Goal: Task Accomplishment & Management: Use online tool/utility

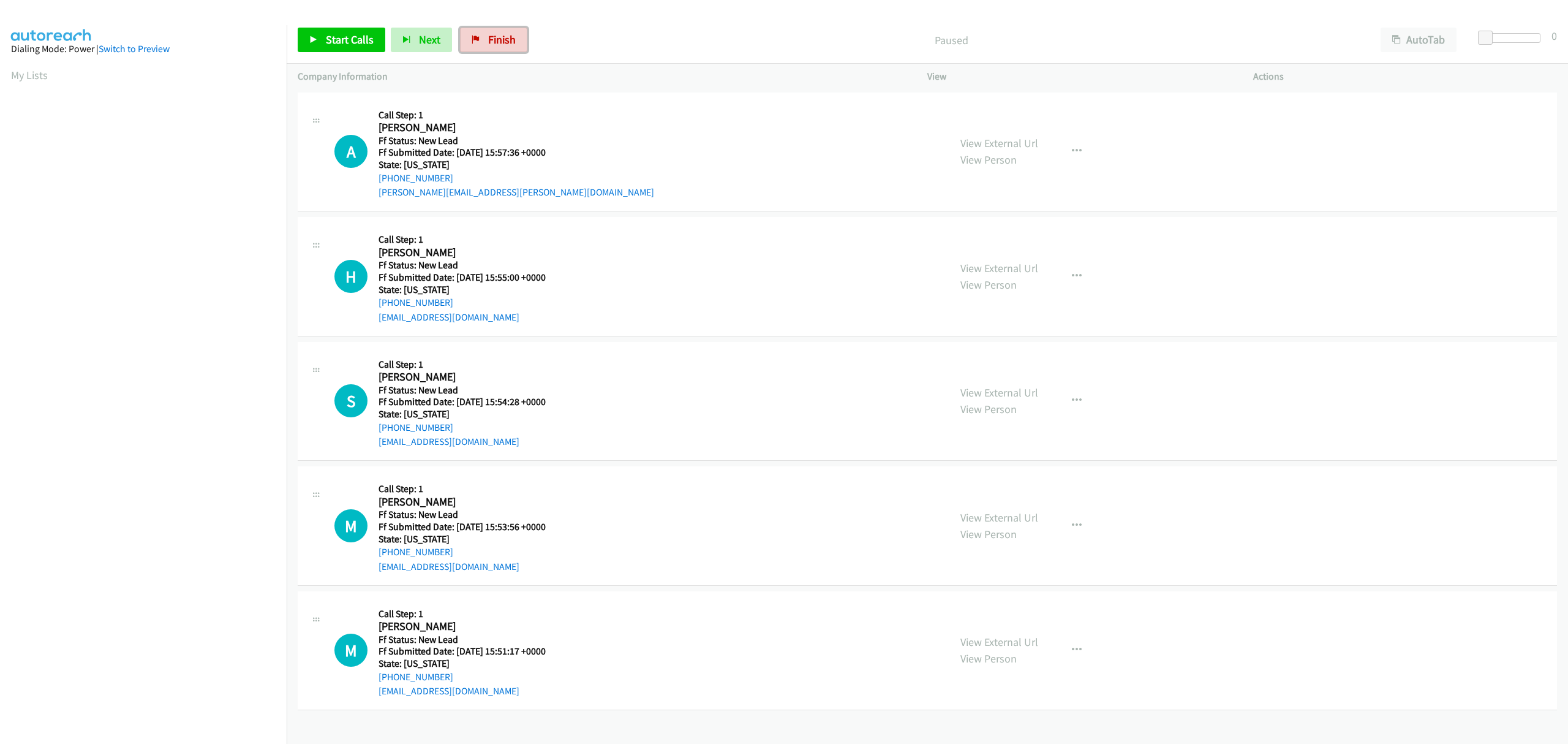
drag, startPoint x: 497, startPoint y: 47, endPoint x: 835, endPoint y: 60, distance: 338.2
click at [497, 47] on span "Finish" at bounding box center [502, 39] width 28 height 14
click at [353, 38] on span "Start Calls" at bounding box center [350, 39] width 48 height 14
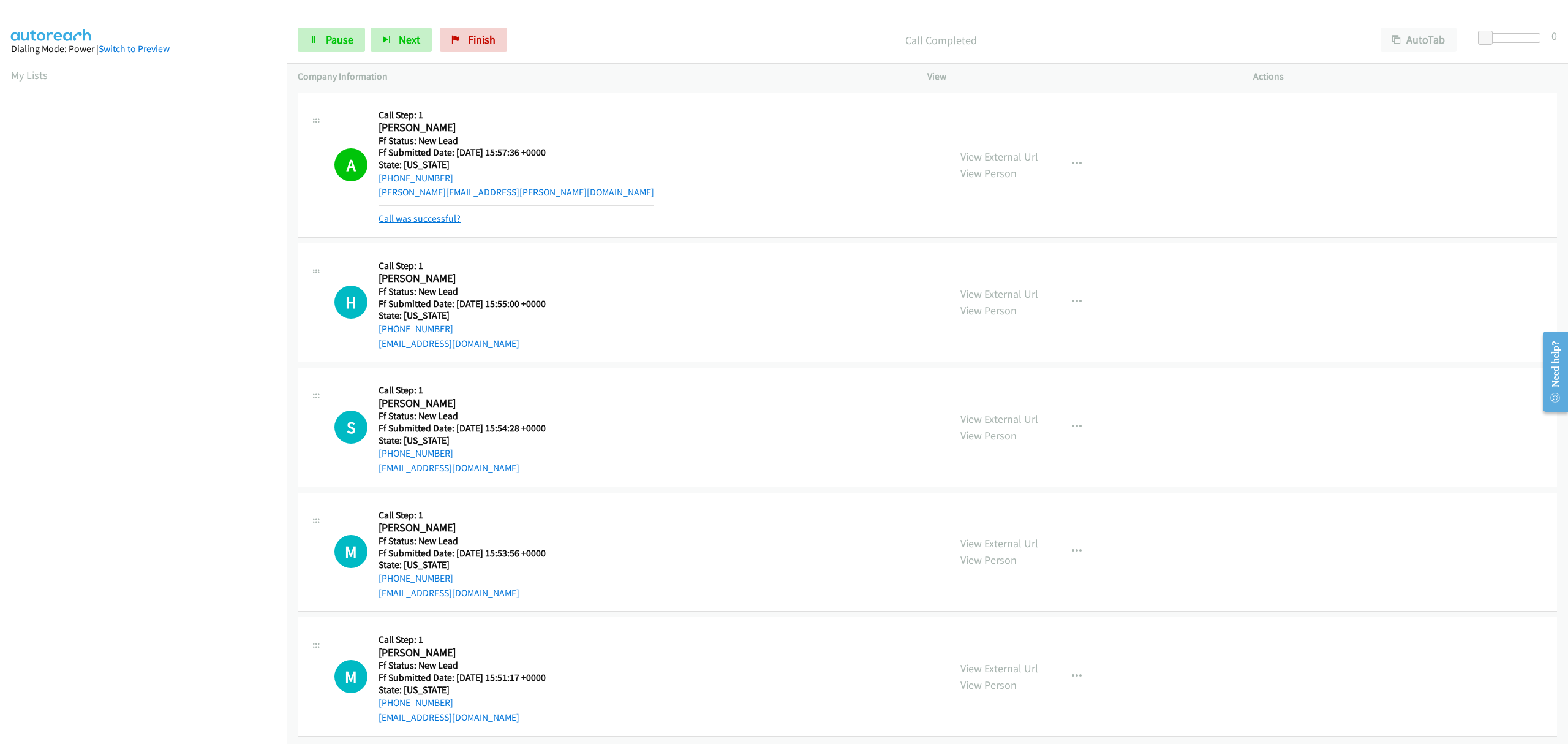
click at [440, 216] on link "Call was successful?" at bounding box center [419, 218] width 82 height 12
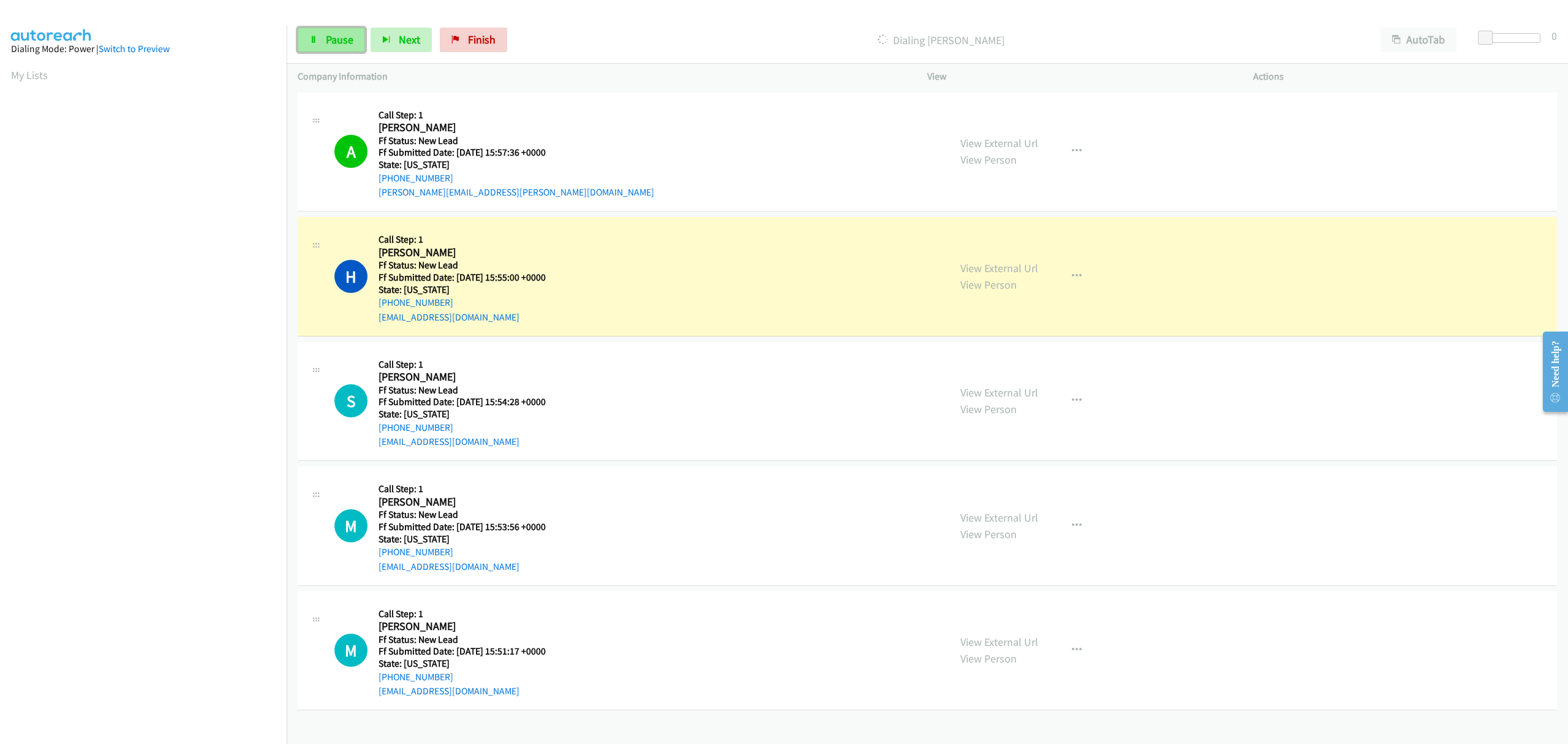
click at [326, 32] on link "Pause" at bounding box center [331, 40] width 67 height 25
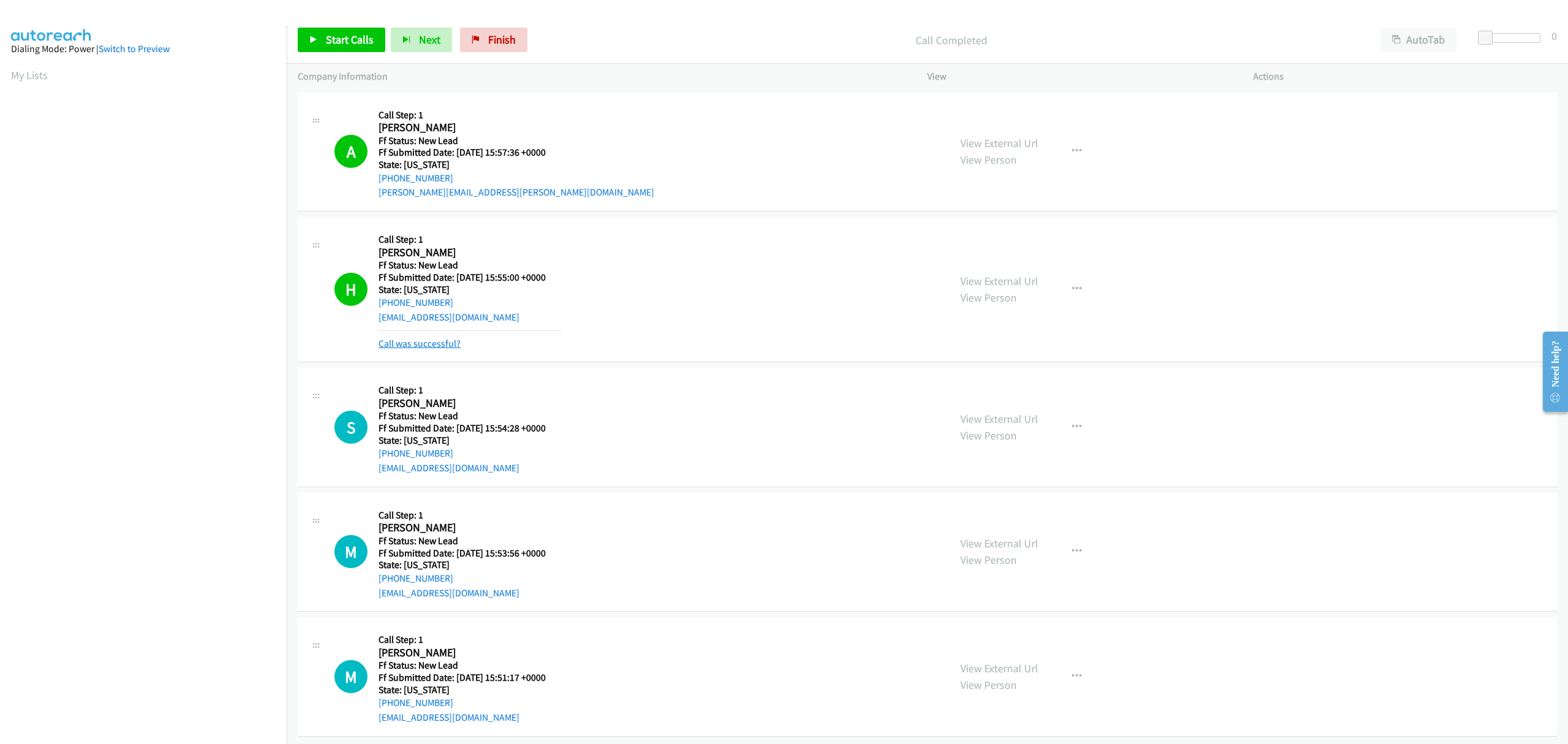
click at [430, 344] on link "Call was successful?" at bounding box center [419, 343] width 82 height 12
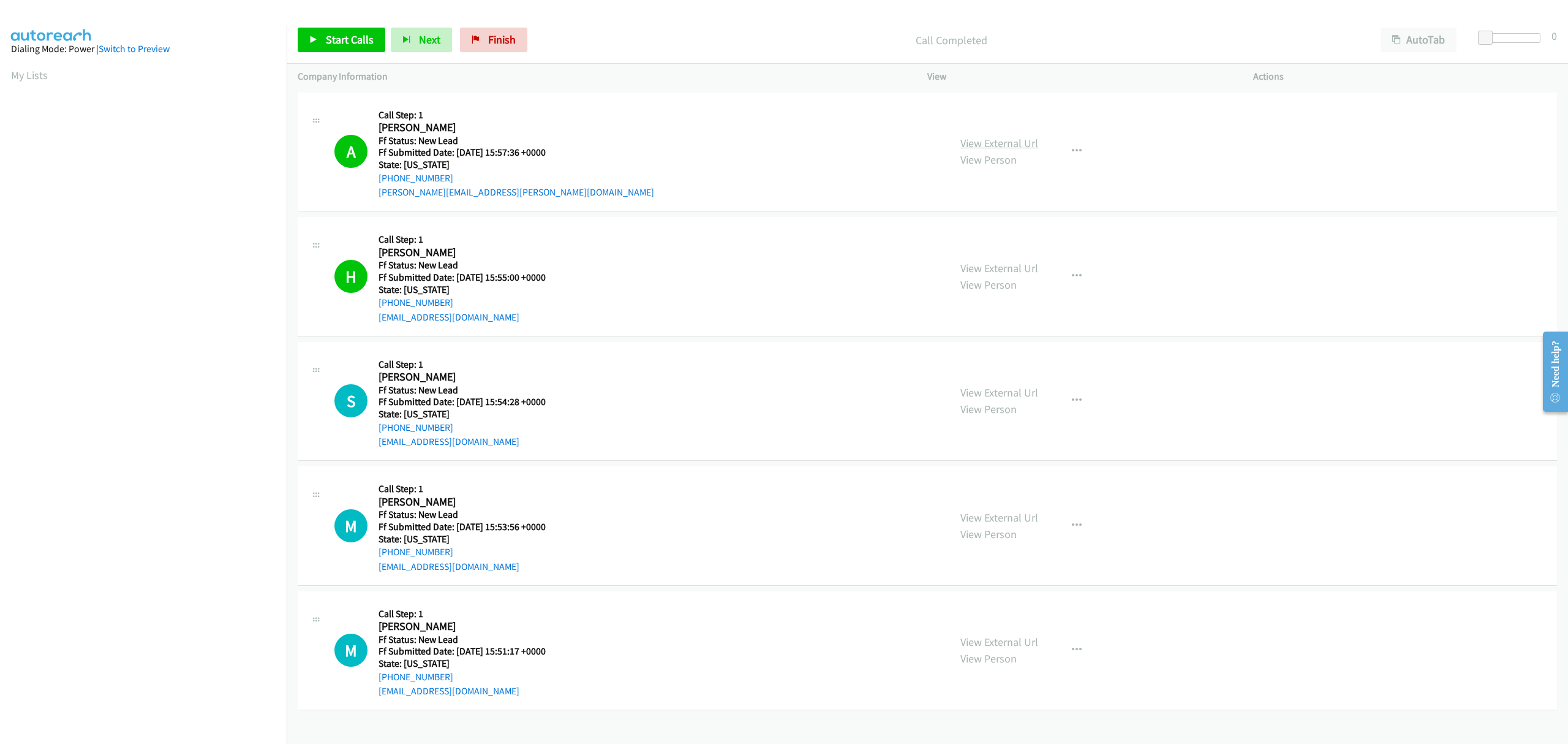
drag, startPoint x: 1032, startPoint y: 136, endPoint x: 1022, endPoint y: 139, distance: 10.4
click at [348, 37] on span "Start Calls" at bounding box center [350, 39] width 48 height 14
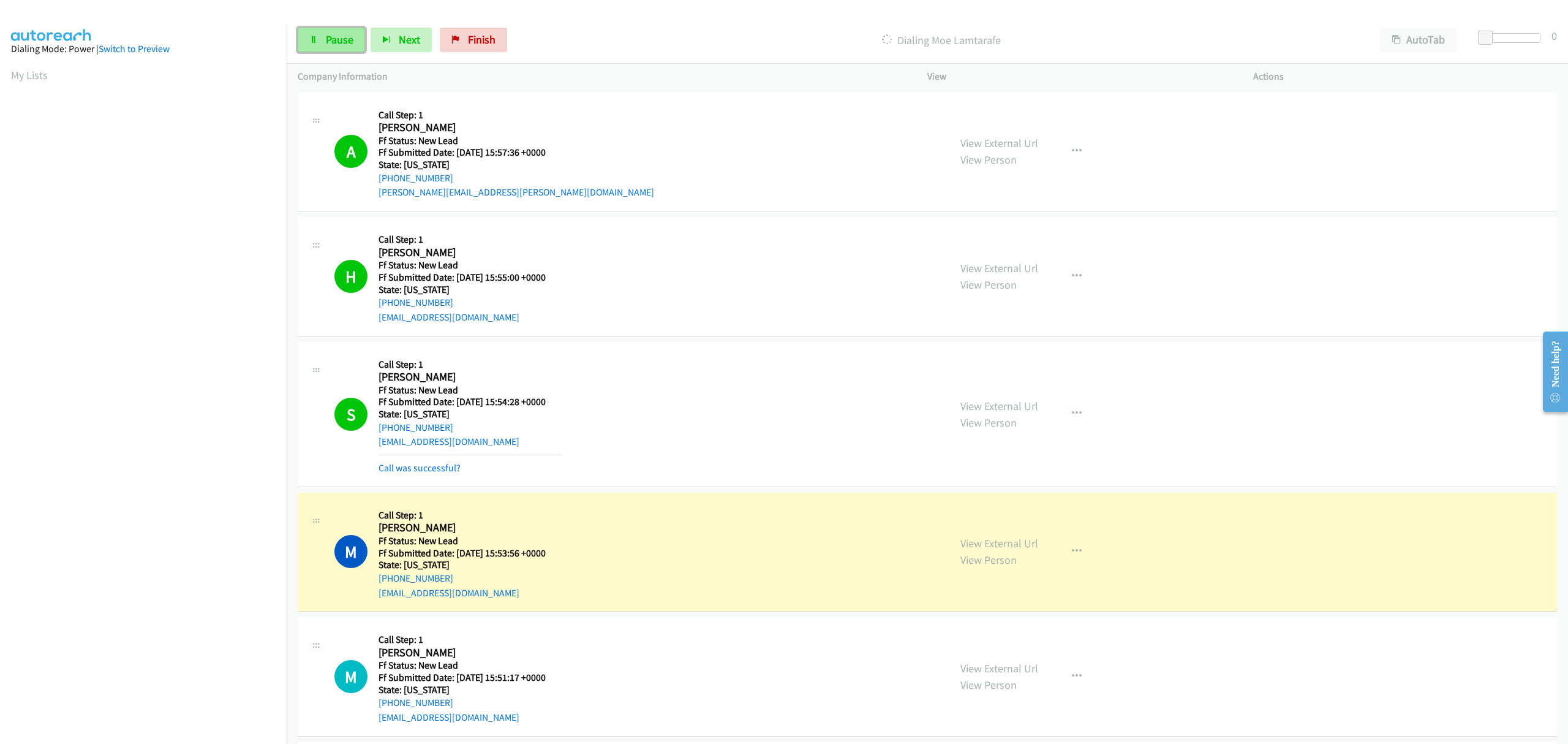
click at [334, 34] on span "Pause" at bounding box center [339, 39] width 28 height 14
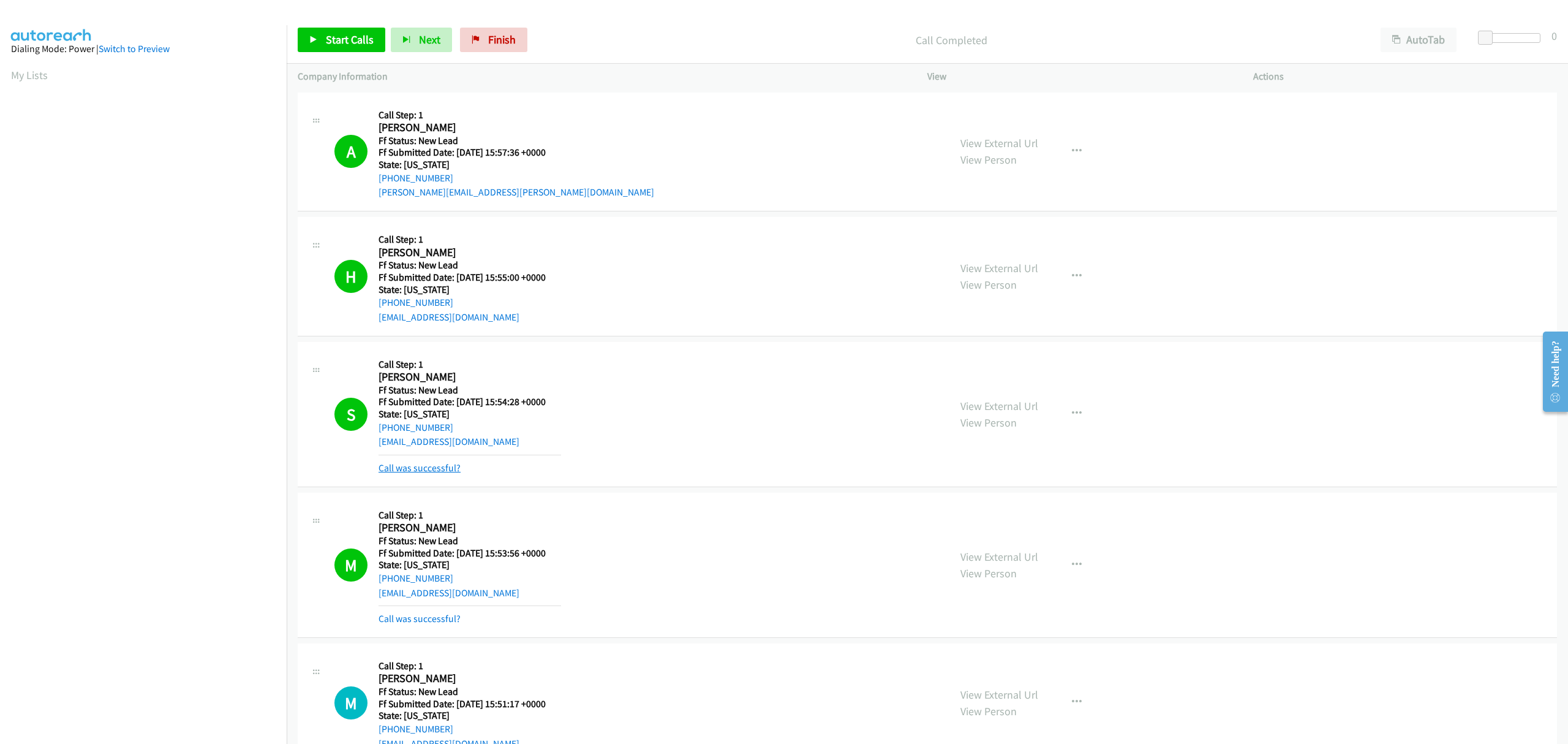
click at [438, 469] on link "Call was successful?" at bounding box center [419, 467] width 82 height 12
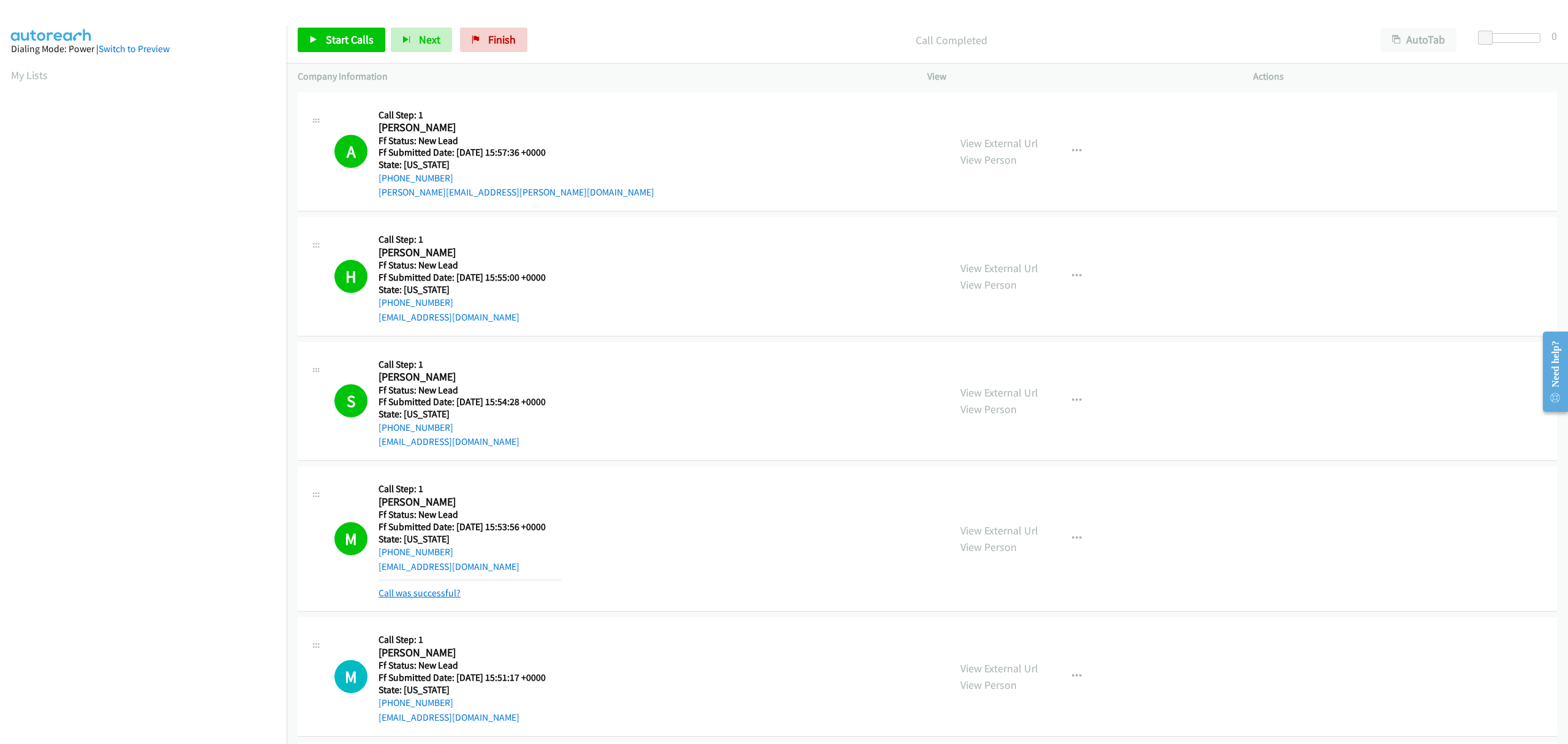
click at [438, 593] on link "Call was successful?" at bounding box center [419, 592] width 82 height 12
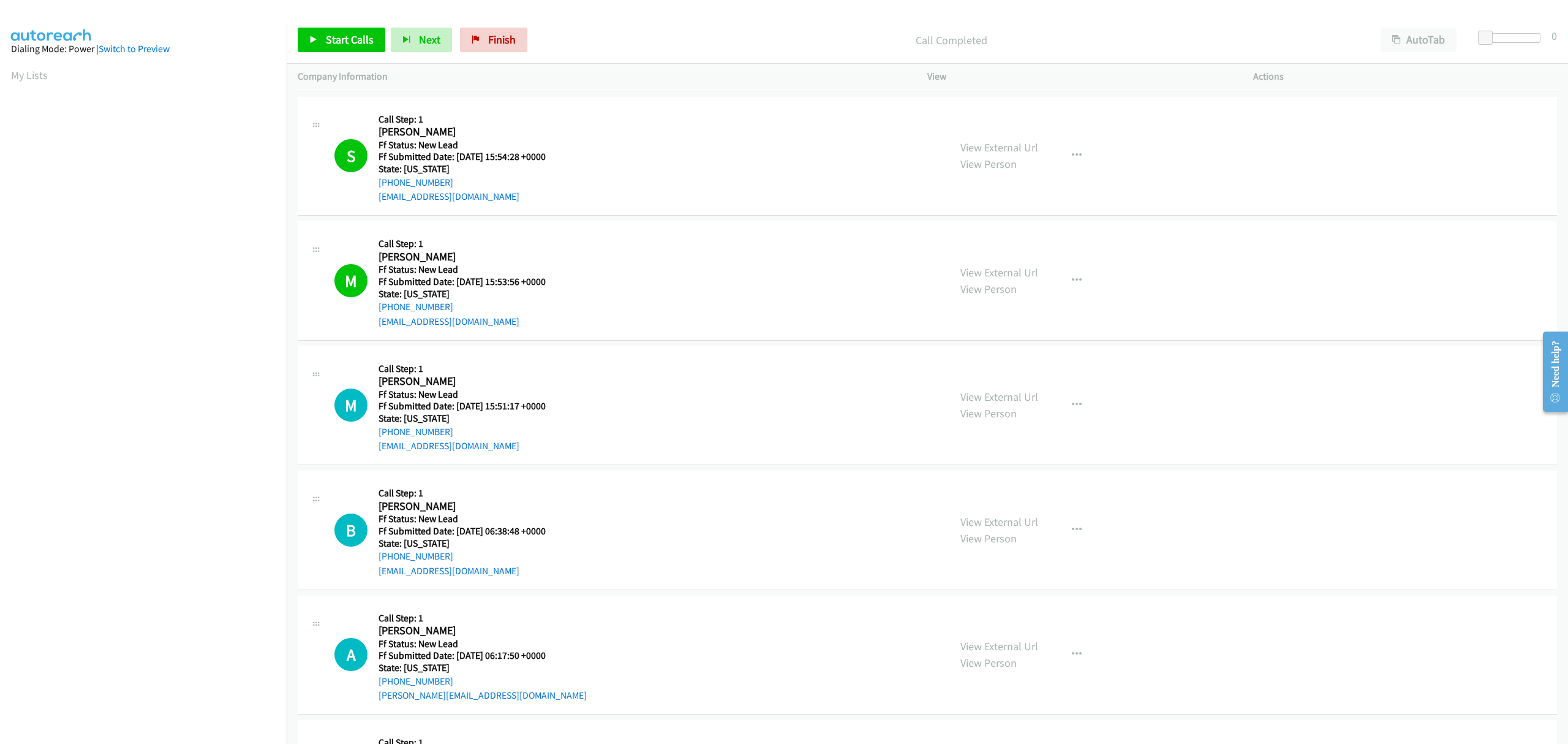
scroll to position [326, 0]
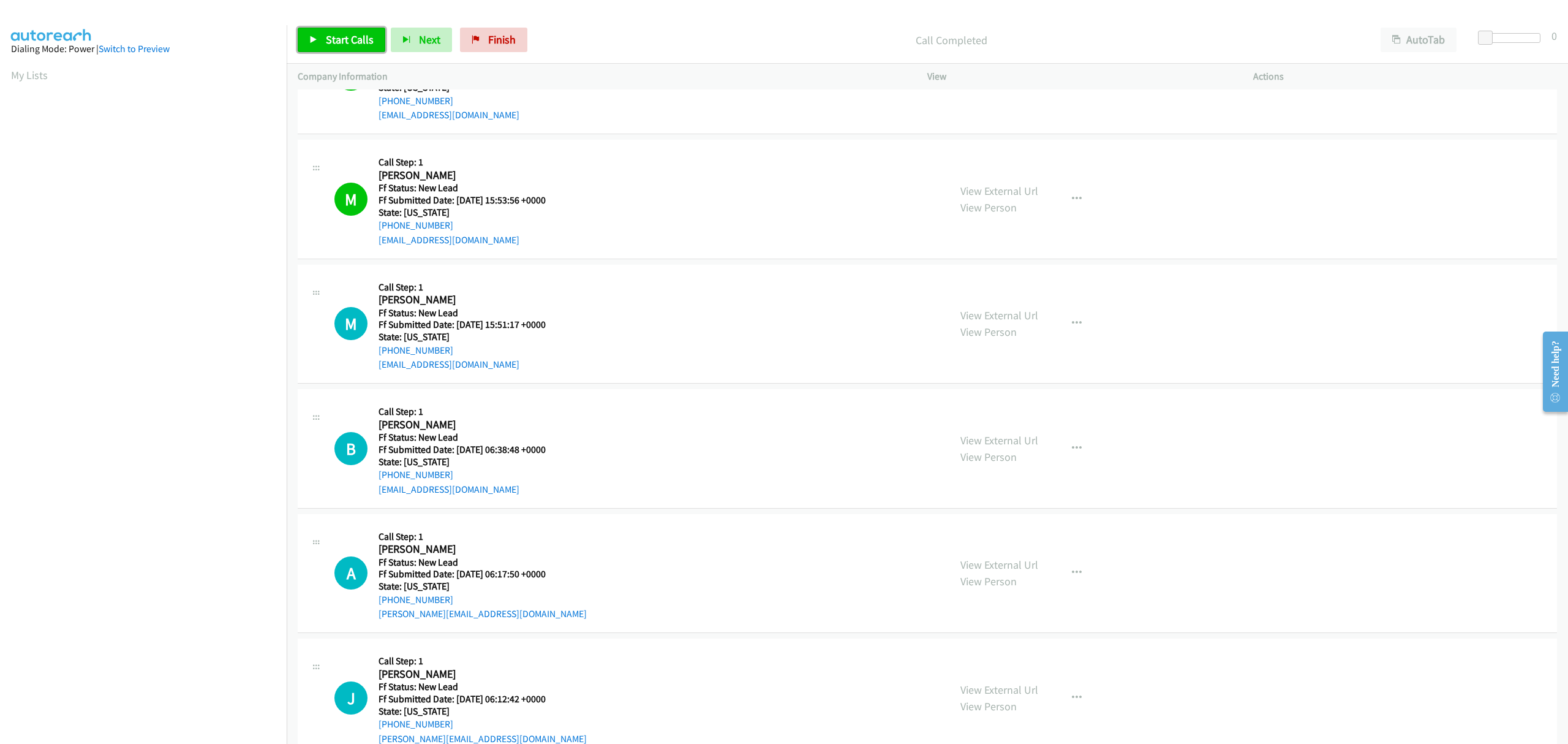
click at [332, 37] on span "Start Calls" at bounding box center [350, 39] width 48 height 14
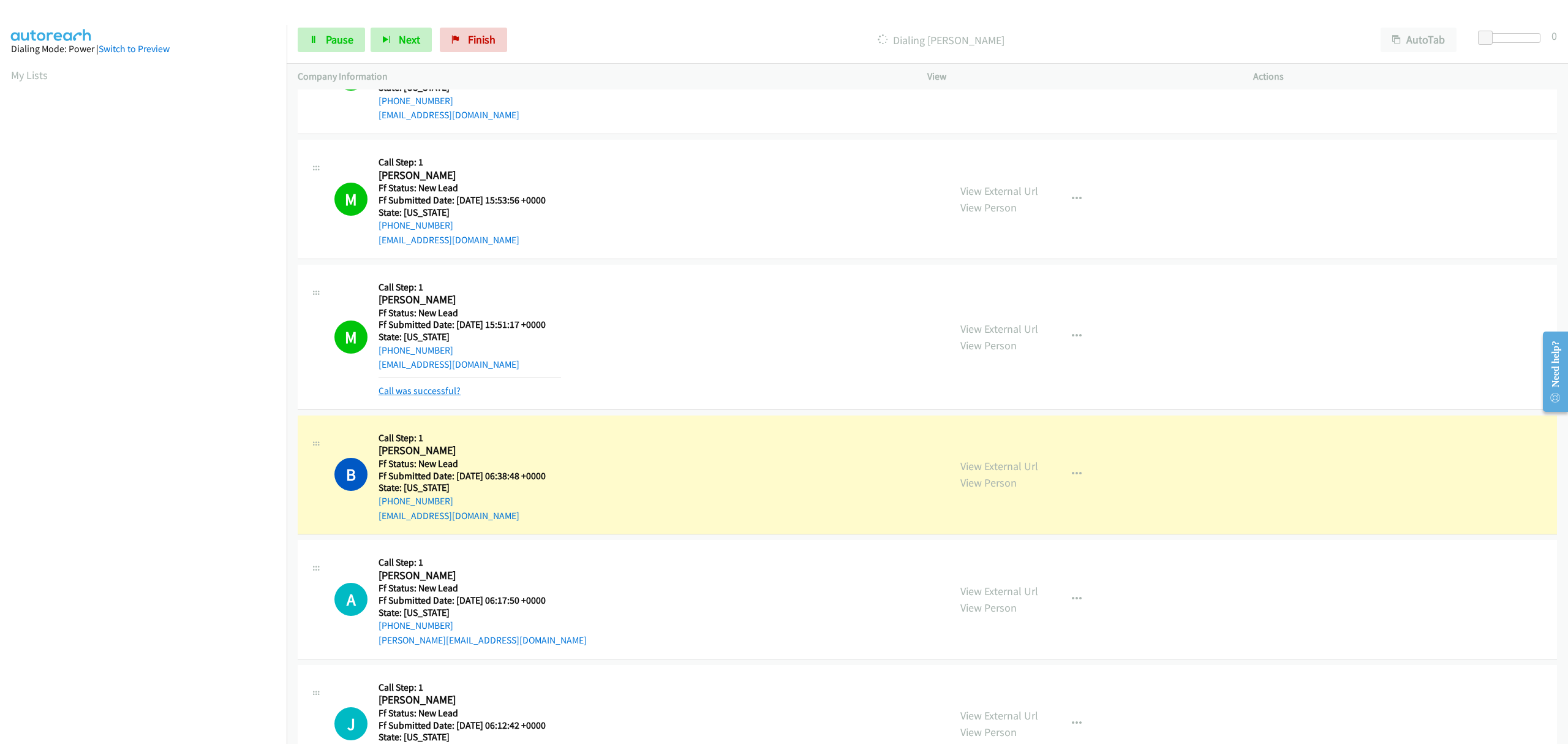
click at [440, 392] on link "Call was successful?" at bounding box center [419, 390] width 82 height 12
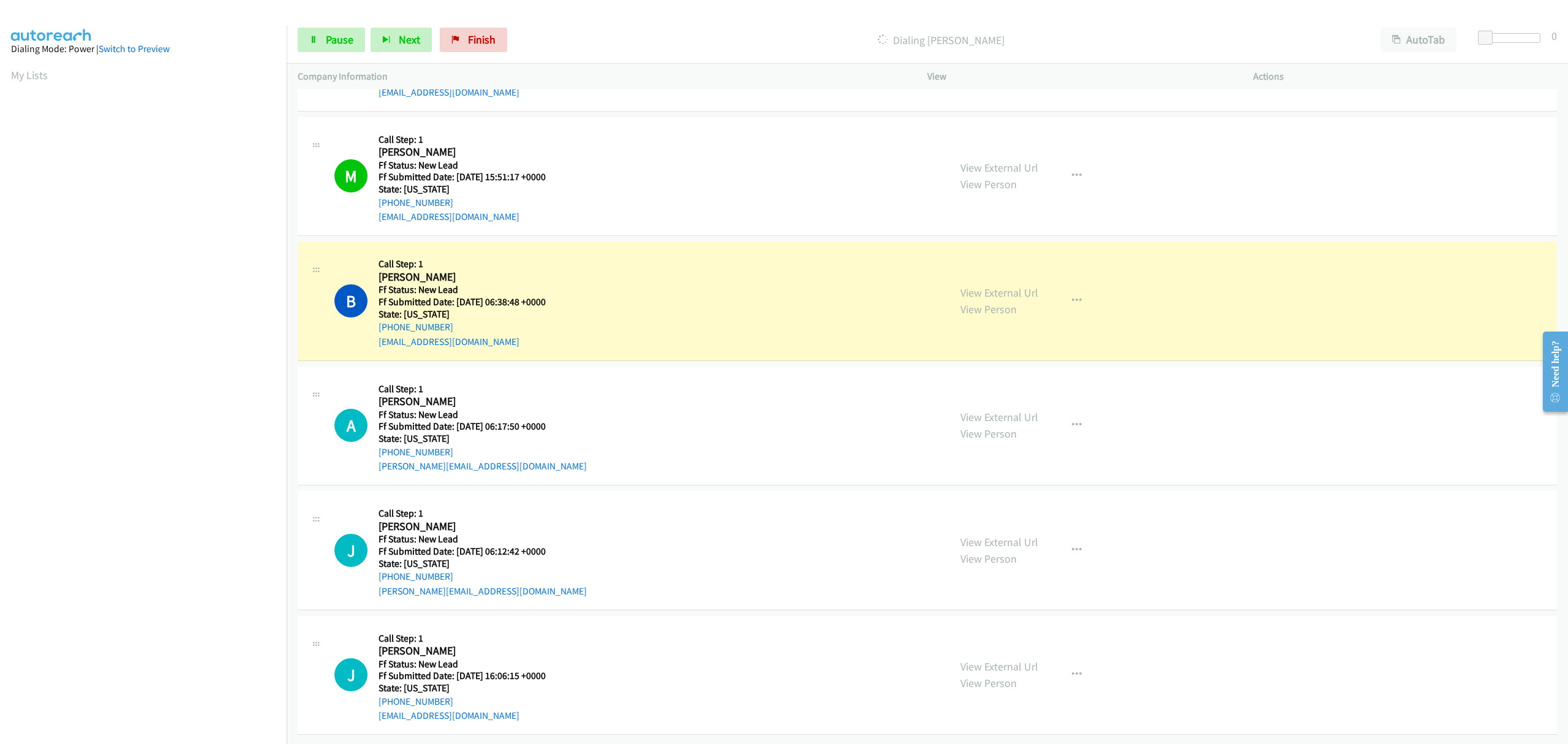
scroll to position [0, 2]
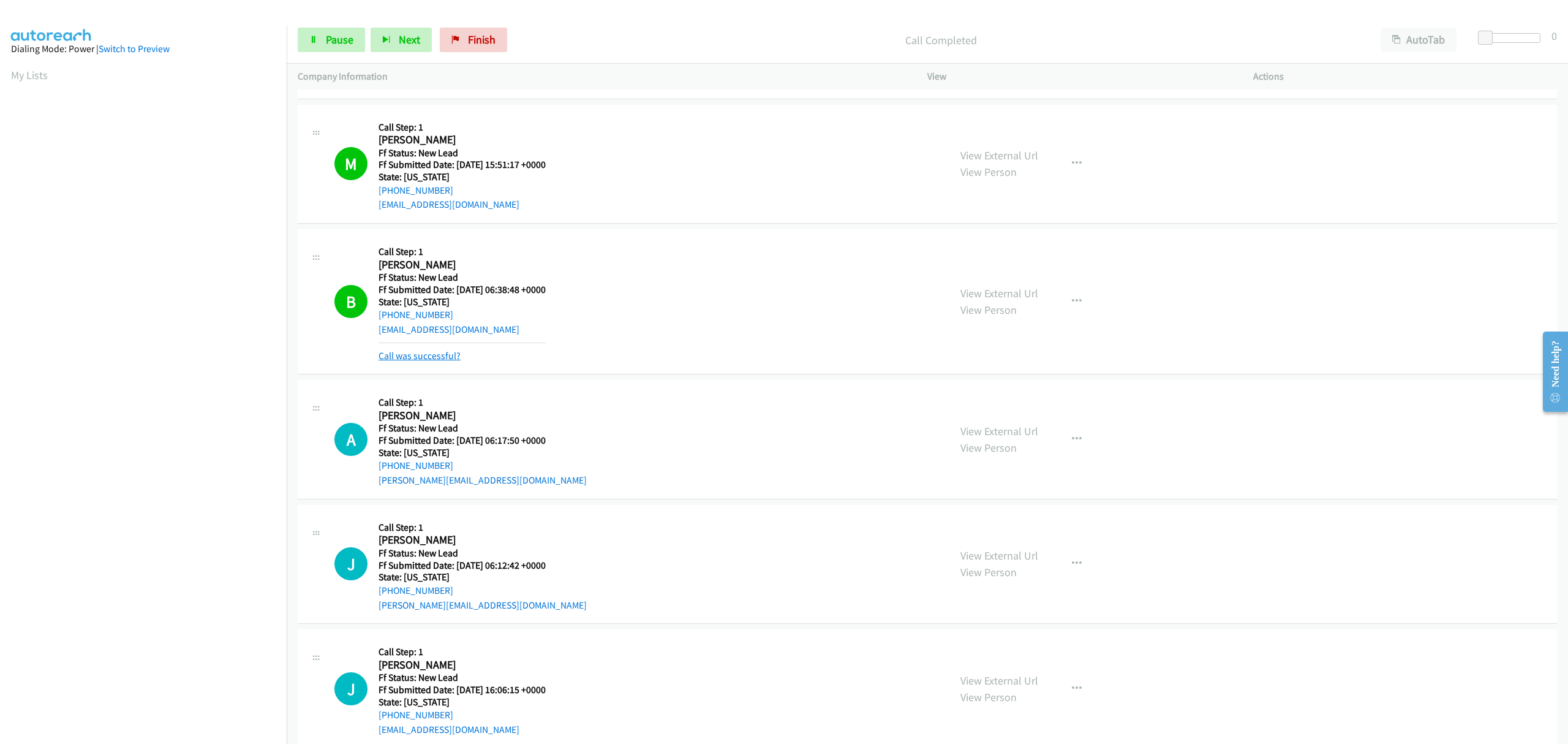
click at [452, 350] on link "Call was successful?" at bounding box center [419, 355] width 82 height 12
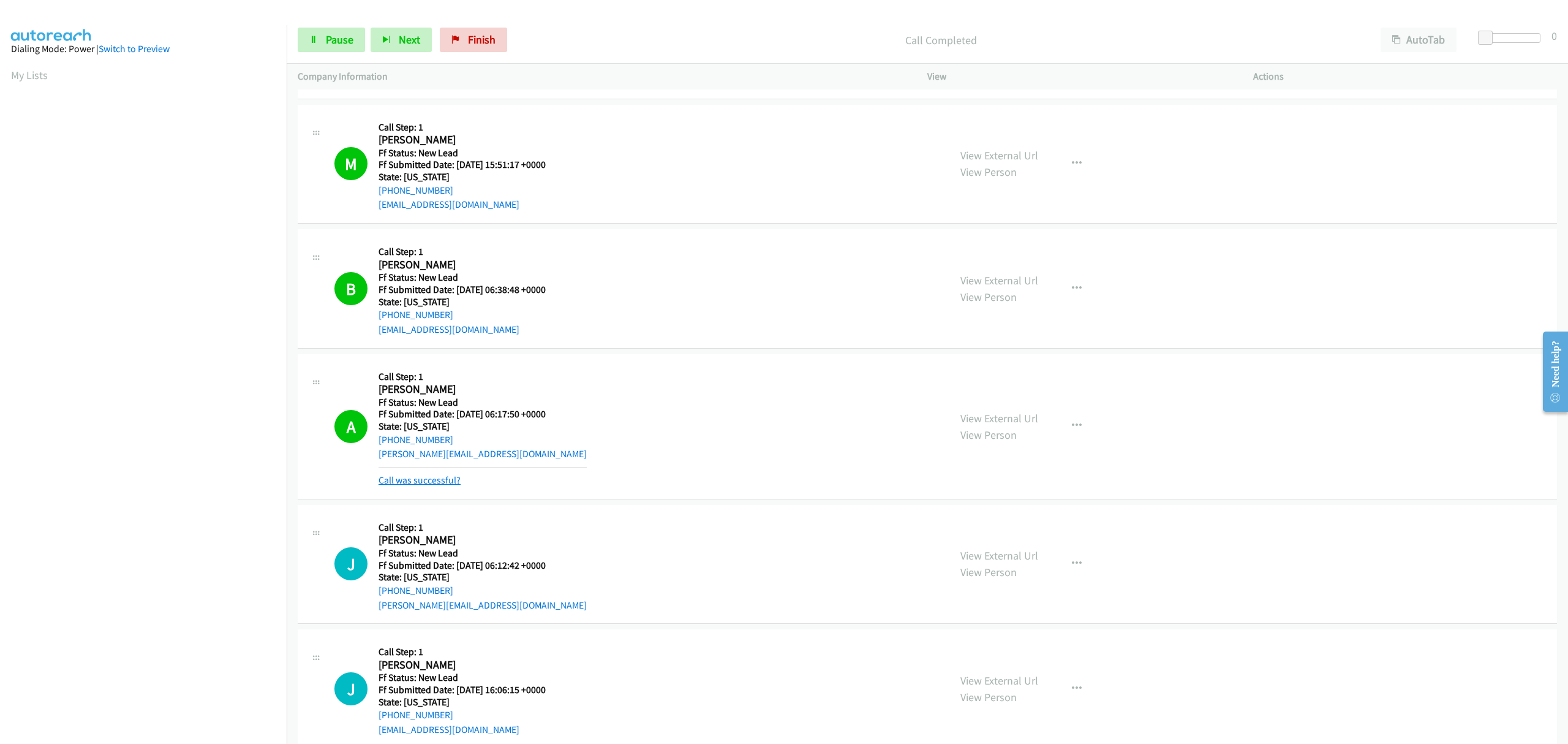
scroll to position [487, 0]
click at [424, 480] on link "Call was successful?" at bounding box center [419, 480] width 82 height 12
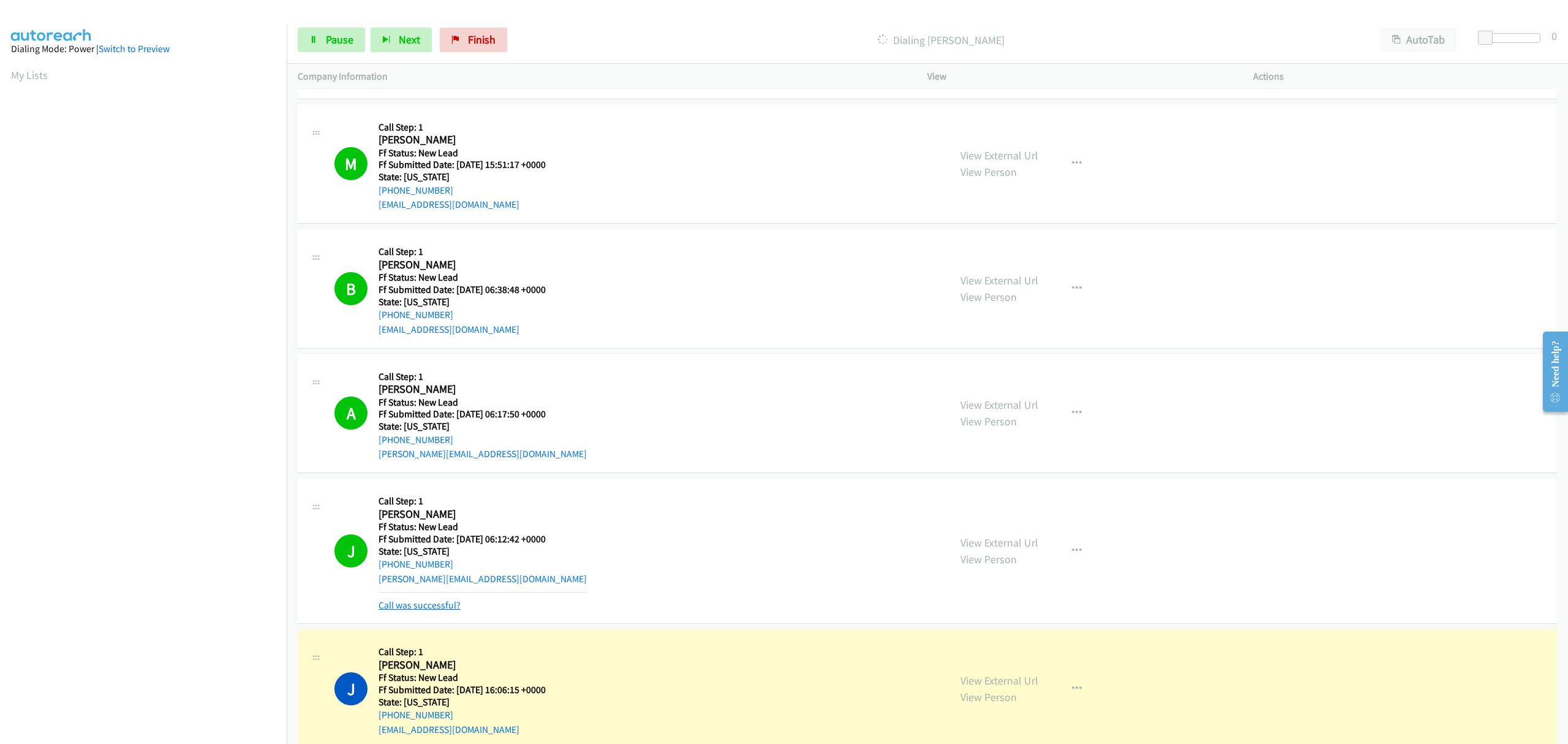
click at [424, 606] on link "Call was successful?" at bounding box center [419, 605] width 82 height 12
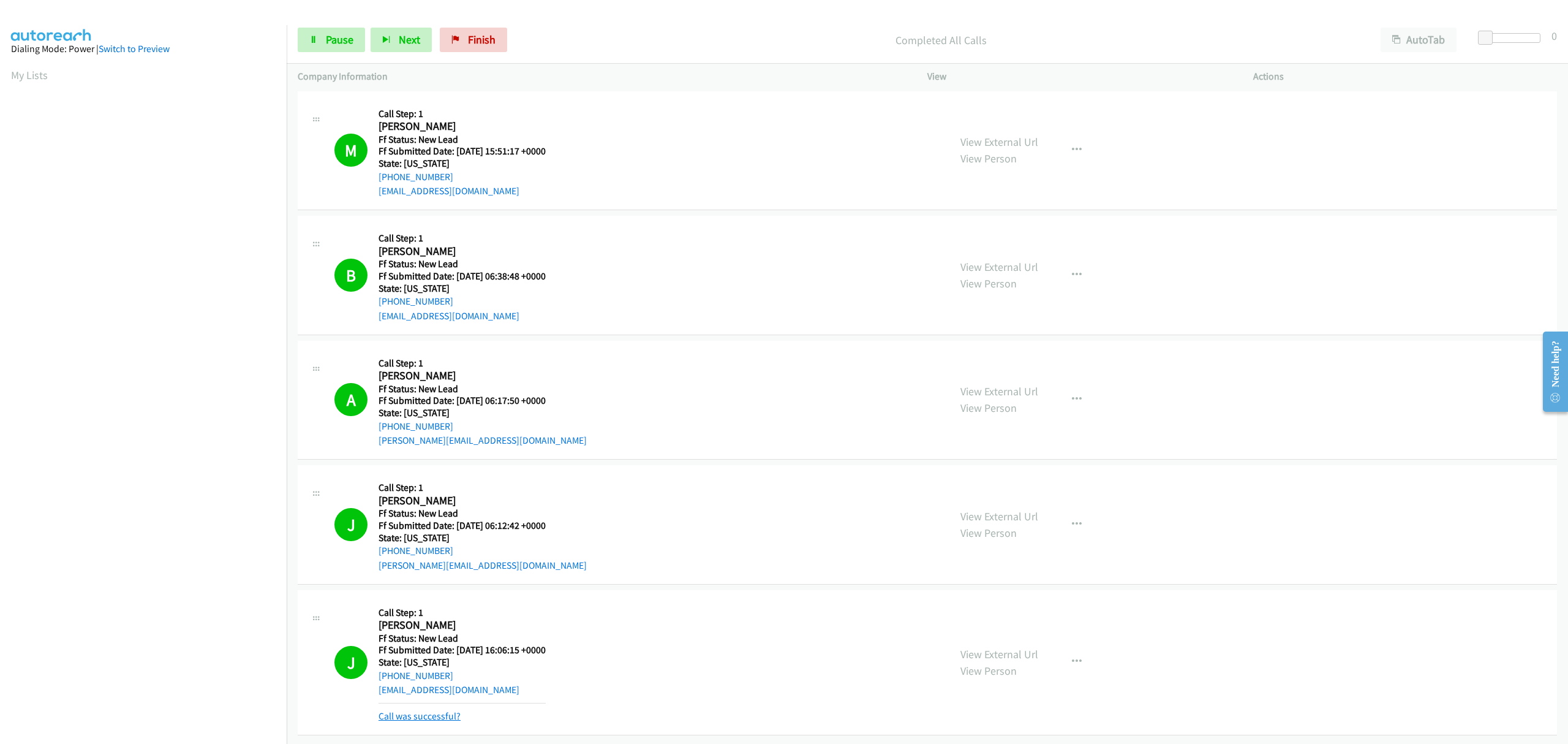
click at [433, 710] on link "Call was successful?" at bounding box center [419, 716] width 82 height 12
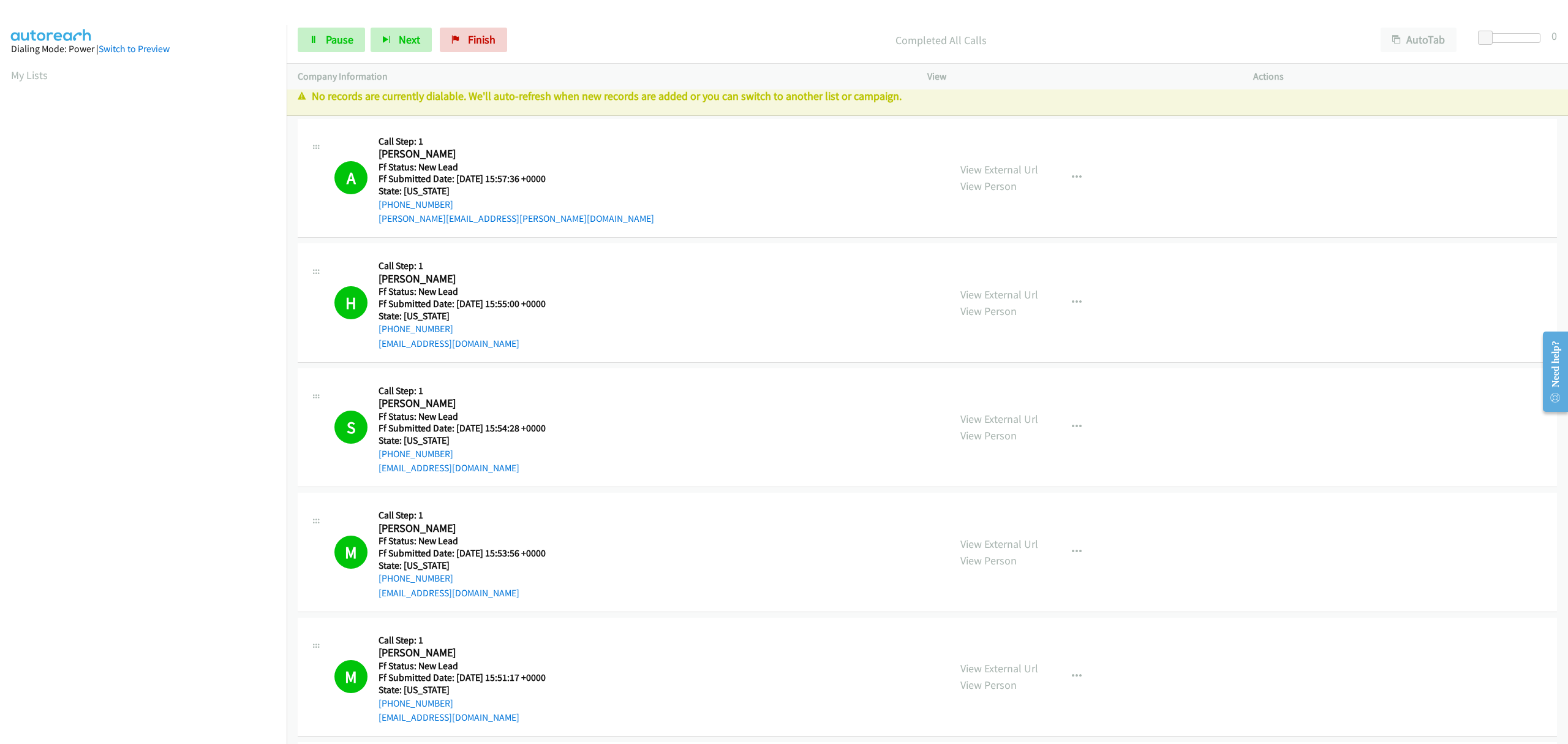
scroll to position [0, 0]
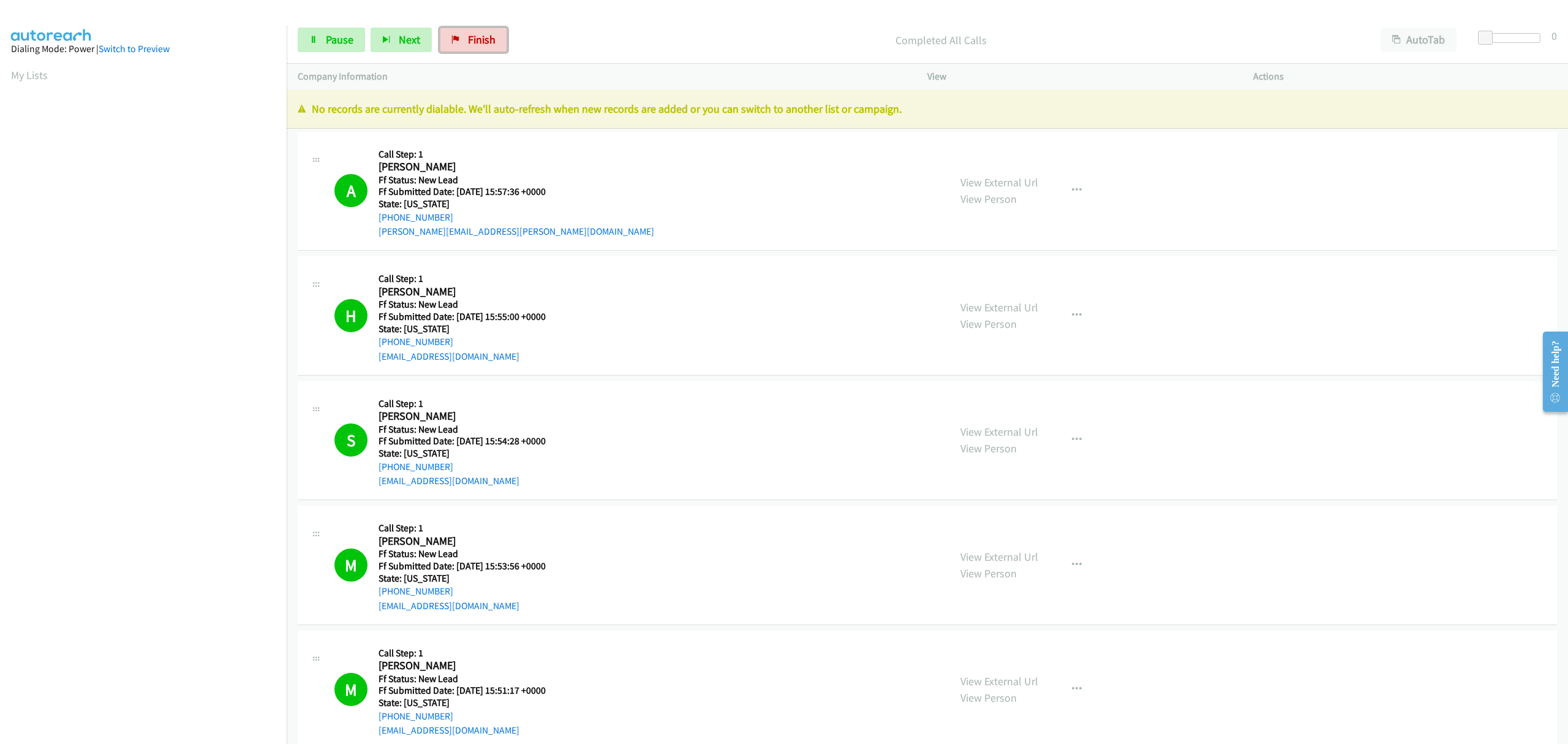
click at [471, 42] on span "Finish" at bounding box center [481, 39] width 28 height 14
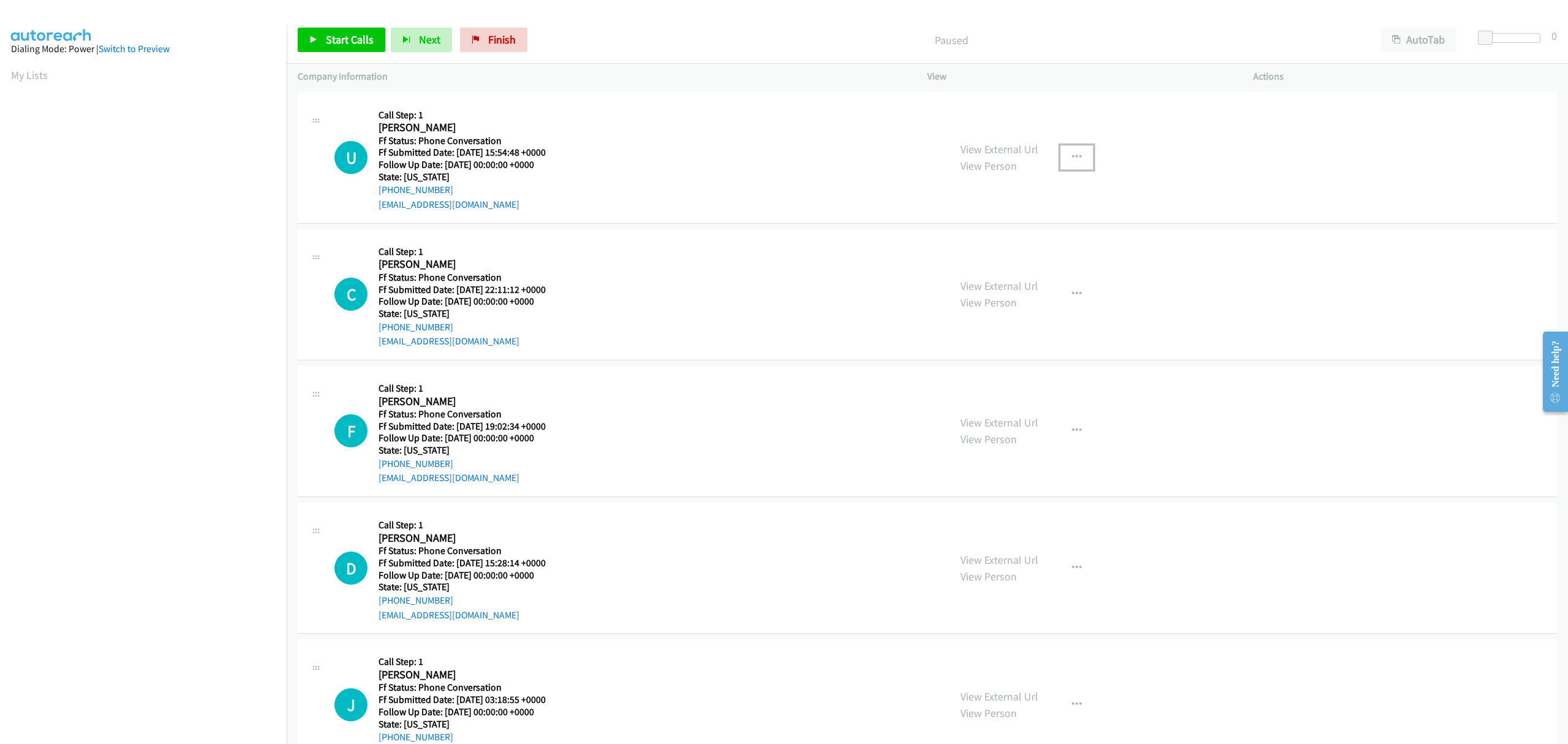
drag, startPoint x: 1067, startPoint y: 158, endPoint x: 1029, endPoint y: 160, distance: 38.1
click at [1029, 160] on div "View External Url View Person" at bounding box center [999, 158] width 78 height 33
click at [1063, 160] on button "button" at bounding box center [1077, 158] width 33 height 25
click at [986, 238] on link "Skip Call" at bounding box center [1011, 238] width 163 height 25
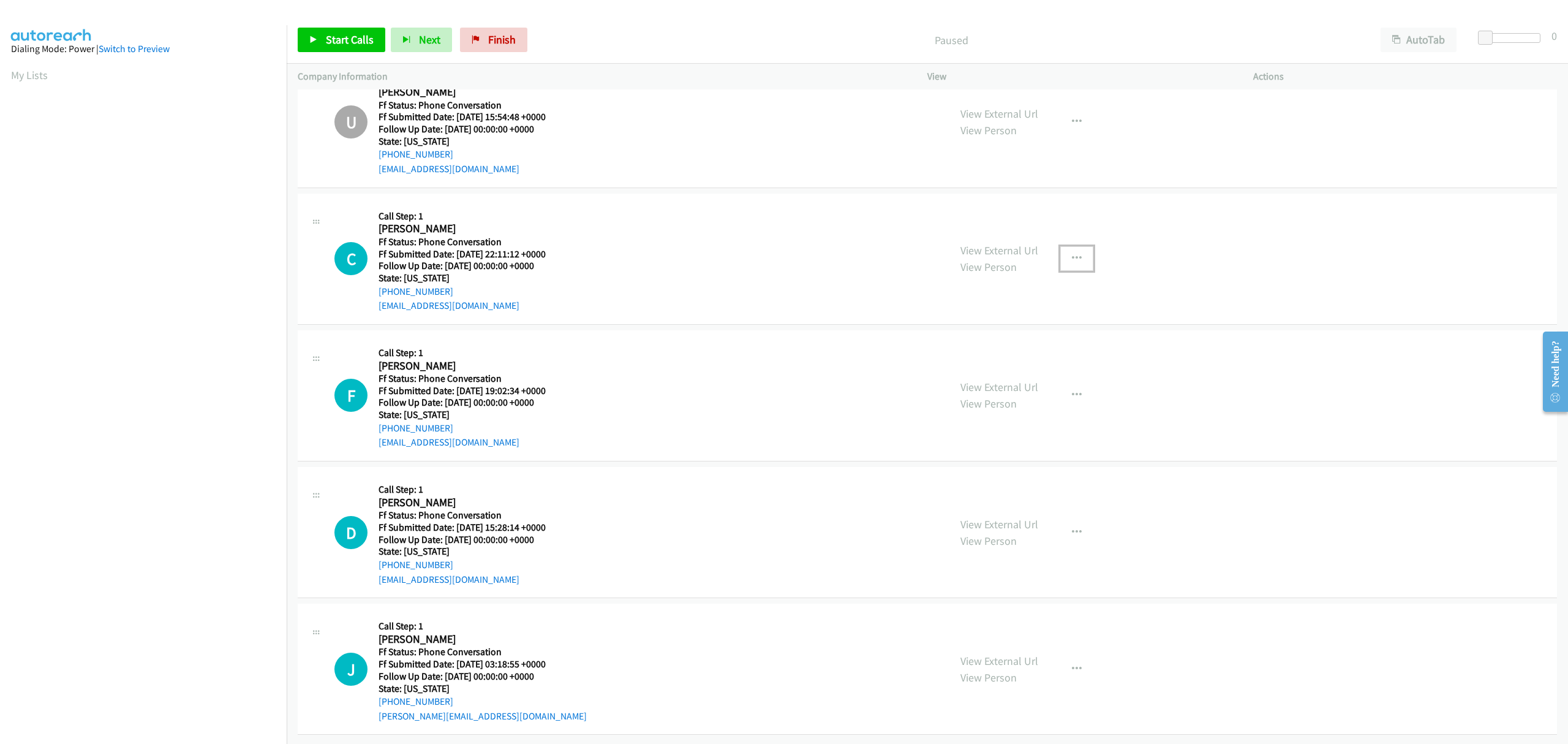
click at [1062, 246] on button "button" at bounding box center [1077, 259] width 33 height 25
click at [987, 326] on link "Skip Call" at bounding box center [1011, 339] width 163 height 25
click at [1069, 383] on button "button" at bounding box center [1077, 395] width 33 height 25
click at [981, 463] on link "Skip Call" at bounding box center [1011, 475] width 163 height 25
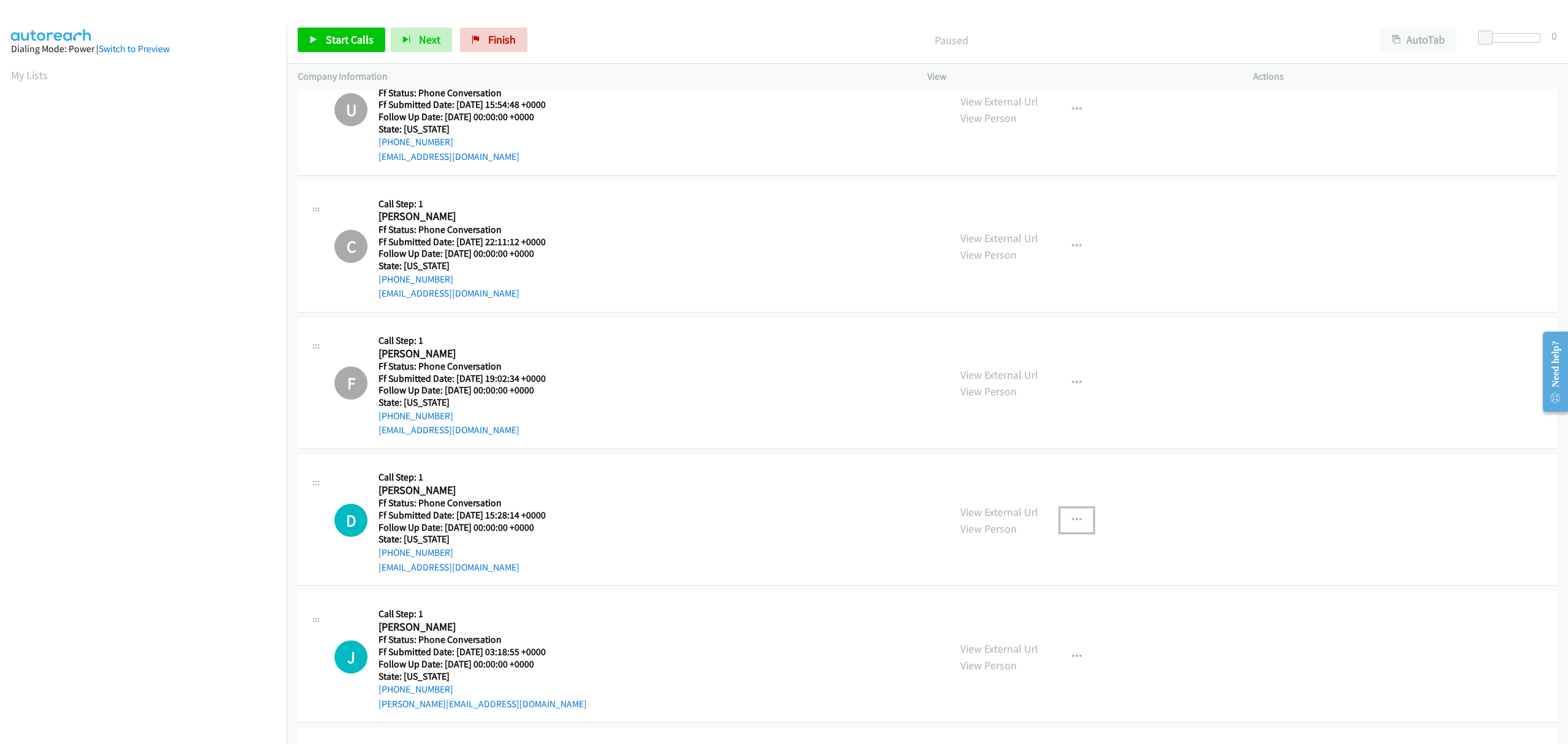
click at [1072, 521] on icon "button" at bounding box center [1077, 520] width 10 height 10
click at [946, 600] on link "Skip Call" at bounding box center [1011, 600] width 163 height 25
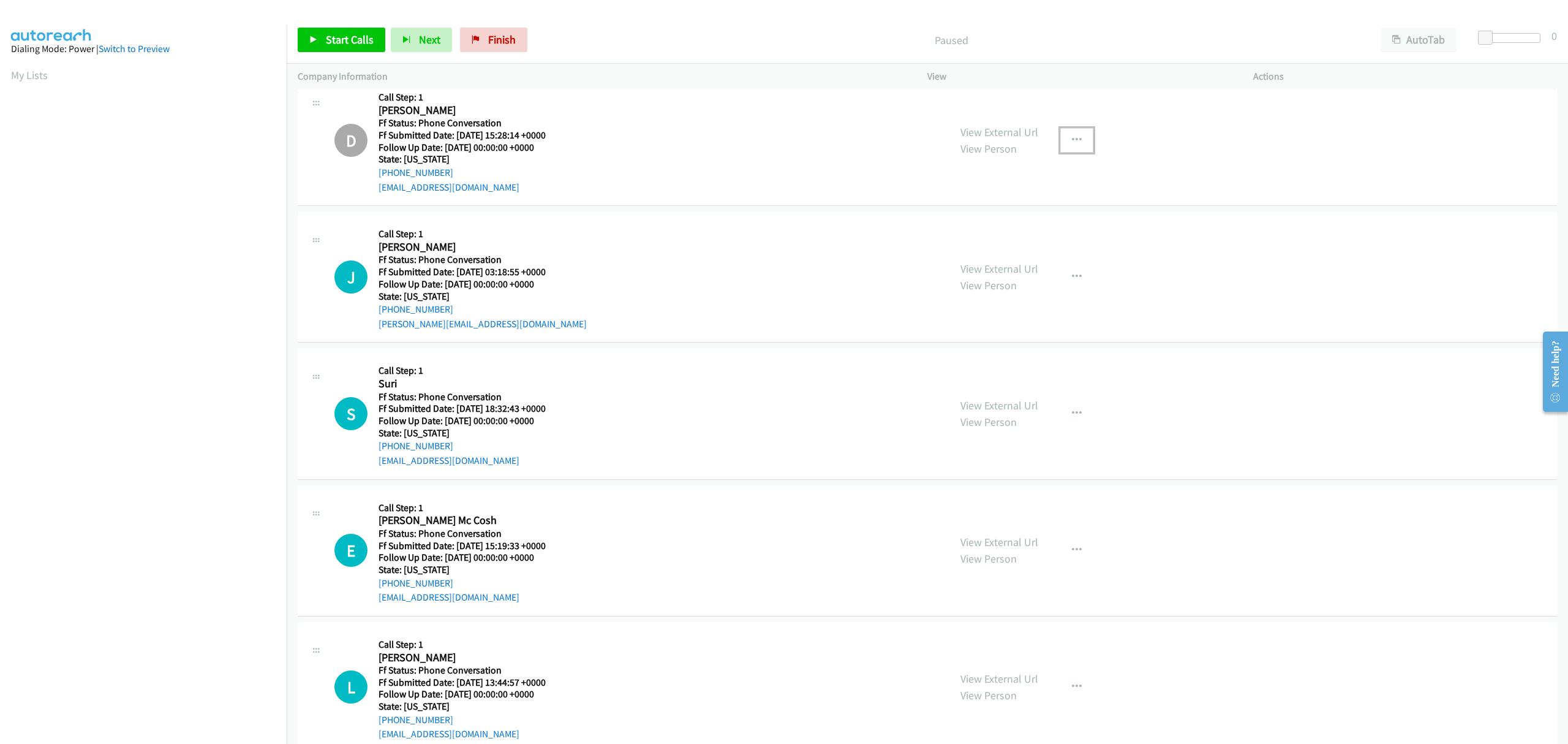
scroll to position [456, 0]
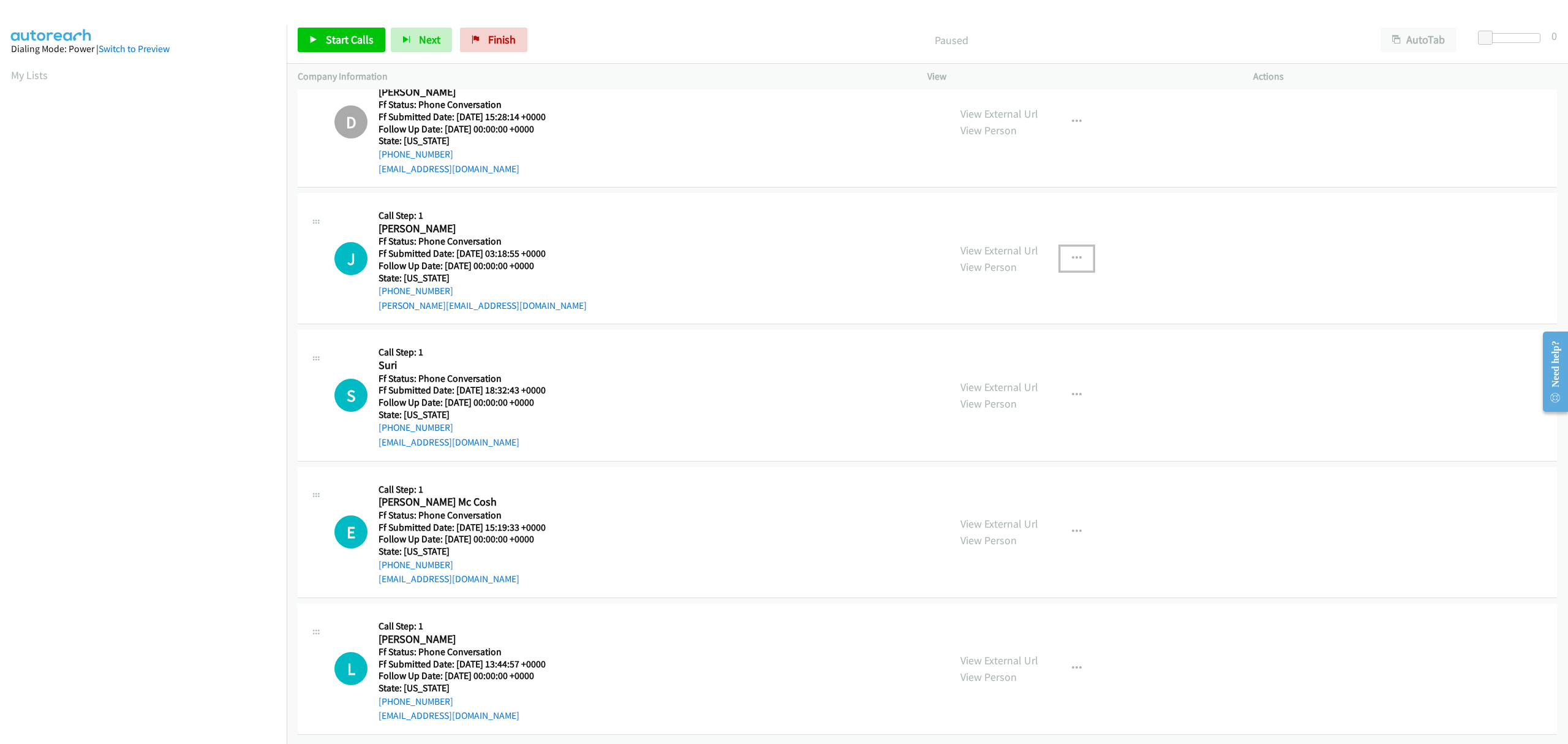
click at [1074, 246] on button "button" at bounding box center [1077, 259] width 33 height 25
click at [975, 326] on link "Skip Call" at bounding box center [1011, 338] width 163 height 25
click at [1073, 390] on icon "button" at bounding box center [1077, 395] width 10 height 10
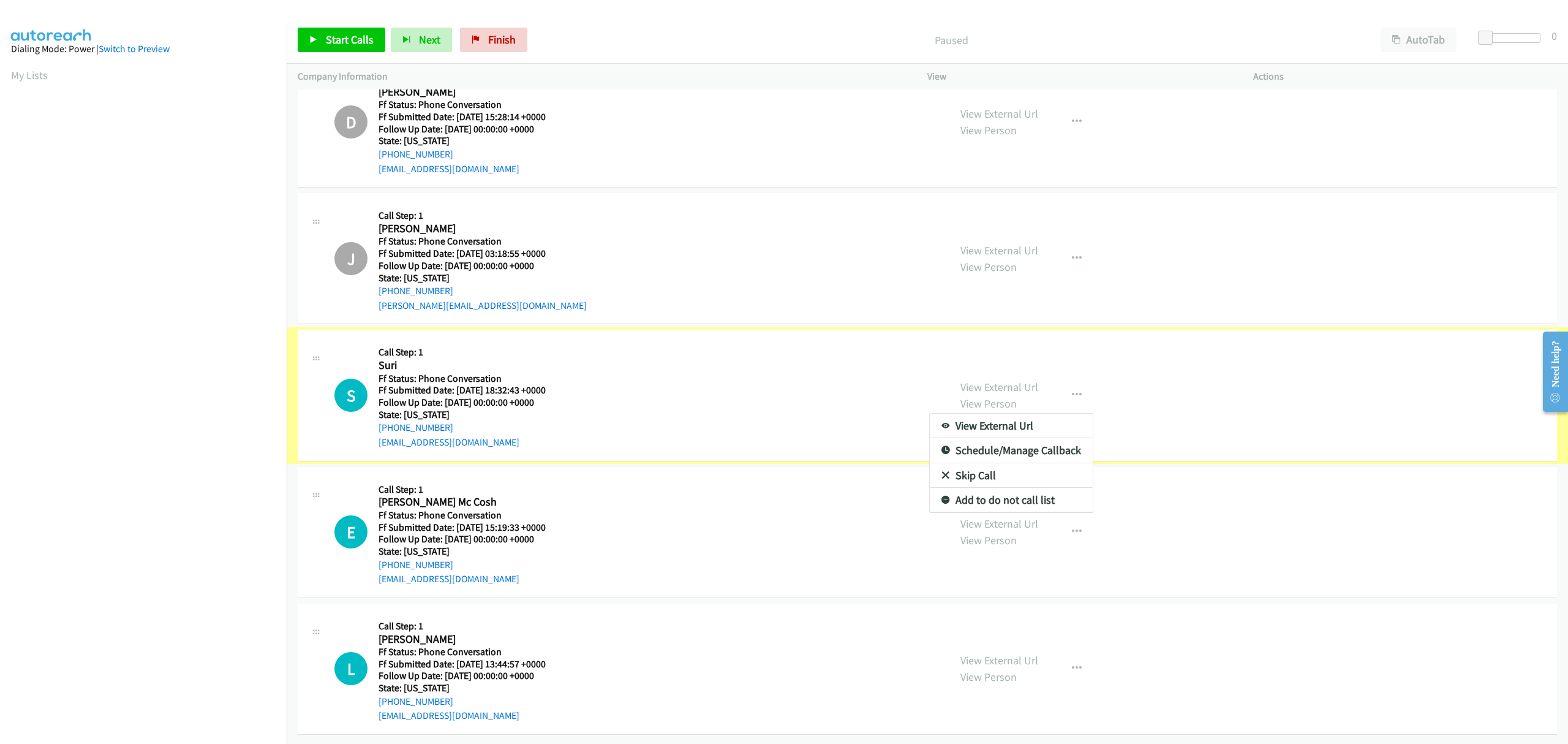
scroll to position [344, 0]
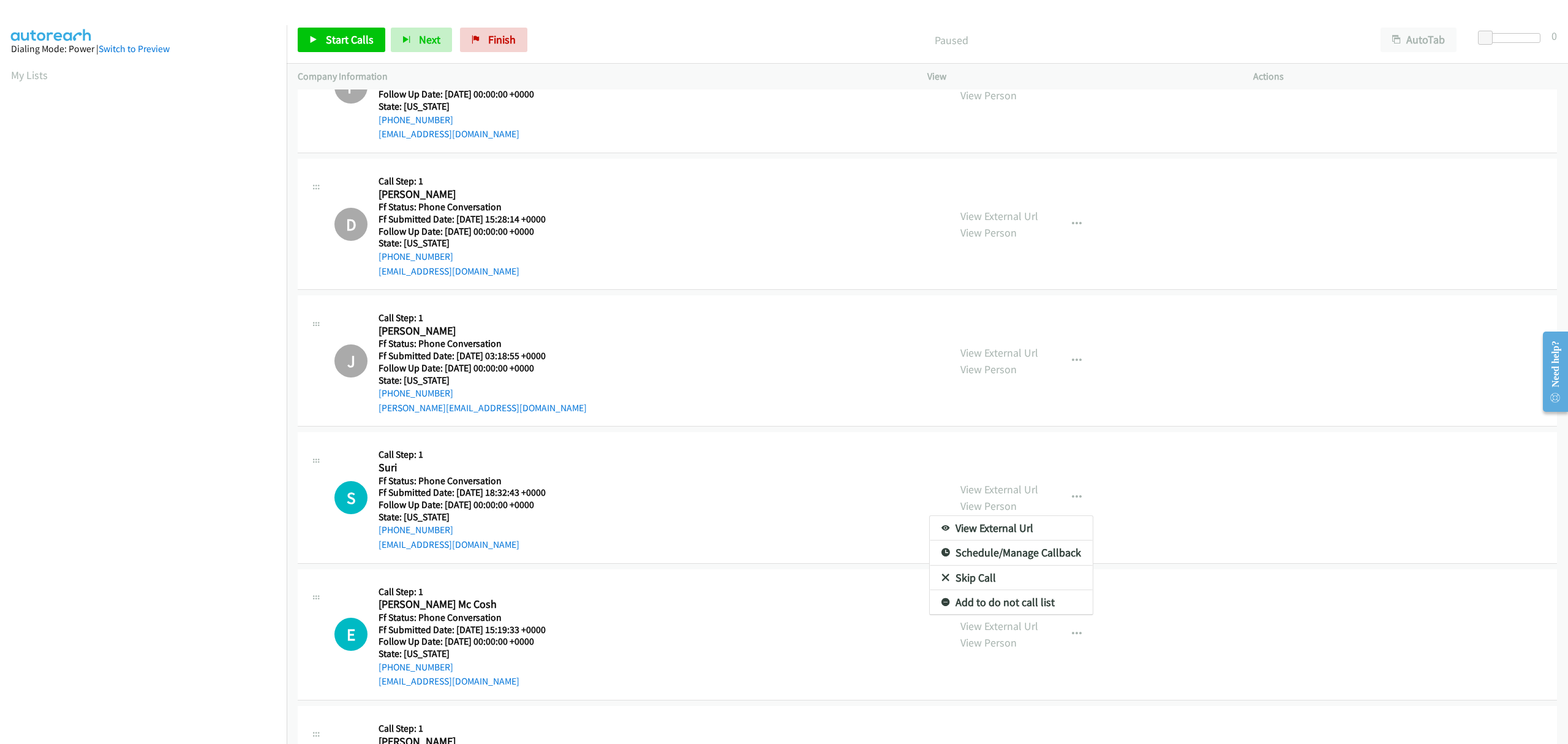
drag, startPoint x: 986, startPoint y: 489, endPoint x: 844, endPoint y: 490, distance: 142.0
click at [844, 490] on div at bounding box center [784, 372] width 1568 height 744
click at [993, 483] on link "View External Url" at bounding box center [999, 489] width 78 height 14
click at [1072, 496] on icon "button" at bounding box center [1077, 498] width 10 height 10
click at [973, 579] on link "Skip Call" at bounding box center [1011, 578] width 163 height 25
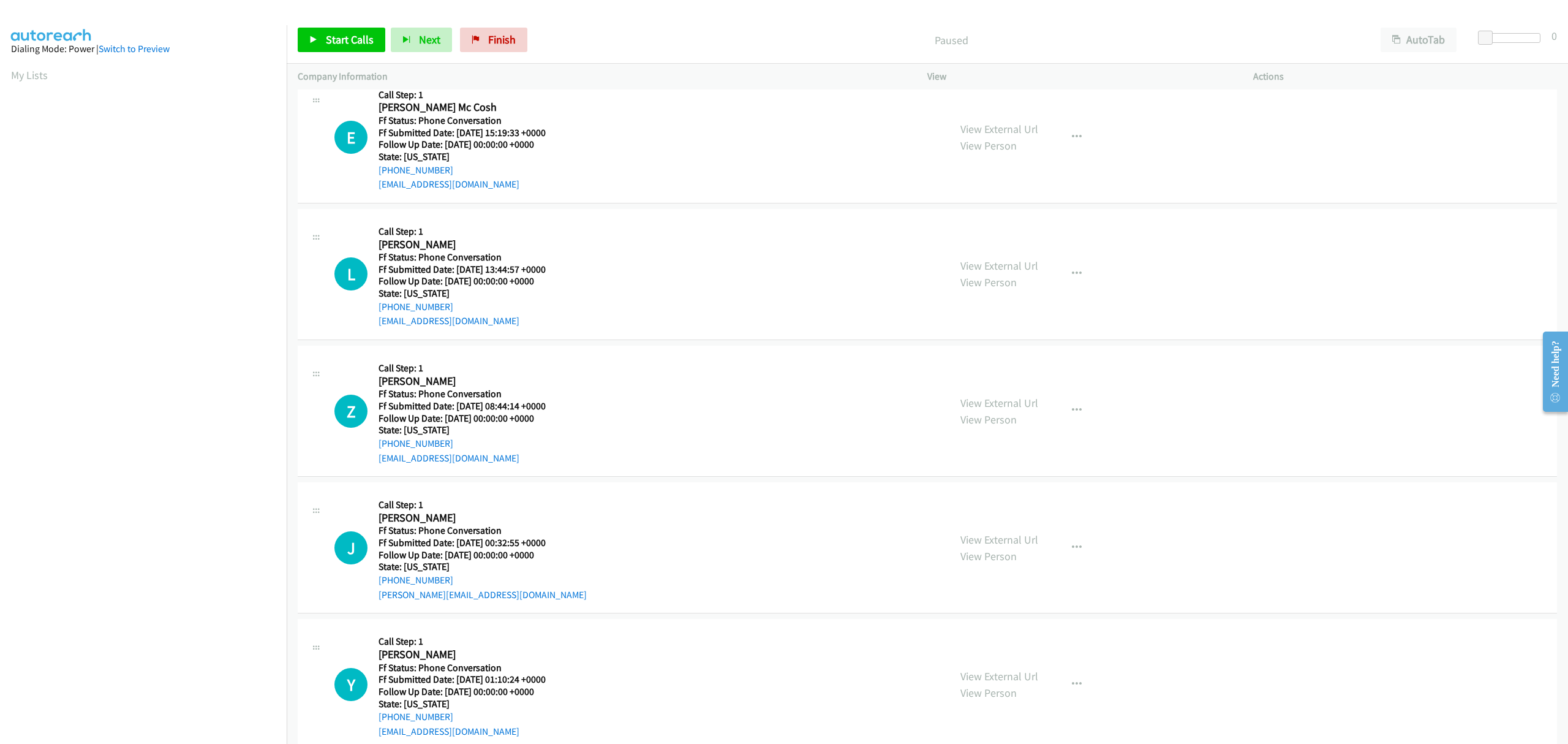
scroll to position [870, 0]
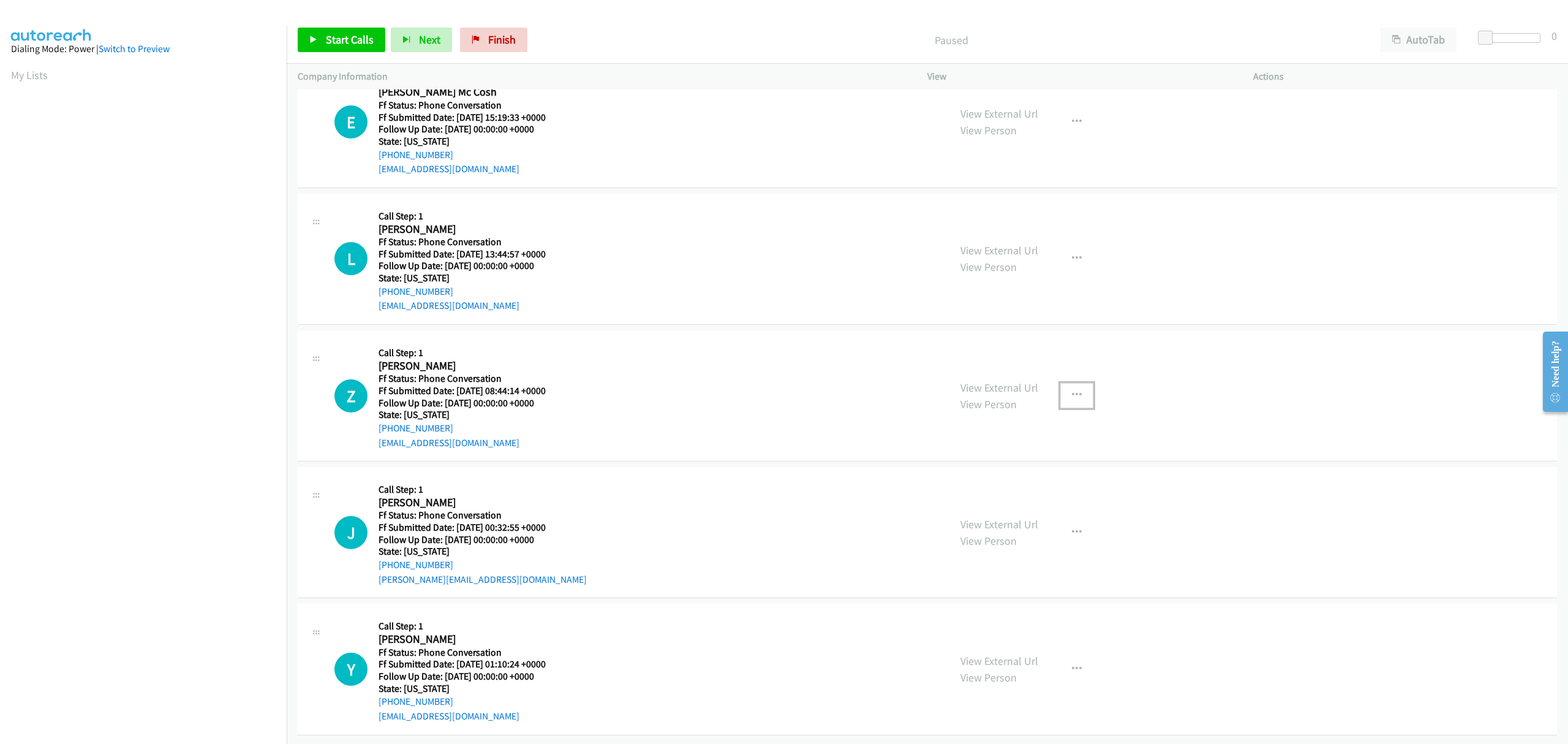
click at [1072, 390] on icon "button" at bounding box center [1077, 395] width 10 height 10
click at [973, 464] on link "Skip Call" at bounding box center [1011, 475] width 163 height 25
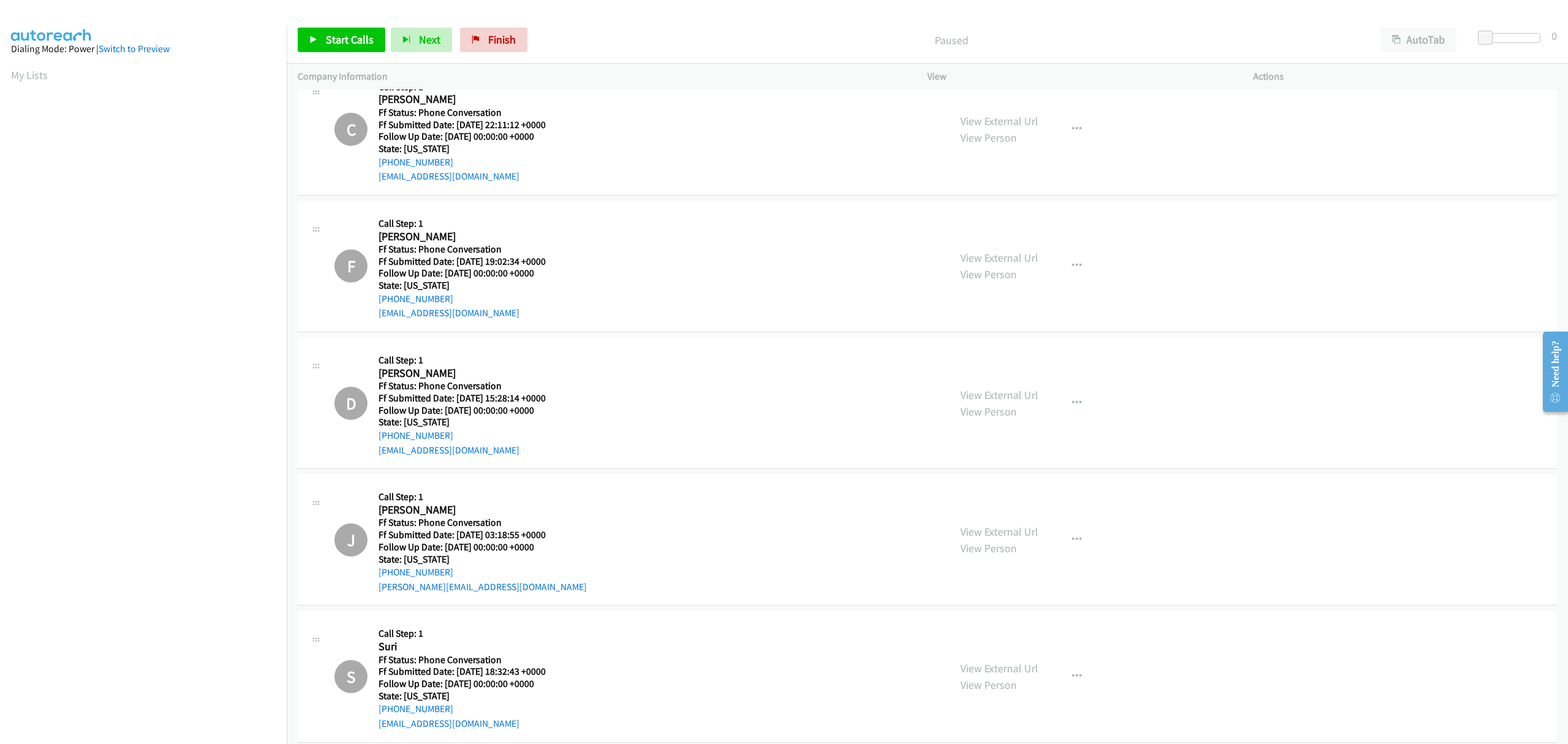
scroll to position [0, 0]
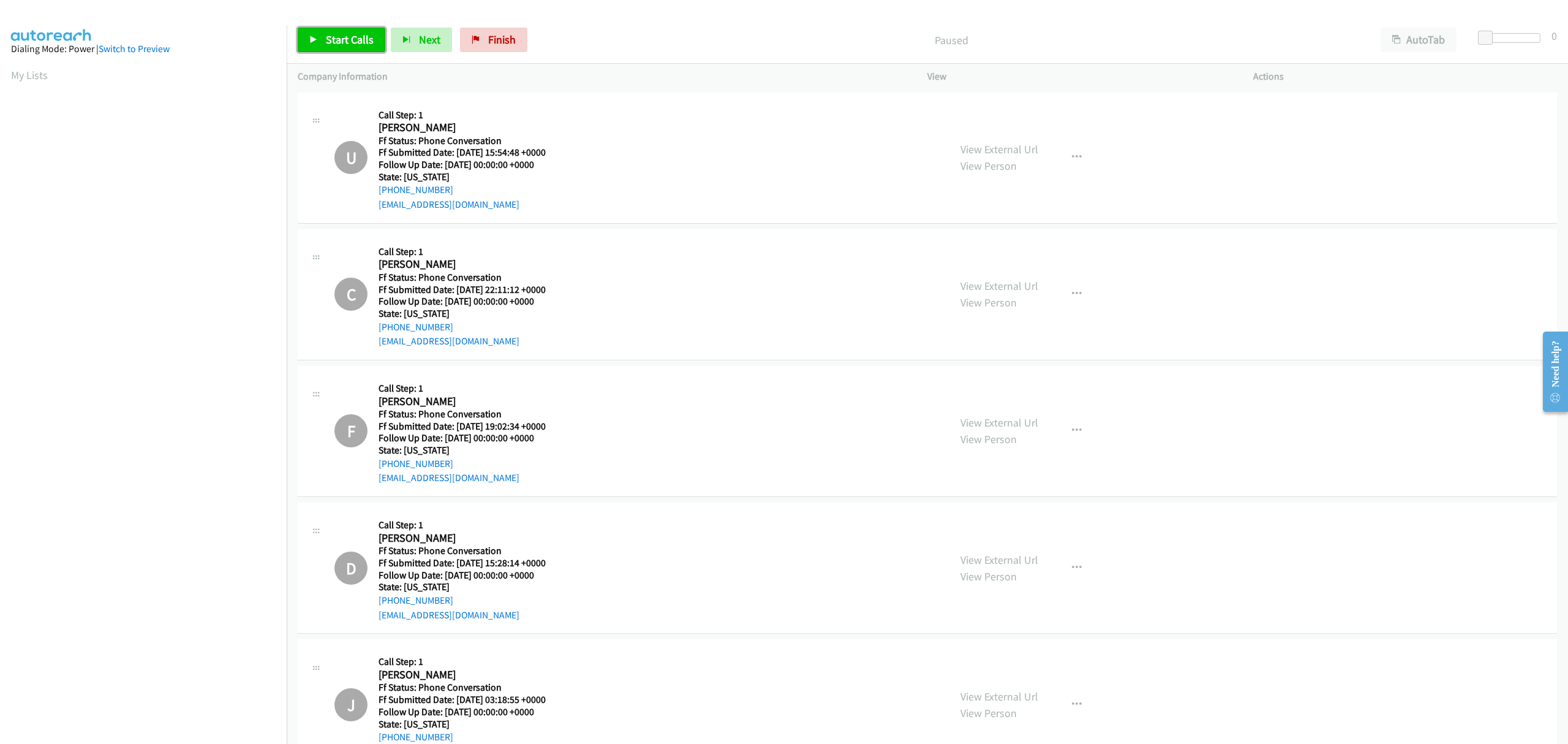
click at [310, 36] on icon at bounding box center [313, 41] width 9 height 9
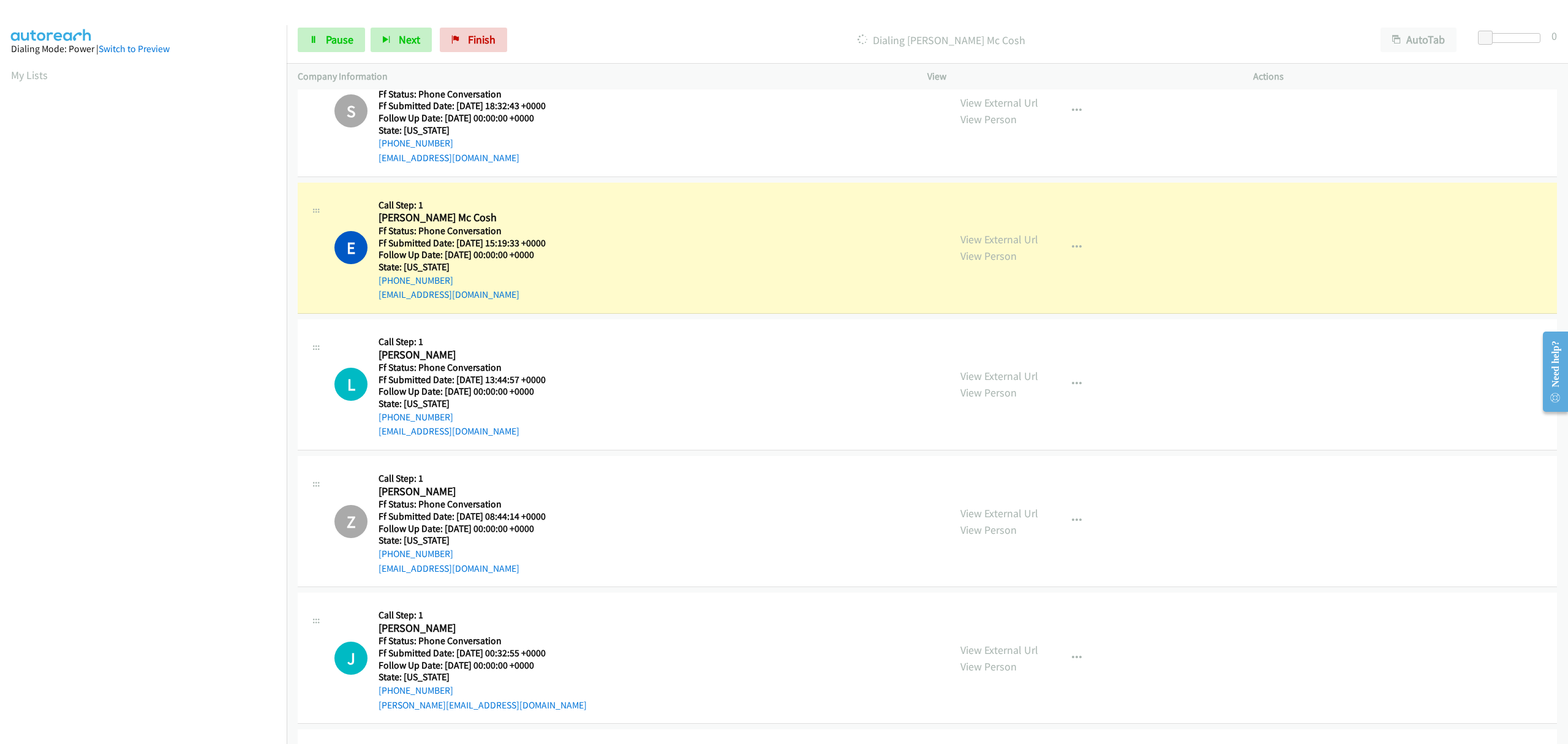
scroll to position [735, 0]
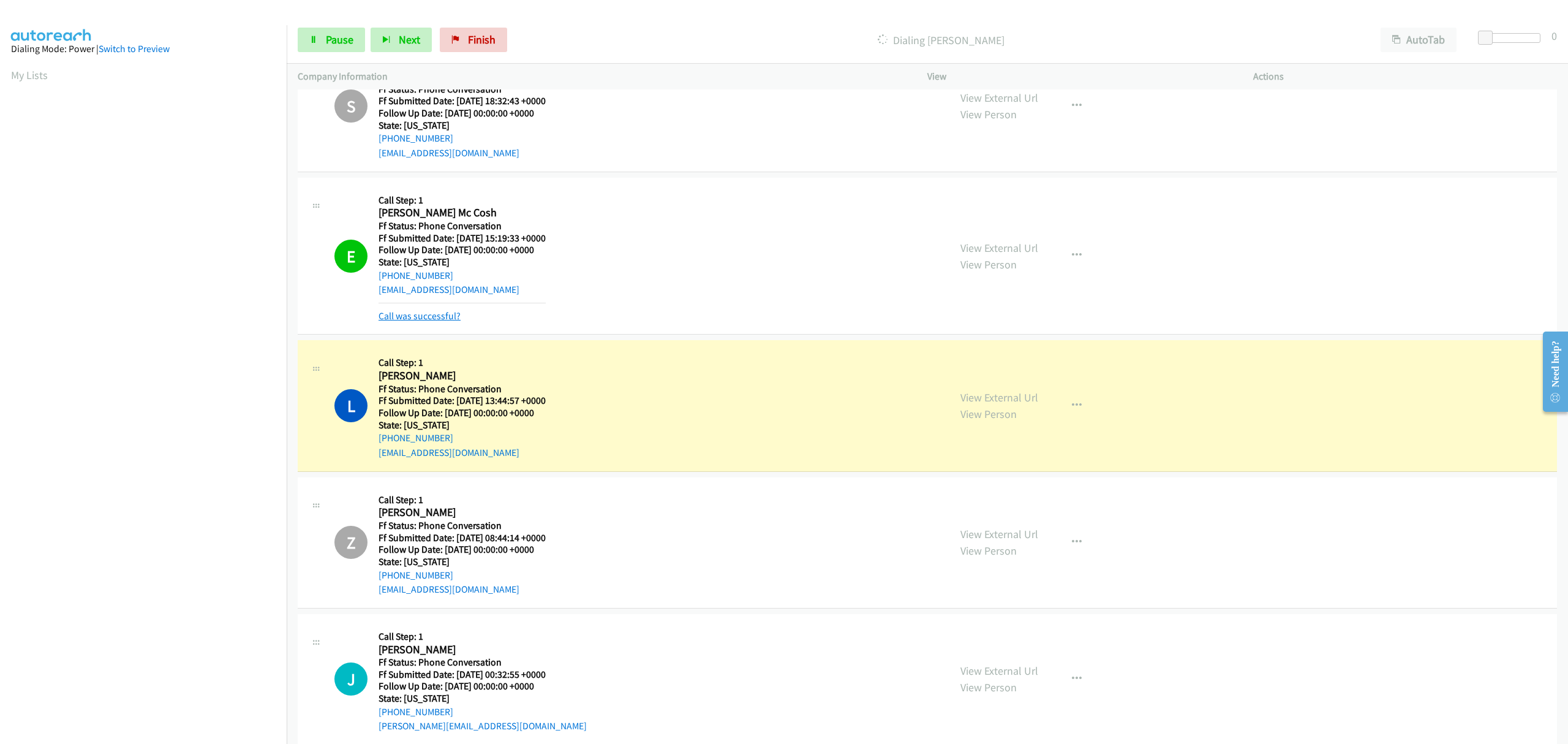
click at [421, 312] on link "Call was successful?" at bounding box center [419, 315] width 82 height 12
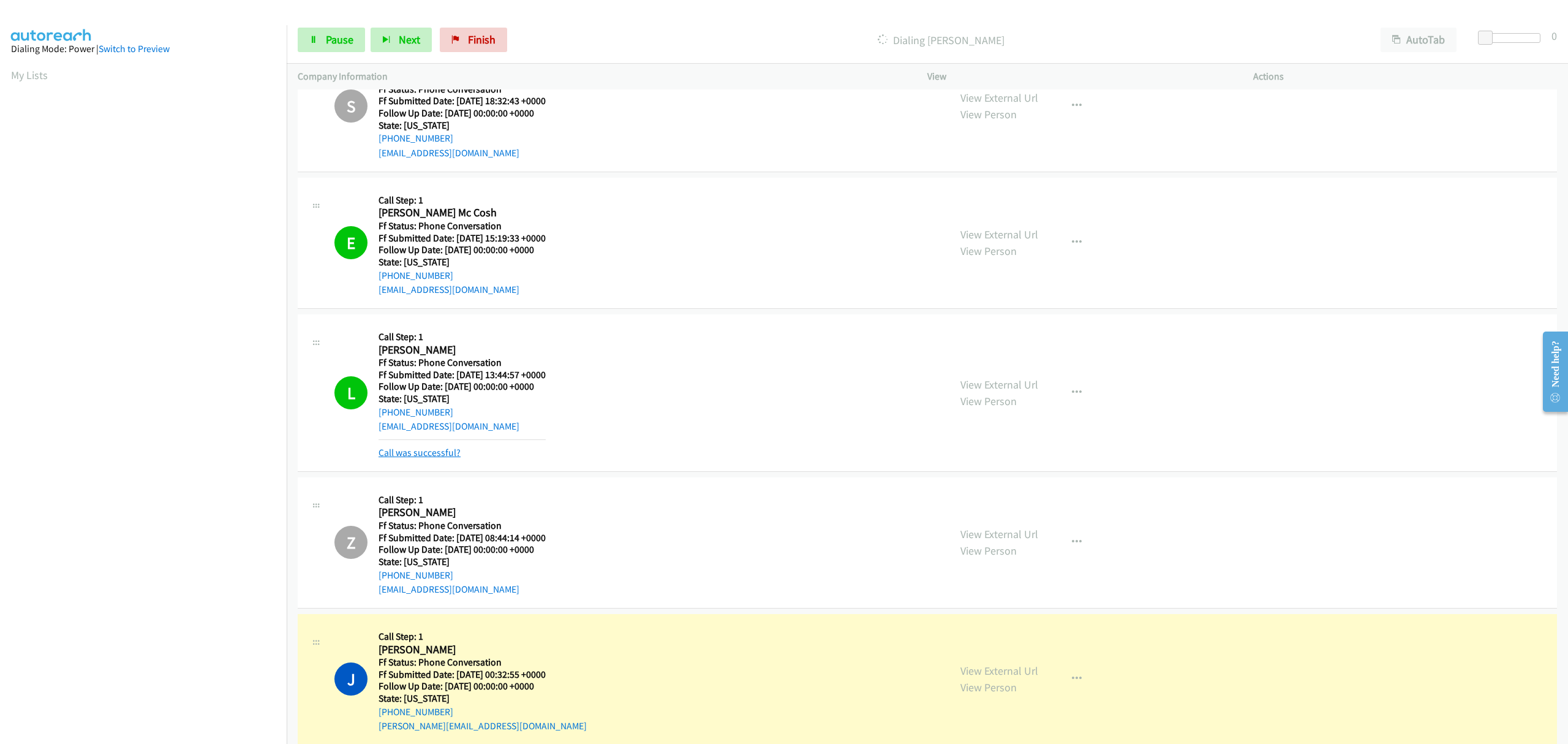
click at [440, 451] on link "Call was successful?" at bounding box center [419, 452] width 82 height 12
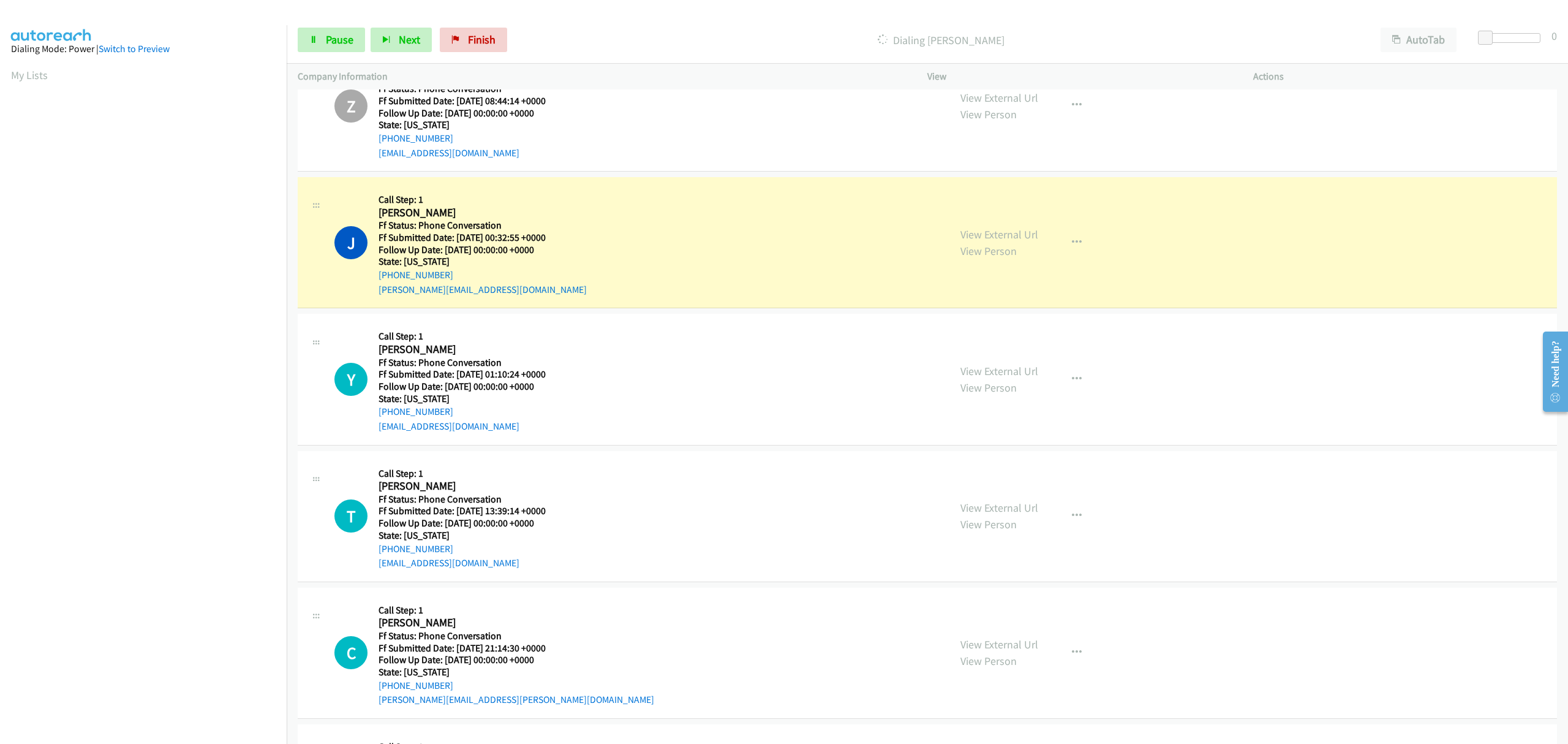
scroll to position [1226, 0]
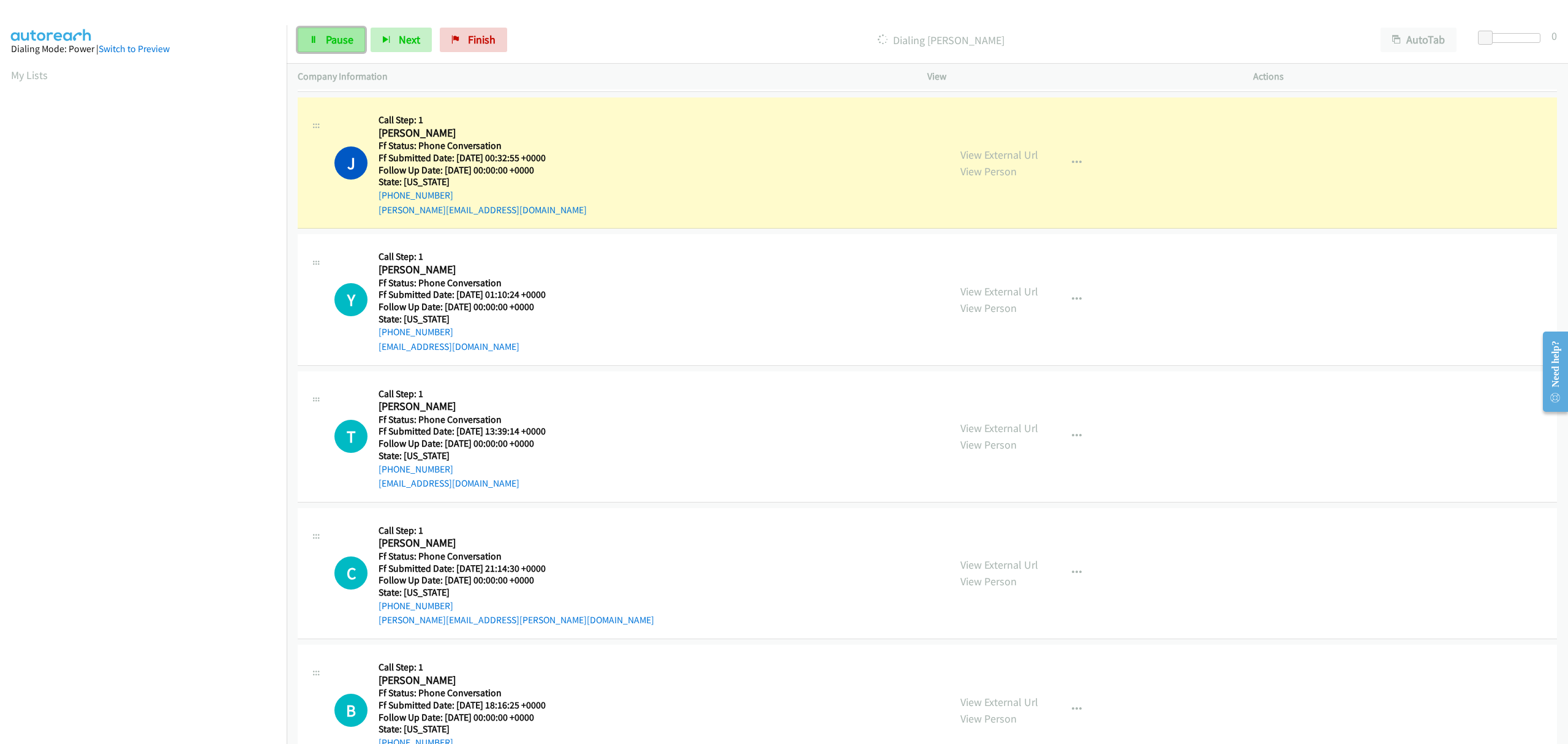
click at [342, 37] on span "Pause" at bounding box center [339, 39] width 28 height 14
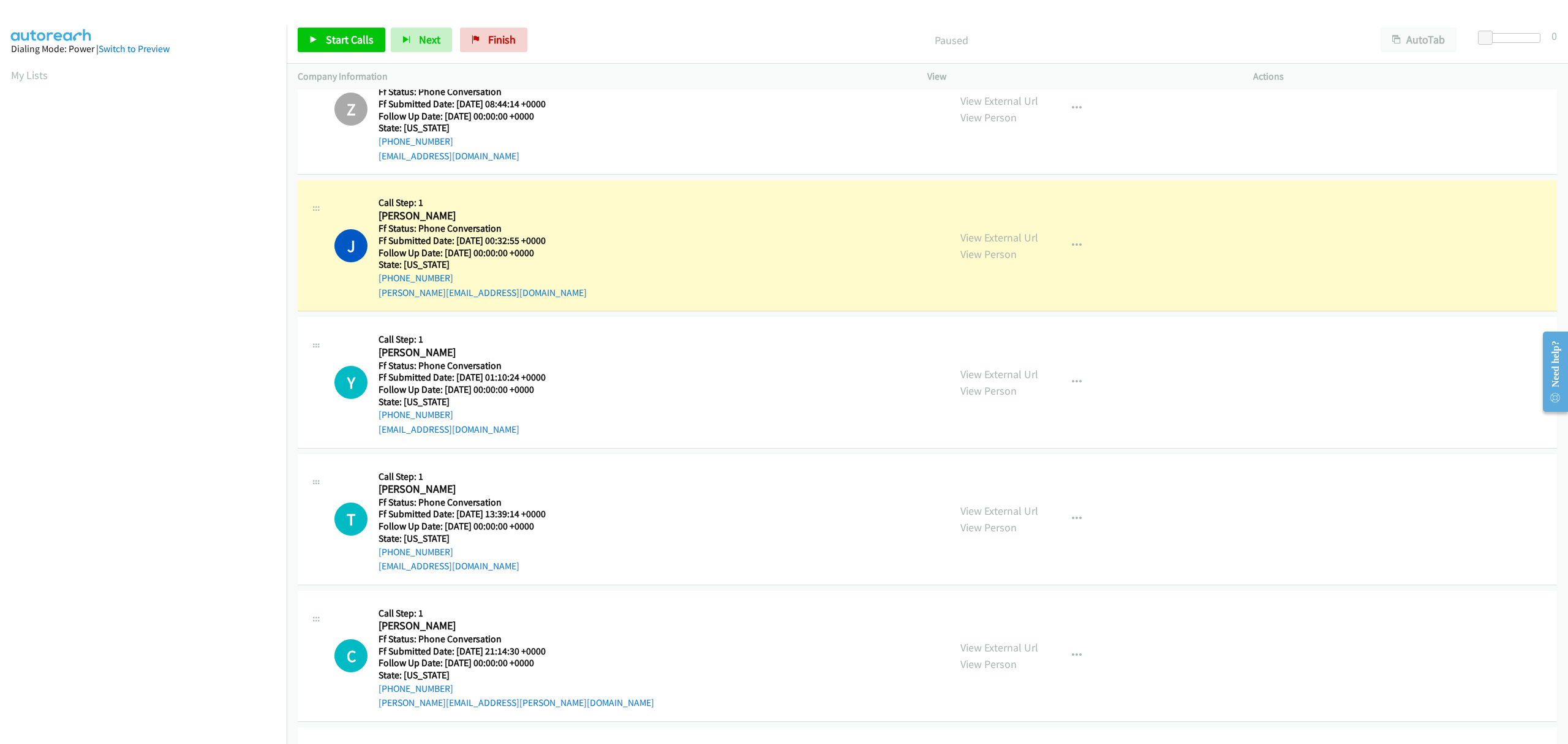
scroll to position [1143, 0]
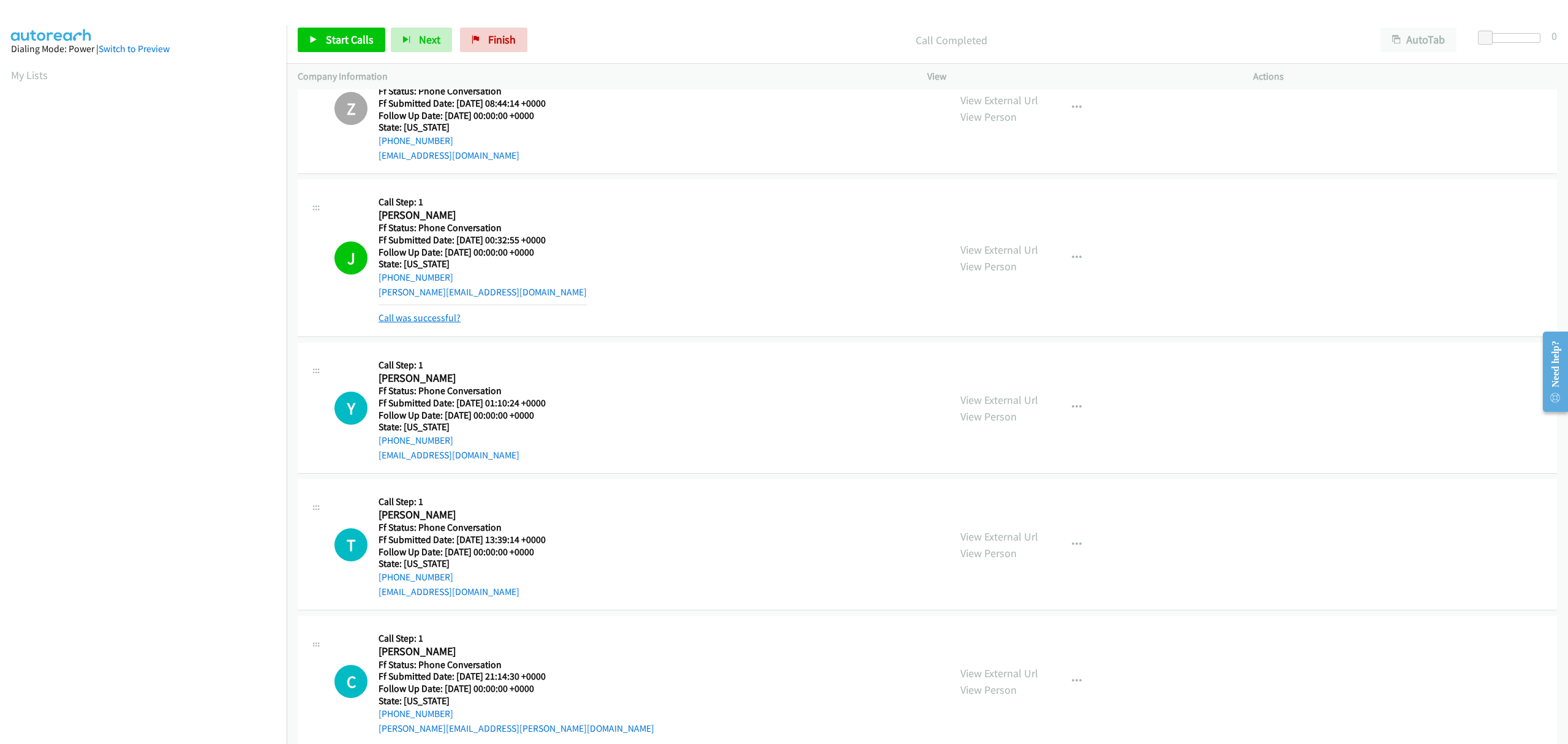
click at [446, 317] on link "Call was successful?" at bounding box center [419, 317] width 82 height 12
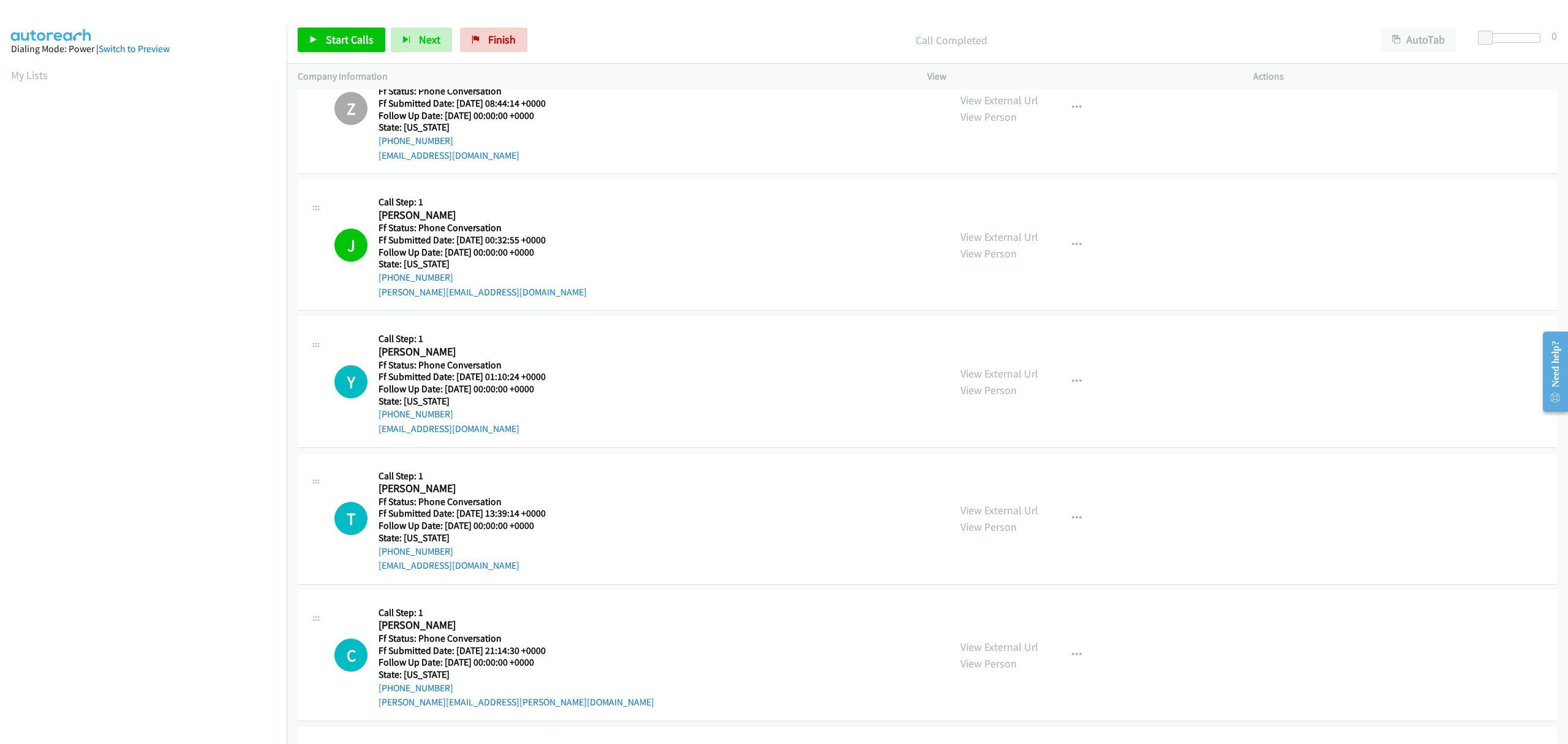
scroll to position [1280, 0]
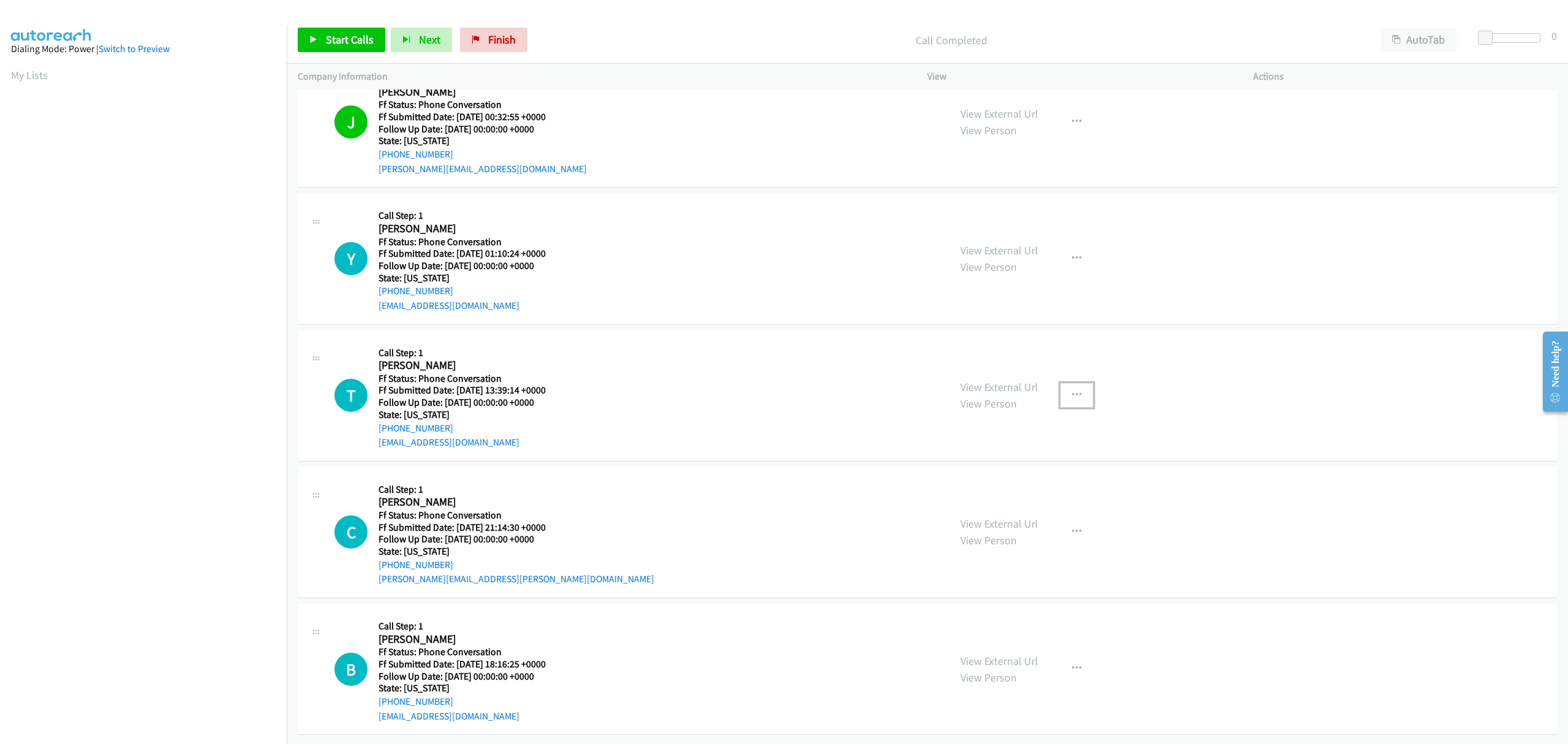
click at [1072, 390] on icon "button" at bounding box center [1077, 395] width 10 height 10
drag, startPoint x: 971, startPoint y: 459, endPoint x: 959, endPoint y: 464, distance: 13.0
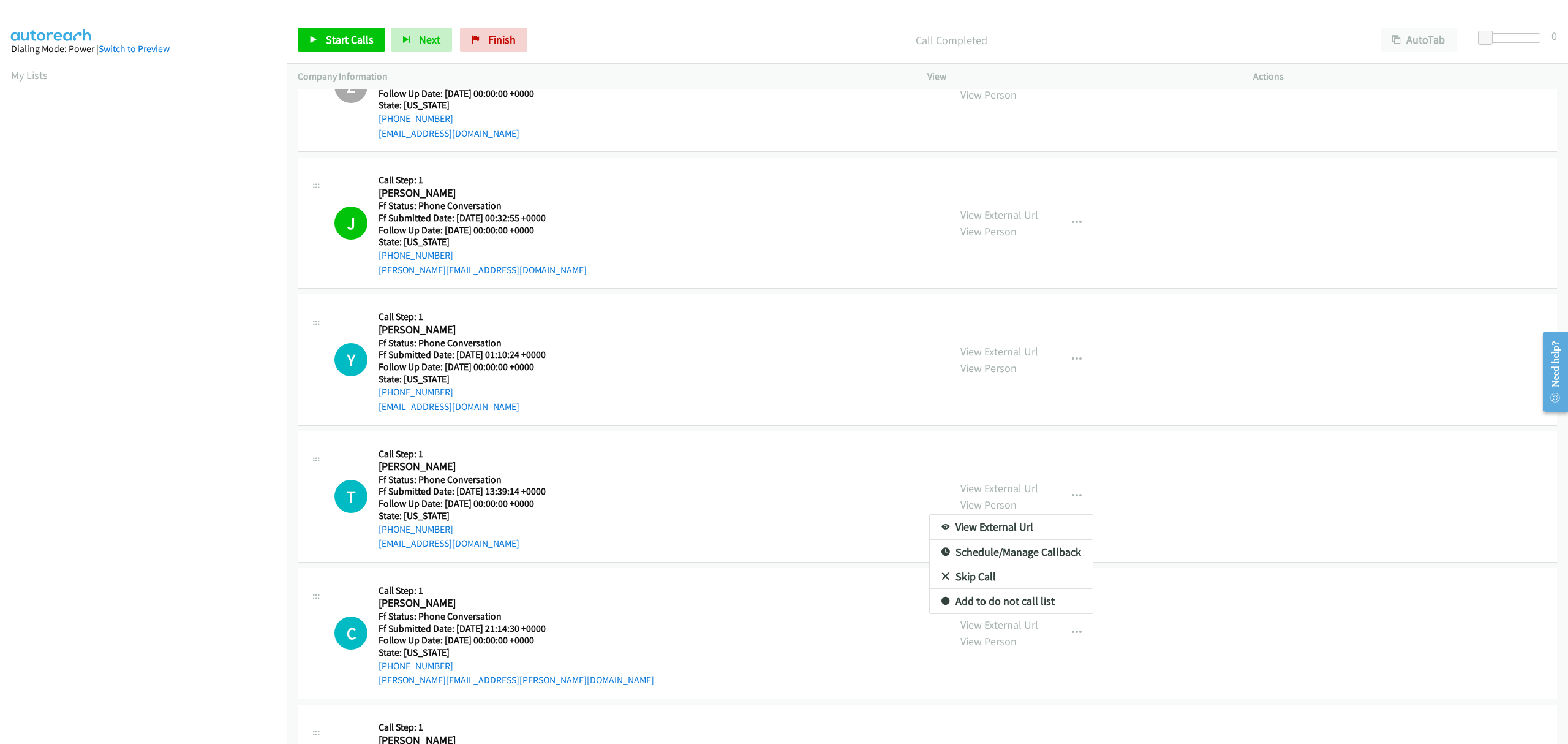
click at [1000, 581] on link "Skip Call" at bounding box center [1011, 576] width 163 height 25
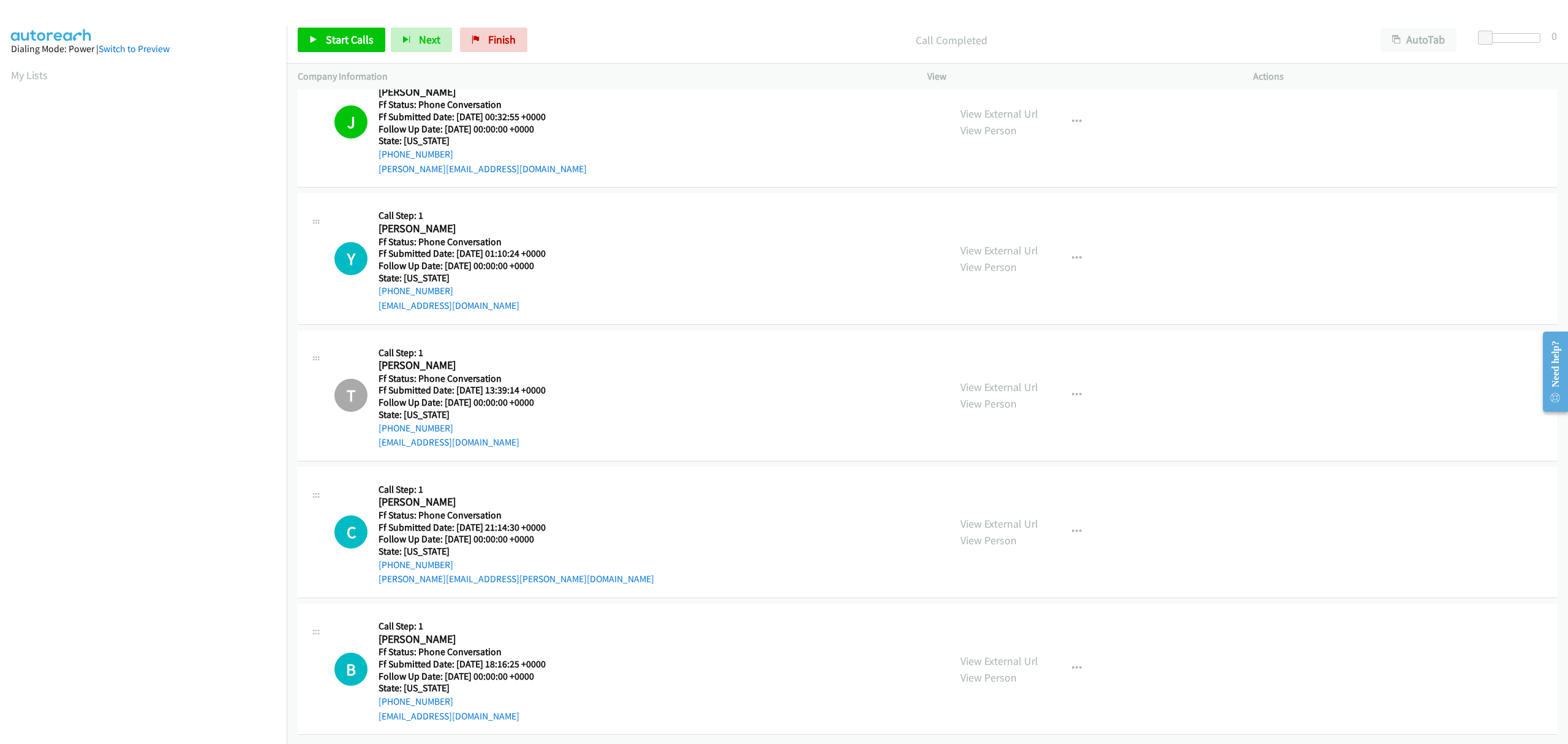
scroll to position [1280, 0]
click at [1072, 527] on icon "button" at bounding box center [1077, 532] width 10 height 10
click at [964, 602] on link "Skip Call" at bounding box center [1011, 612] width 163 height 25
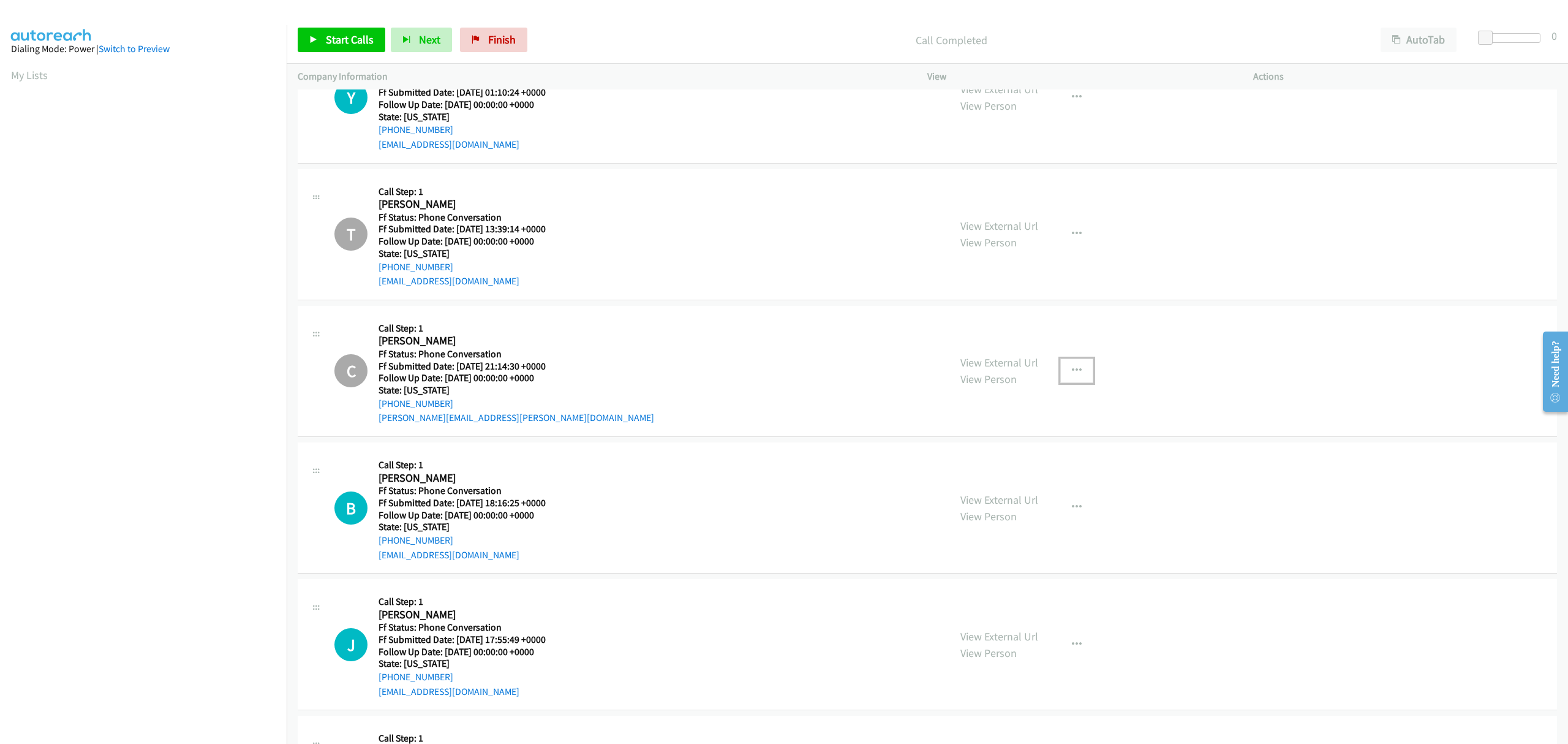
scroll to position [1526, 0]
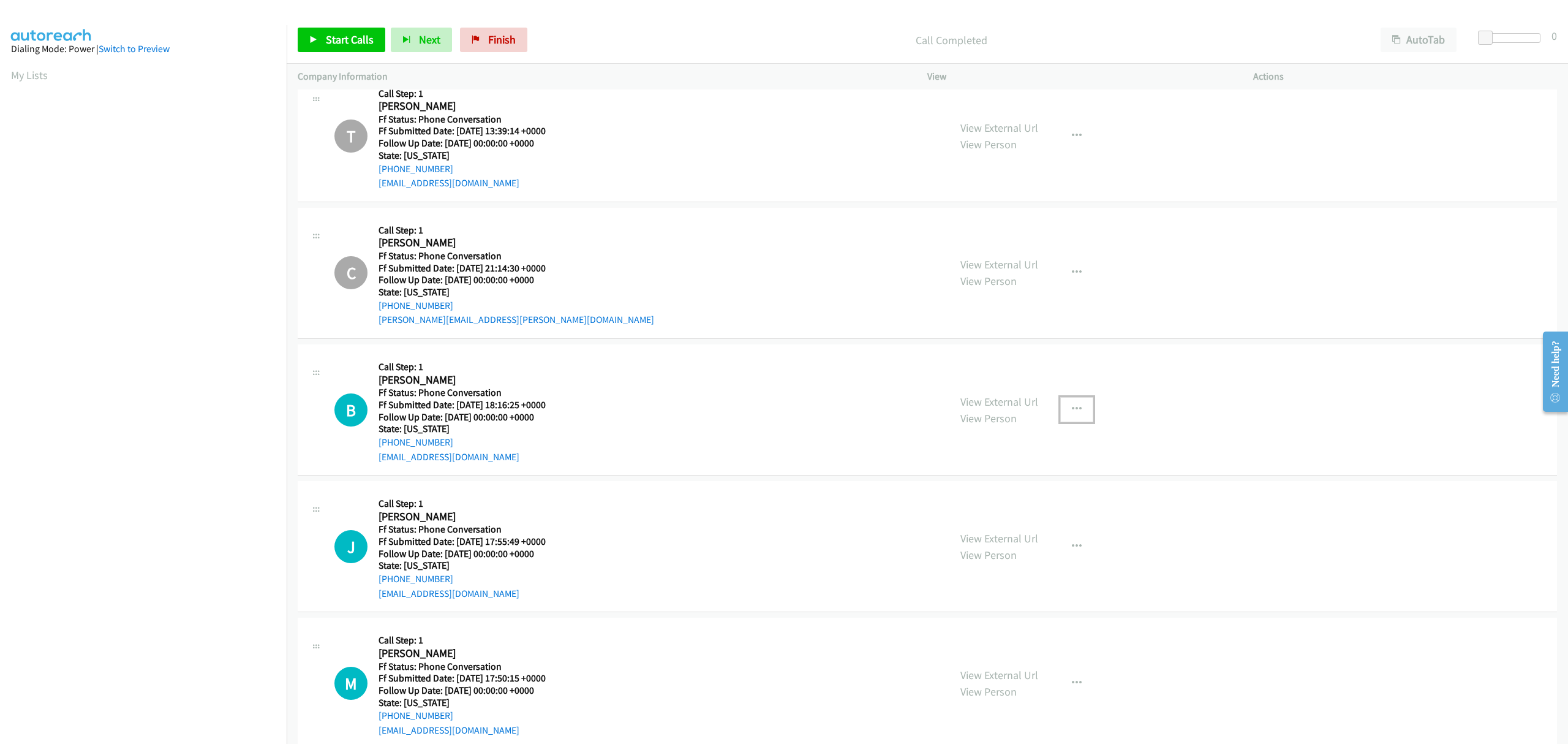
click at [1072, 411] on icon "button" at bounding box center [1077, 410] width 10 height 10
click at [986, 490] on link "Skip Call" at bounding box center [1011, 490] width 163 height 25
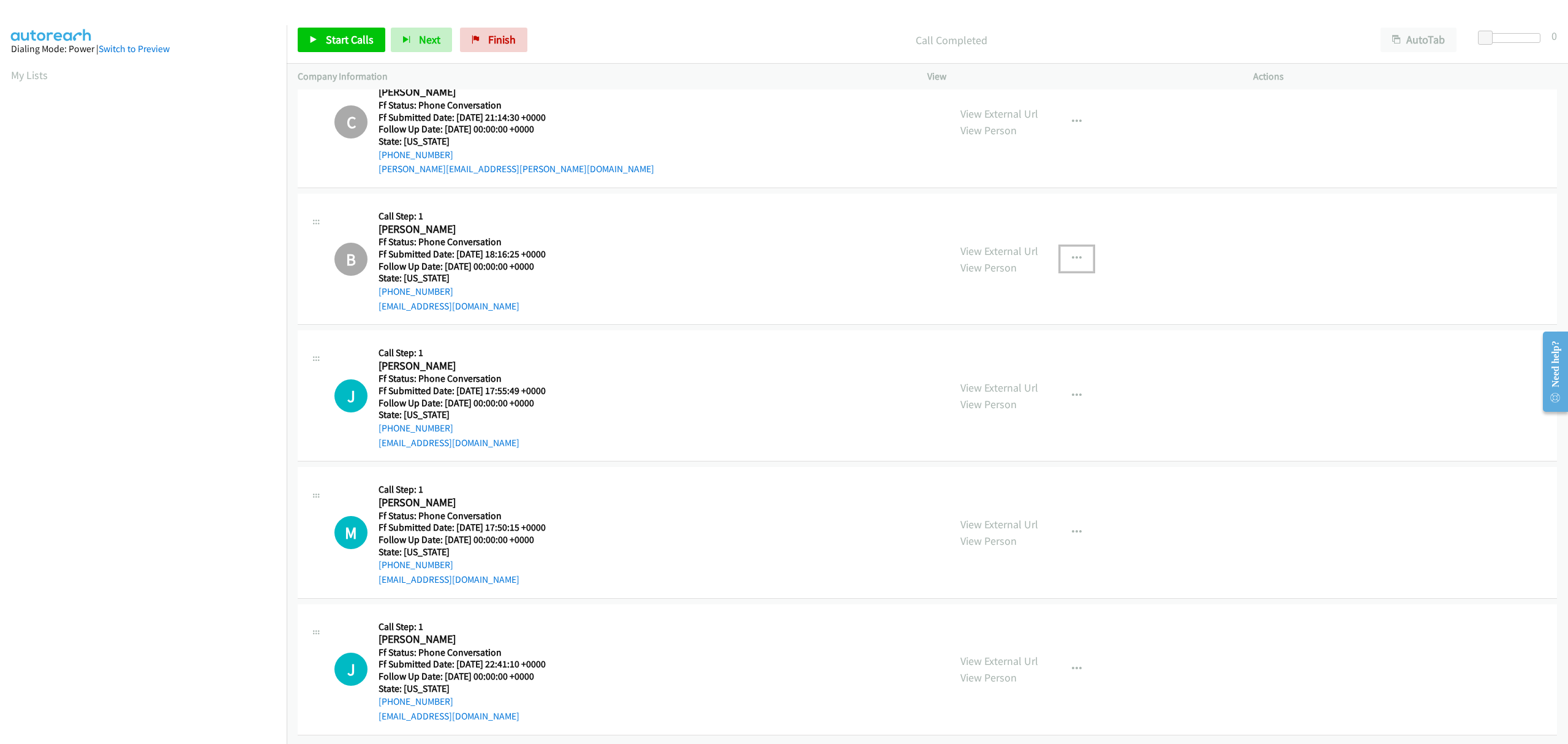
scroll to position [1691, 0]
click at [1072, 391] on icon "button" at bounding box center [1077, 396] width 10 height 10
click at [979, 463] on link "Skip Call" at bounding box center [1011, 475] width 163 height 25
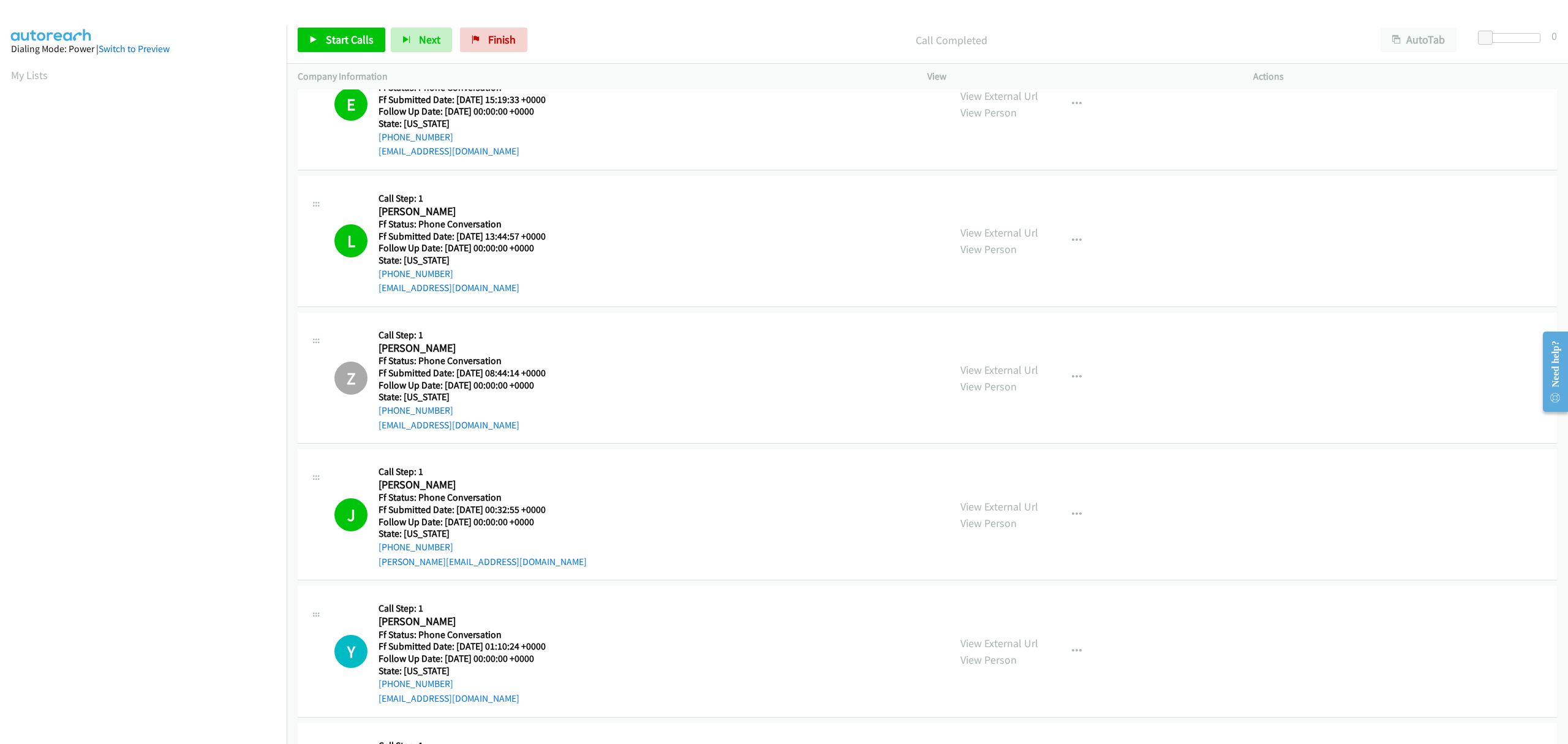
scroll to position [1037, 0]
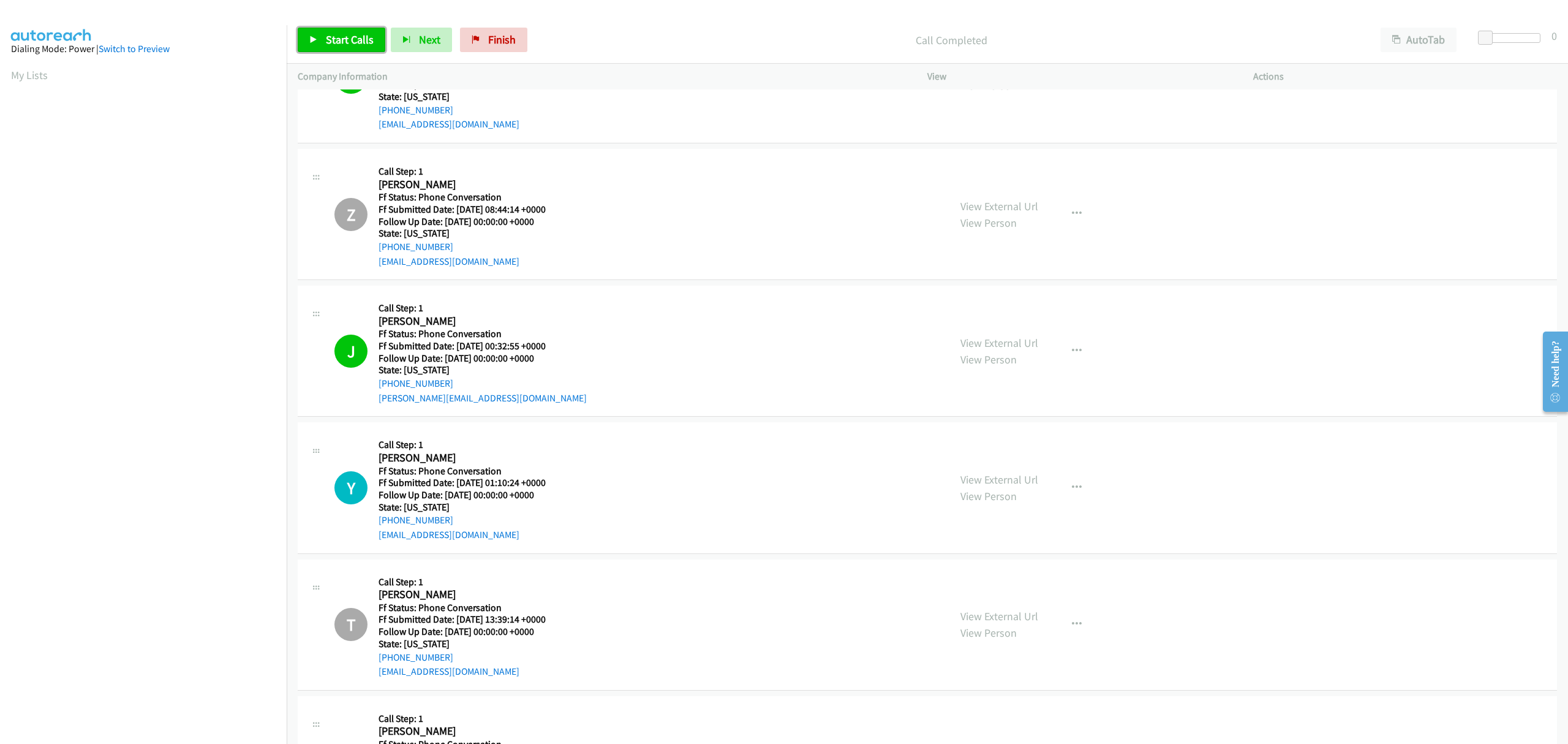
drag, startPoint x: 339, startPoint y: 42, endPoint x: 334, endPoint y: 49, distance: 8.6
click at [339, 42] on span "Start Calls" at bounding box center [350, 39] width 48 height 14
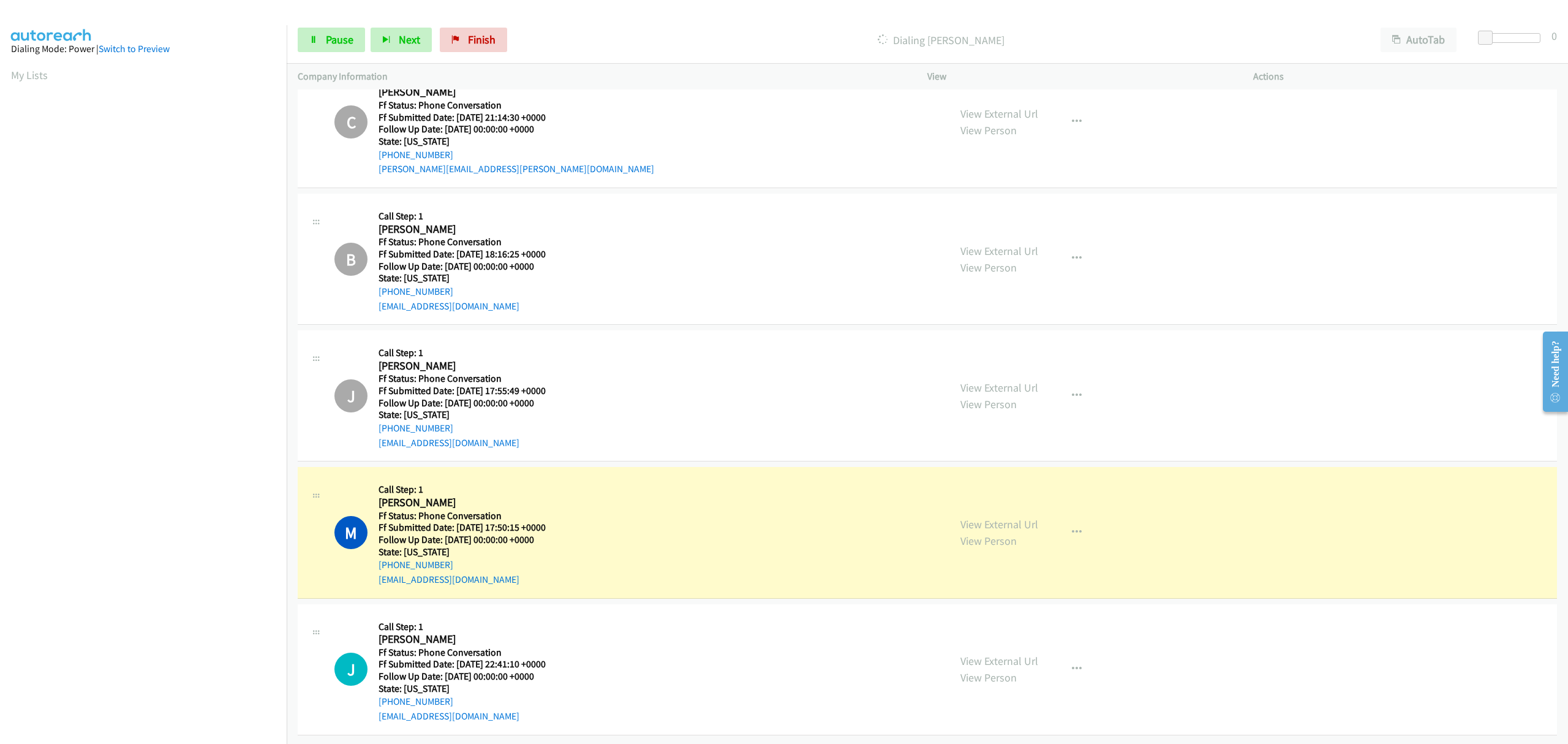
scroll to position [1692, 0]
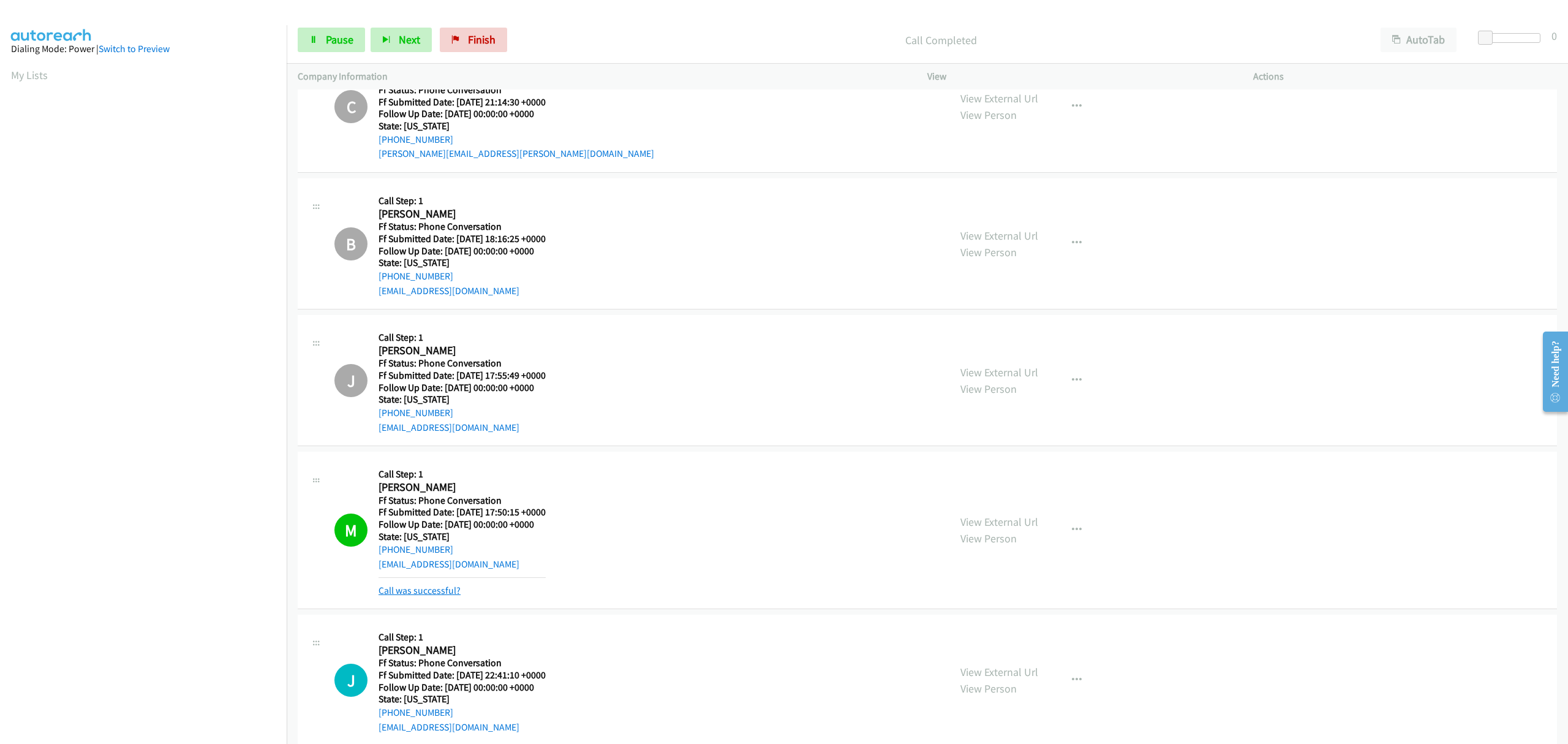
click at [458, 591] on link "Call was successful?" at bounding box center [419, 590] width 82 height 12
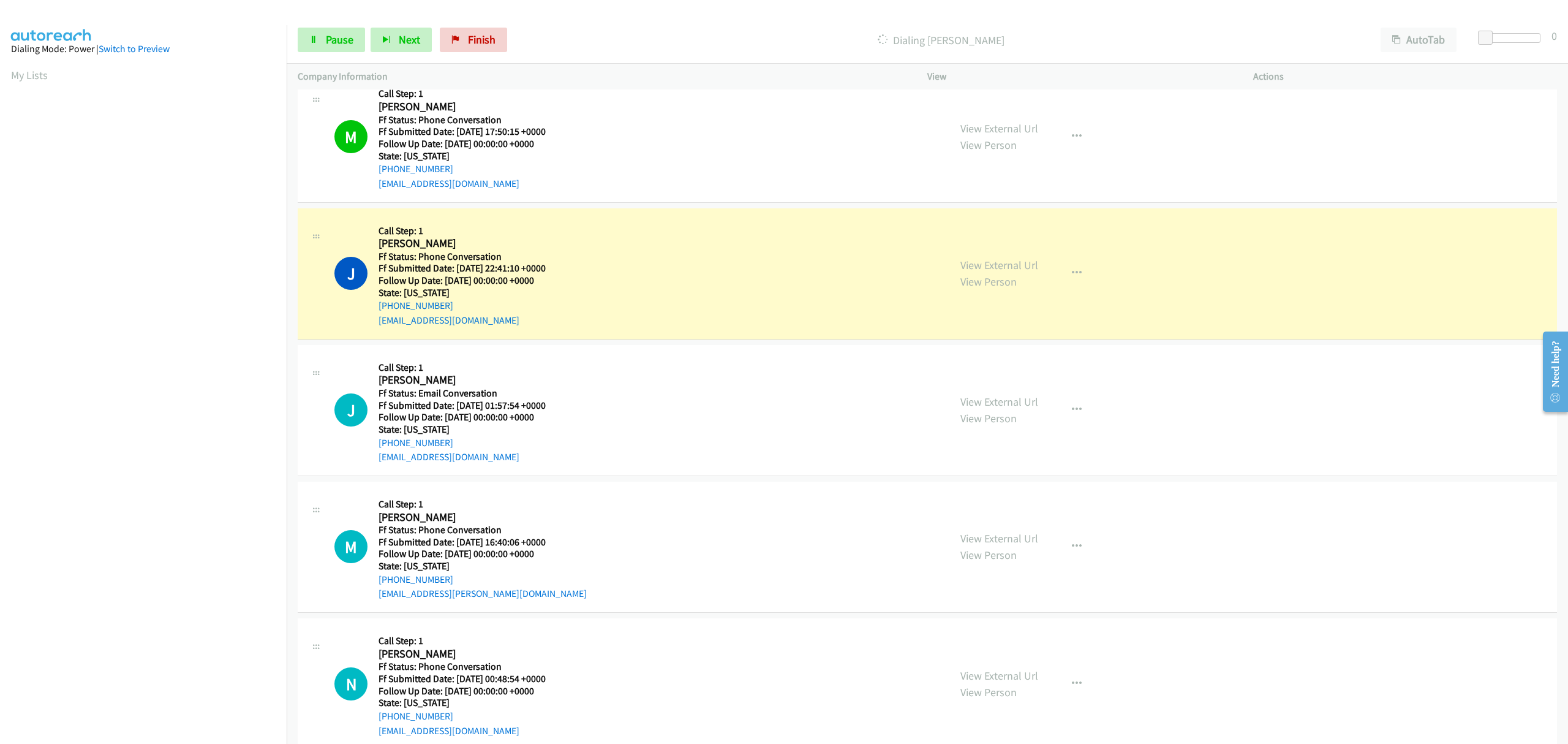
scroll to position [2101, 0]
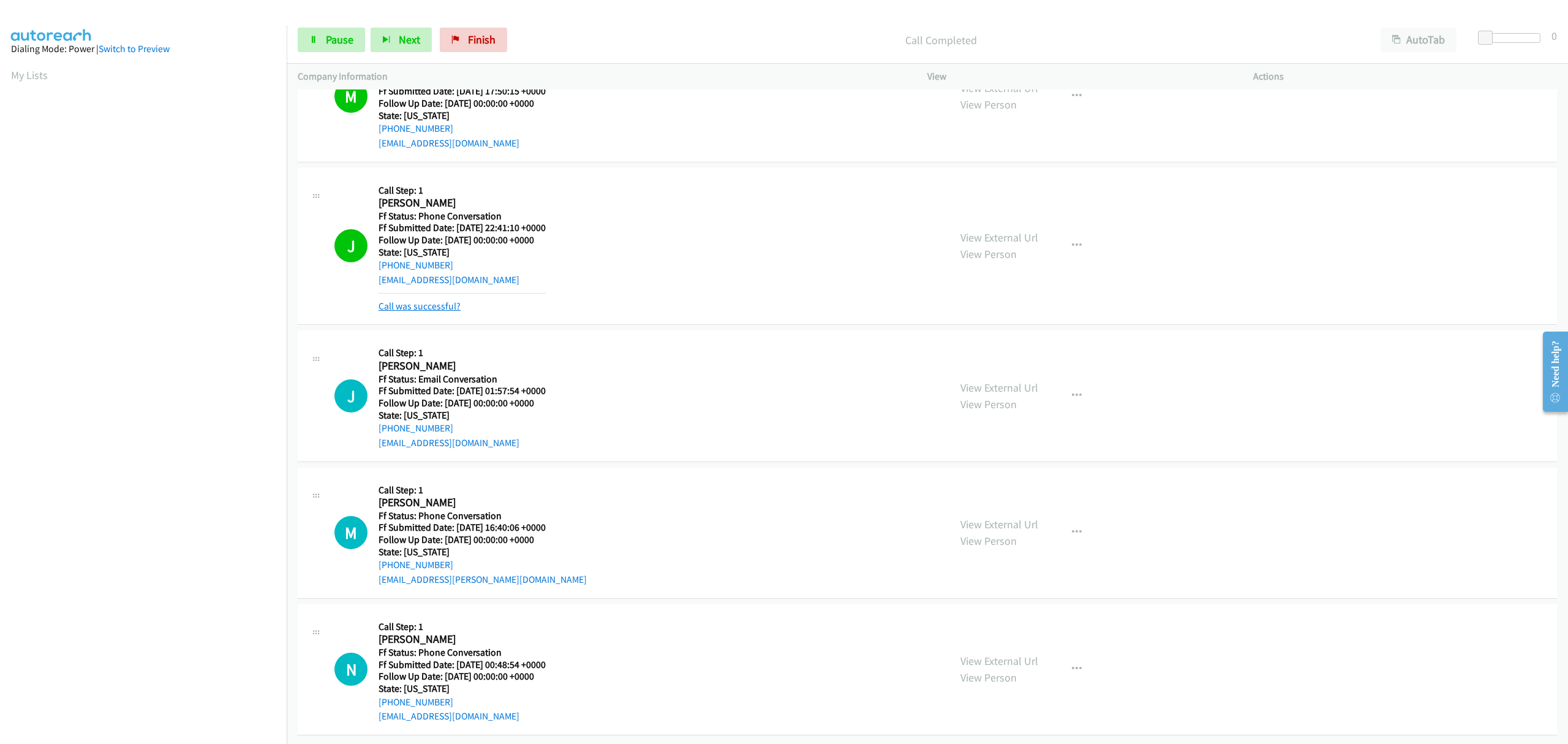
click at [447, 300] on link "Call was successful?" at bounding box center [419, 305] width 82 height 12
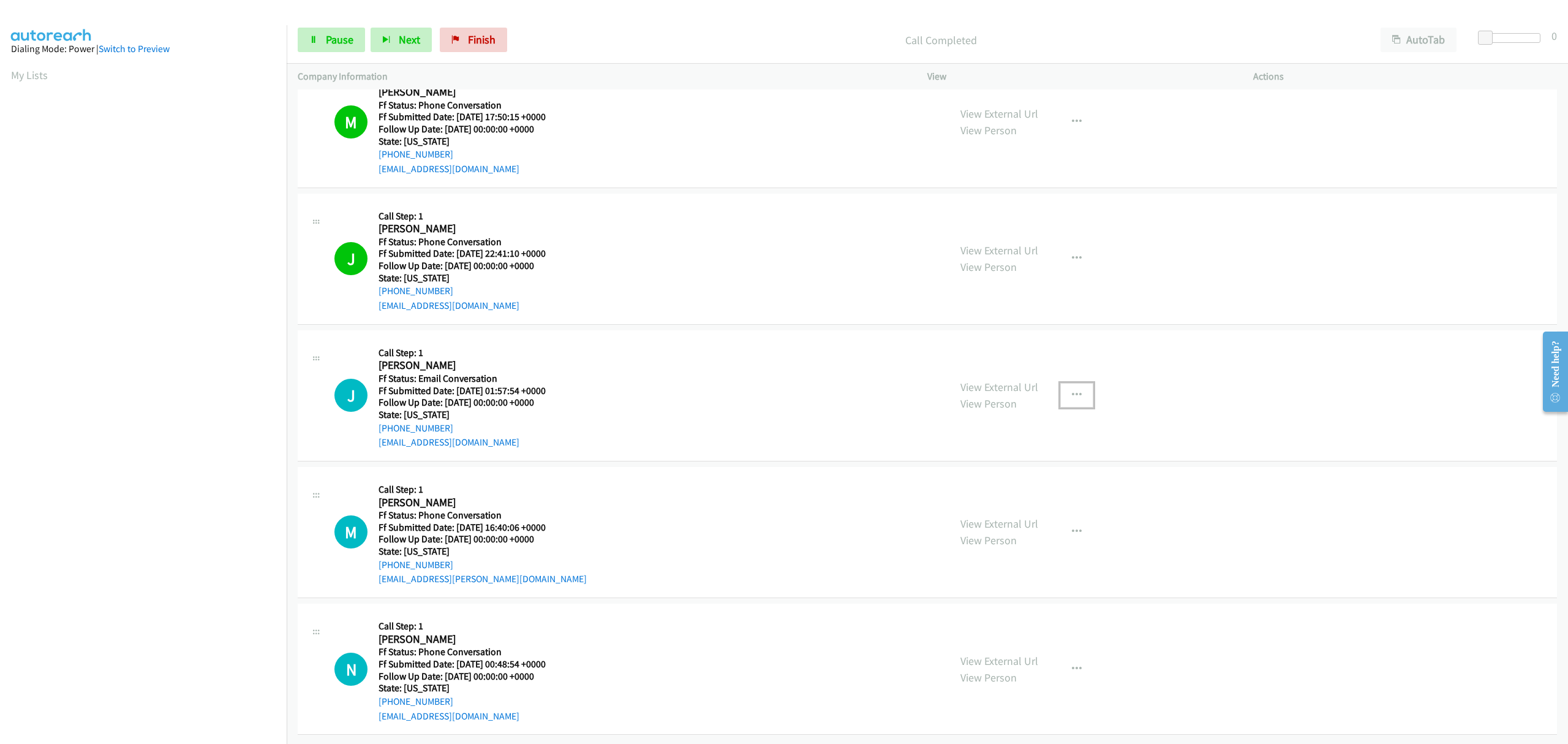
click at [1064, 386] on button "button" at bounding box center [1077, 395] width 33 height 25
click at [976, 464] on link "Skip Call" at bounding box center [1011, 475] width 163 height 25
click at [344, 39] on span "Pause" at bounding box center [339, 39] width 28 height 14
click at [342, 40] on span "Start Calls" at bounding box center [350, 39] width 48 height 14
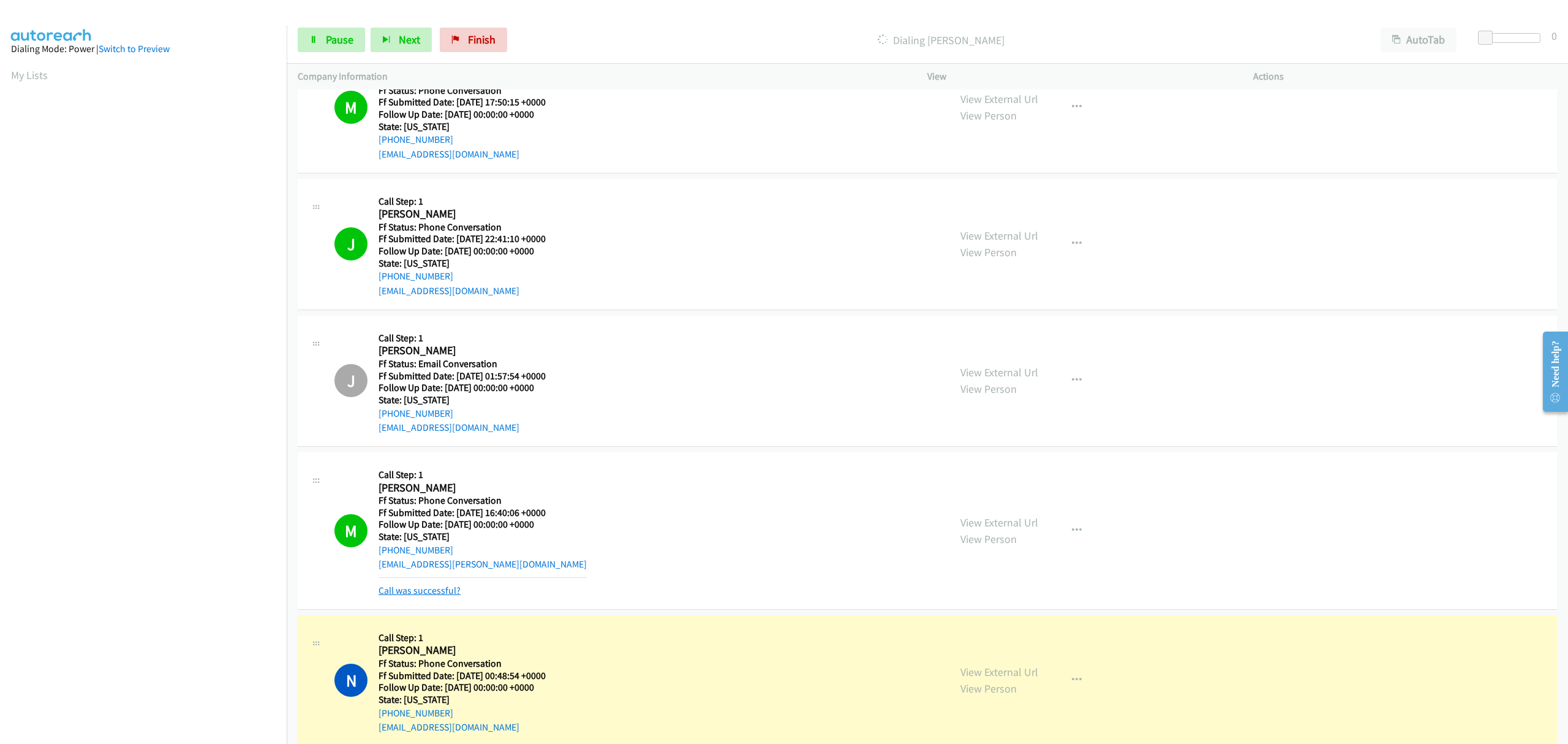
click at [444, 594] on link "Call was successful?" at bounding box center [419, 590] width 82 height 12
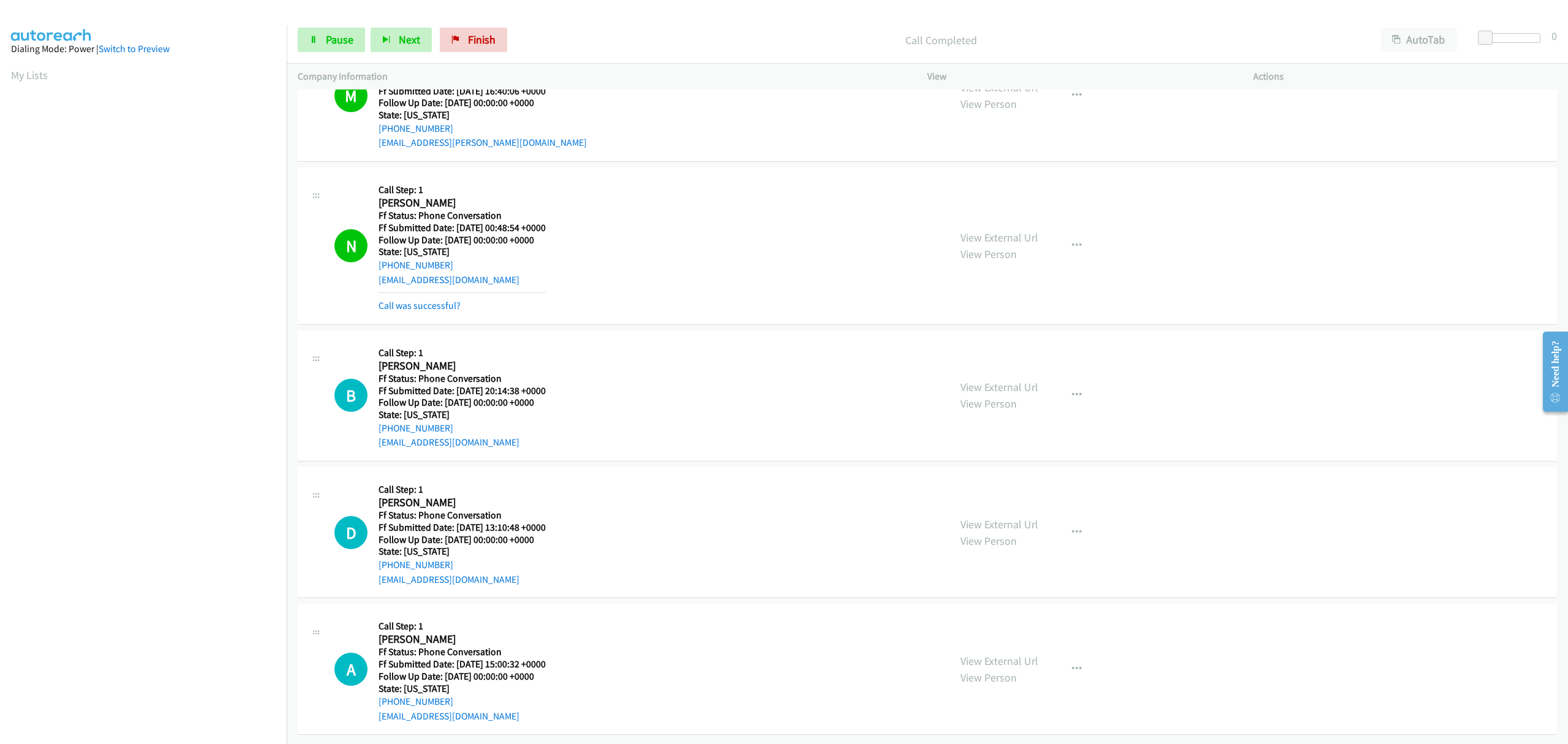
scroll to position [2539, 0]
drag, startPoint x: 414, startPoint y: 293, endPoint x: 414, endPoint y: 306, distance: 13.0
click at [414, 299] on link "Call was successful?" at bounding box center [419, 305] width 82 height 12
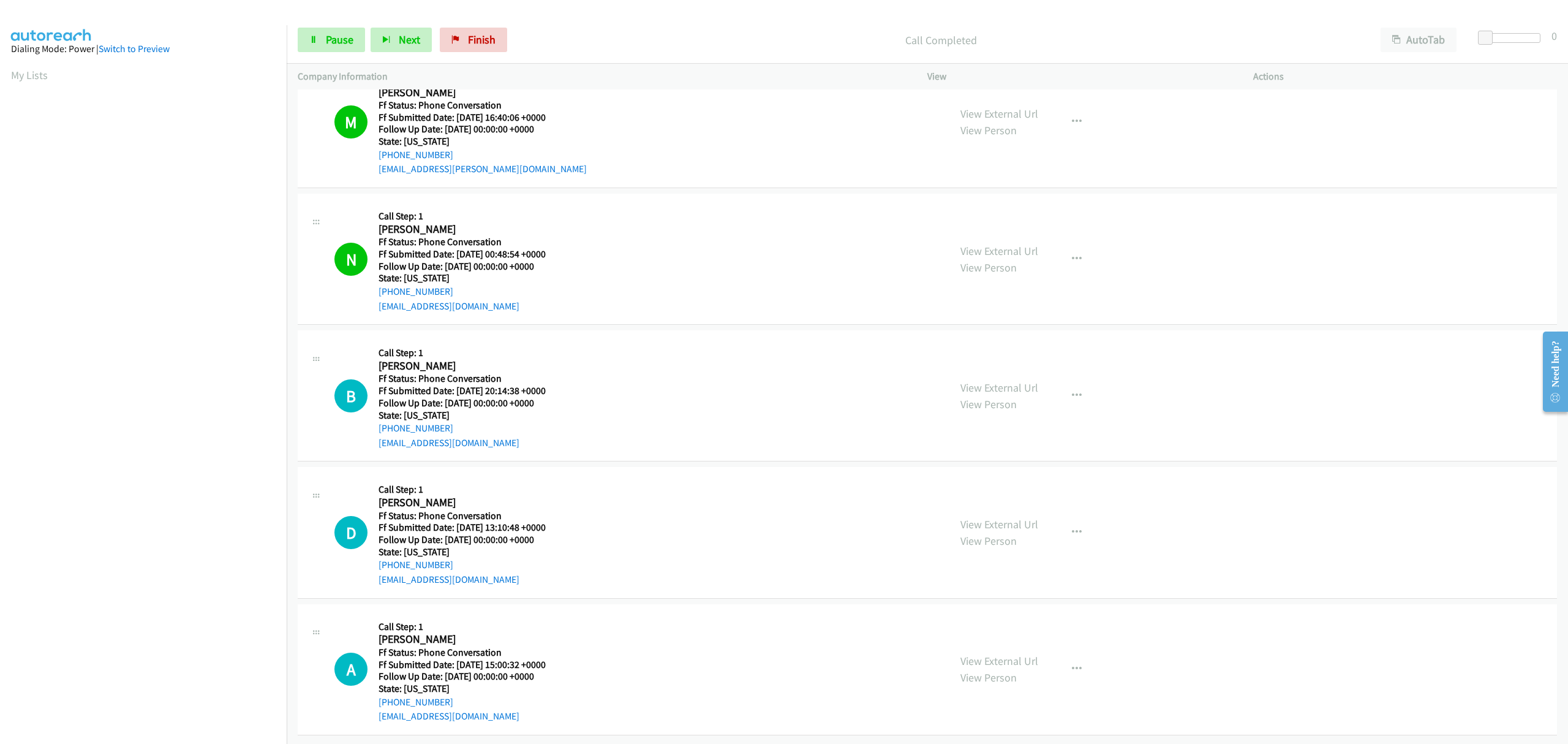
scroll to position [2513, 0]
click at [339, 42] on span "Pause" at bounding box center [339, 39] width 28 height 14
click at [336, 43] on span "Start Calls" at bounding box center [350, 39] width 48 height 14
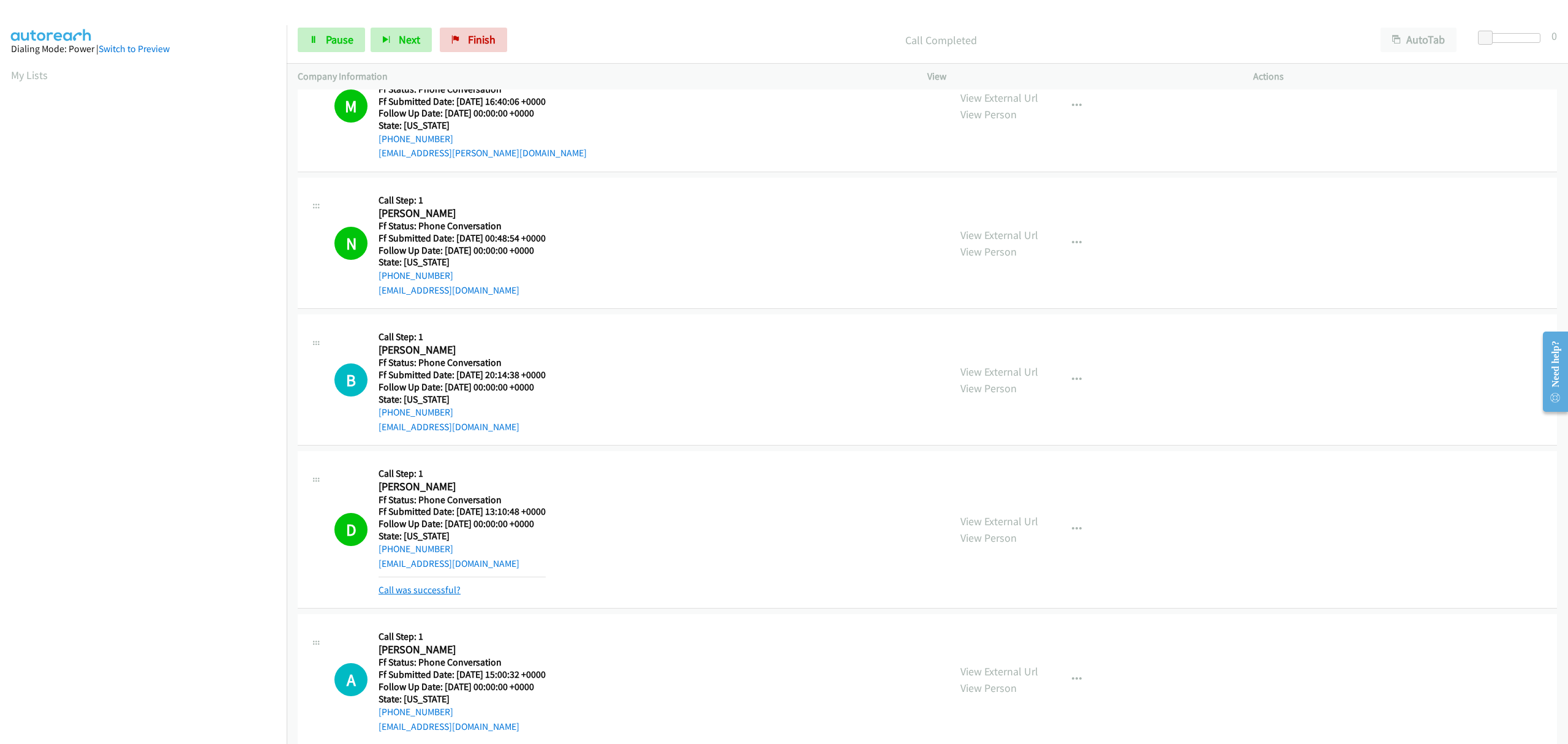
click at [439, 591] on link "Call was successful?" at bounding box center [419, 589] width 82 height 12
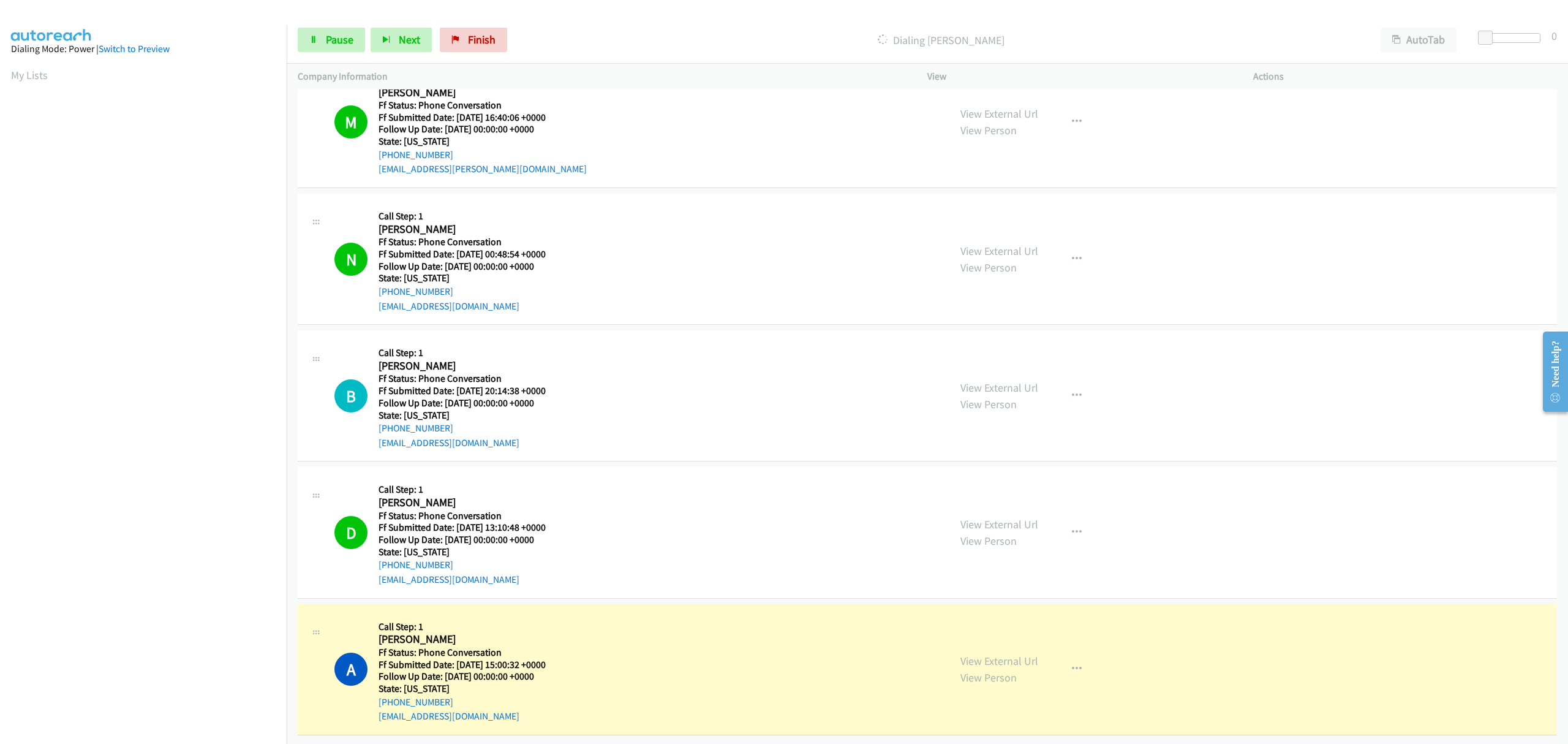
scroll to position [2513, 0]
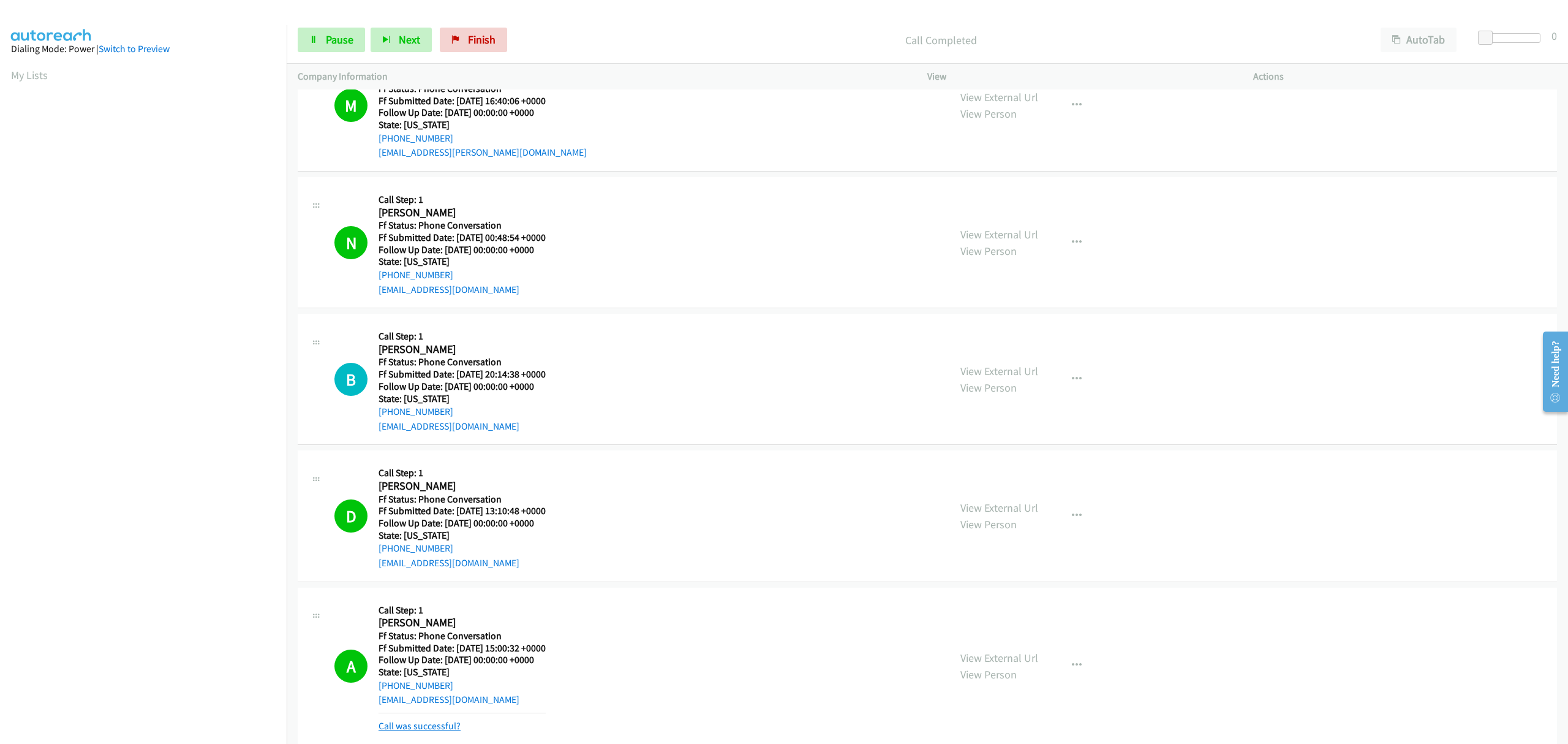
click at [448, 724] on link "Call was successful?" at bounding box center [419, 726] width 82 height 12
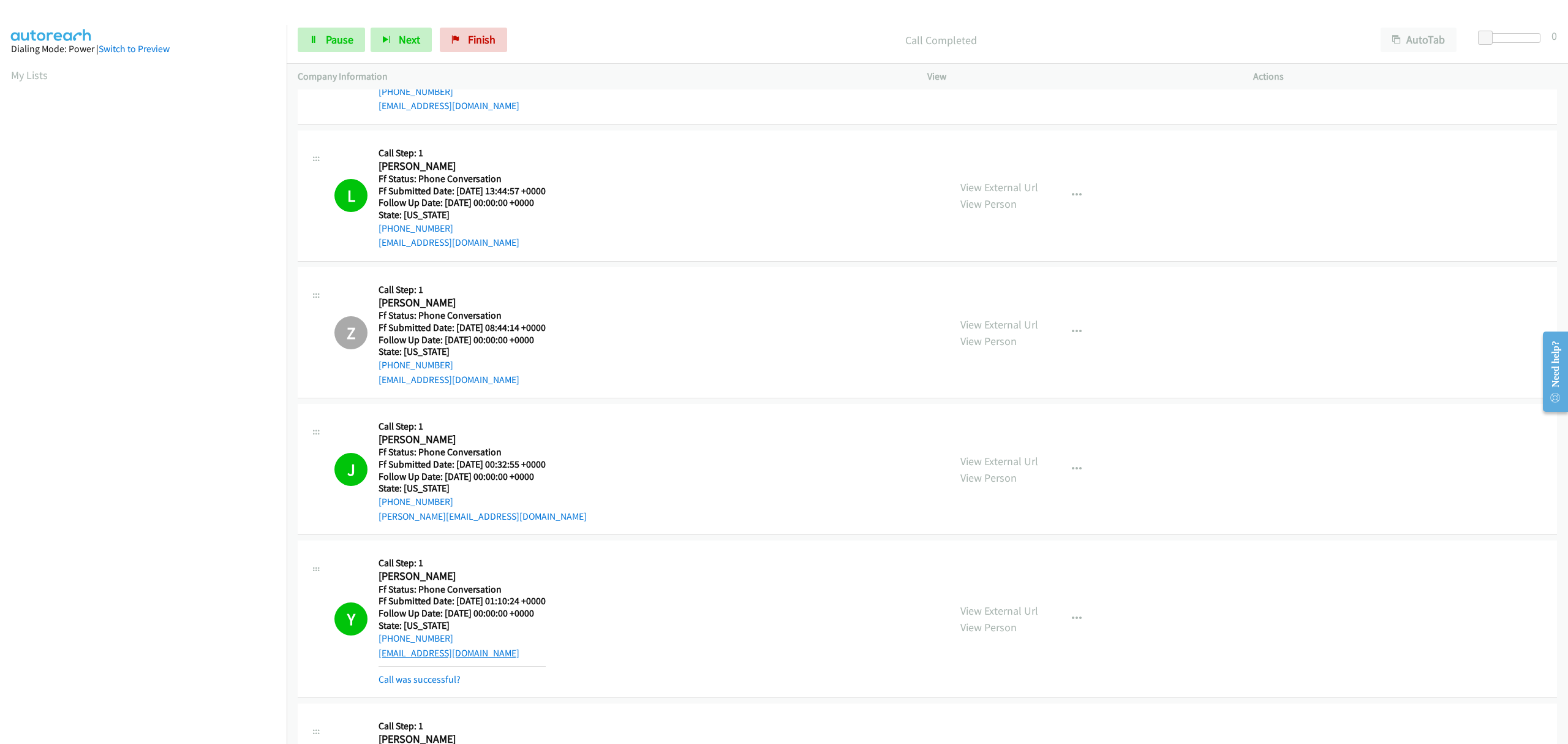
scroll to position [1126, 0]
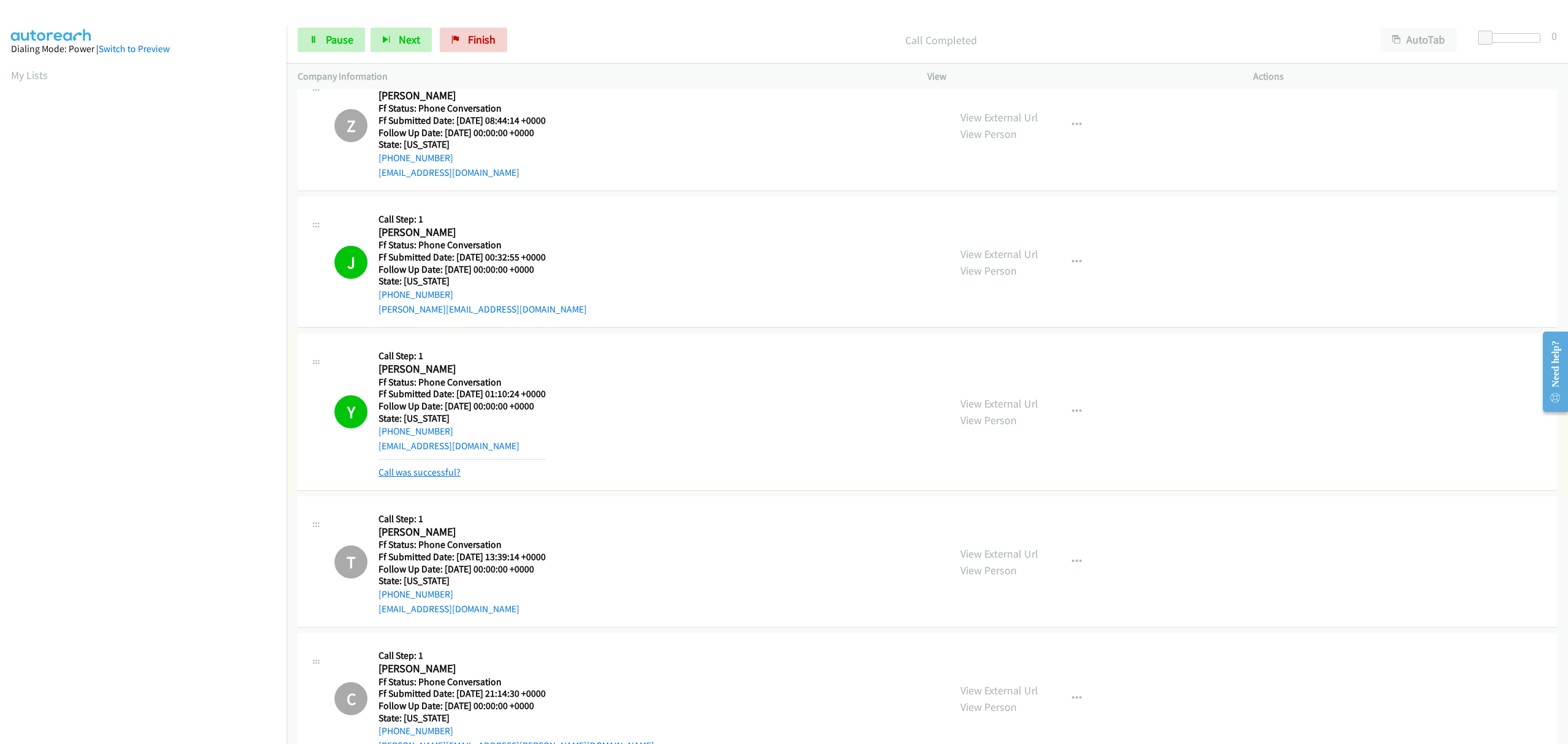
click at [425, 472] on link "Call was successful?" at bounding box center [419, 472] width 82 height 12
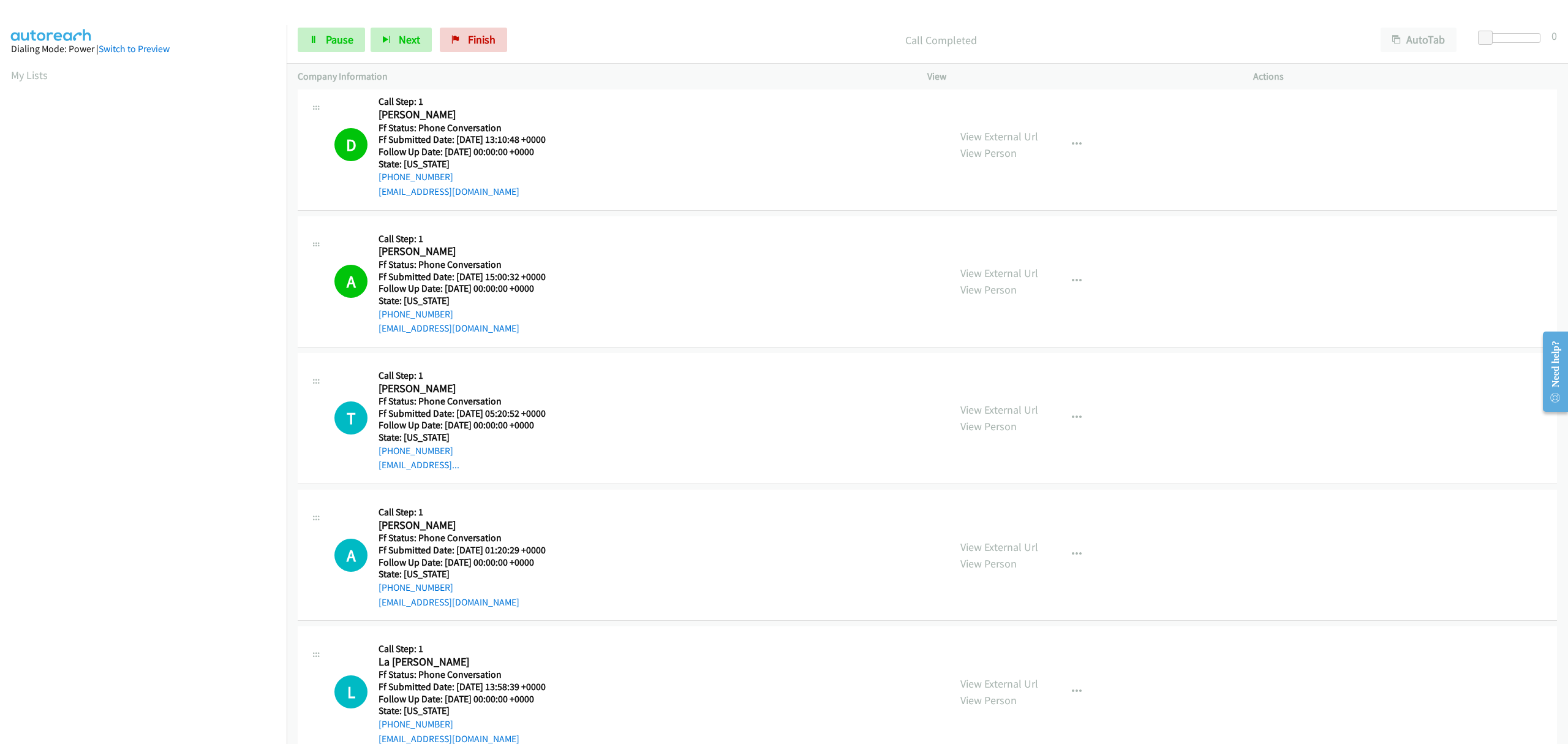
scroll to position [2924, 0]
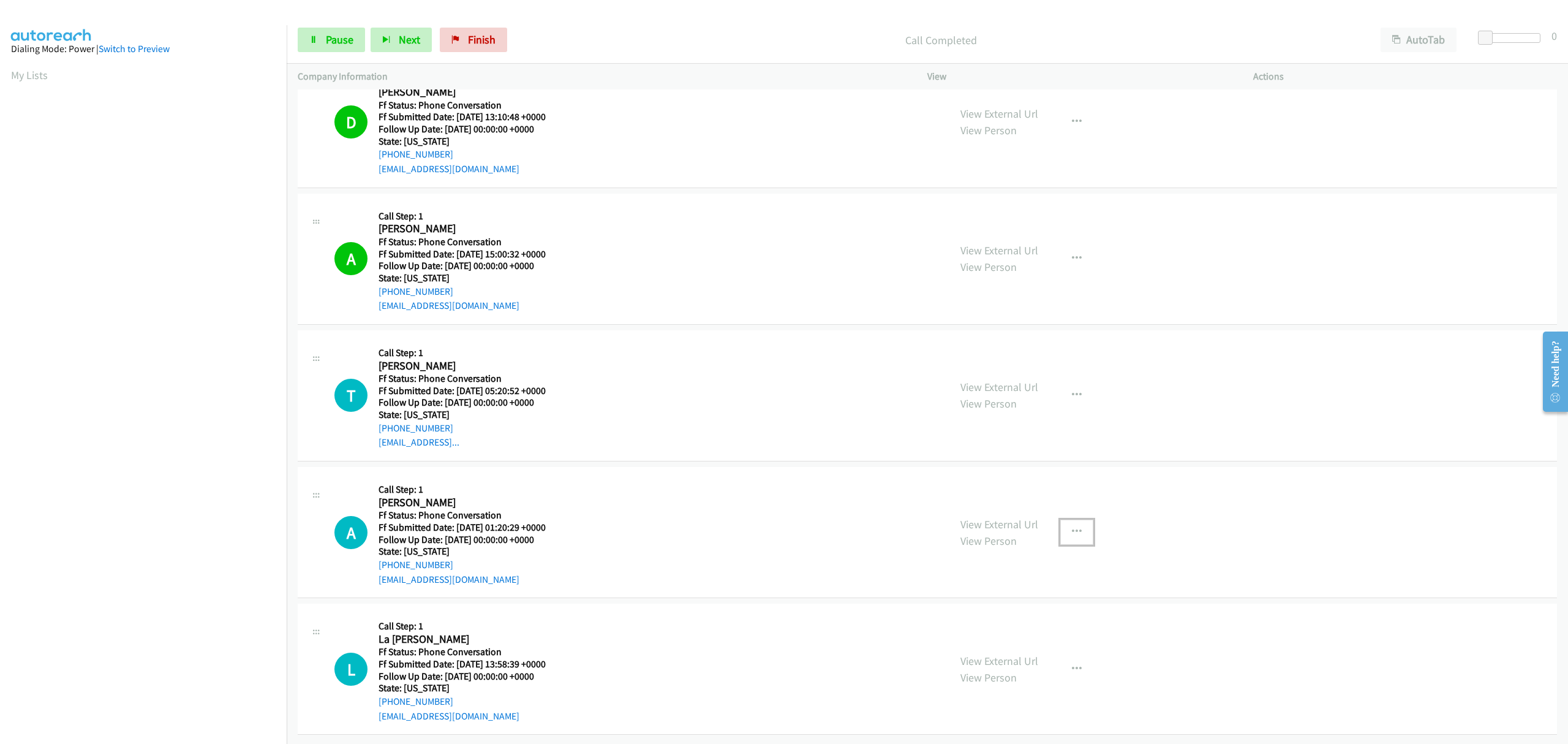
click at [1078, 521] on button "button" at bounding box center [1077, 532] width 33 height 25
click at [968, 600] on link "Skip Call" at bounding box center [1011, 612] width 163 height 25
click at [339, 36] on span "Pause" at bounding box center [339, 39] width 28 height 14
click at [326, 42] on span "Start Calls" at bounding box center [350, 39] width 48 height 14
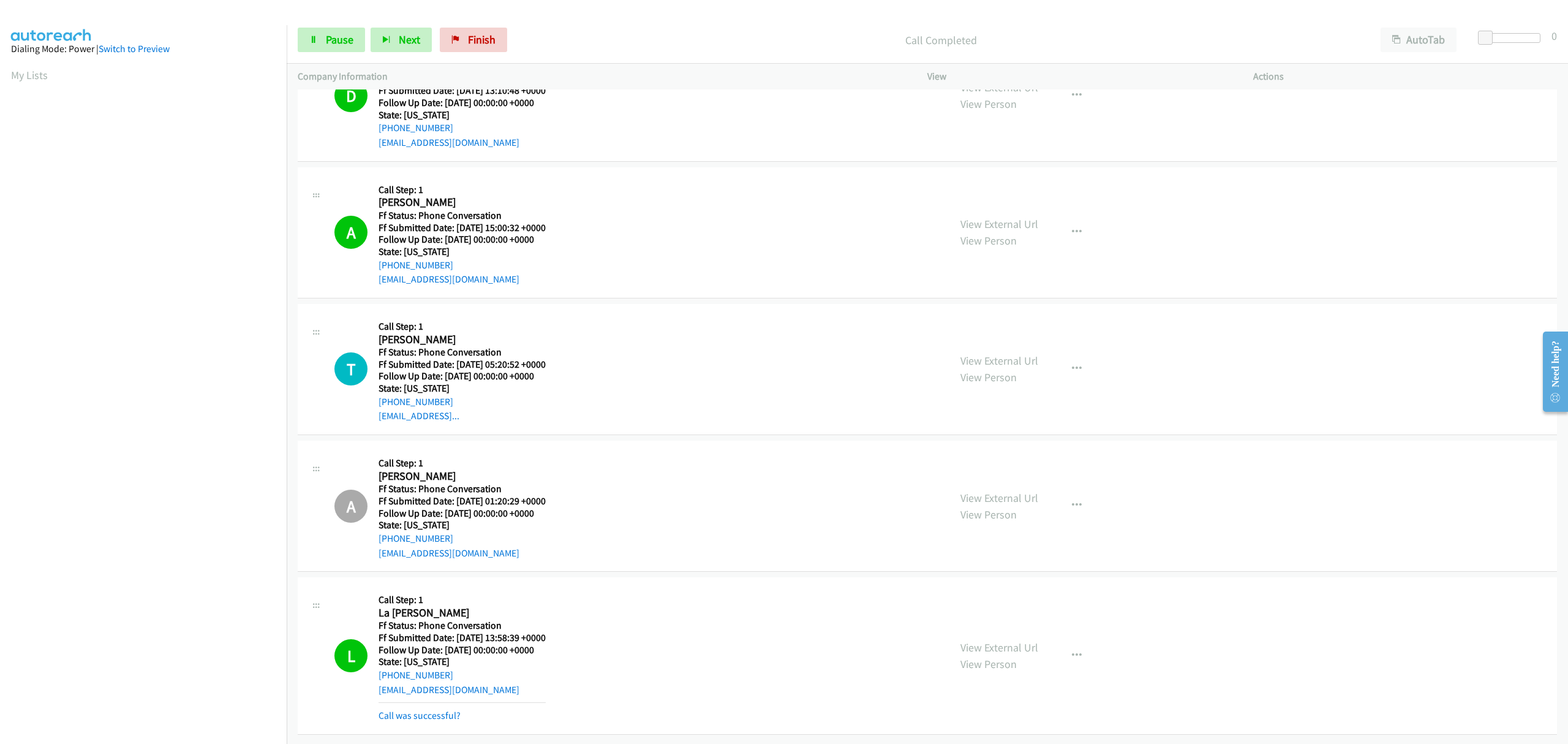
scroll to position [2951, 0]
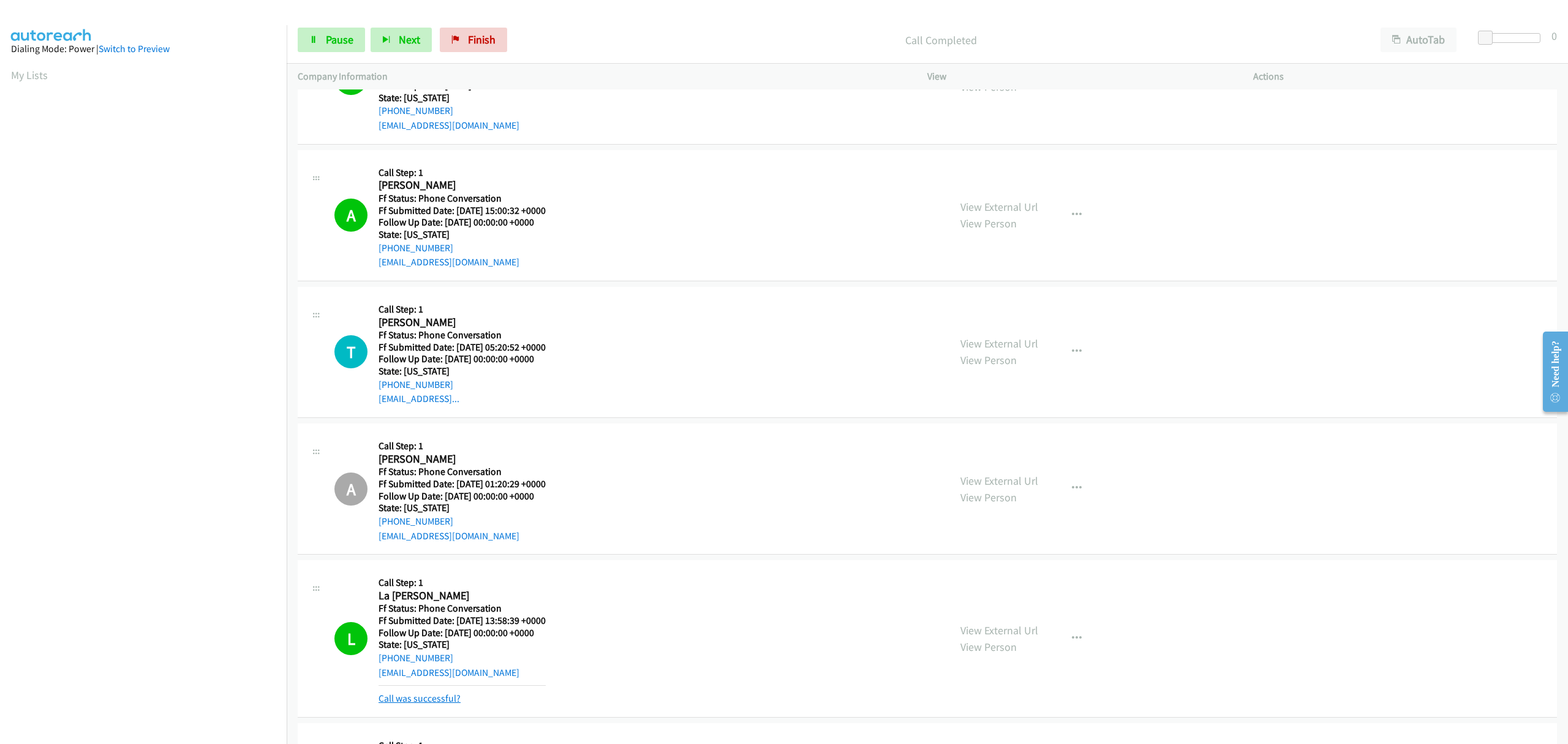
click at [409, 704] on link "Call was successful?" at bounding box center [419, 698] width 82 height 12
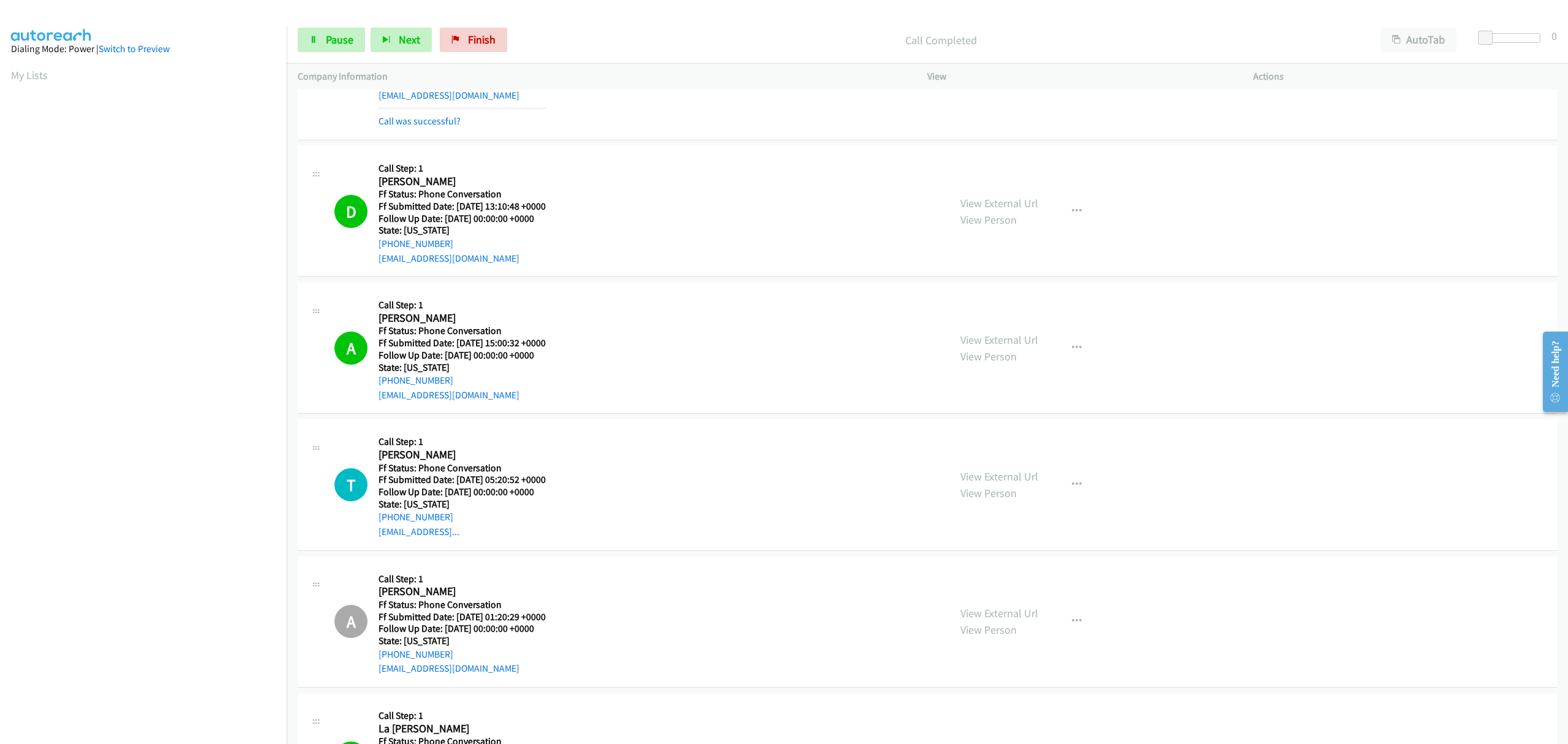
scroll to position [2518, 0]
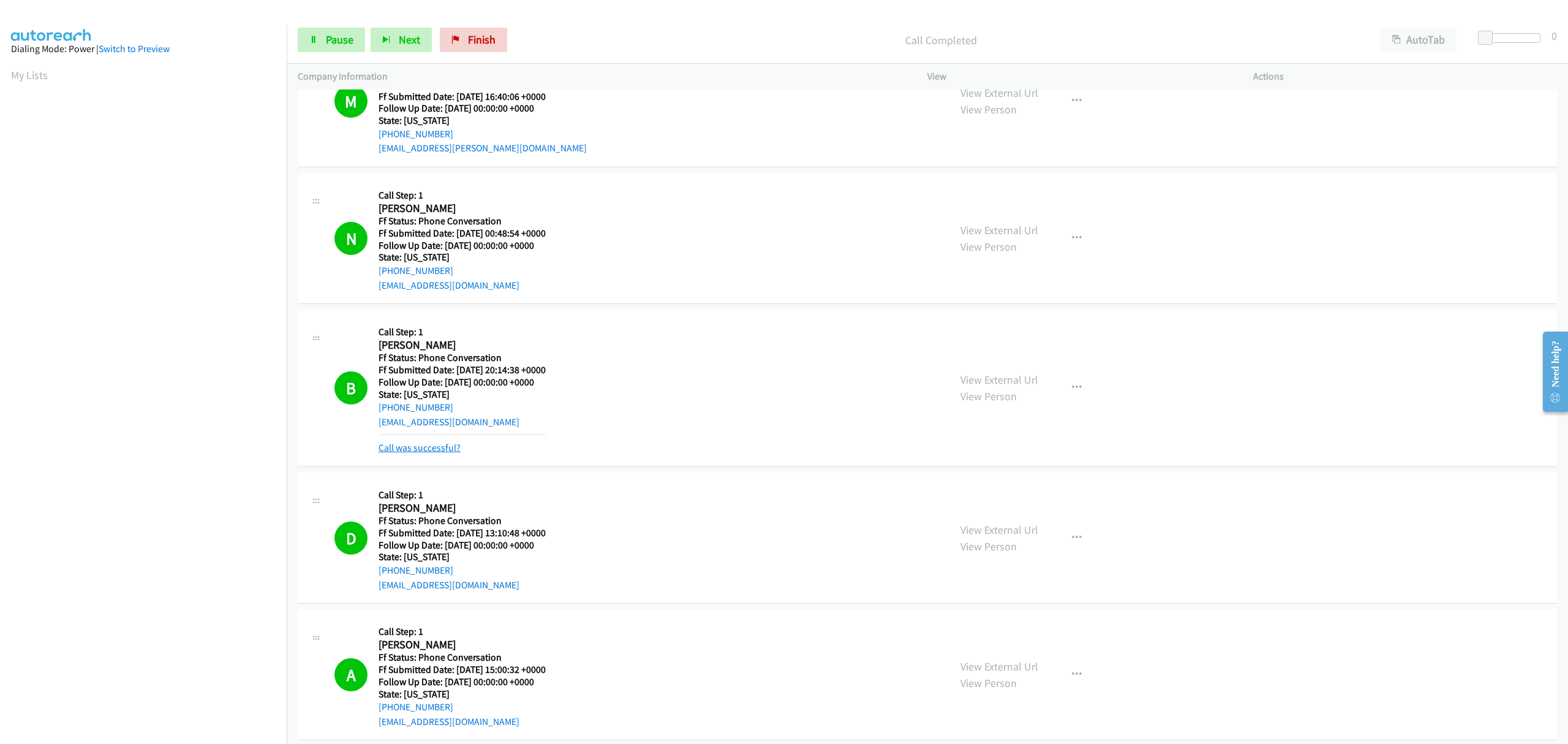
click at [428, 451] on link "Call was successful?" at bounding box center [419, 447] width 82 height 12
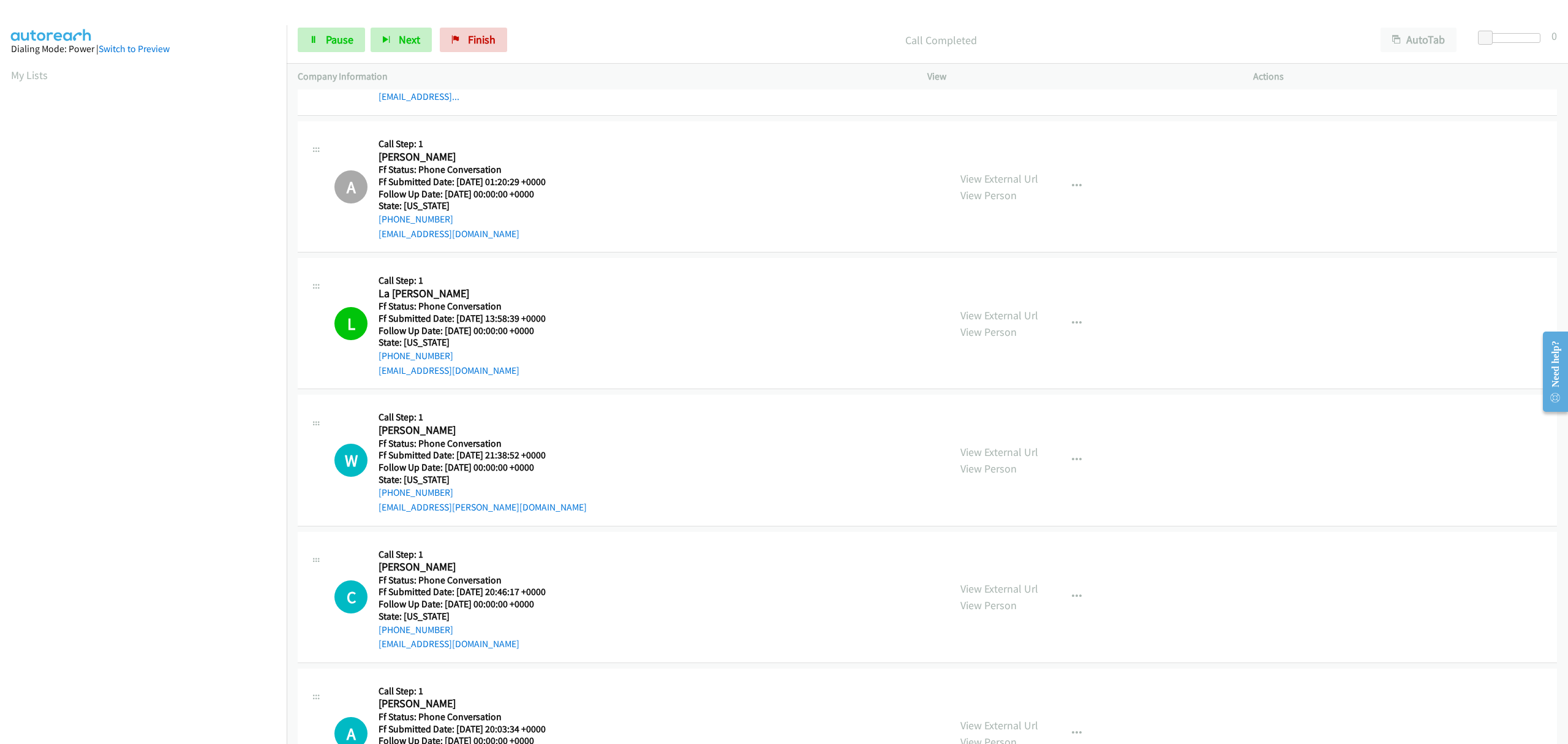
scroll to position [3334, 0]
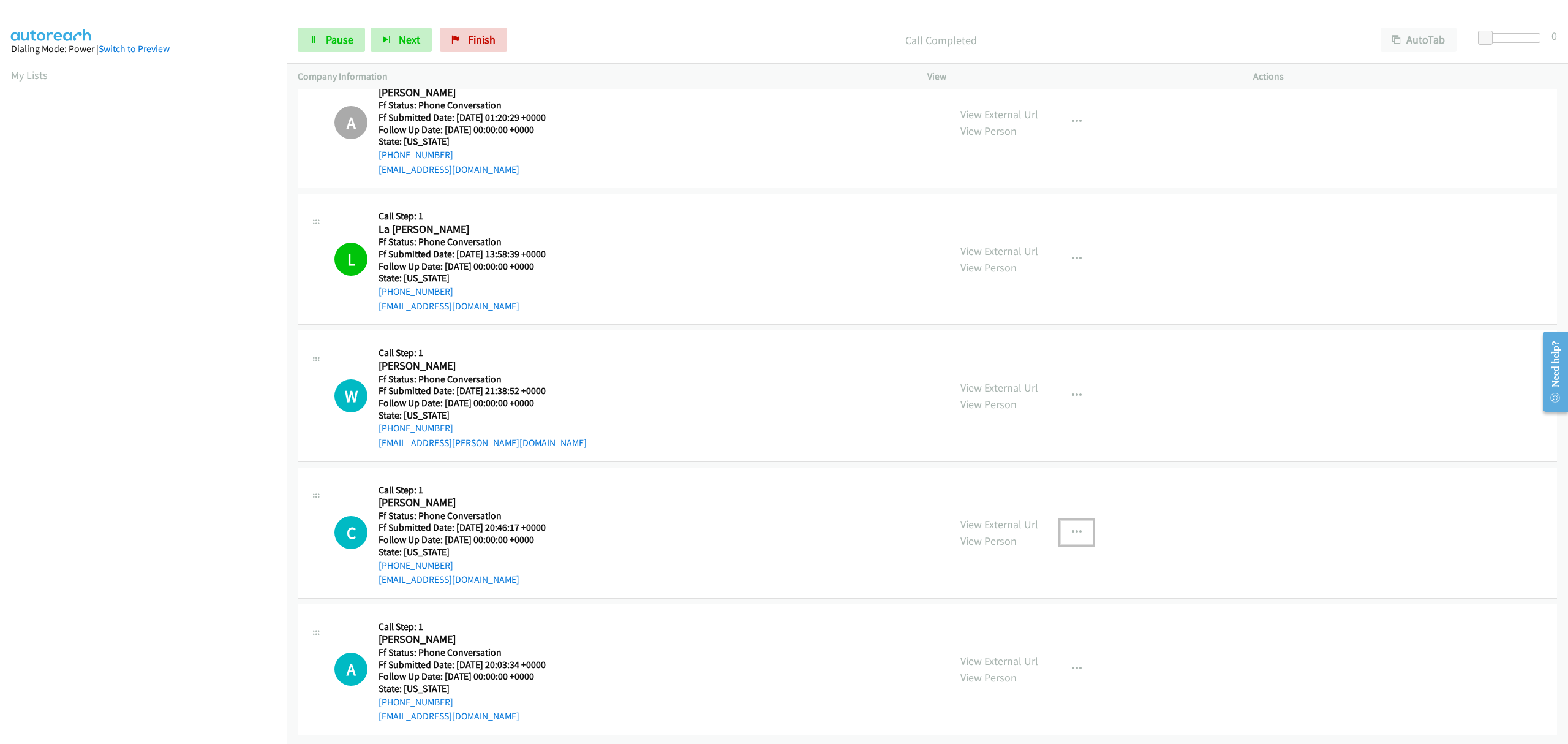
click at [1072, 528] on icon "button" at bounding box center [1077, 533] width 10 height 10
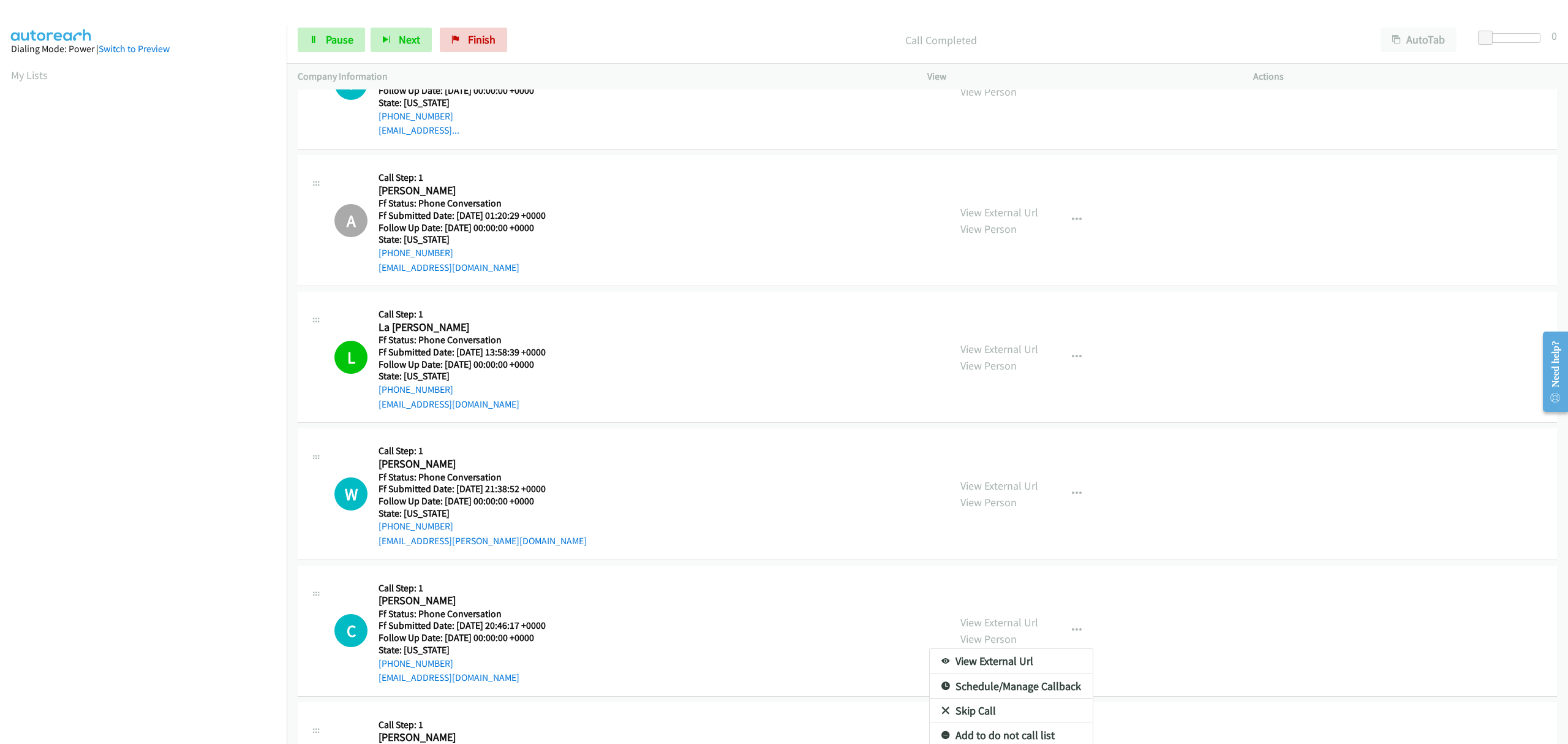
click at [986, 716] on link "Skip Call" at bounding box center [1011, 711] width 163 height 25
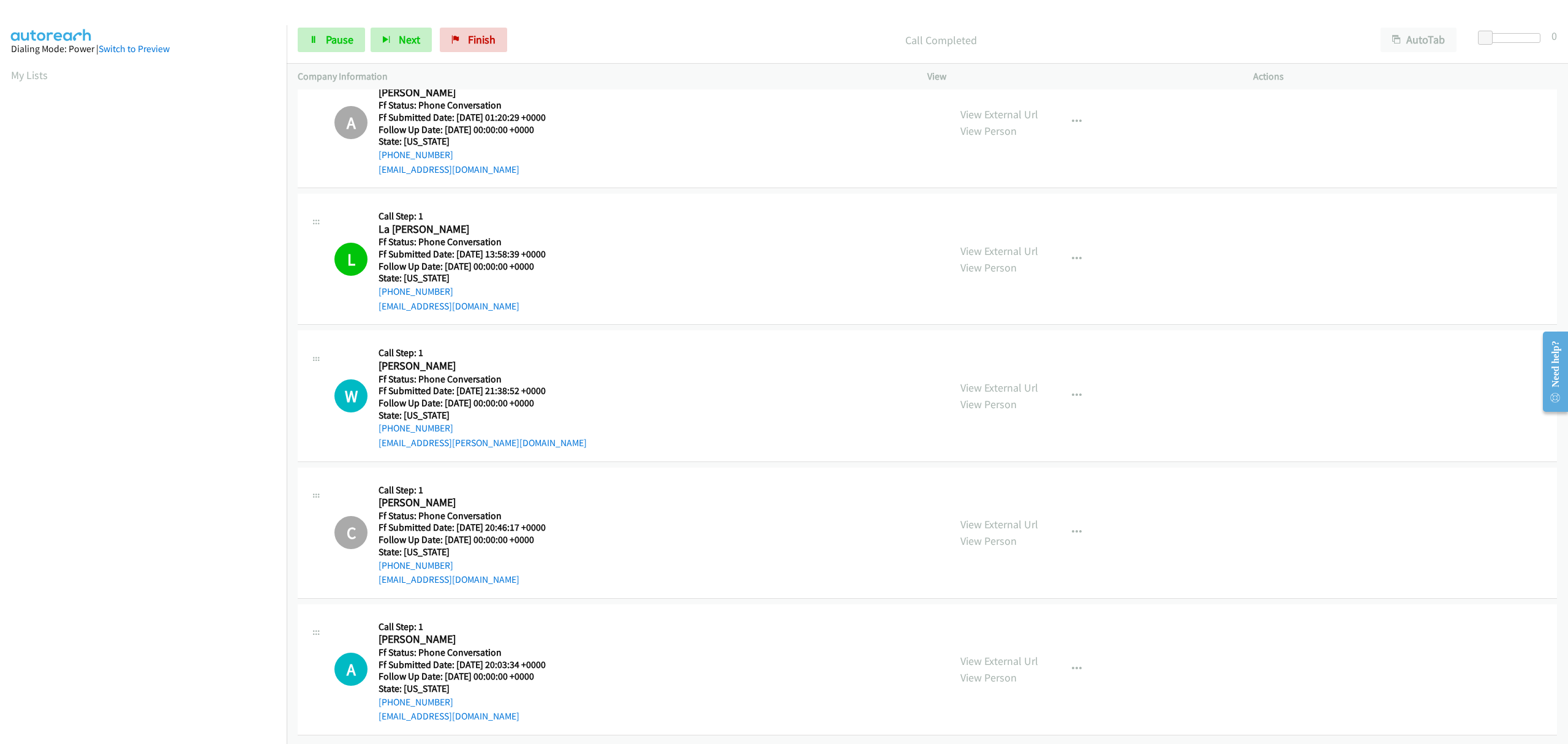
scroll to position [3334, 0]
click at [334, 40] on span "Pause" at bounding box center [339, 39] width 28 height 14
click at [332, 38] on span "Start Calls" at bounding box center [350, 39] width 48 height 14
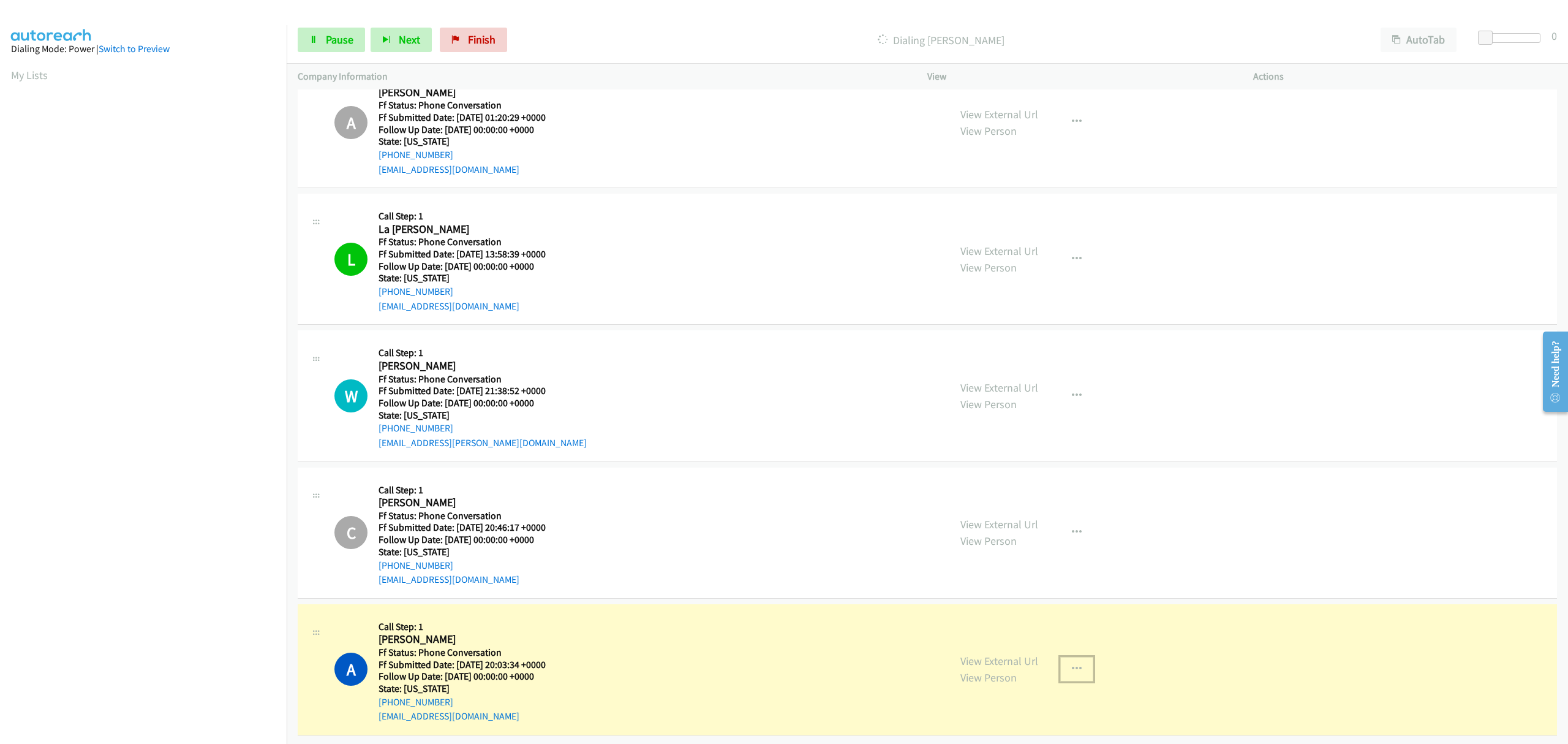
click at [1073, 664] on icon "button" at bounding box center [1077, 669] width 10 height 10
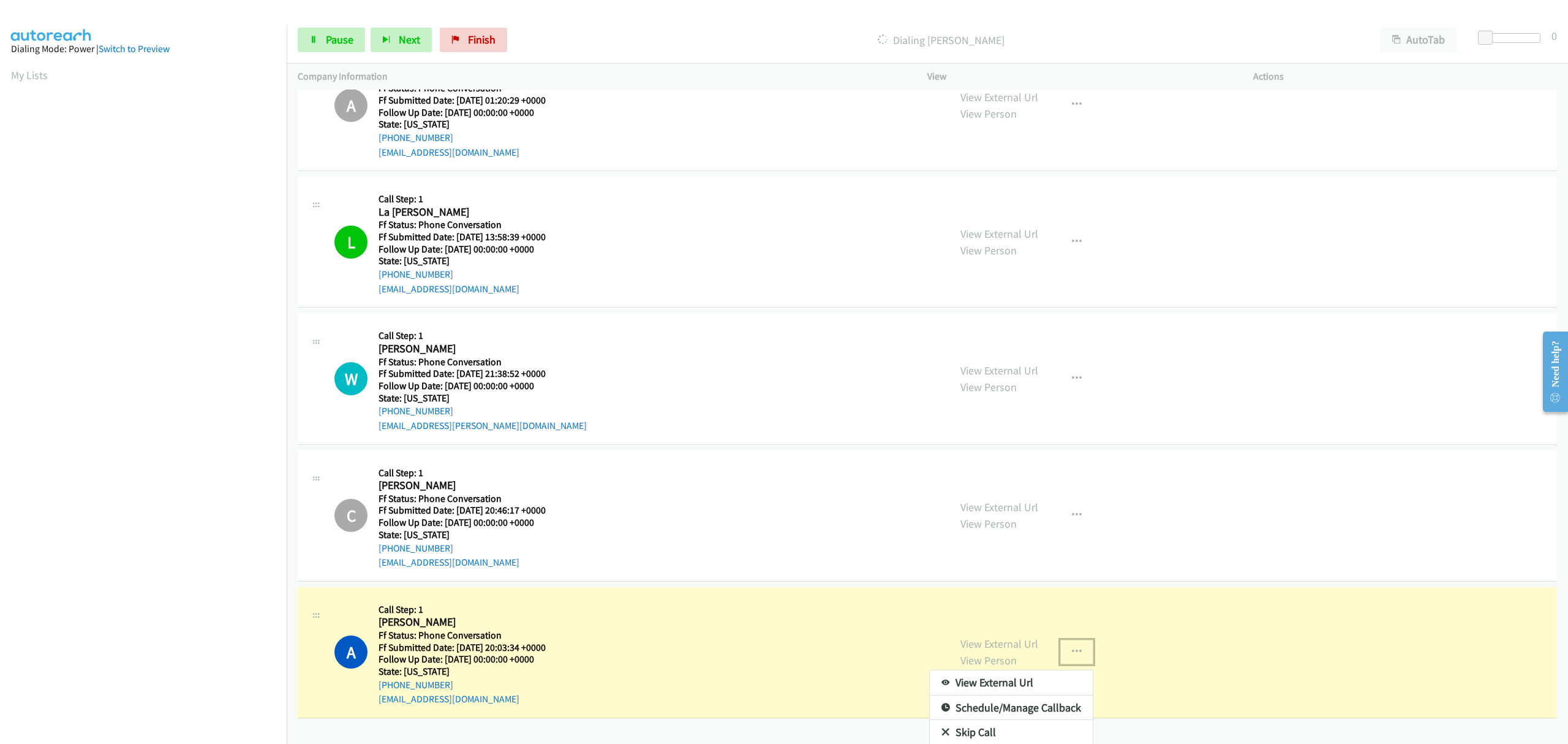
scroll to position [3380, 0]
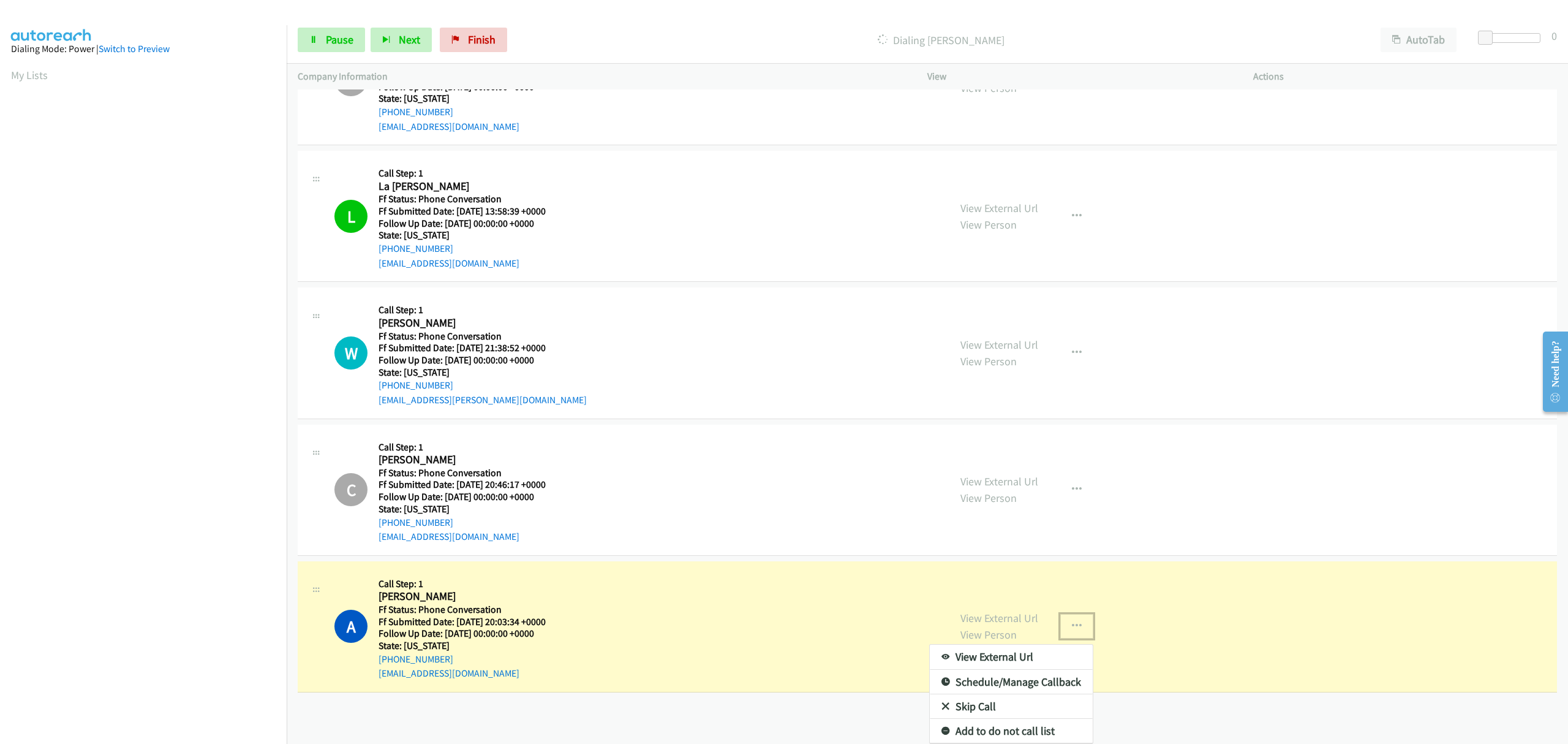
click at [976, 694] on link "Skip Call" at bounding box center [1011, 706] width 163 height 25
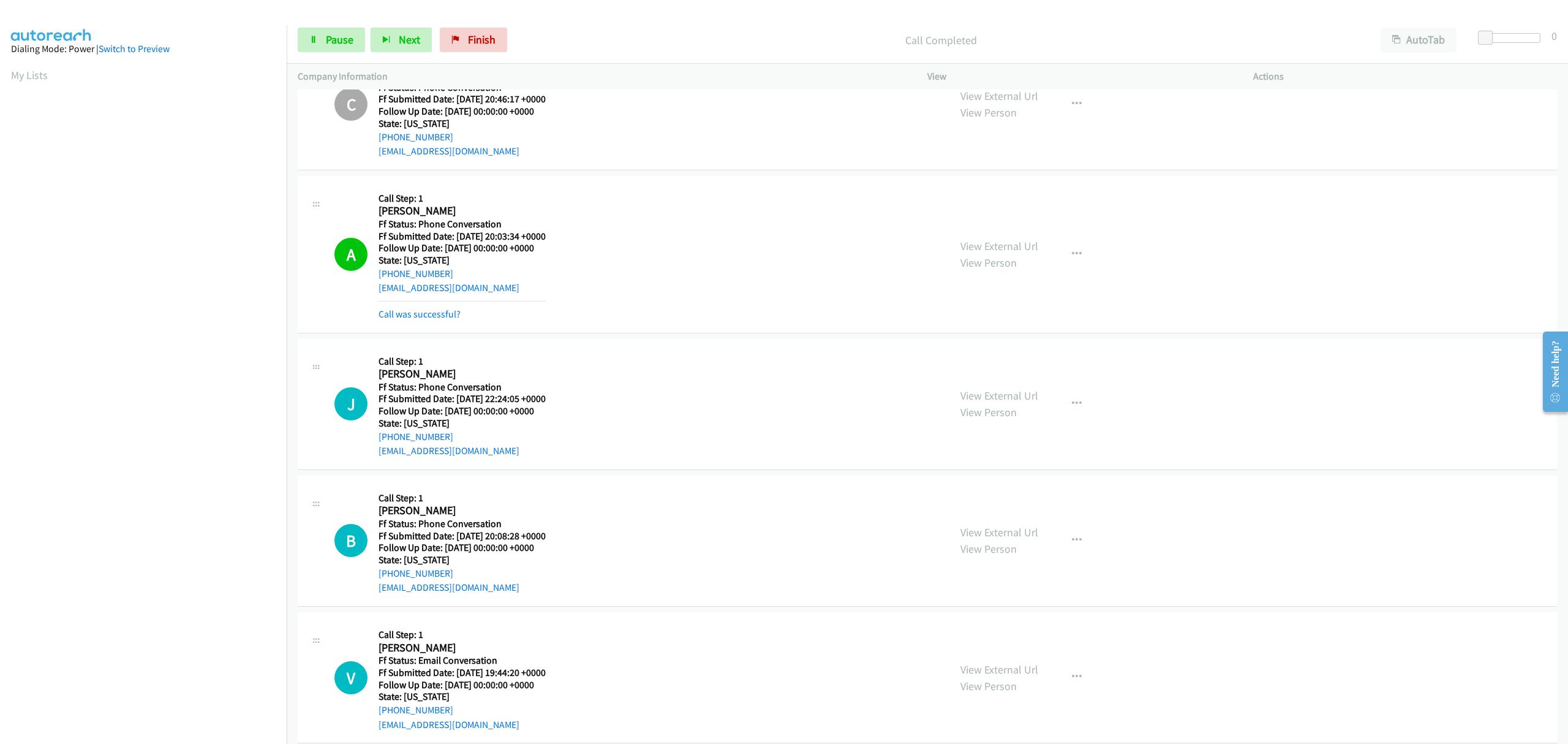
scroll to position [3772, 0]
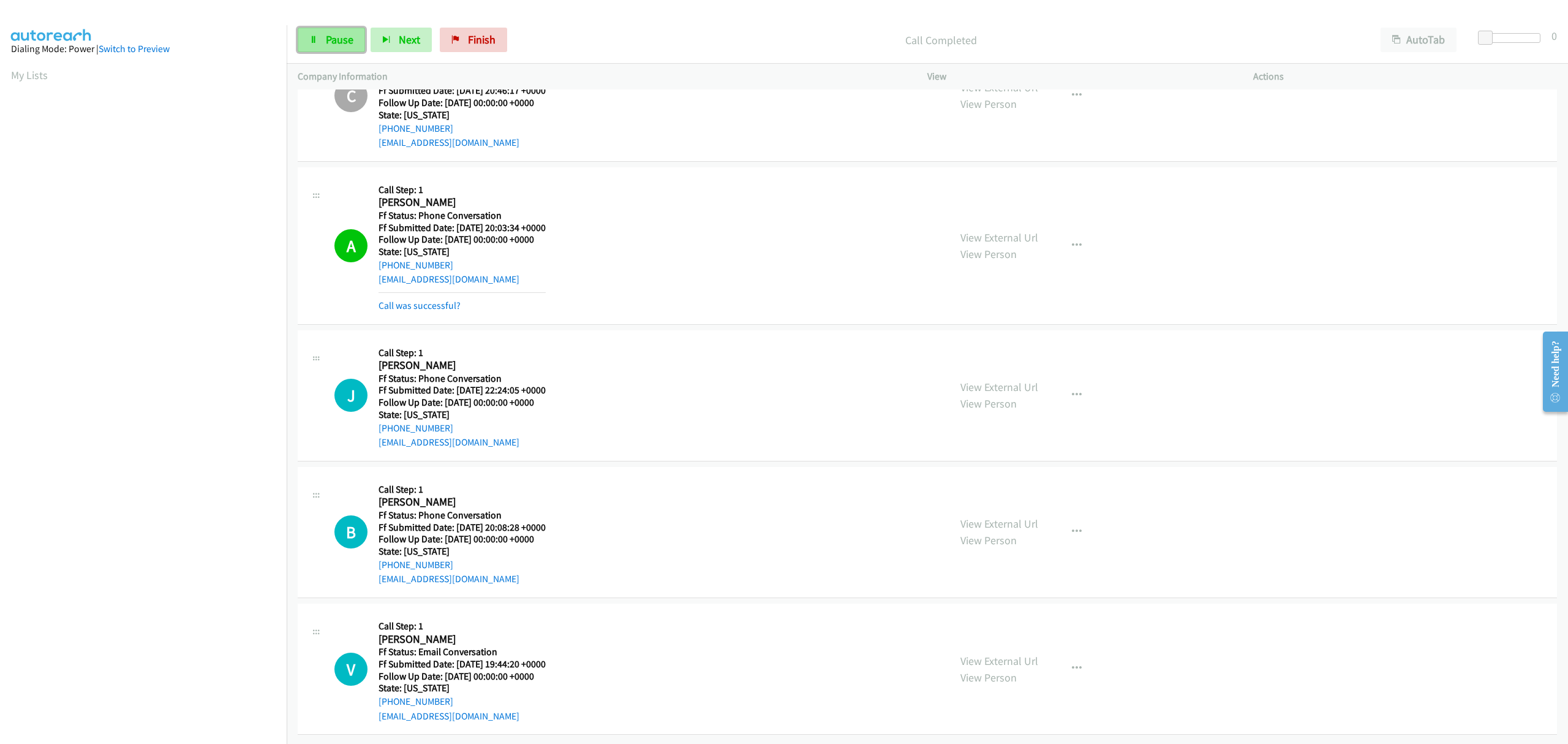
click at [329, 38] on span "Pause" at bounding box center [339, 39] width 28 height 14
click at [488, 33] on span "Finish" at bounding box center [502, 39] width 28 height 14
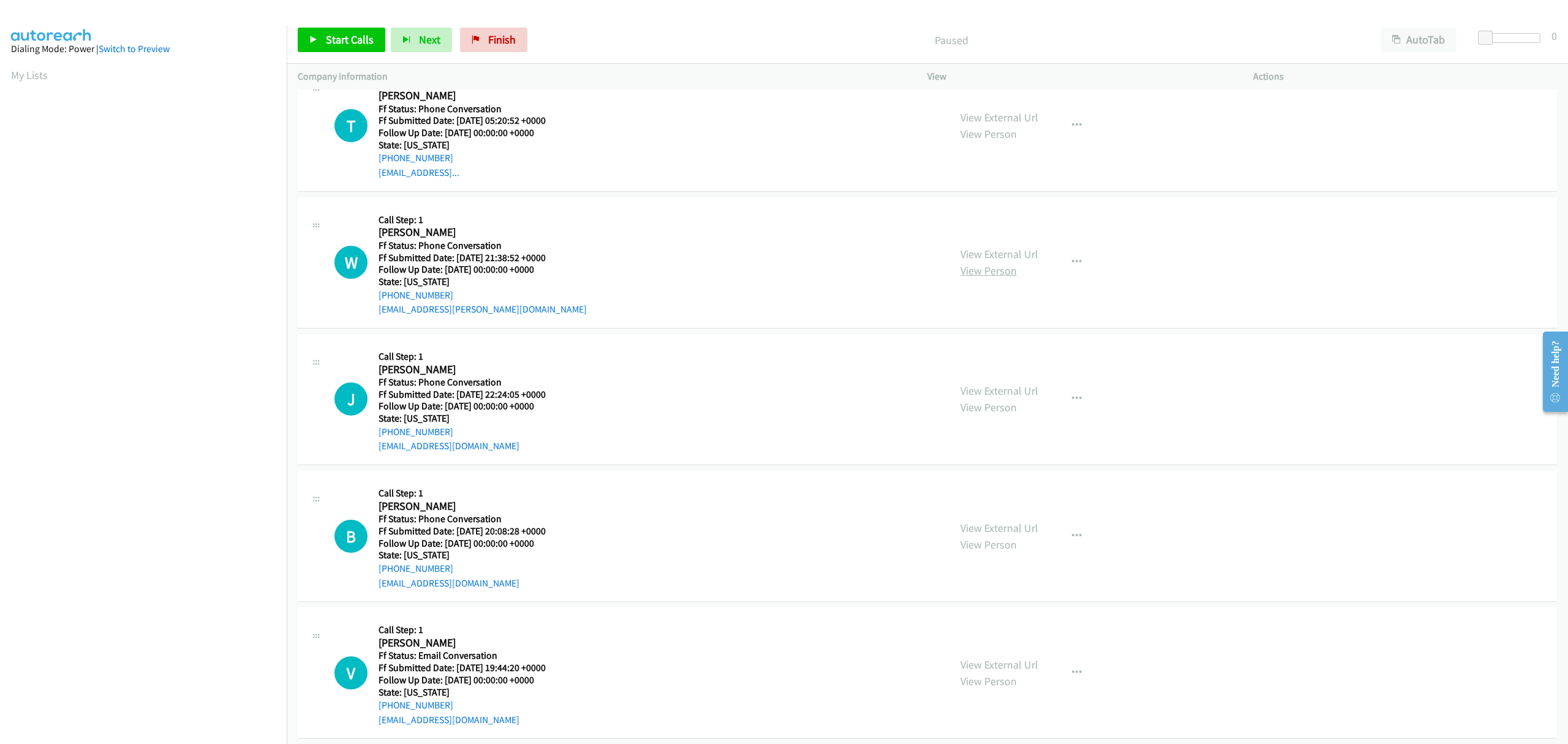
scroll to position [48, 0]
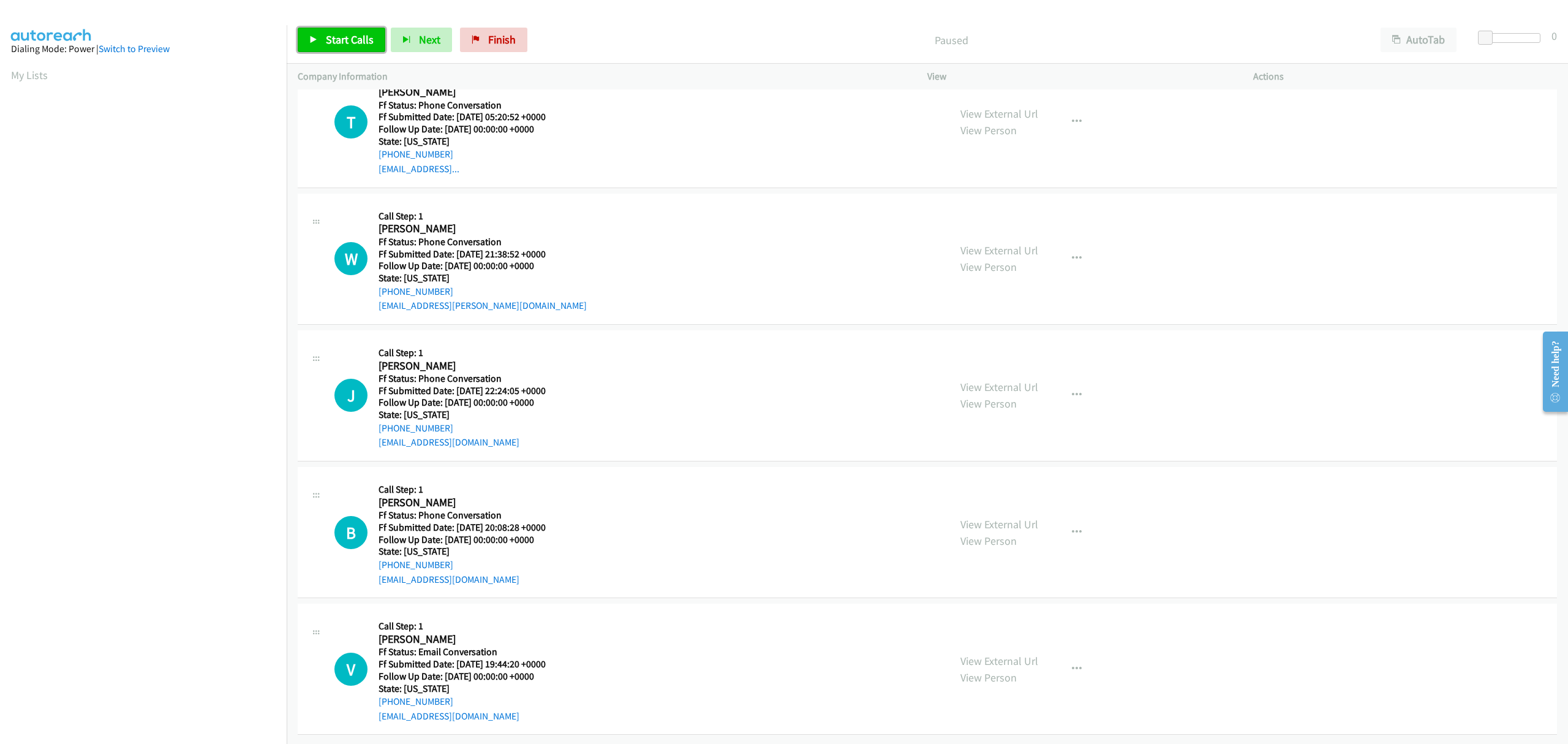
click at [339, 30] on link "Start Calls" at bounding box center [341, 40] width 87 height 25
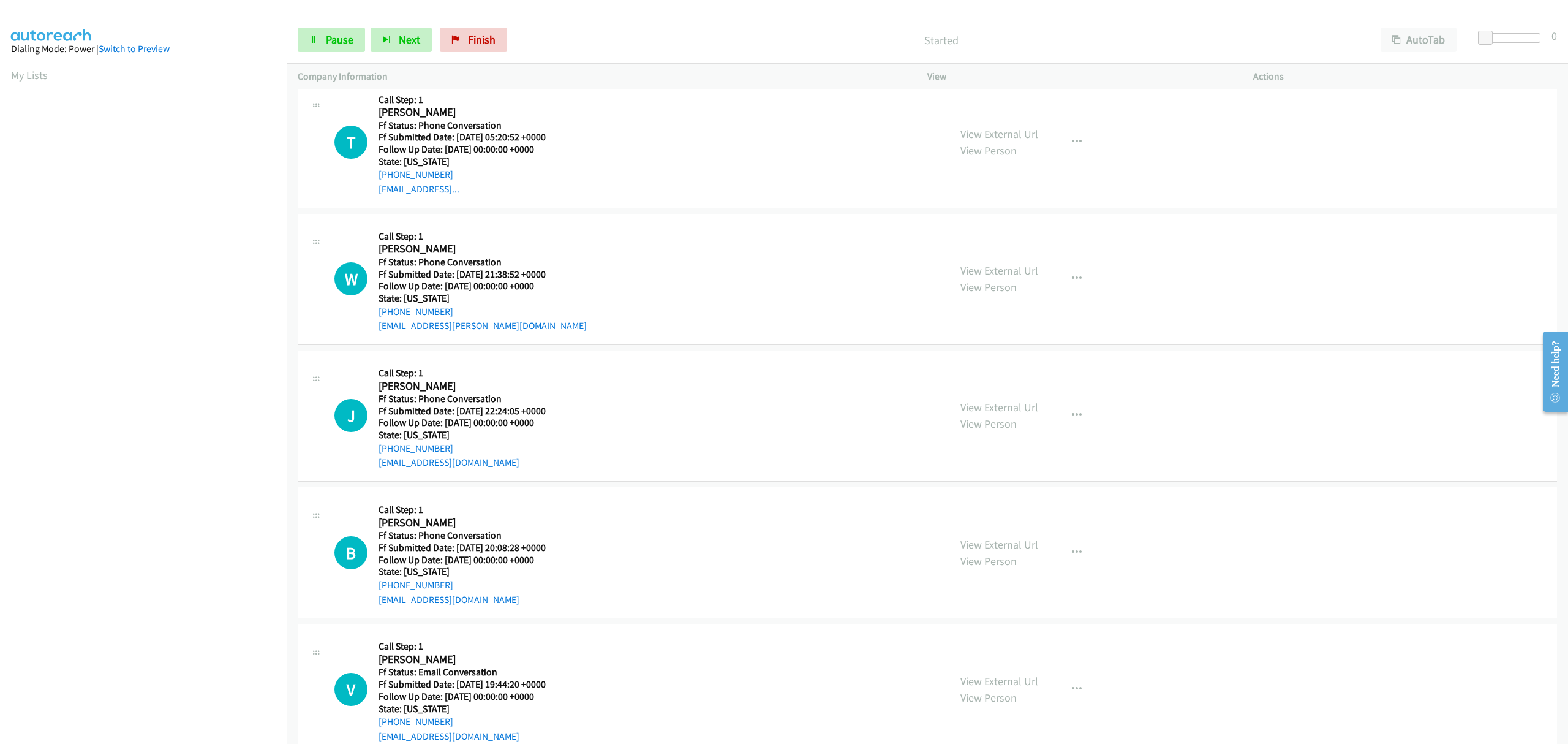
scroll to position [0, 0]
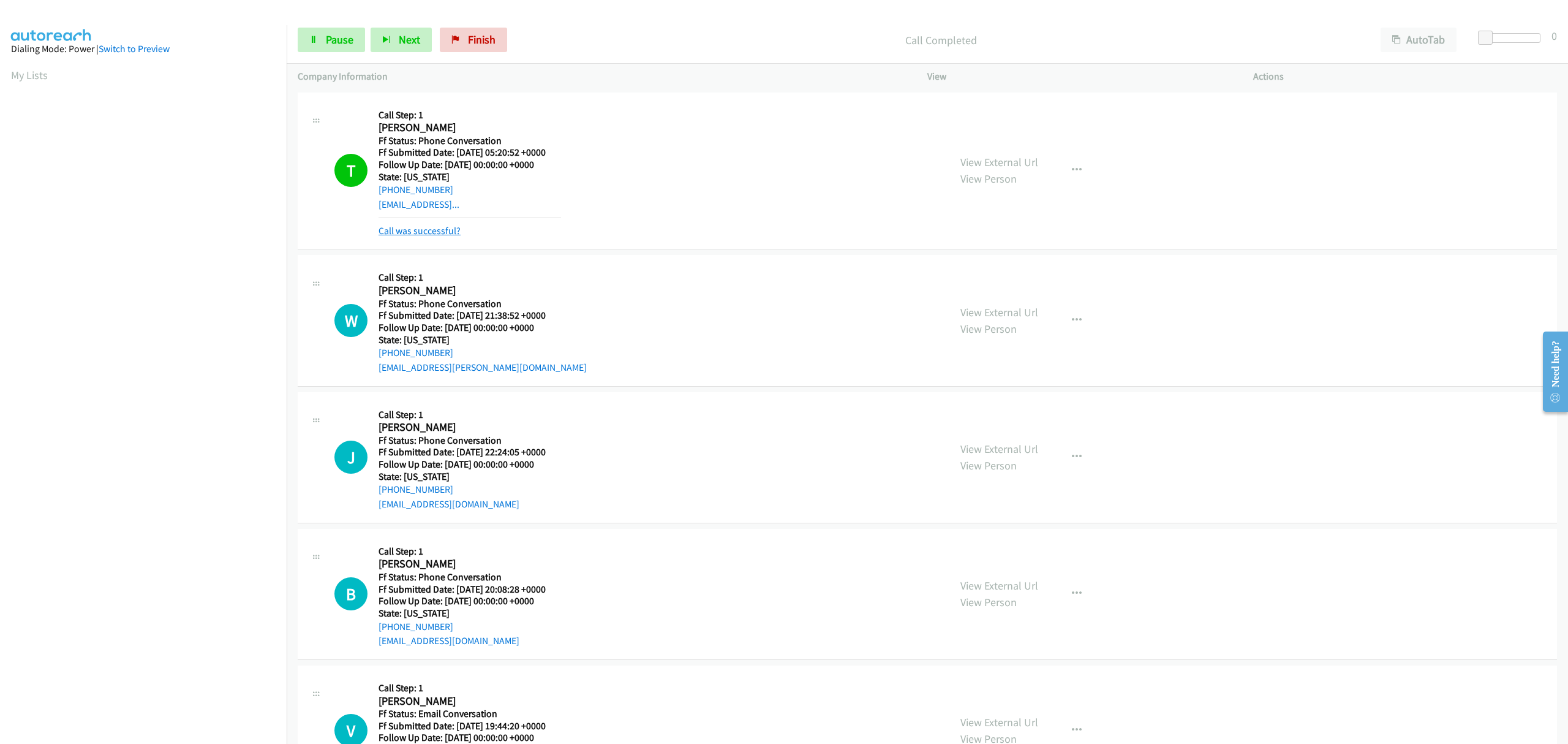
click at [436, 225] on link "Call was successful?" at bounding box center [419, 230] width 82 height 12
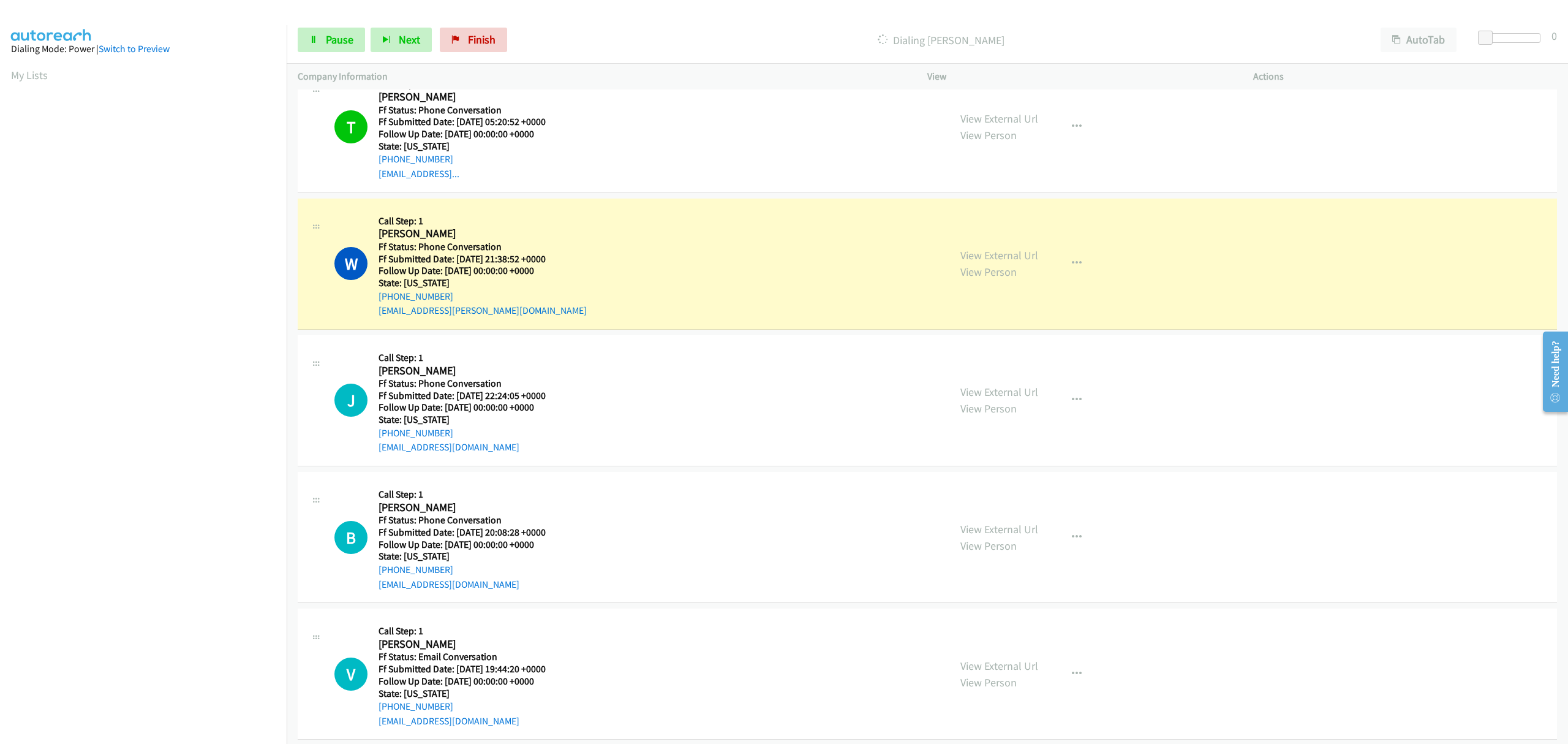
scroll to position [48, 0]
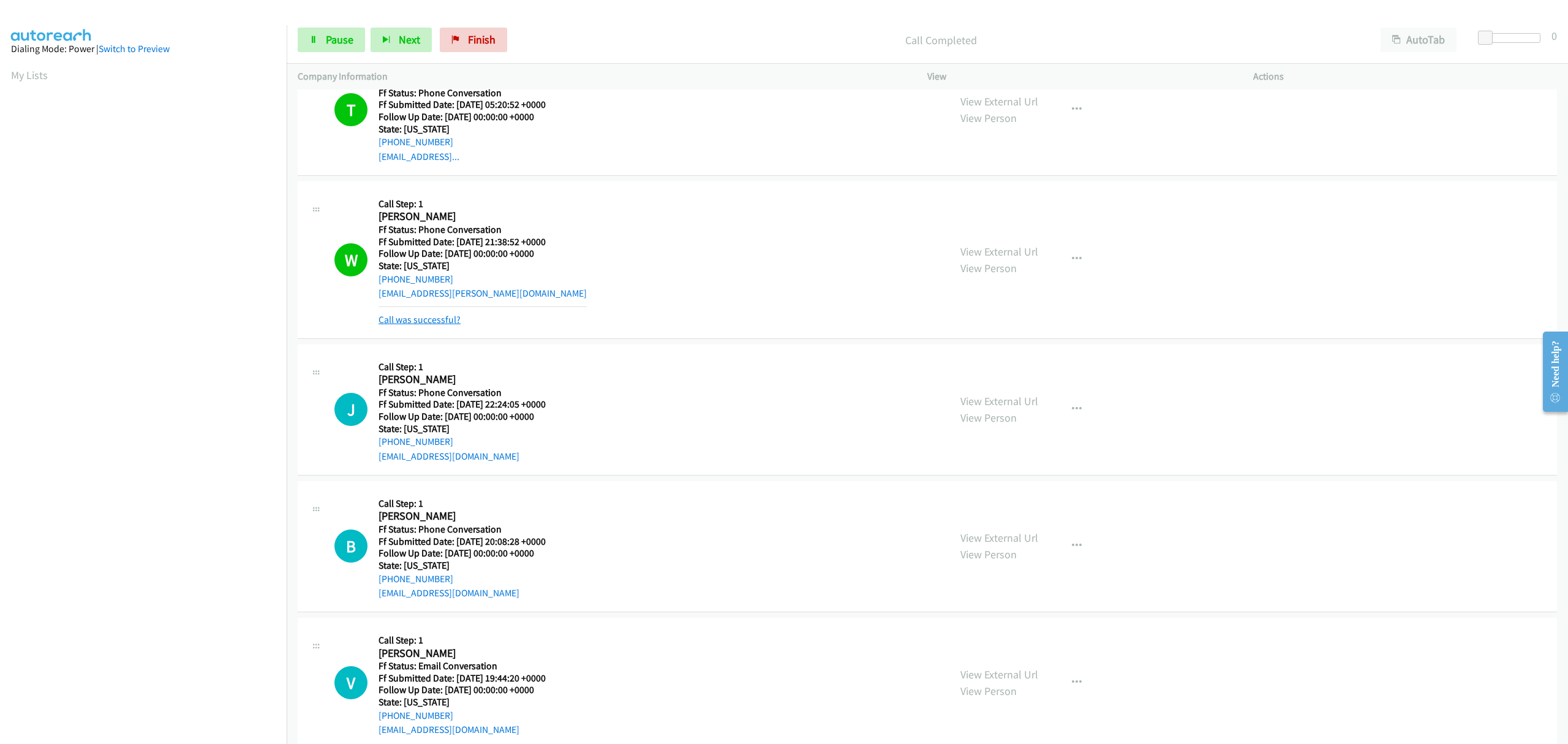
click at [419, 319] on link "Call was successful?" at bounding box center [419, 319] width 82 height 12
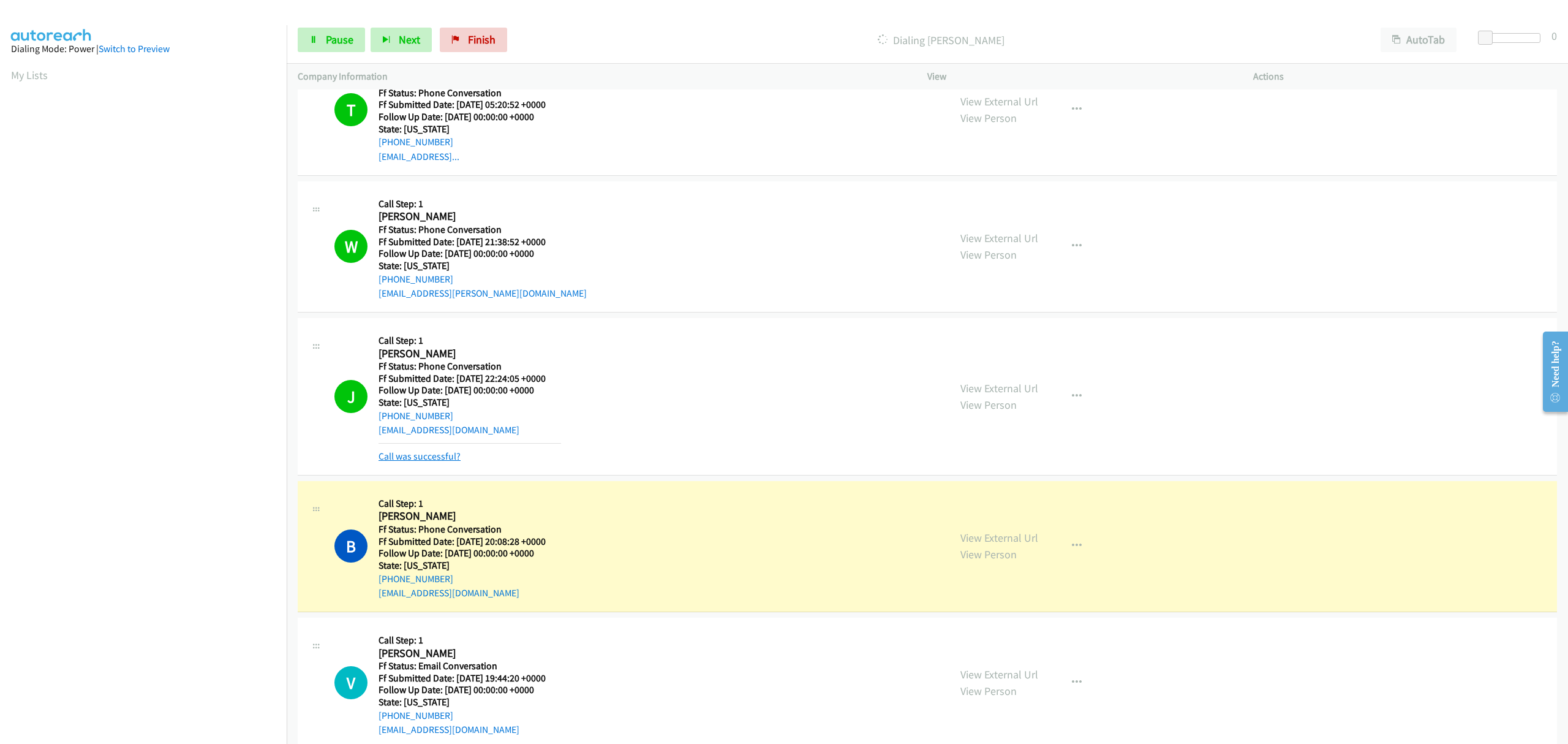
click at [441, 453] on link "Call was successful?" at bounding box center [419, 456] width 82 height 12
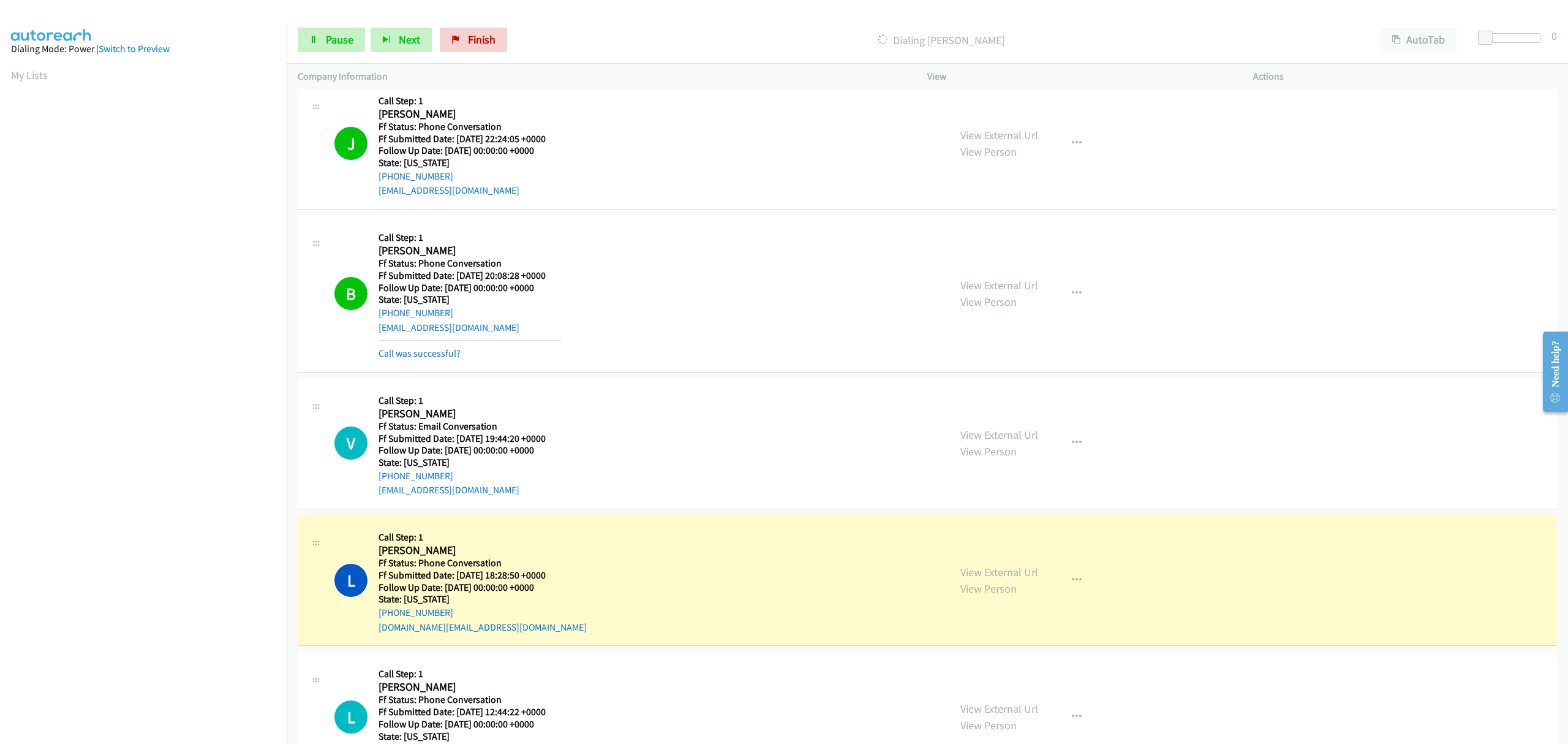
scroll to position [456, 0]
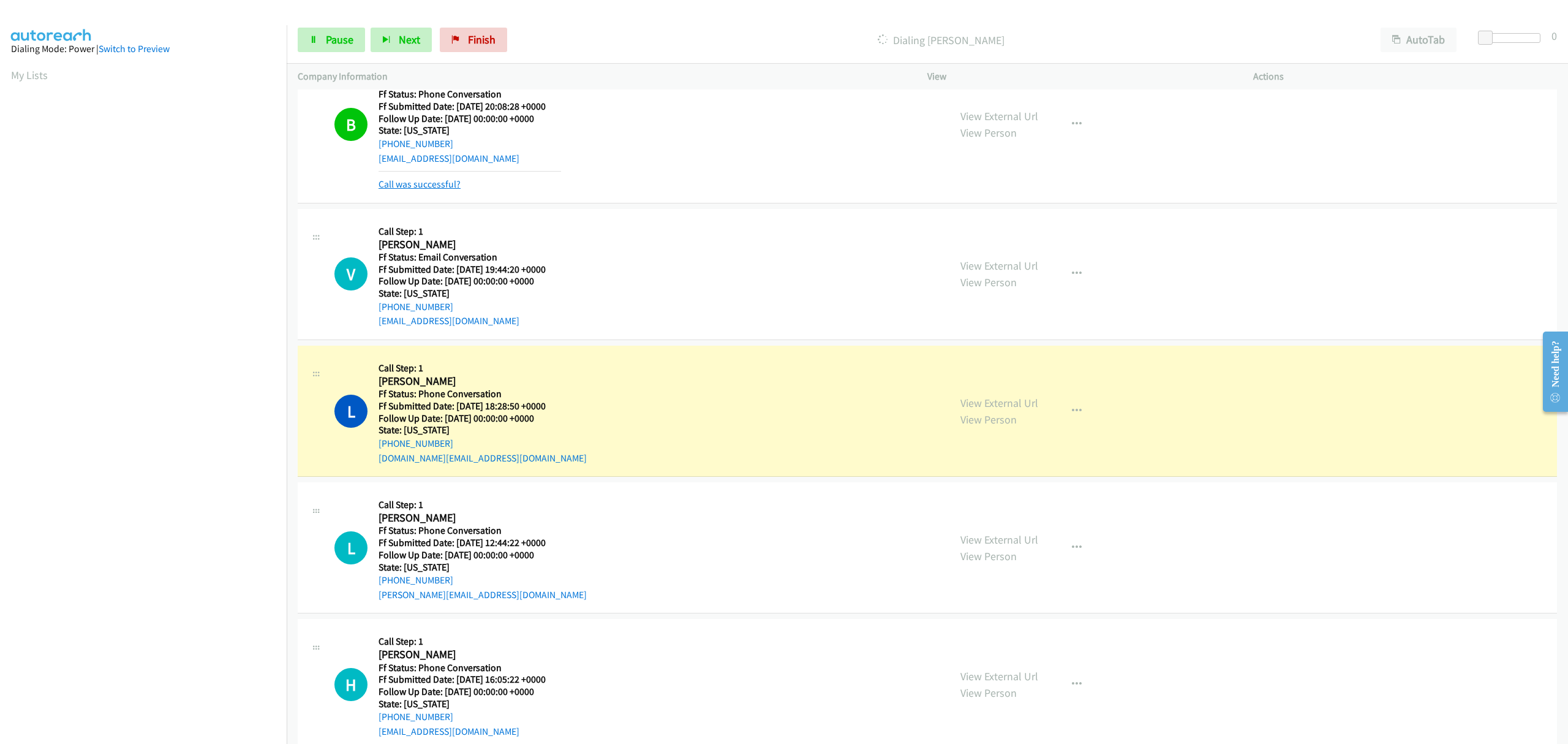
click at [447, 184] on link "Call was successful?" at bounding box center [419, 184] width 82 height 12
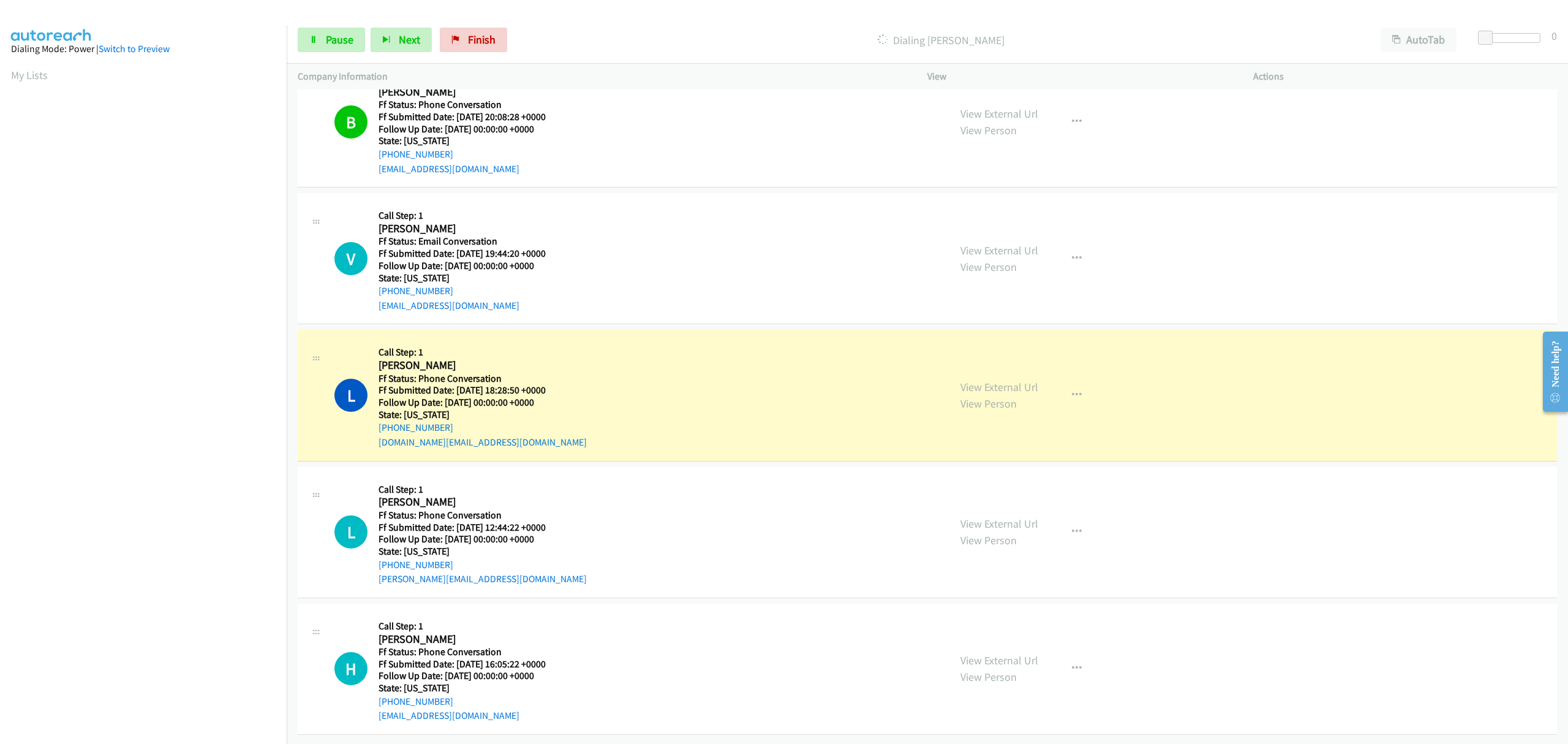
scroll to position [459, 0]
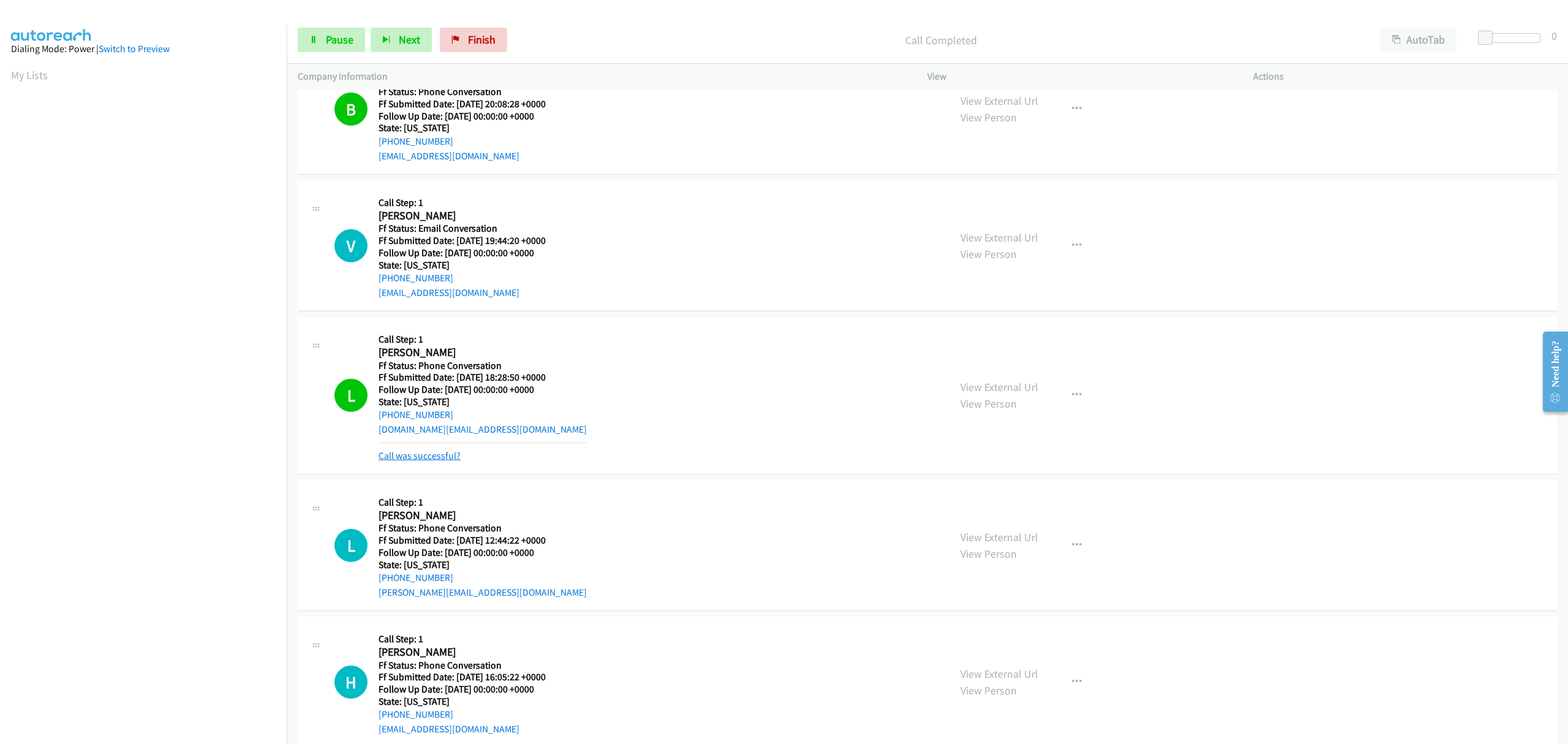
click at [444, 456] on link "Call was successful?" at bounding box center [419, 455] width 82 height 12
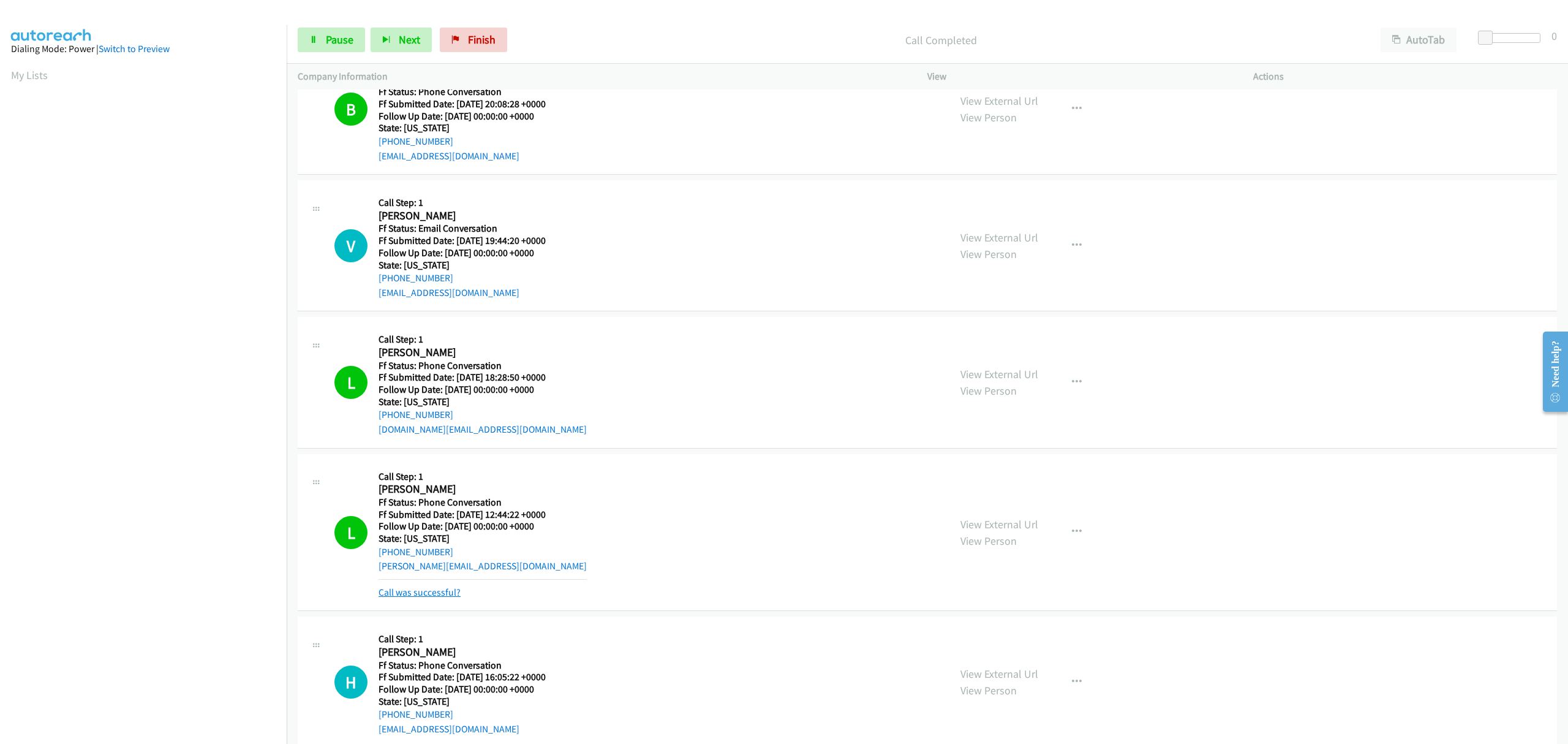
click at [400, 593] on link "Call was successful?" at bounding box center [419, 592] width 82 height 12
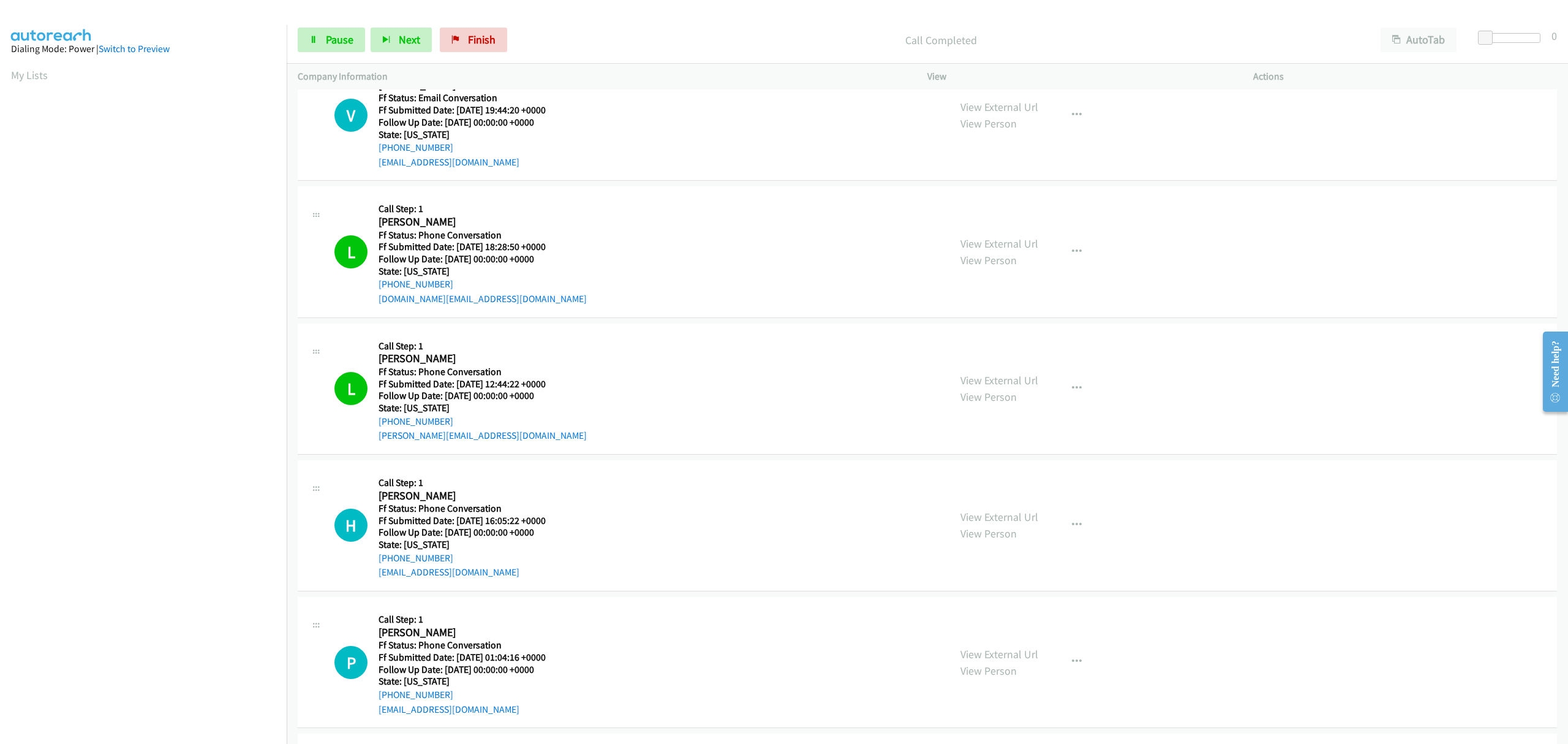
scroll to position [785, 0]
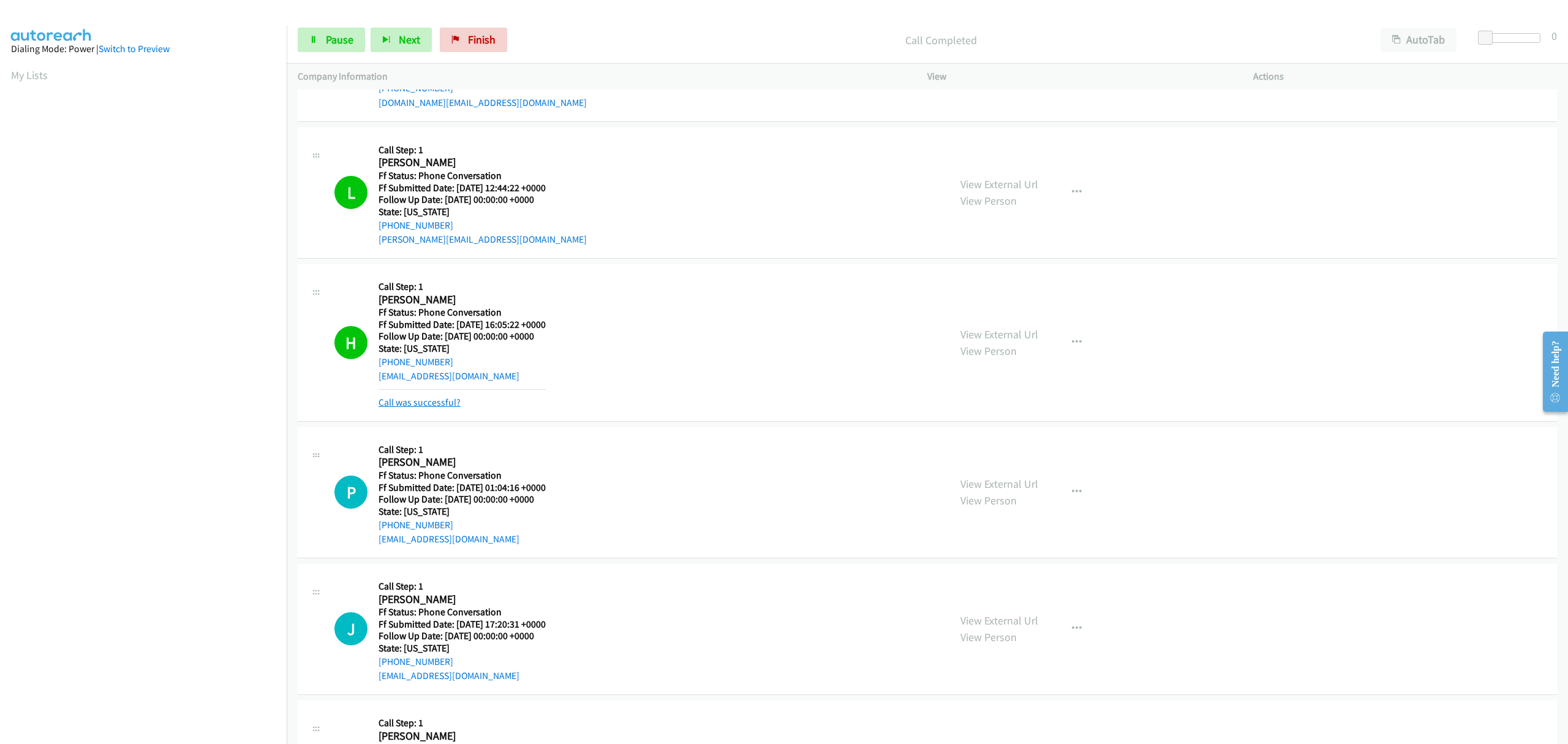
click at [451, 400] on link "Call was successful?" at bounding box center [419, 402] width 82 height 12
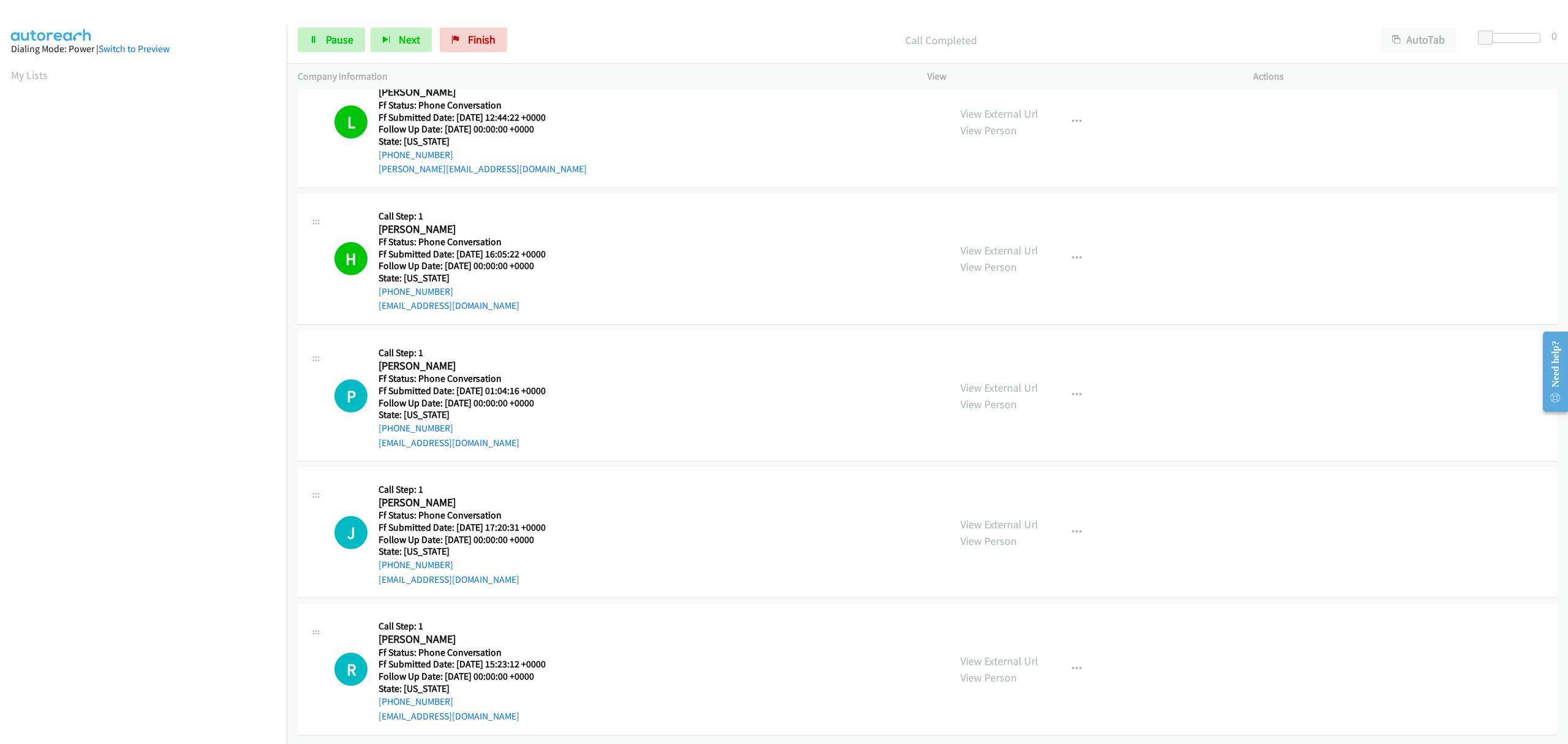
scroll to position [870, 0]
drag, startPoint x: 1007, startPoint y: 373, endPoint x: 484, endPoint y: 42, distance: 618.9
click at [484, 42] on span "Finish" at bounding box center [481, 39] width 28 height 14
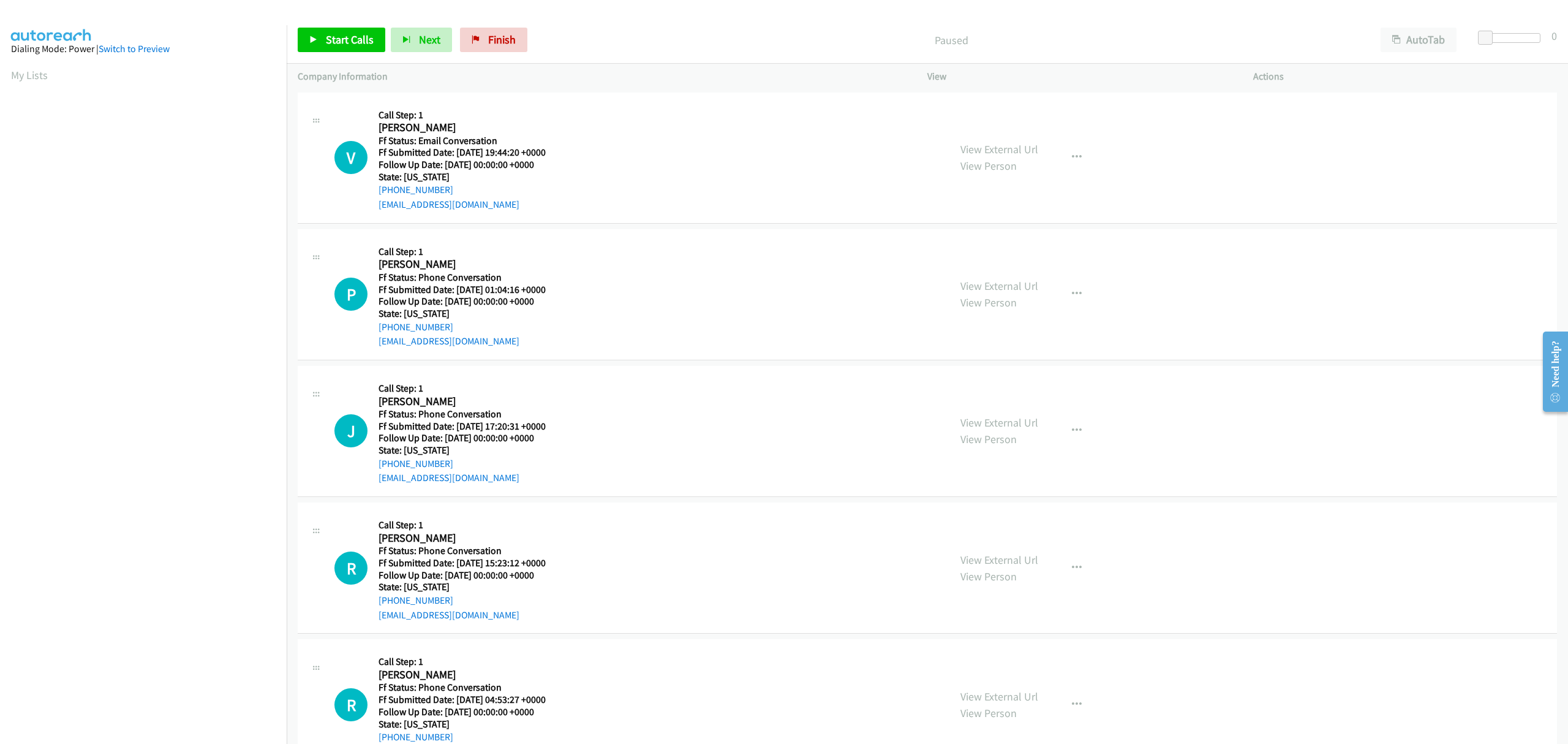
drag, startPoint x: 987, startPoint y: 145, endPoint x: 728, endPoint y: 145, distance: 259.0
click at [339, 33] on span "Start Calls" at bounding box center [350, 39] width 48 height 14
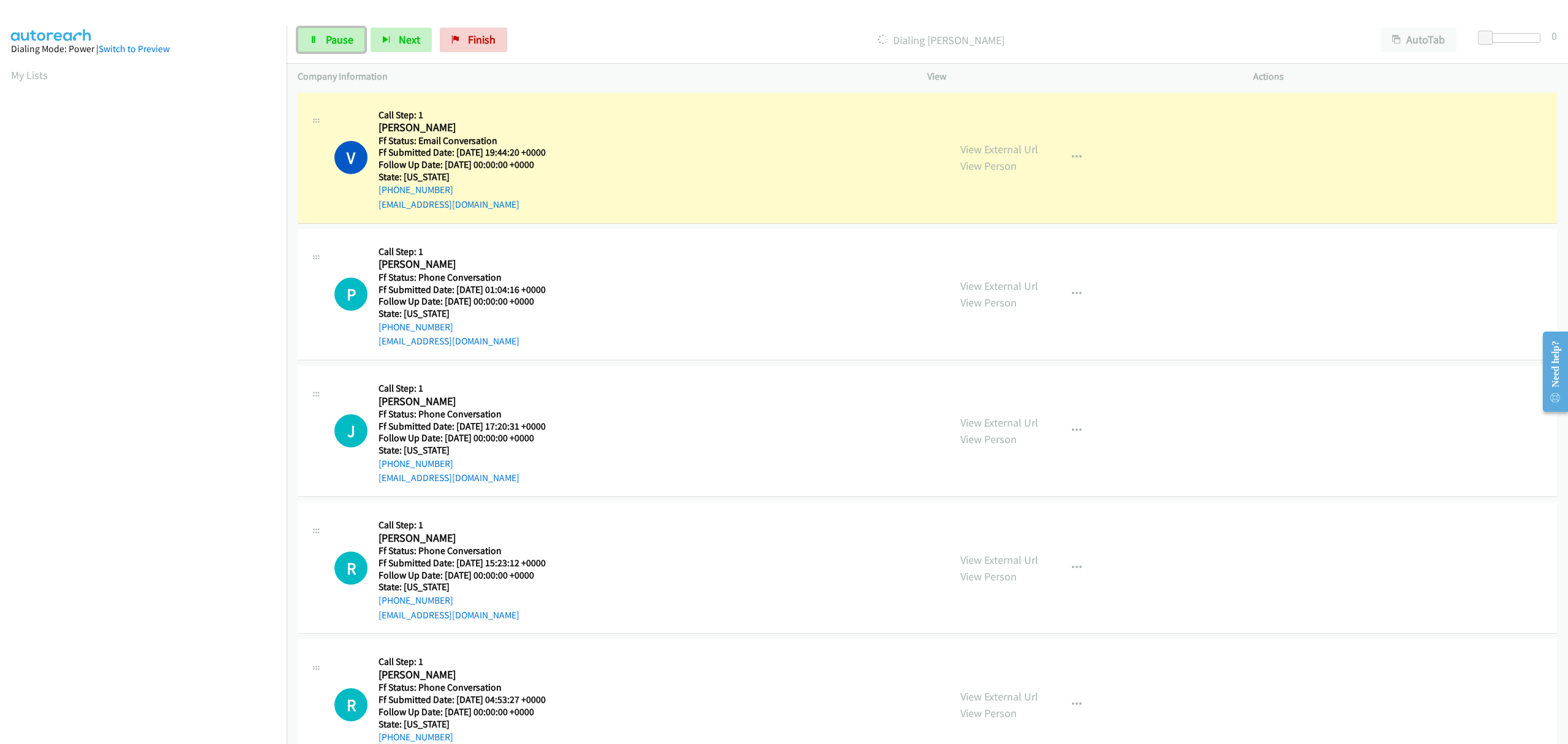
click at [336, 46] on link "Pause" at bounding box center [331, 40] width 67 height 25
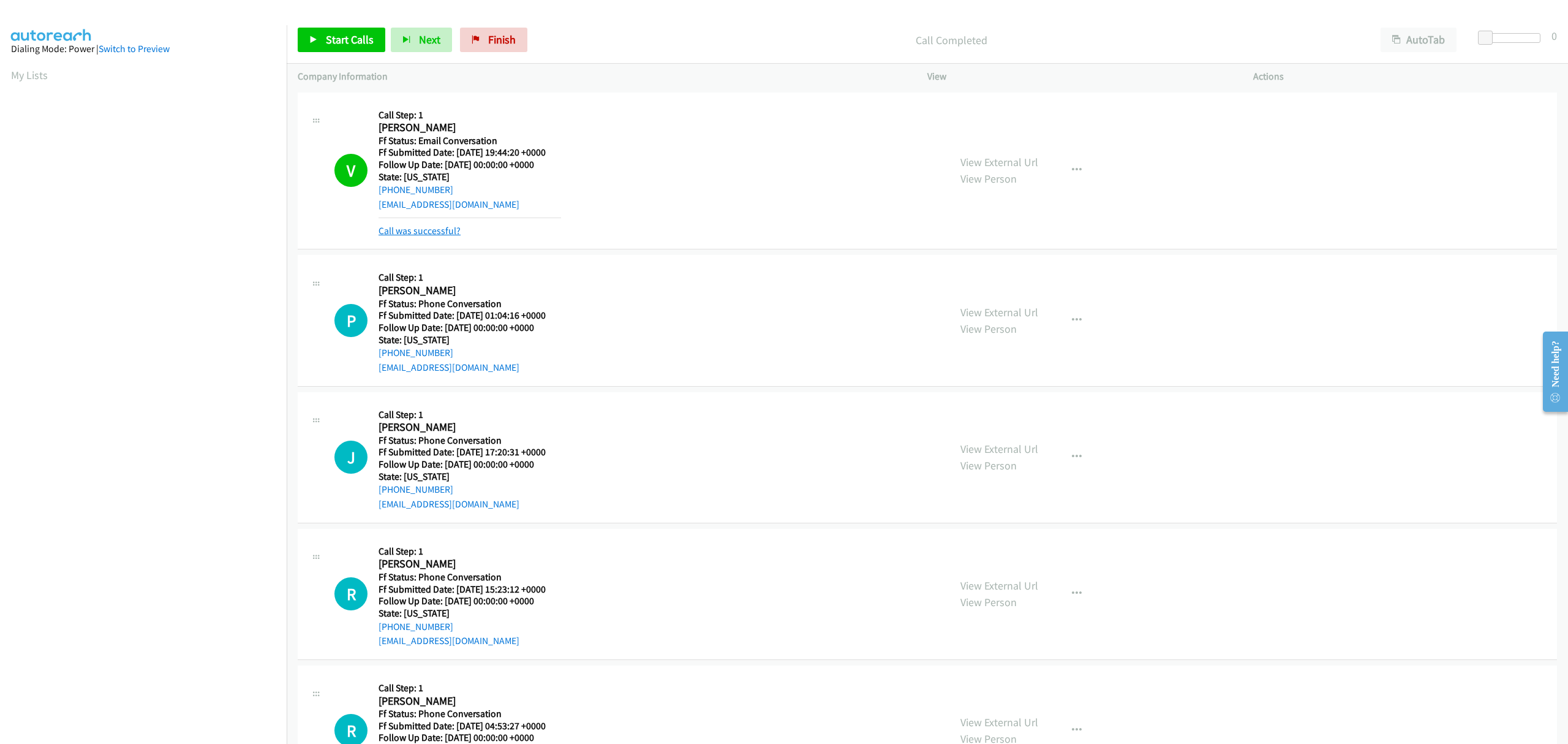
click at [427, 230] on link "Call was successful?" at bounding box center [419, 230] width 82 height 12
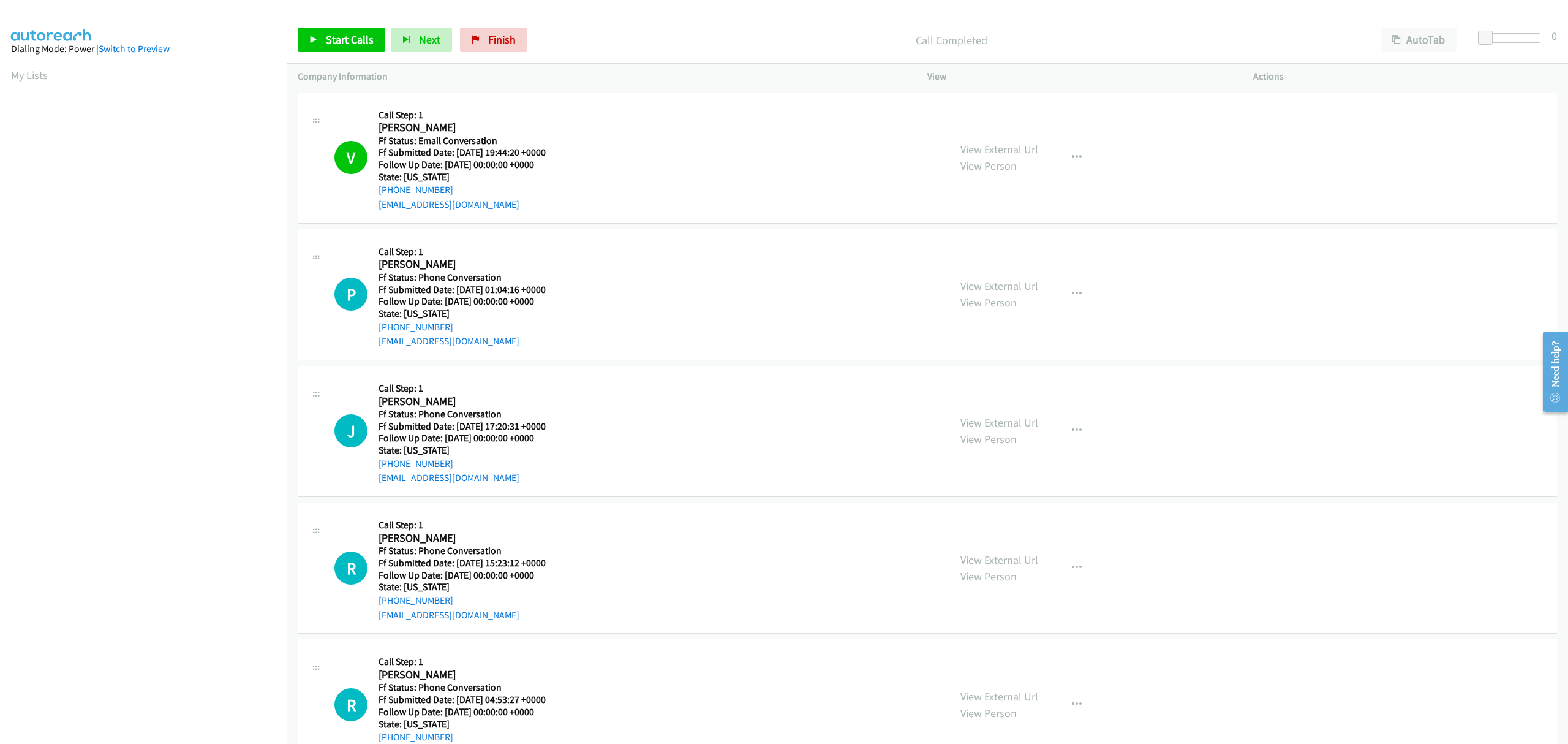
scroll to position [48, 0]
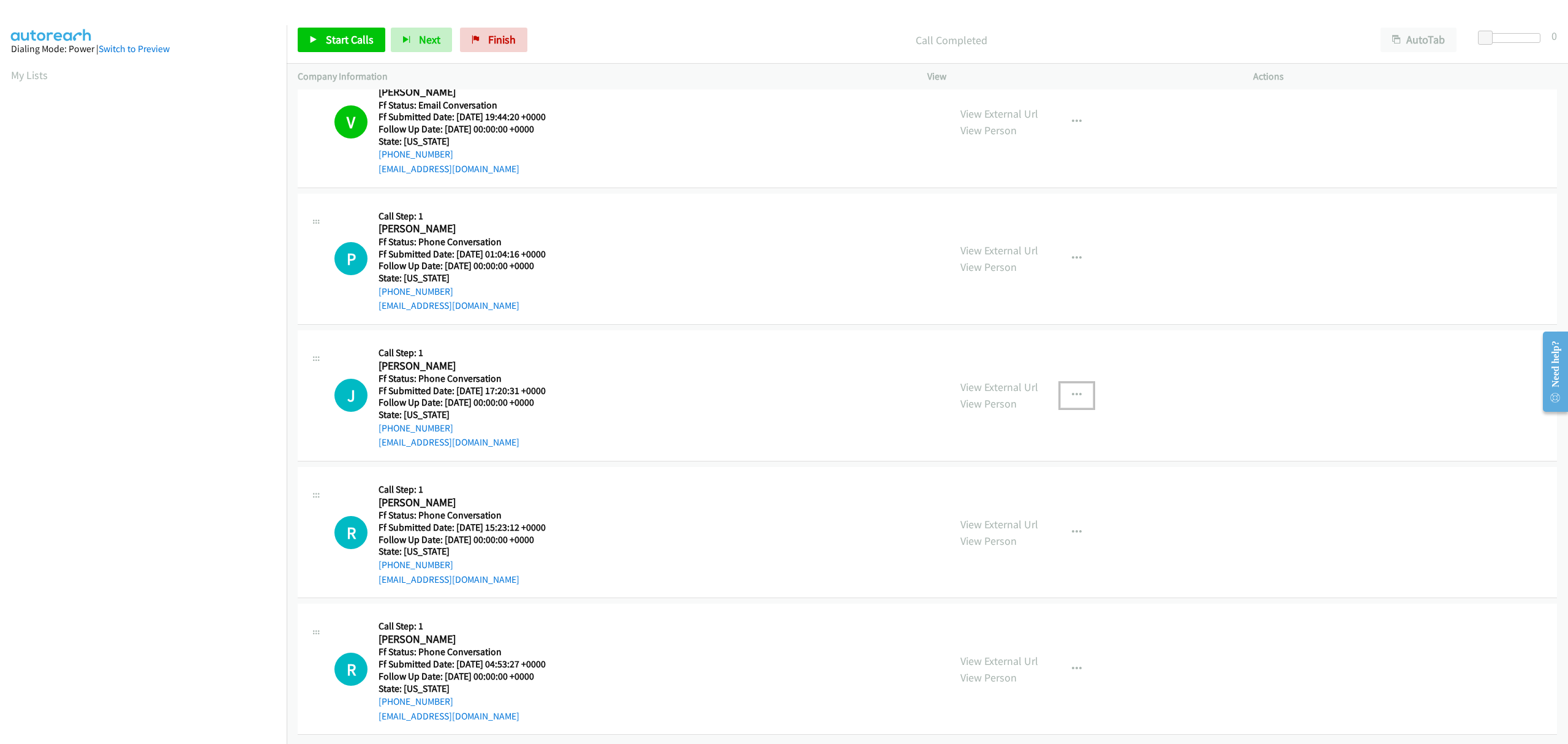
click at [1076, 383] on button "button" at bounding box center [1077, 395] width 33 height 25
click at [978, 463] on link "Skip Call" at bounding box center [1011, 475] width 163 height 25
click at [355, 39] on span "Start Calls" at bounding box center [350, 39] width 48 height 14
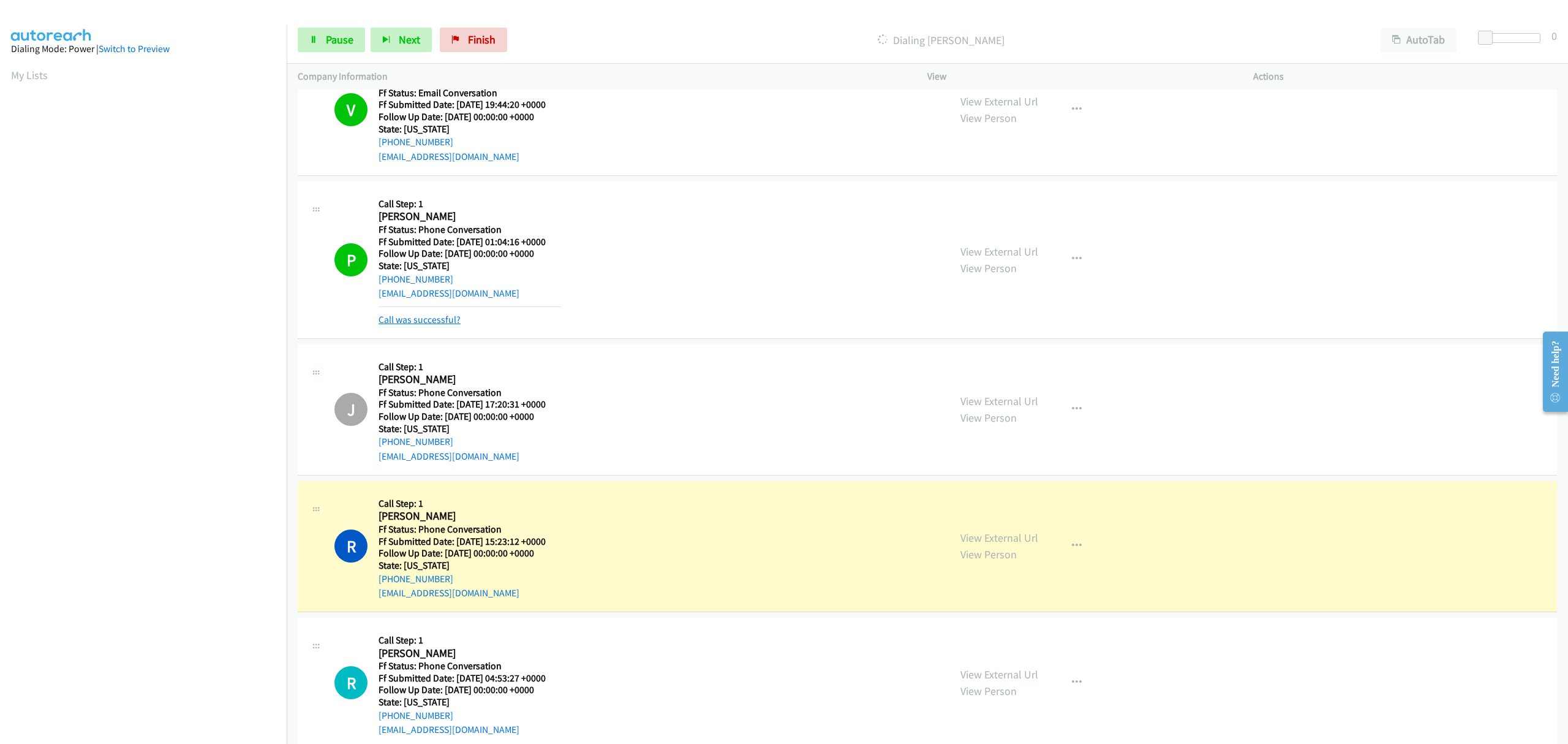
click at [443, 314] on link "Call was successful?" at bounding box center [419, 319] width 82 height 12
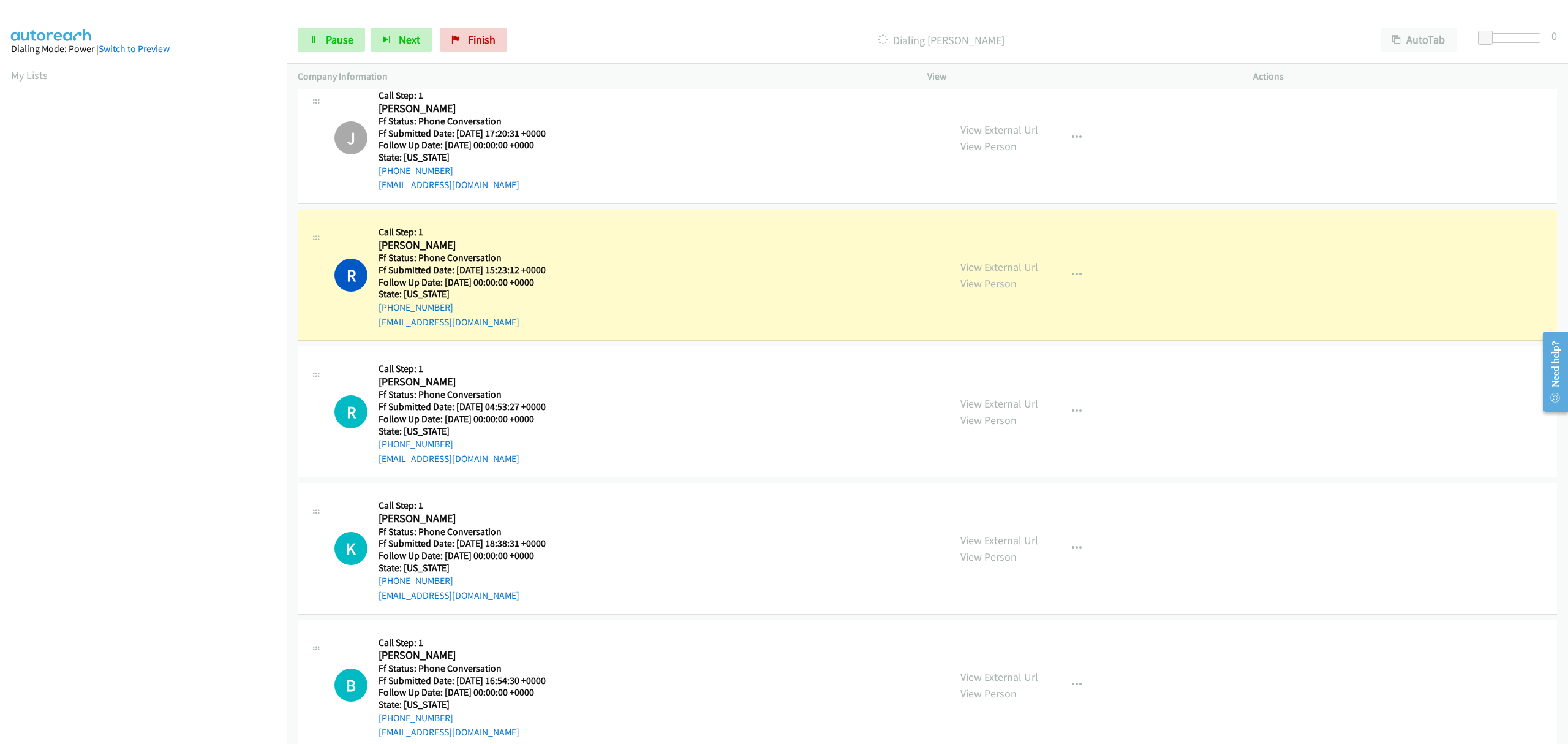
scroll to position [375, 0]
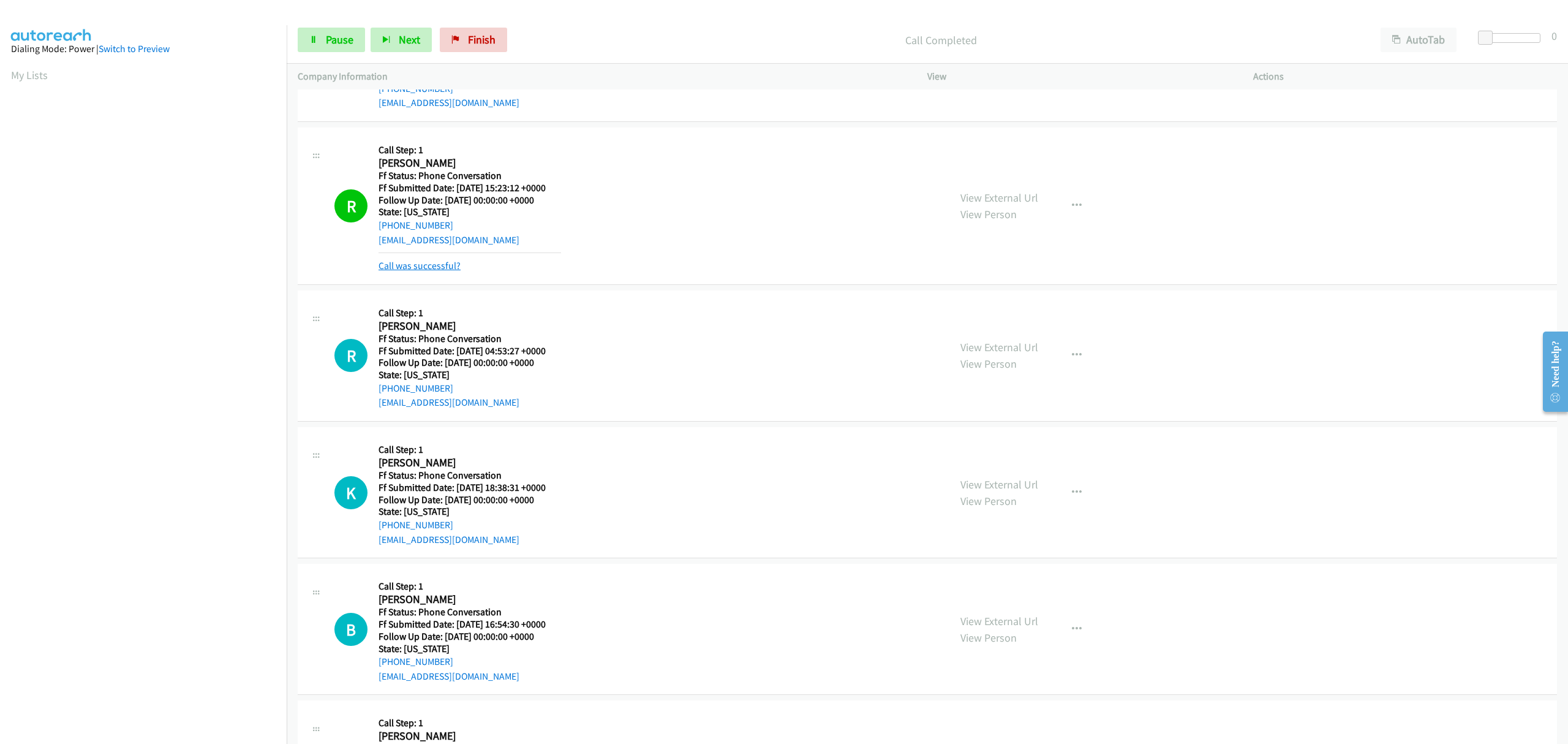
click at [435, 260] on link "Call was successful?" at bounding box center [419, 265] width 82 height 12
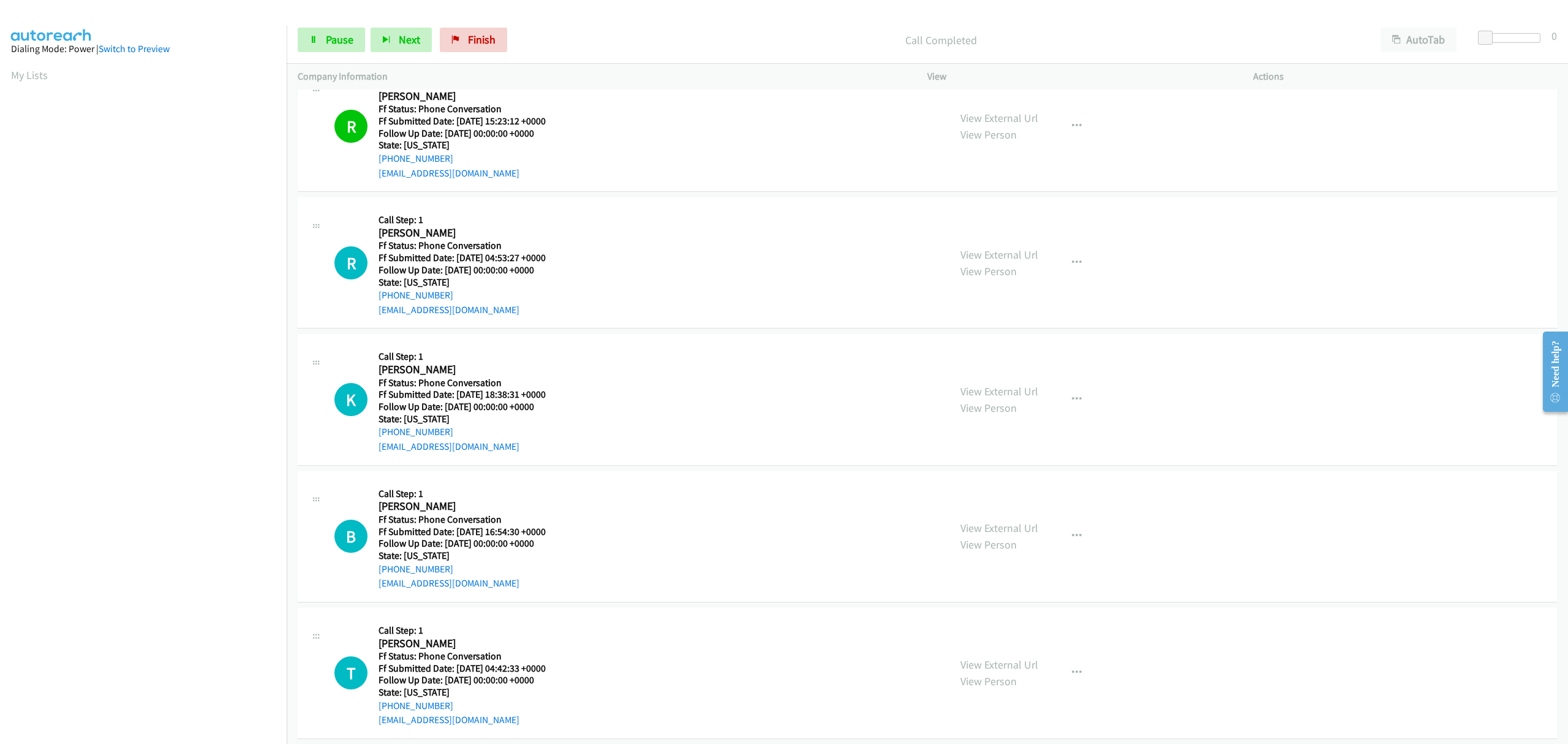
scroll to position [459, 0]
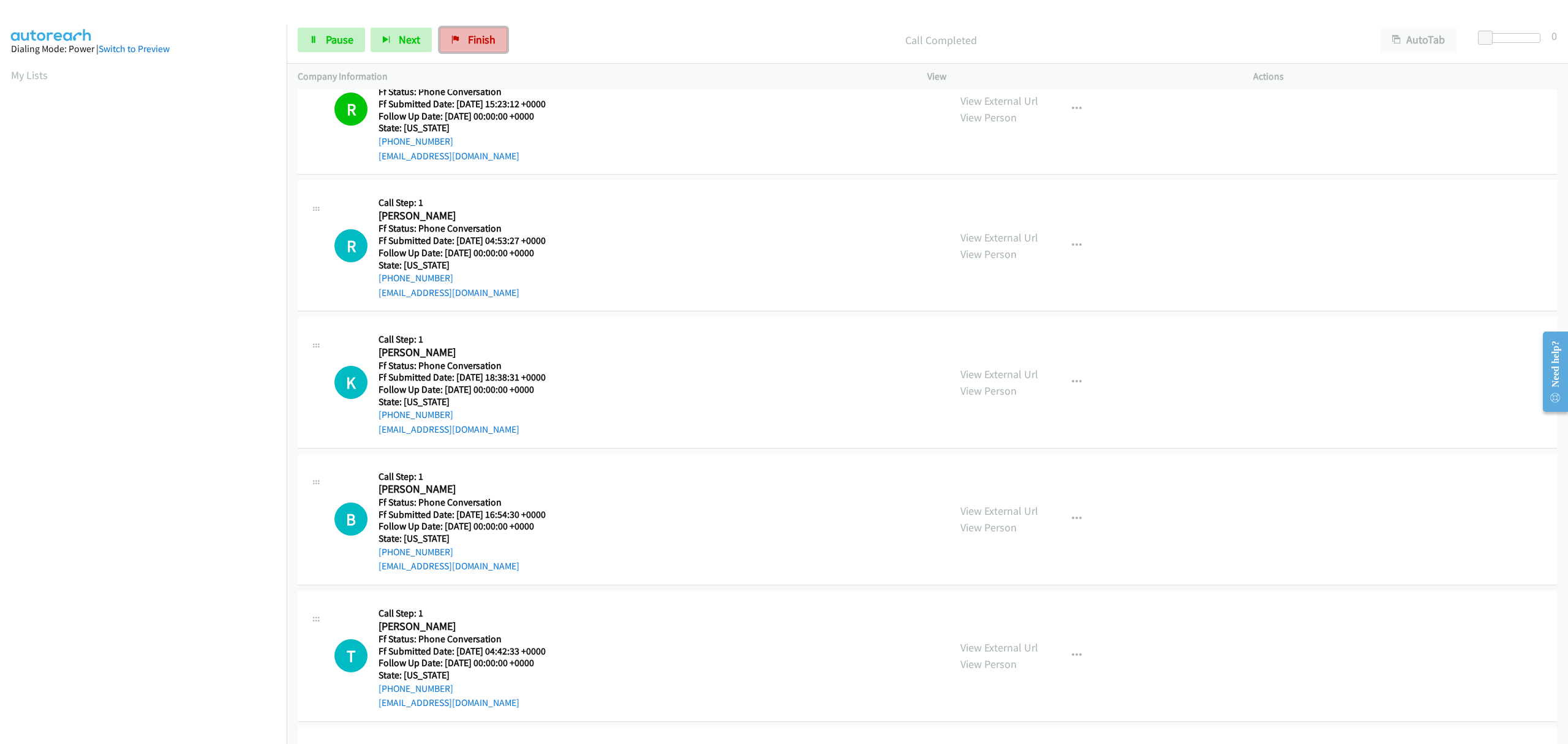
click at [478, 40] on span "Finish" at bounding box center [481, 39] width 28 height 14
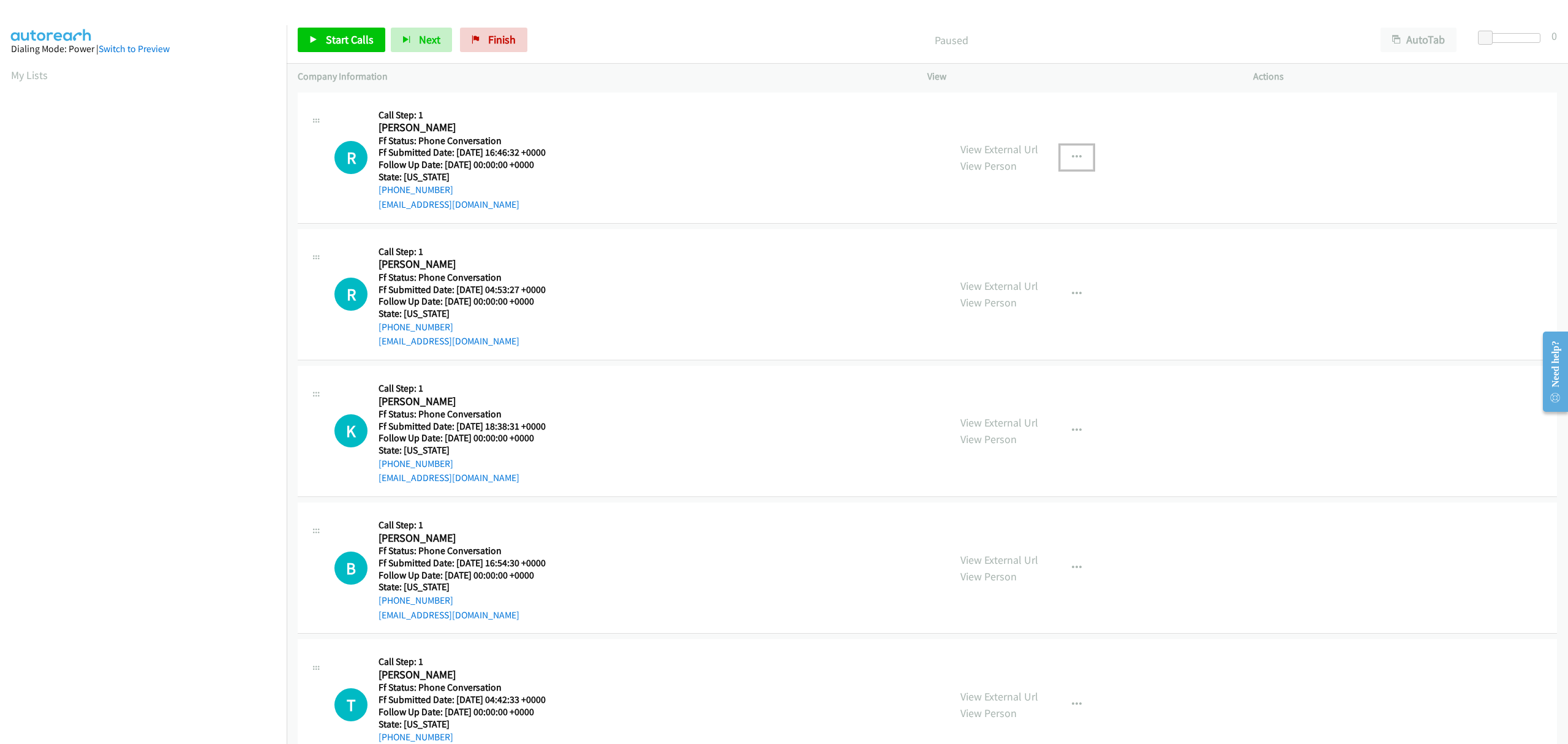
click at [1061, 155] on button "button" at bounding box center [1077, 158] width 33 height 25
click at [949, 241] on link "Skip Call" at bounding box center [1011, 238] width 163 height 25
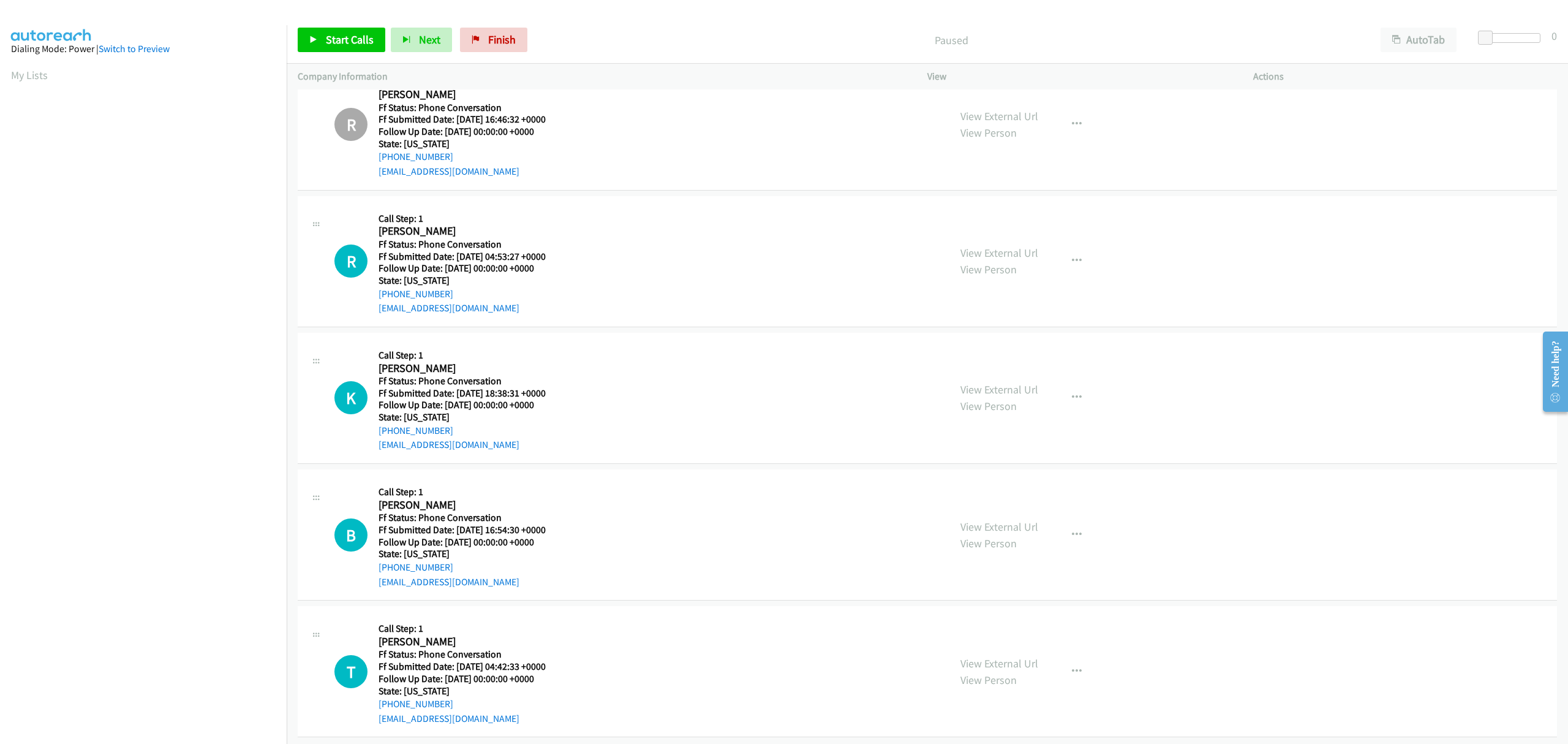
scroll to position [48, 0]
click at [1072, 664] on icon "button" at bounding box center [1077, 669] width 10 height 10
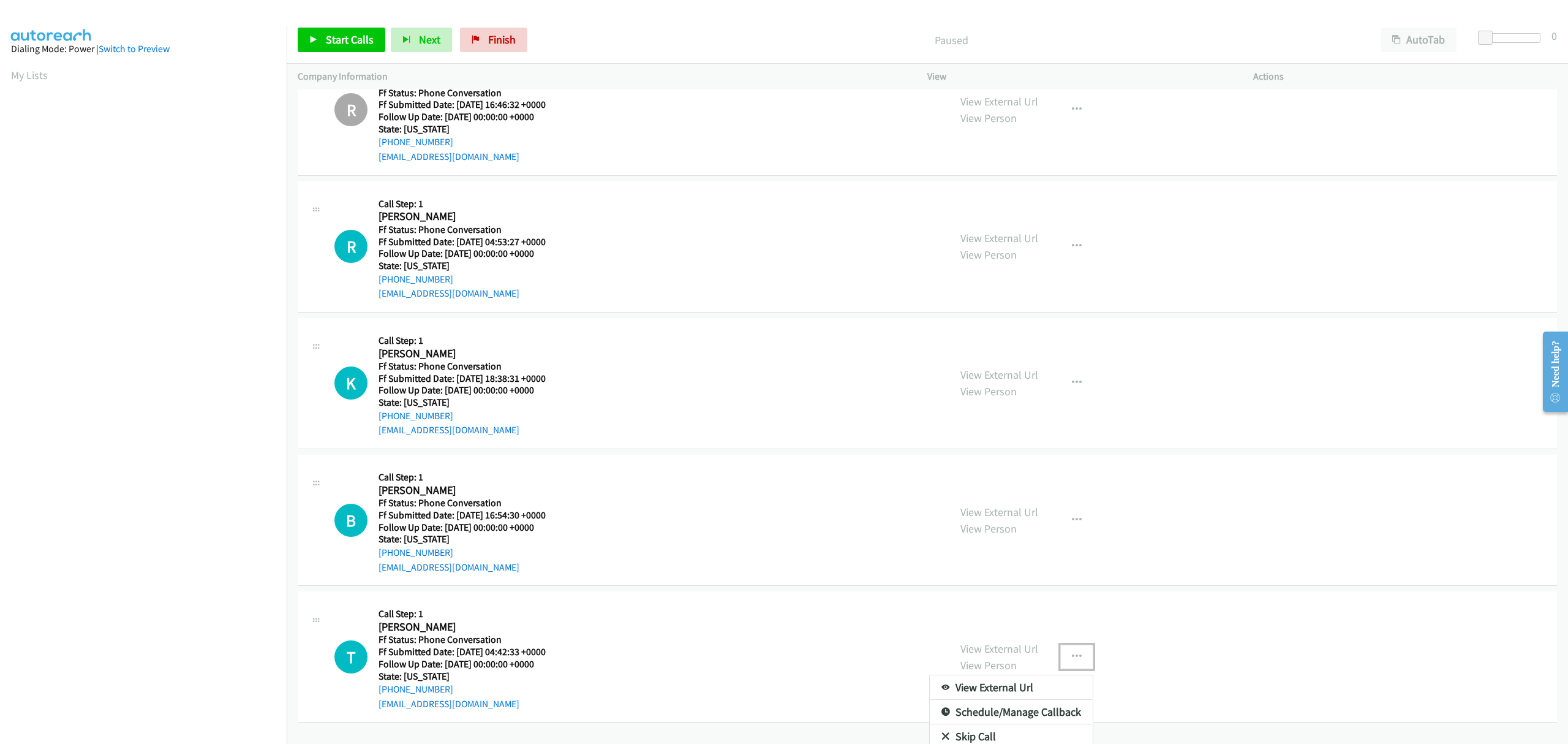
scroll to position [93, 0]
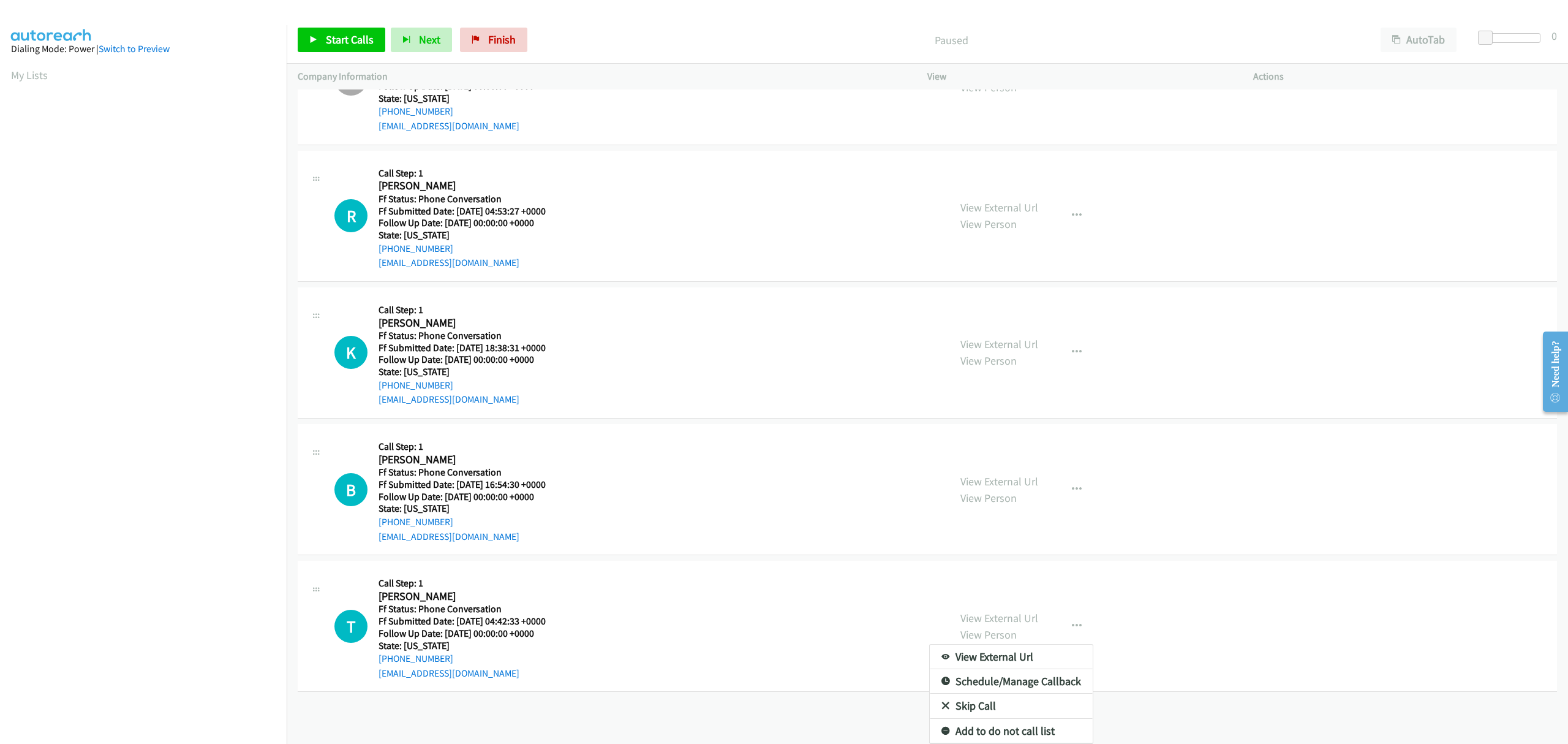
click at [1003, 697] on link "Skip Call" at bounding box center [1011, 706] width 163 height 25
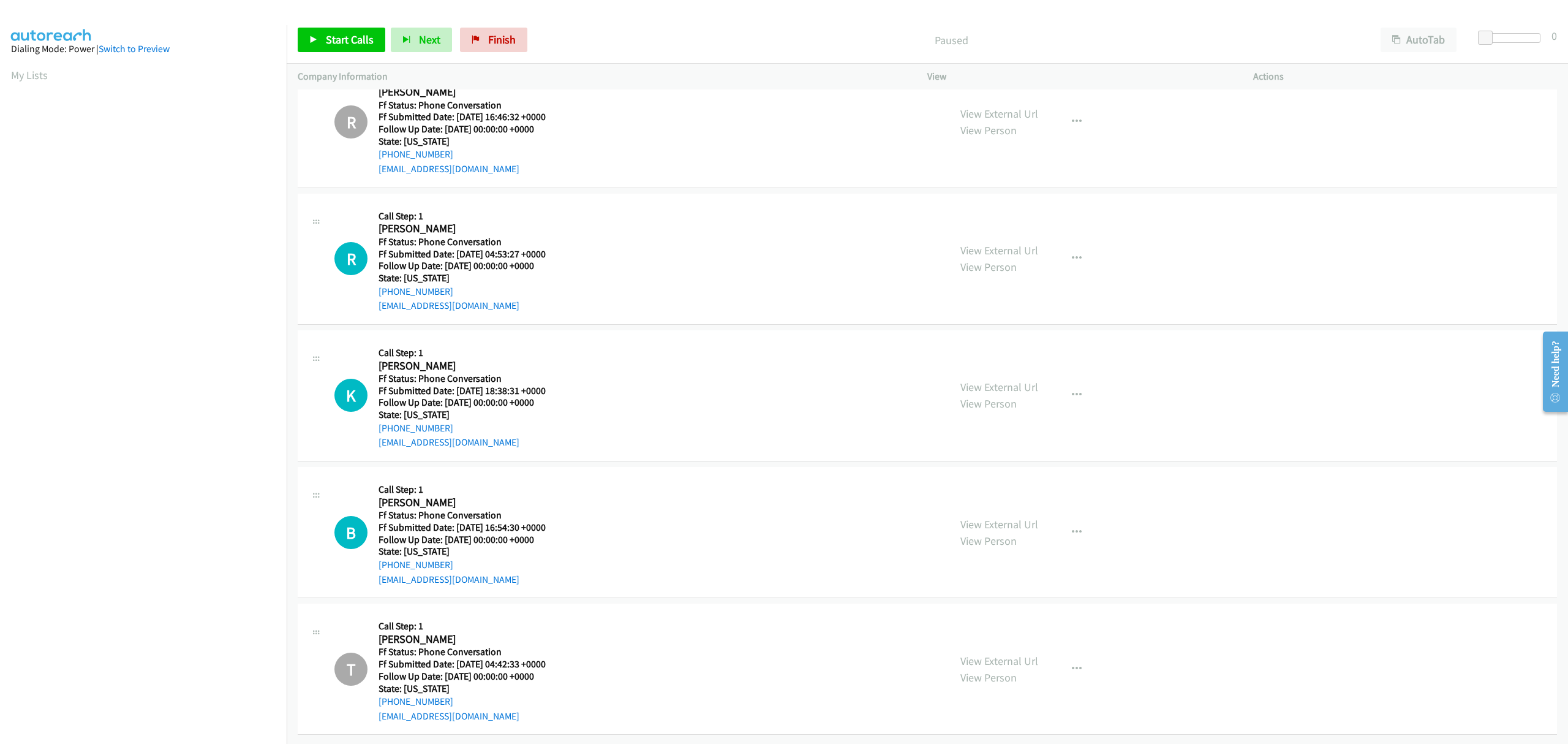
scroll to position [48, 0]
click at [345, 36] on span "Start Calls" at bounding box center [350, 39] width 48 height 14
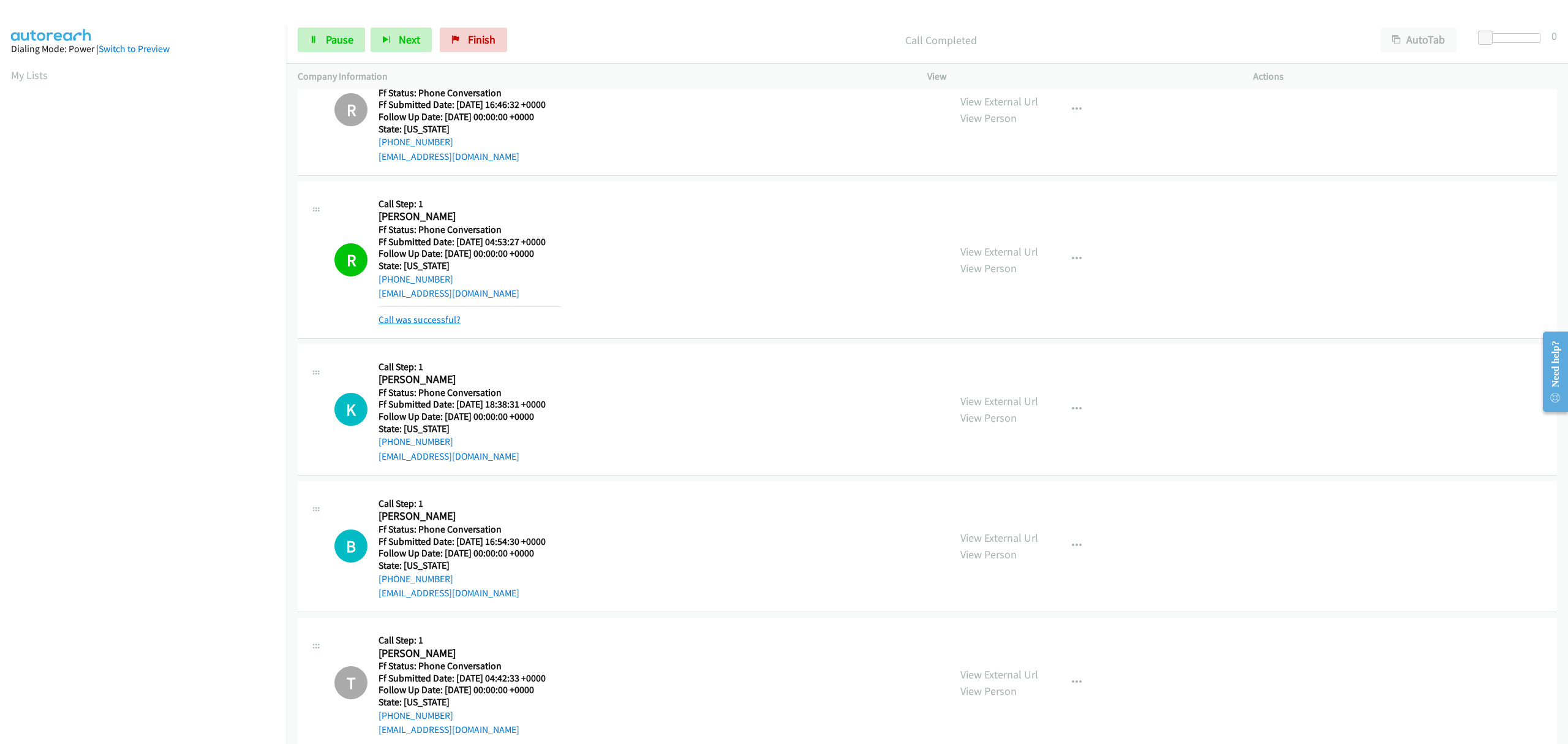
click at [436, 314] on link "Call was successful?" at bounding box center [419, 319] width 82 height 12
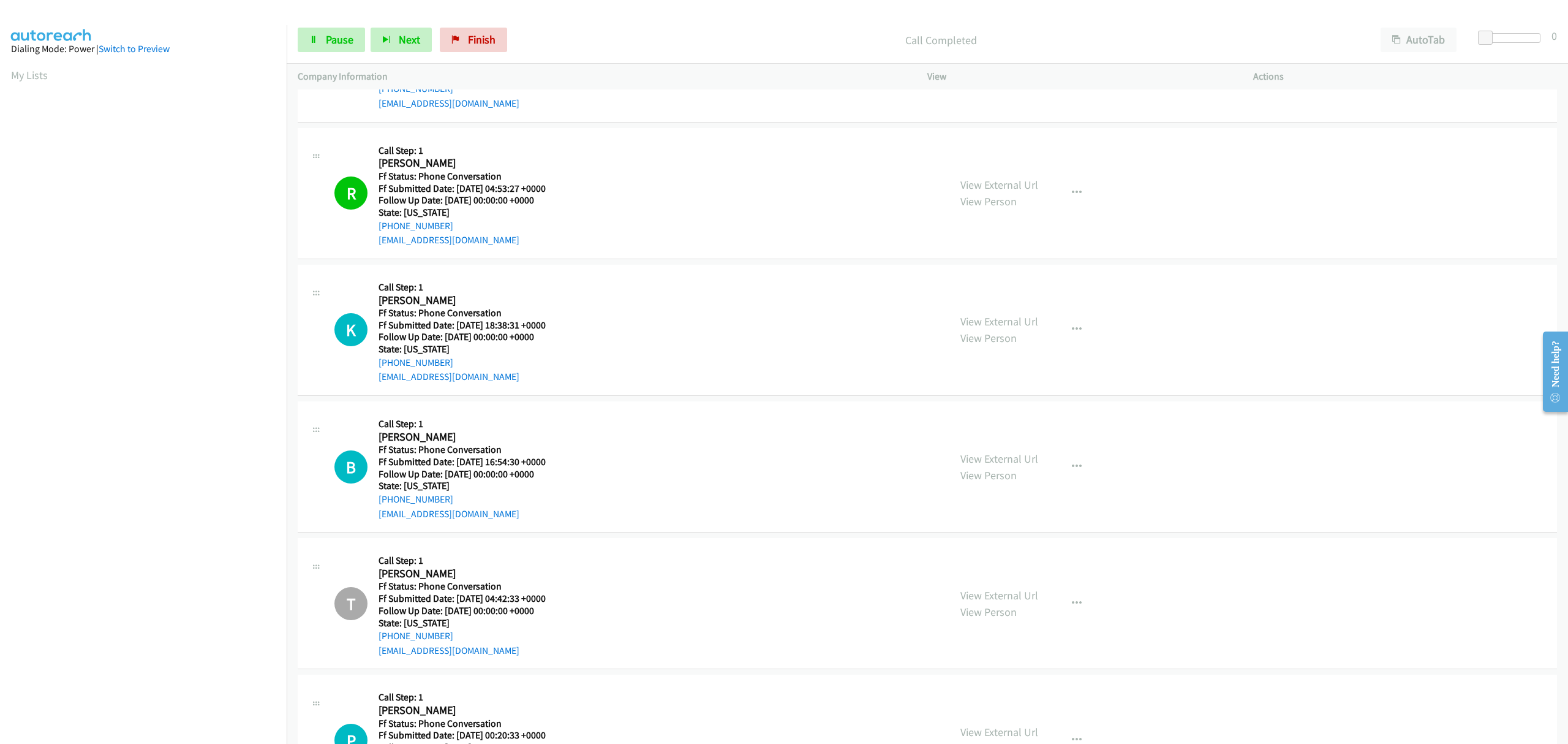
scroll to position [130, 0]
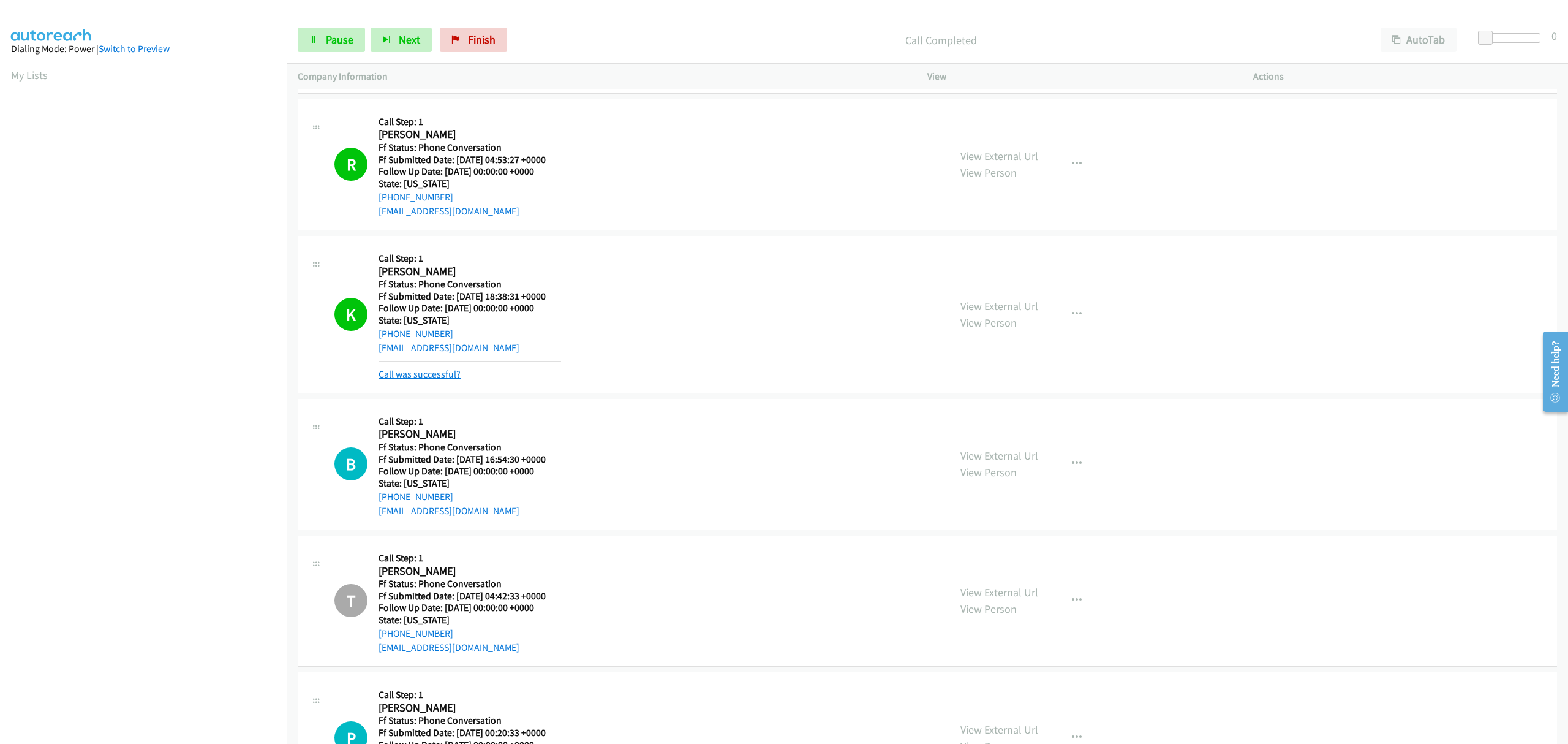
click at [422, 373] on link "Call was successful?" at bounding box center [419, 374] width 82 height 12
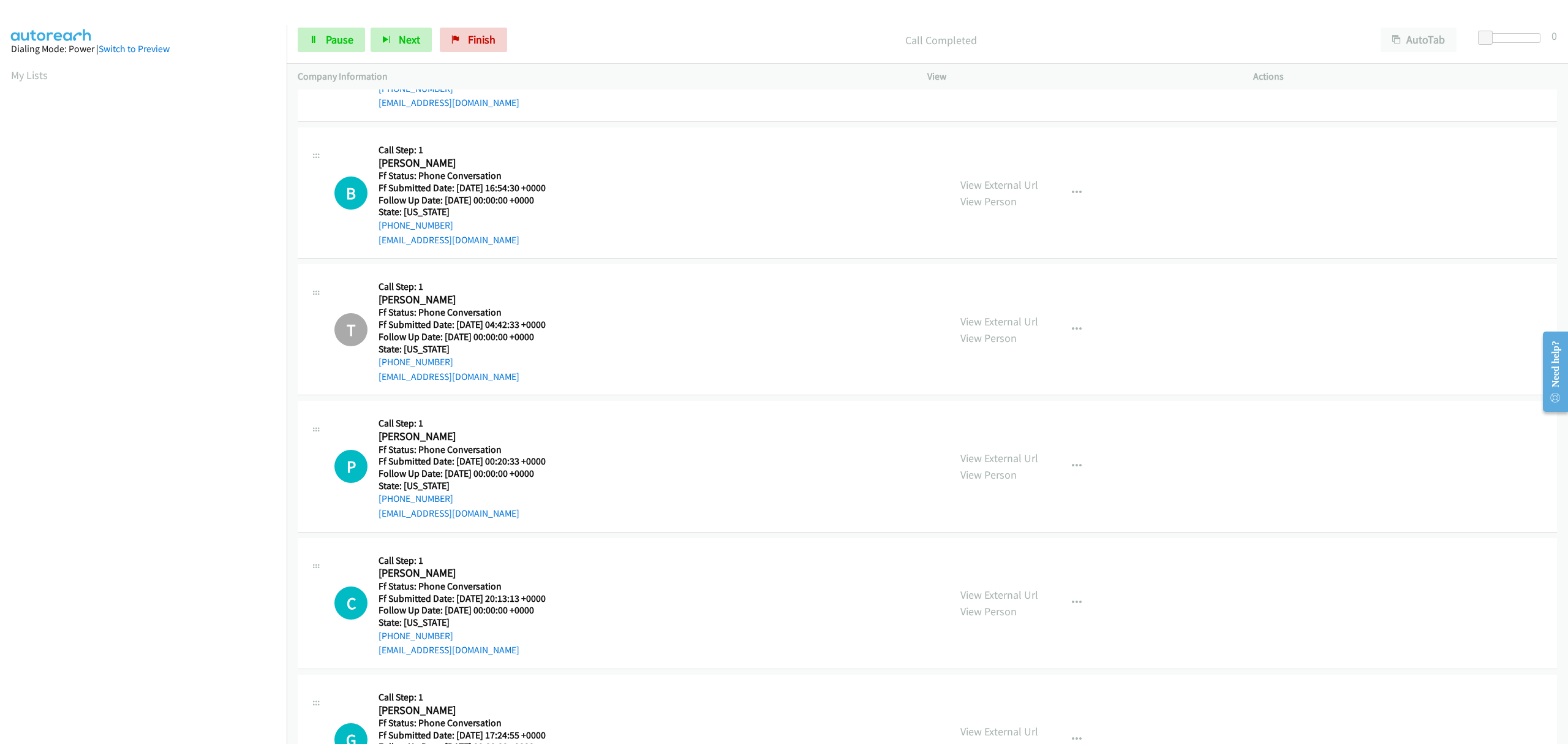
scroll to position [293, 0]
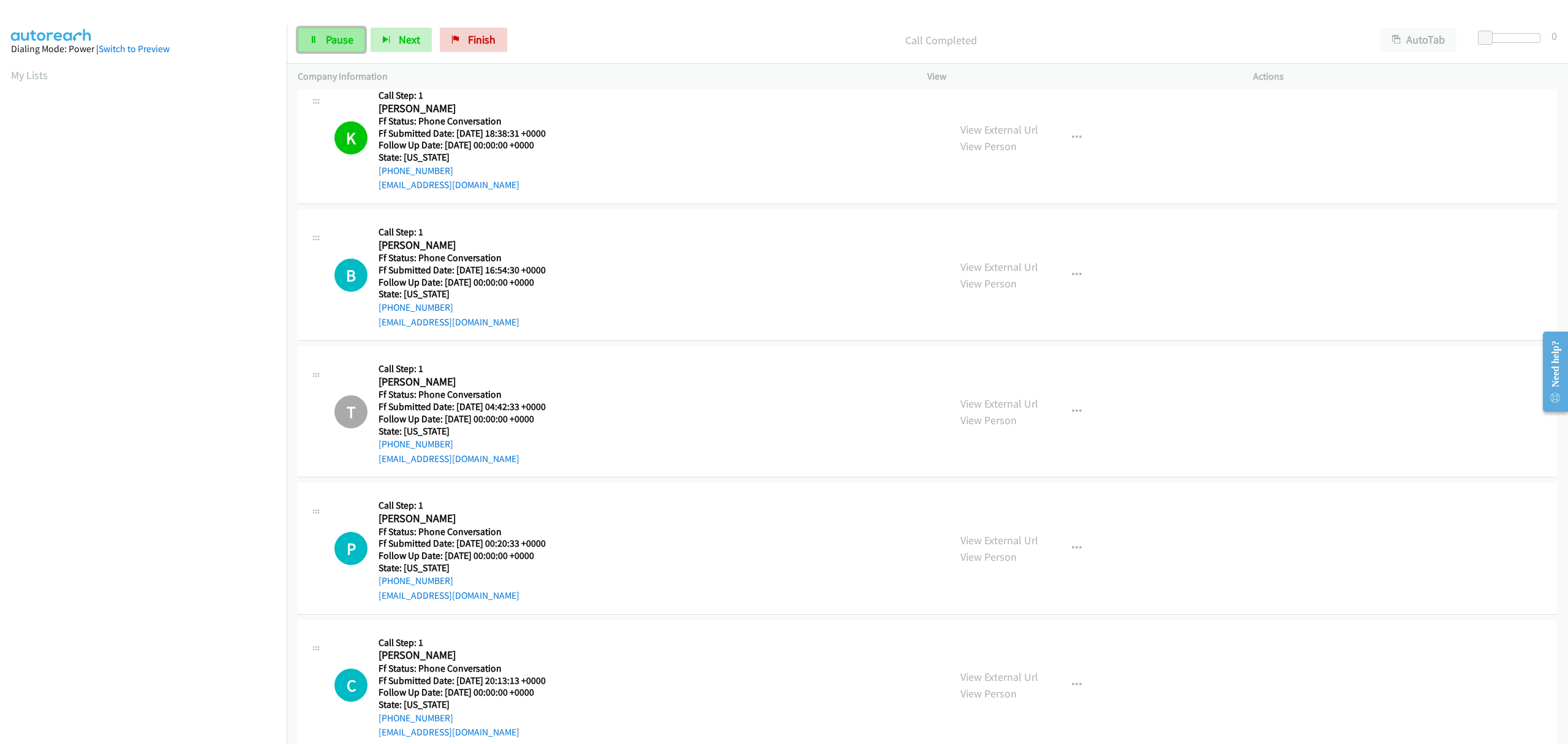
click at [334, 41] on span "Pause" at bounding box center [339, 39] width 28 height 14
click at [488, 33] on span "Finish" at bounding box center [502, 39] width 28 height 14
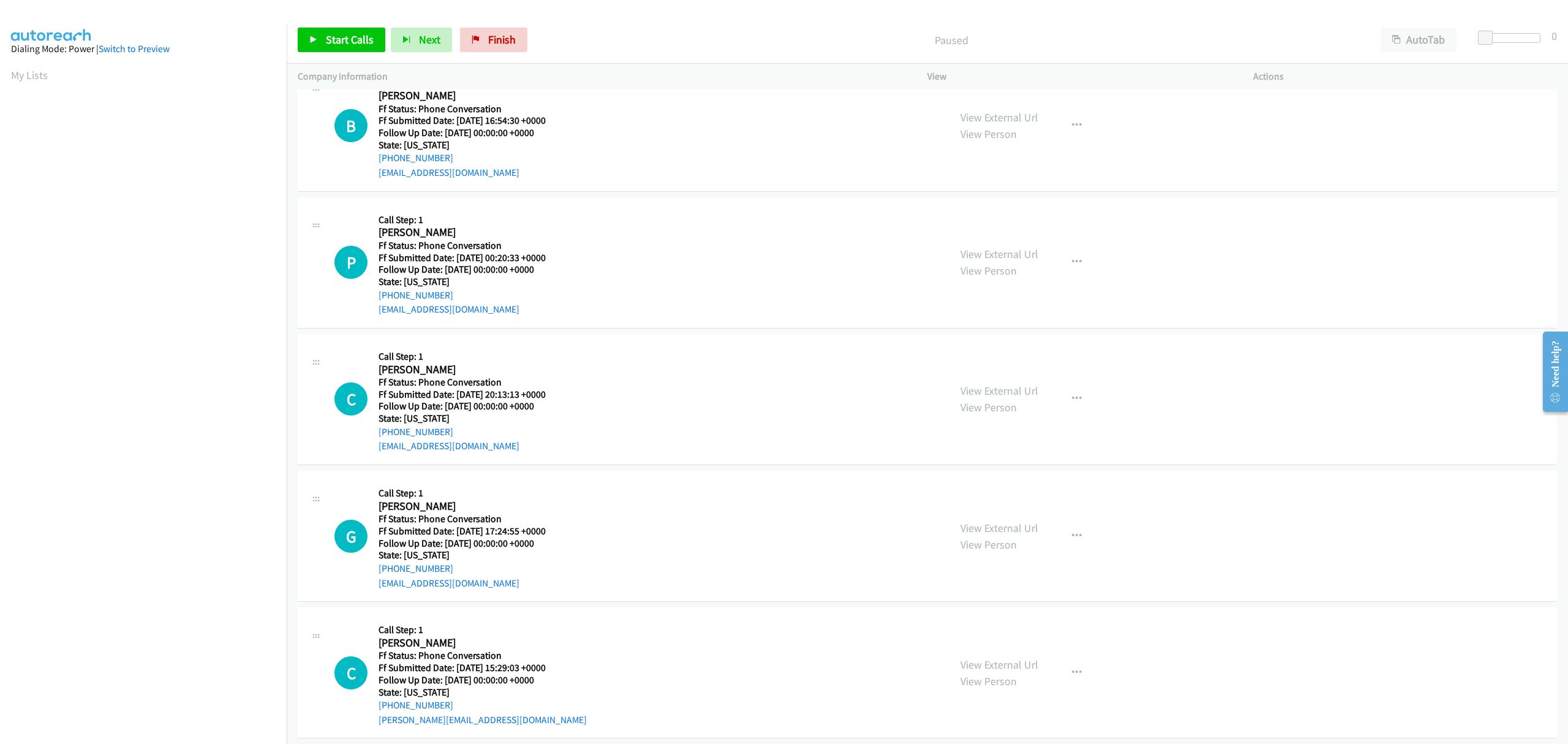
scroll to position [48, 0]
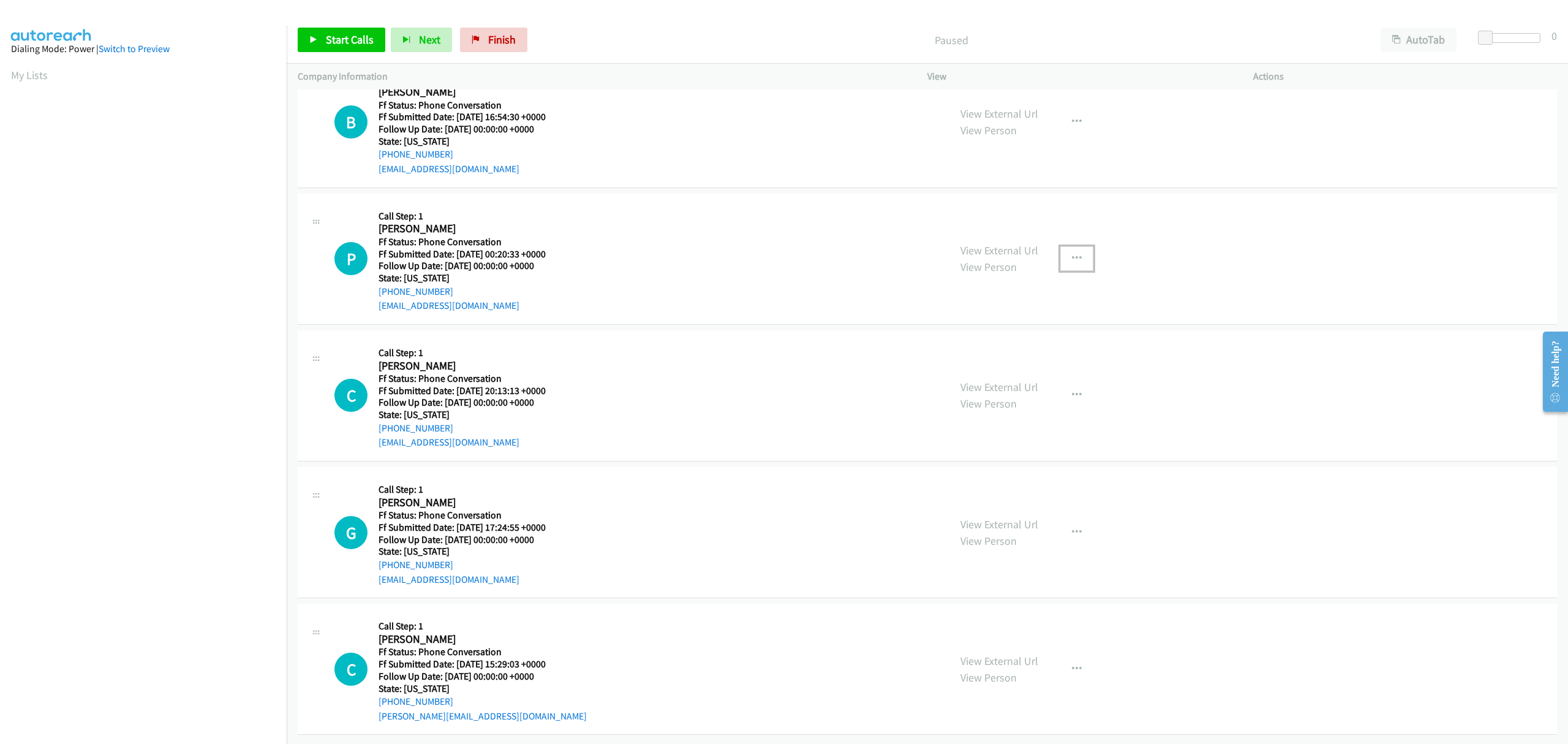
click at [1072, 254] on icon "button" at bounding box center [1077, 259] width 10 height 10
click at [946, 329] on link "Skip Call" at bounding box center [1011, 339] width 163 height 25
click at [1072, 528] on icon "button" at bounding box center [1077, 533] width 10 height 10
click at [959, 600] on link "Skip Call" at bounding box center [1011, 612] width 163 height 25
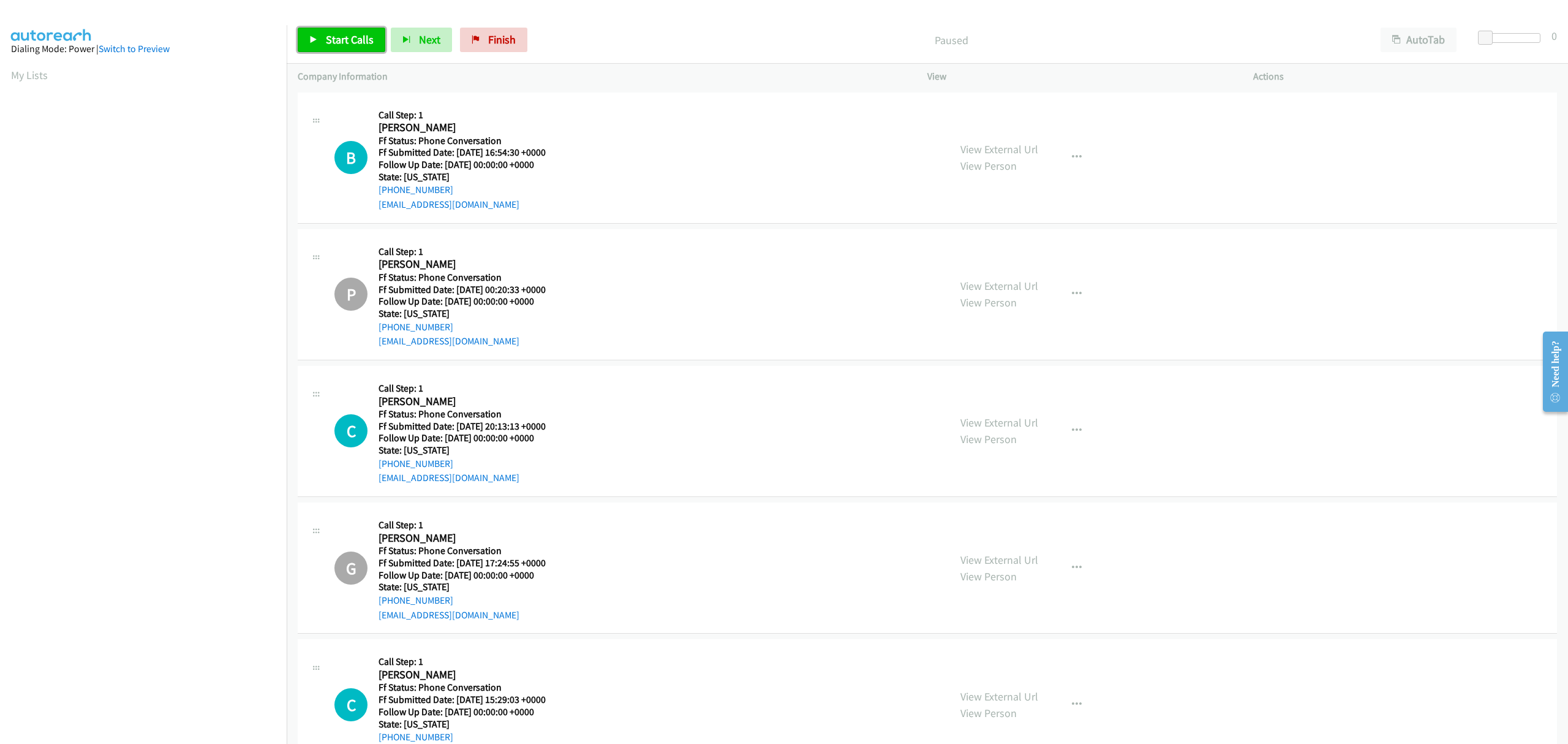
click at [336, 30] on link "Start Calls" at bounding box center [341, 40] width 87 height 25
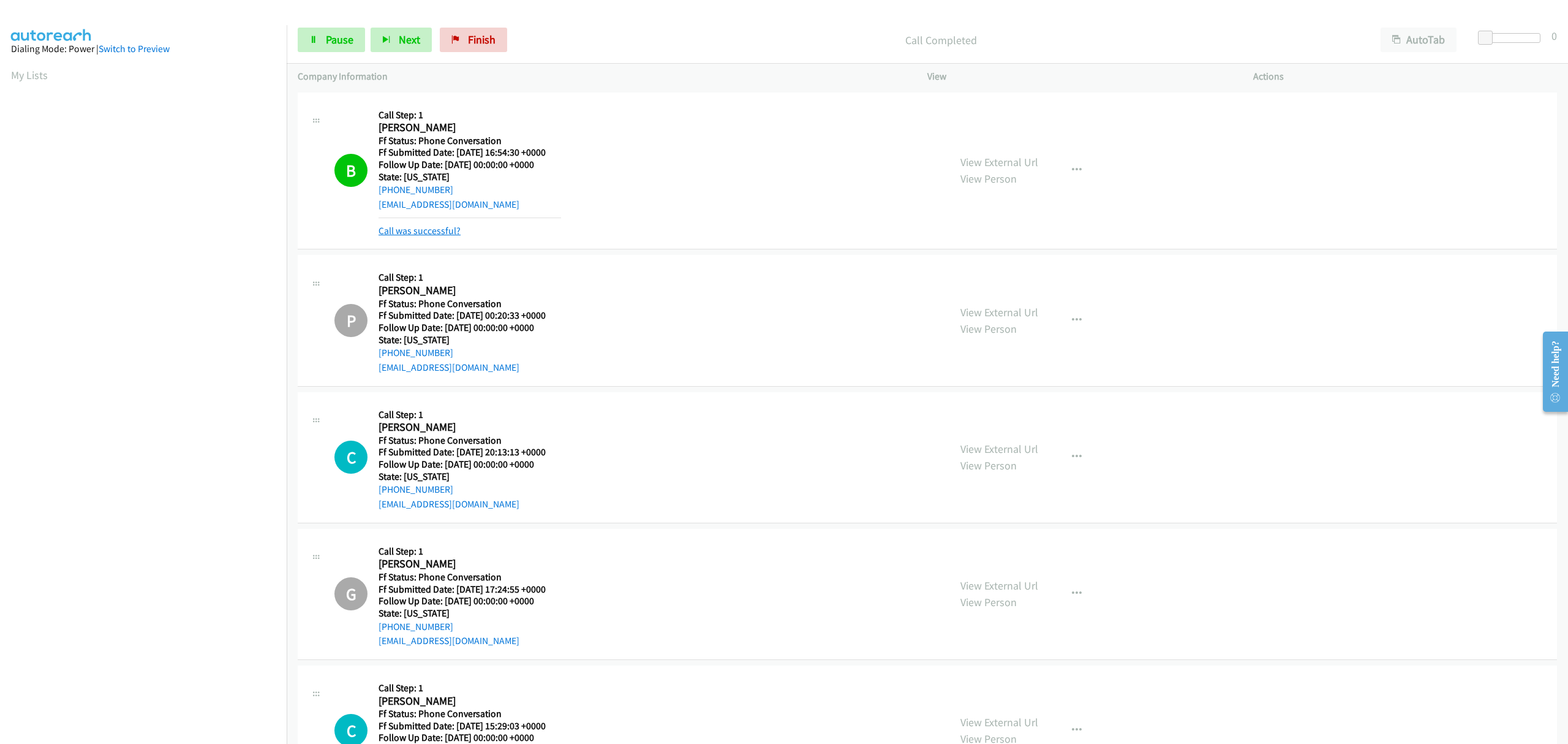
click at [420, 228] on link "Call was successful?" at bounding box center [419, 230] width 82 height 12
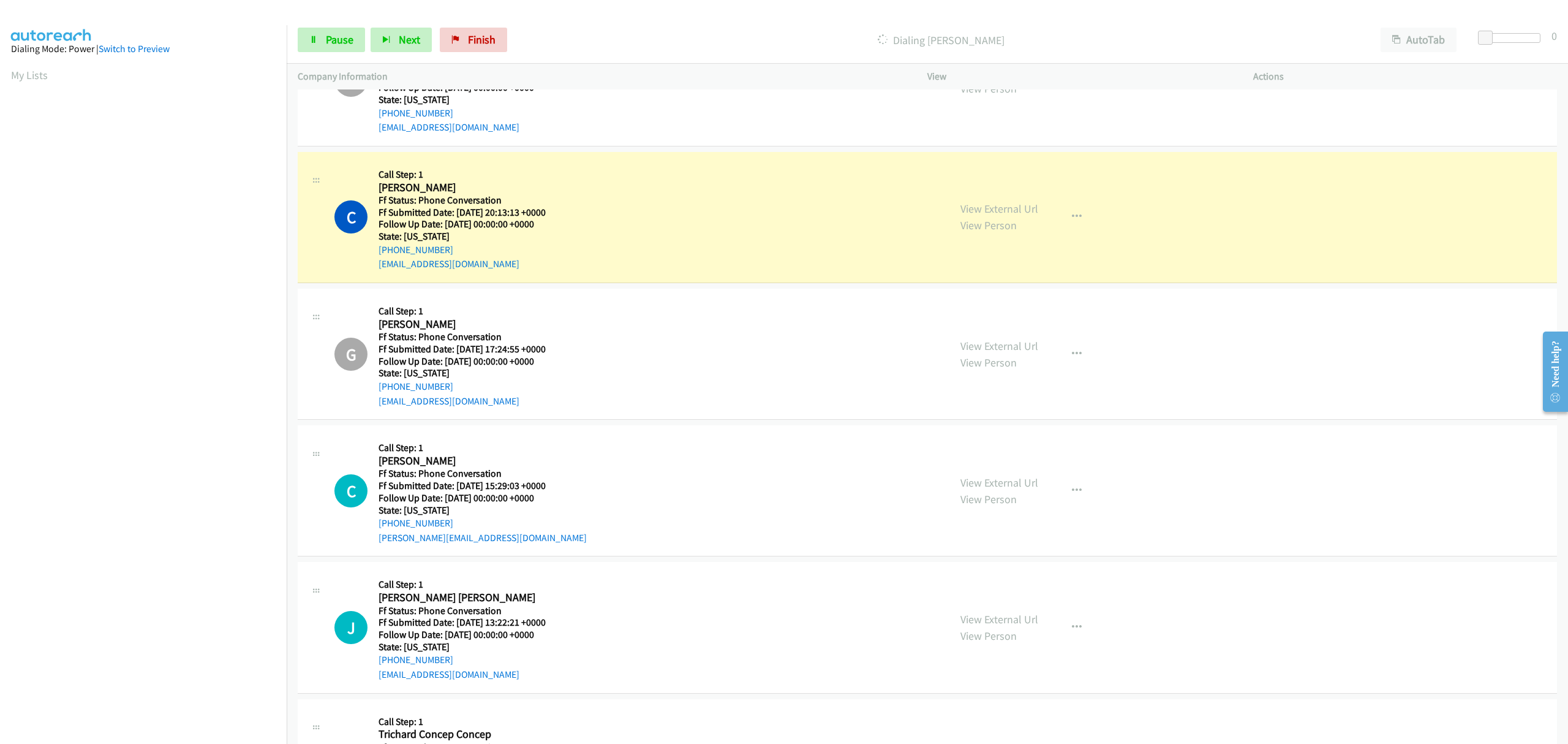
scroll to position [132, 0]
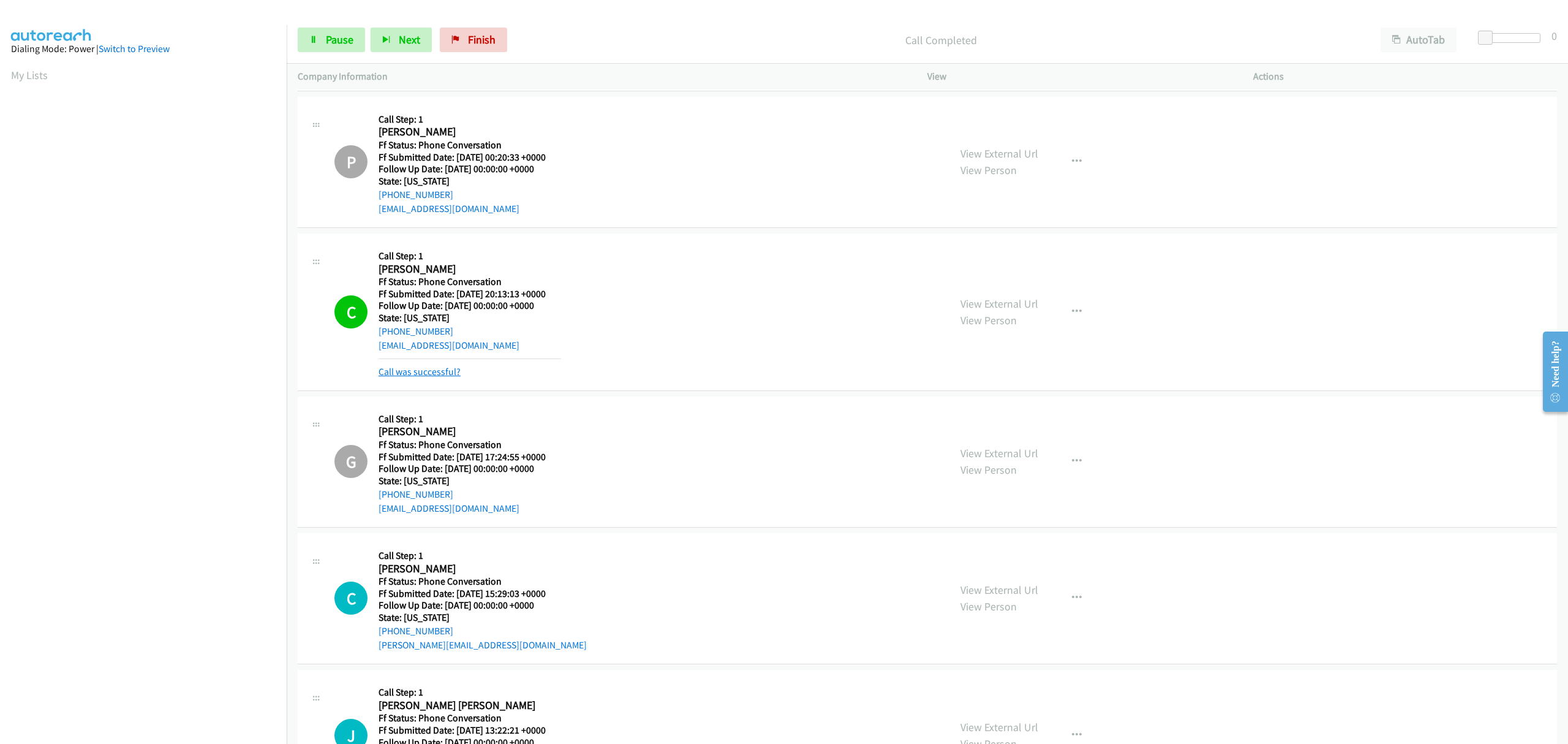
click at [424, 366] on link "Call was successful?" at bounding box center [419, 371] width 82 height 12
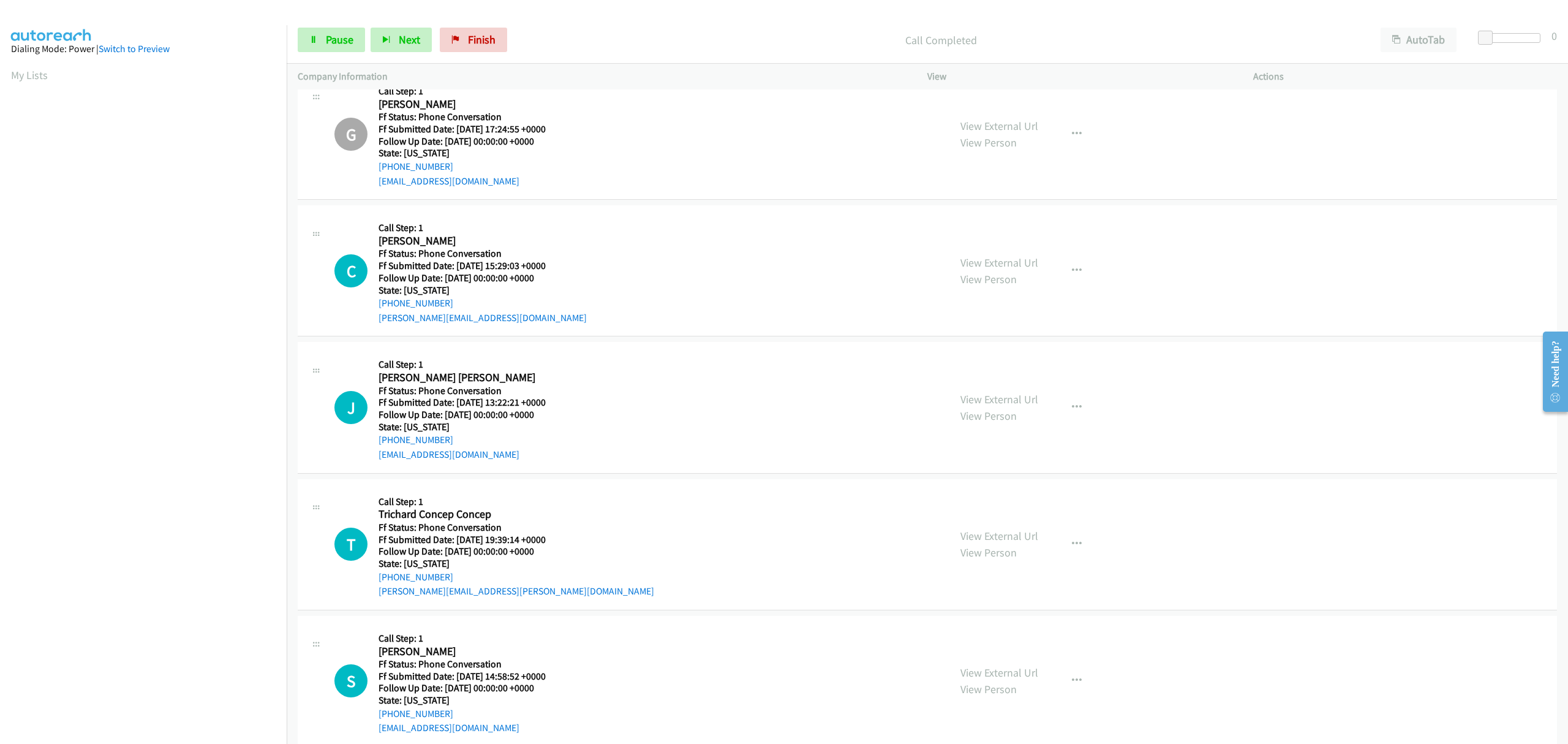
scroll to position [459, 0]
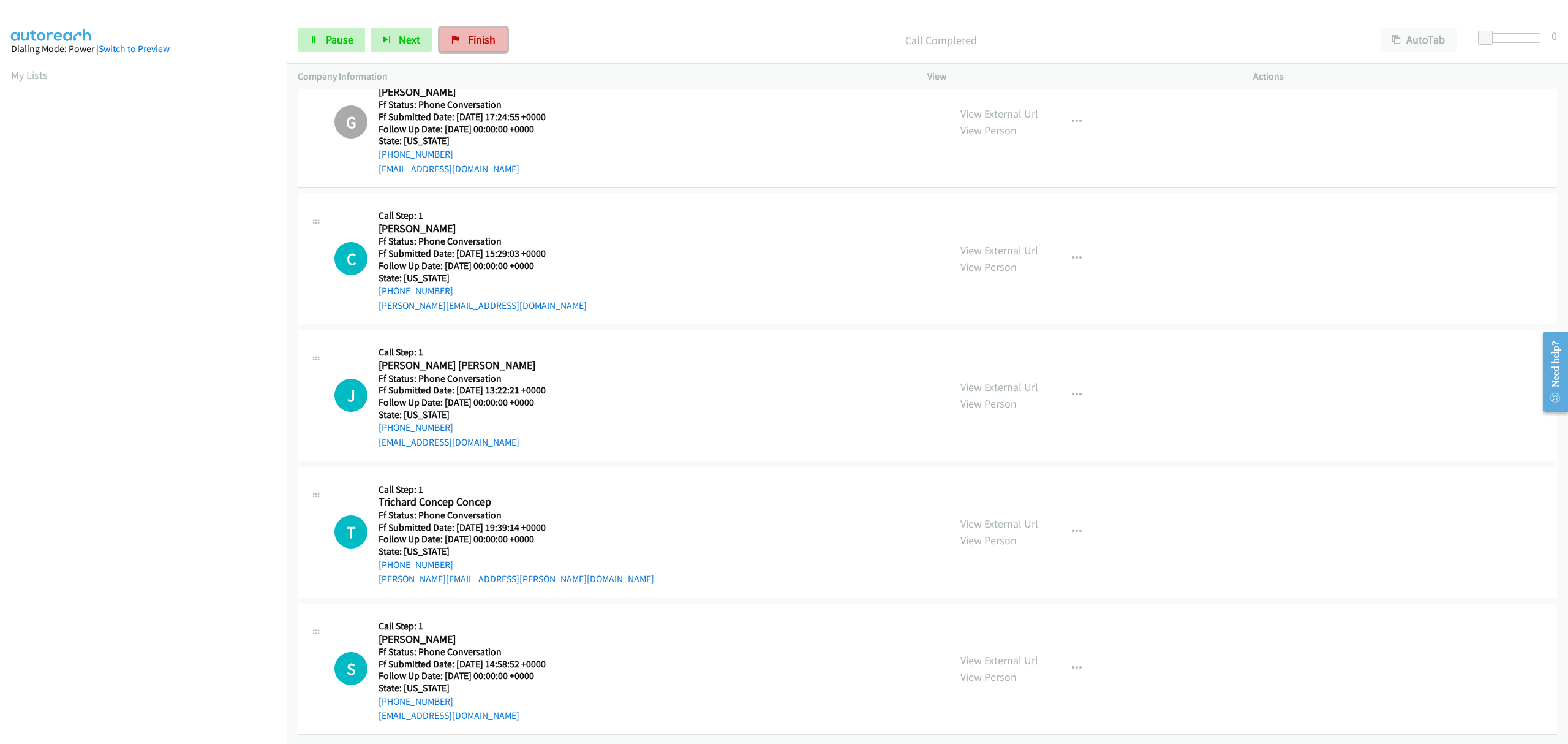
click at [460, 38] on link "Finish" at bounding box center [473, 40] width 67 height 25
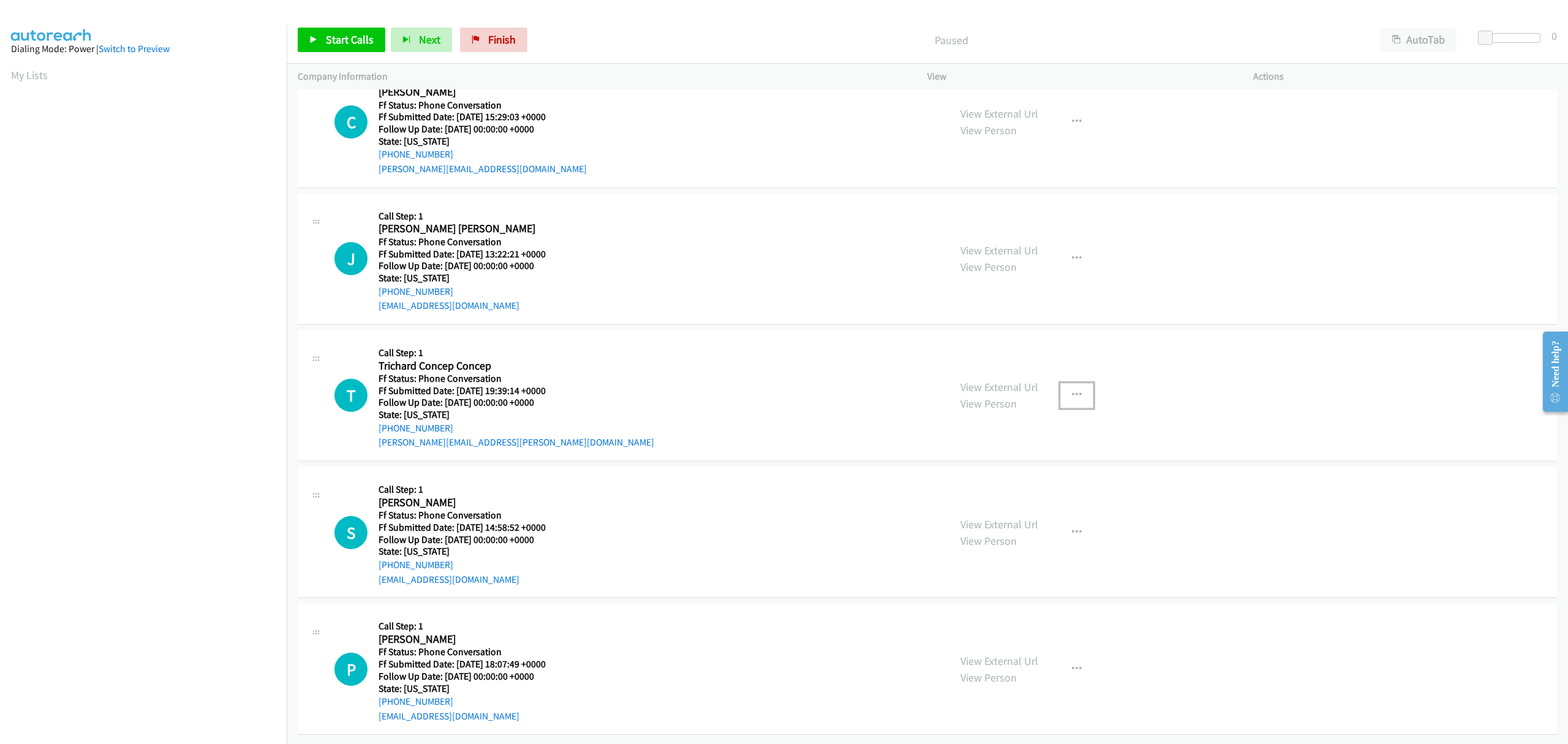
click at [1072, 390] on icon "button" at bounding box center [1077, 395] width 10 height 10
click at [946, 463] on link "Skip Call" at bounding box center [1011, 475] width 163 height 25
click at [1064, 520] on button "button" at bounding box center [1077, 533] width 33 height 25
click at [941, 609] on icon at bounding box center [946, 613] width 9 height 9
click at [1072, 664] on icon "button" at bounding box center [1077, 669] width 10 height 10
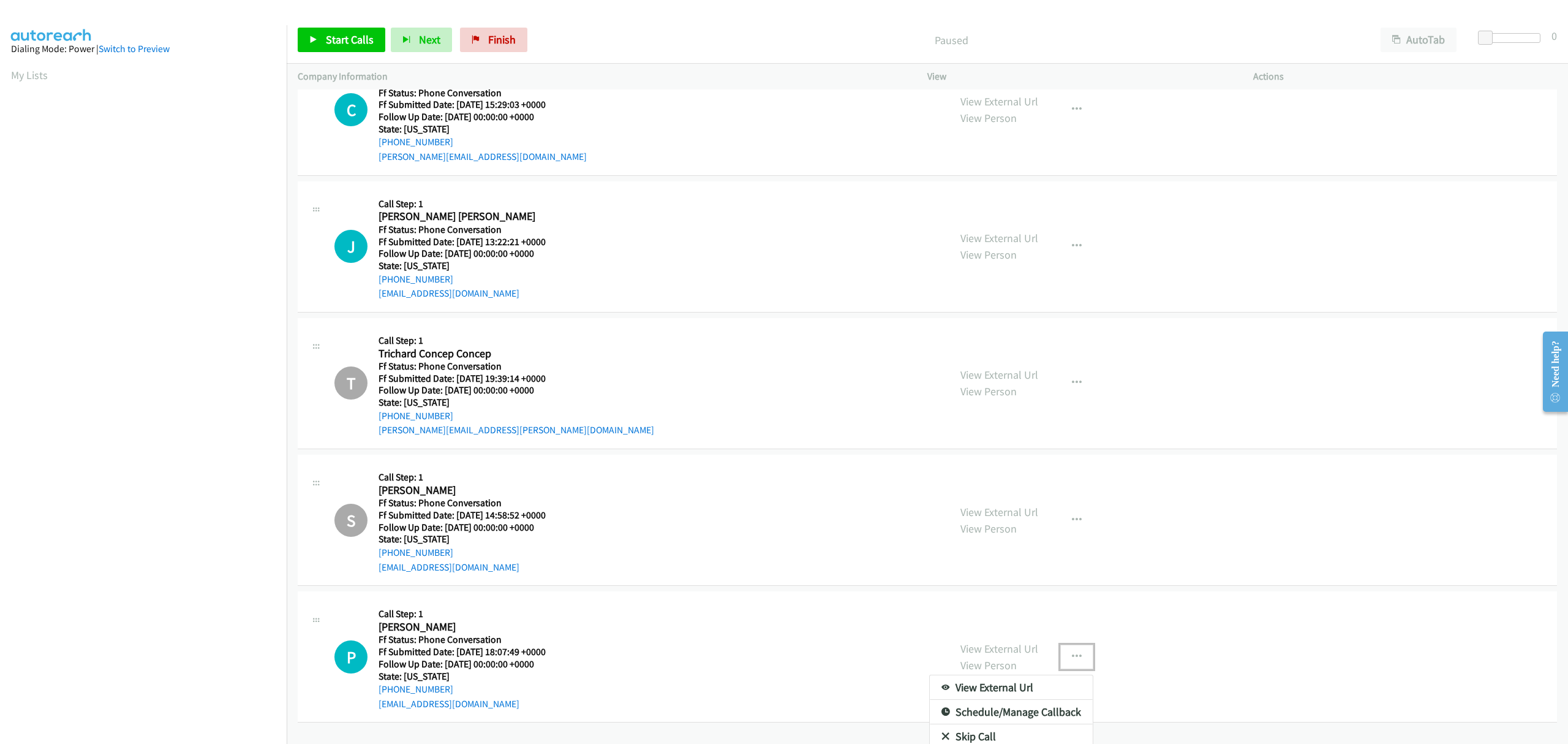
scroll to position [93, 0]
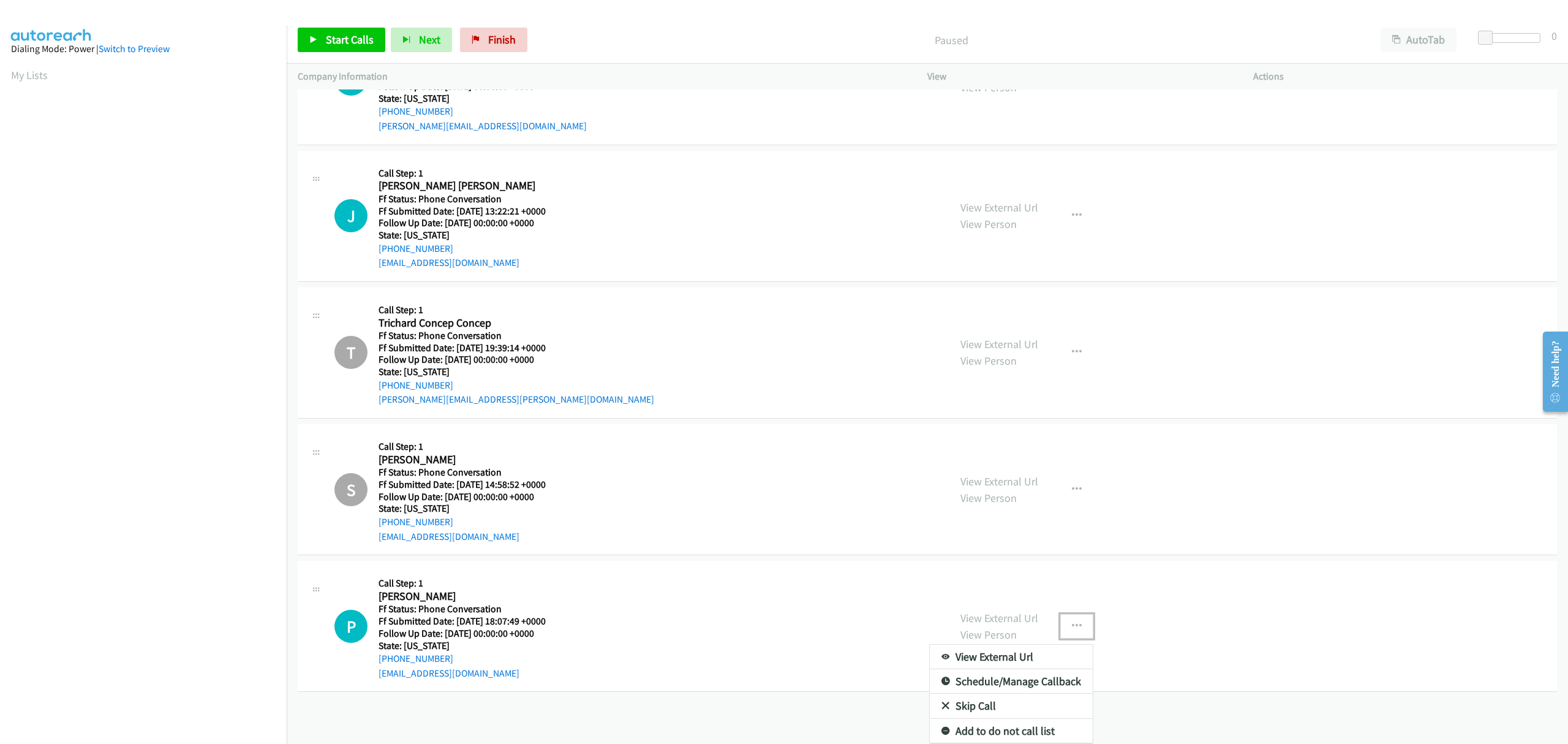
click at [941, 702] on icon at bounding box center [946, 706] width 9 height 9
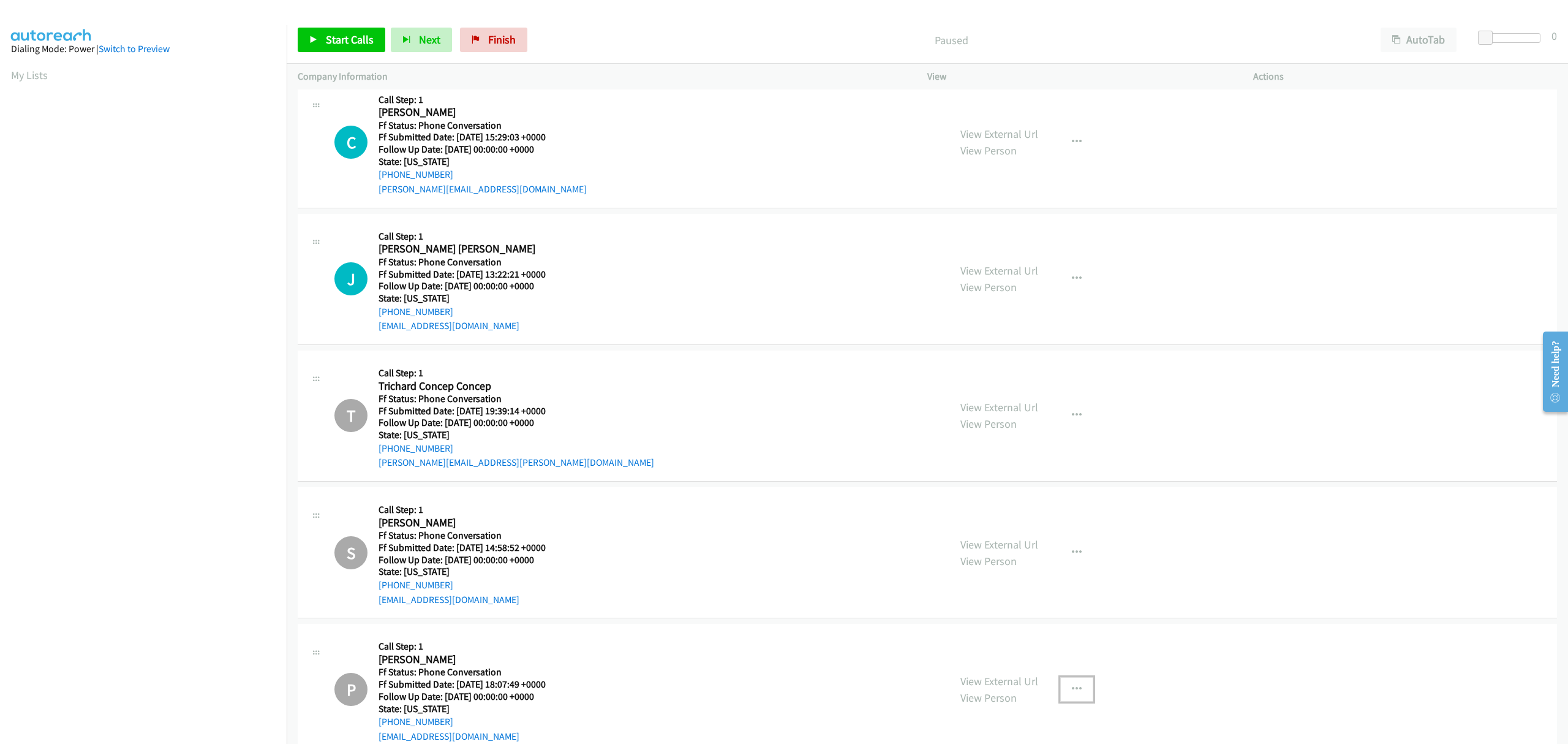
scroll to position [0, 0]
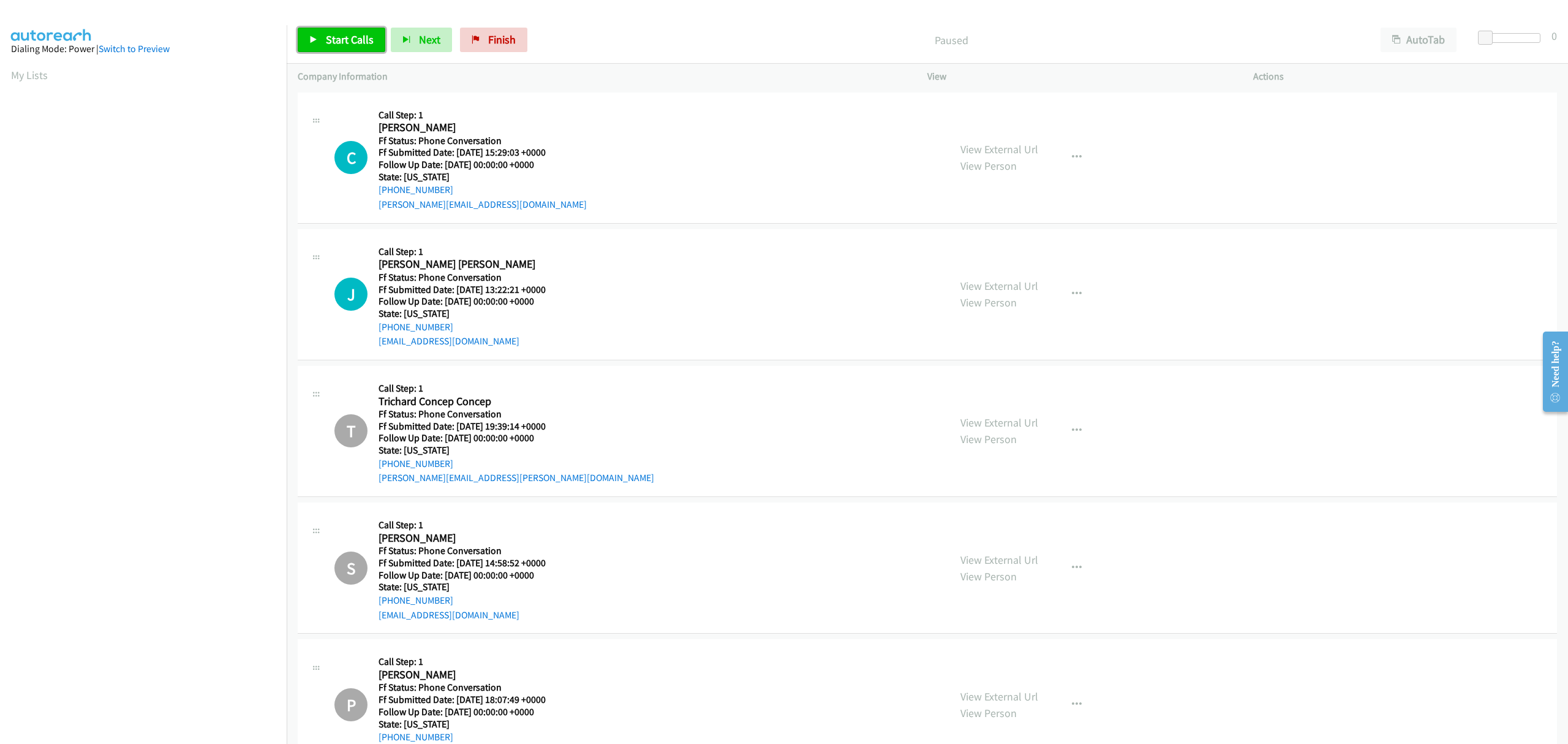
click at [344, 35] on span "Start Calls" at bounding box center [350, 39] width 48 height 14
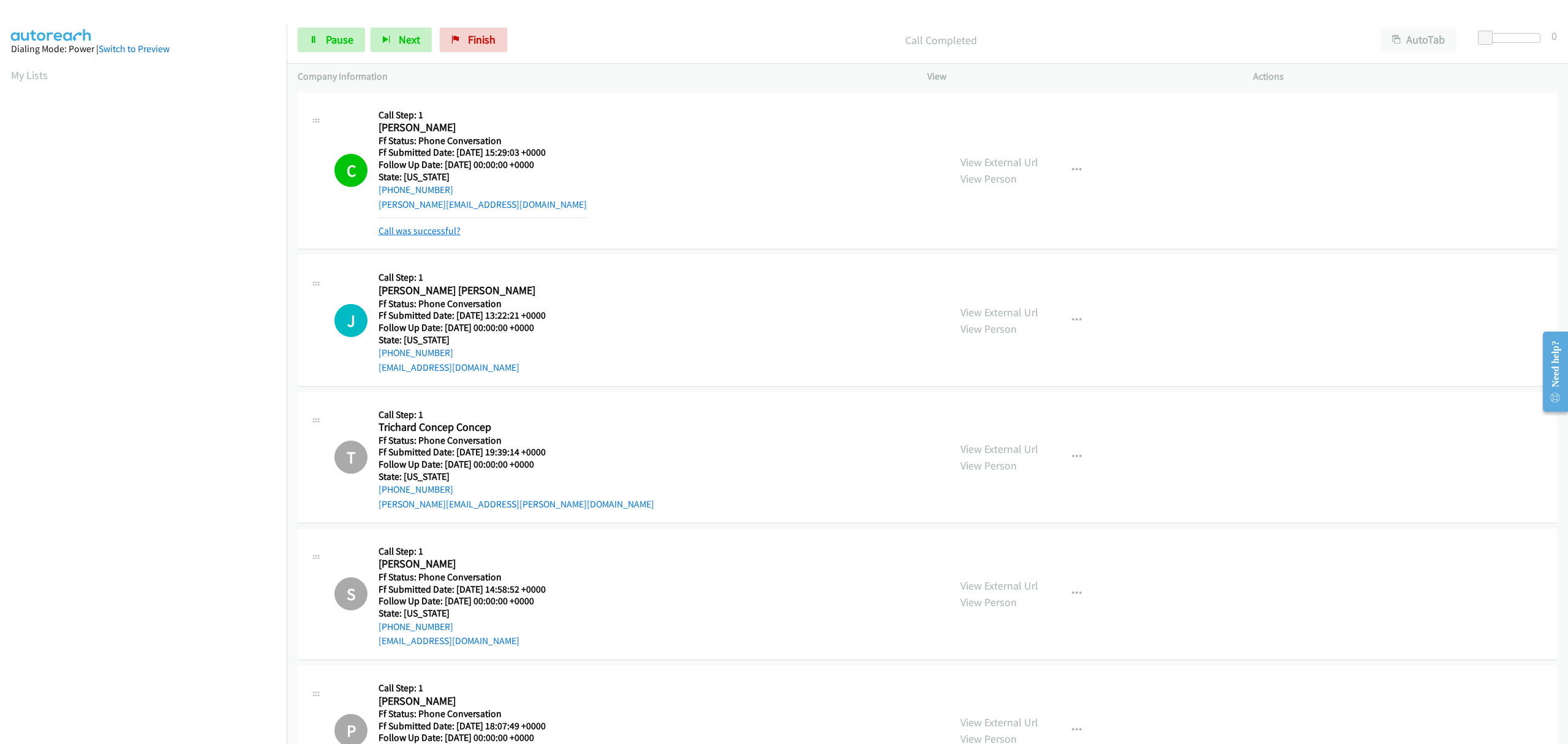
click at [451, 229] on link "Call was successful?" at bounding box center [419, 230] width 82 height 12
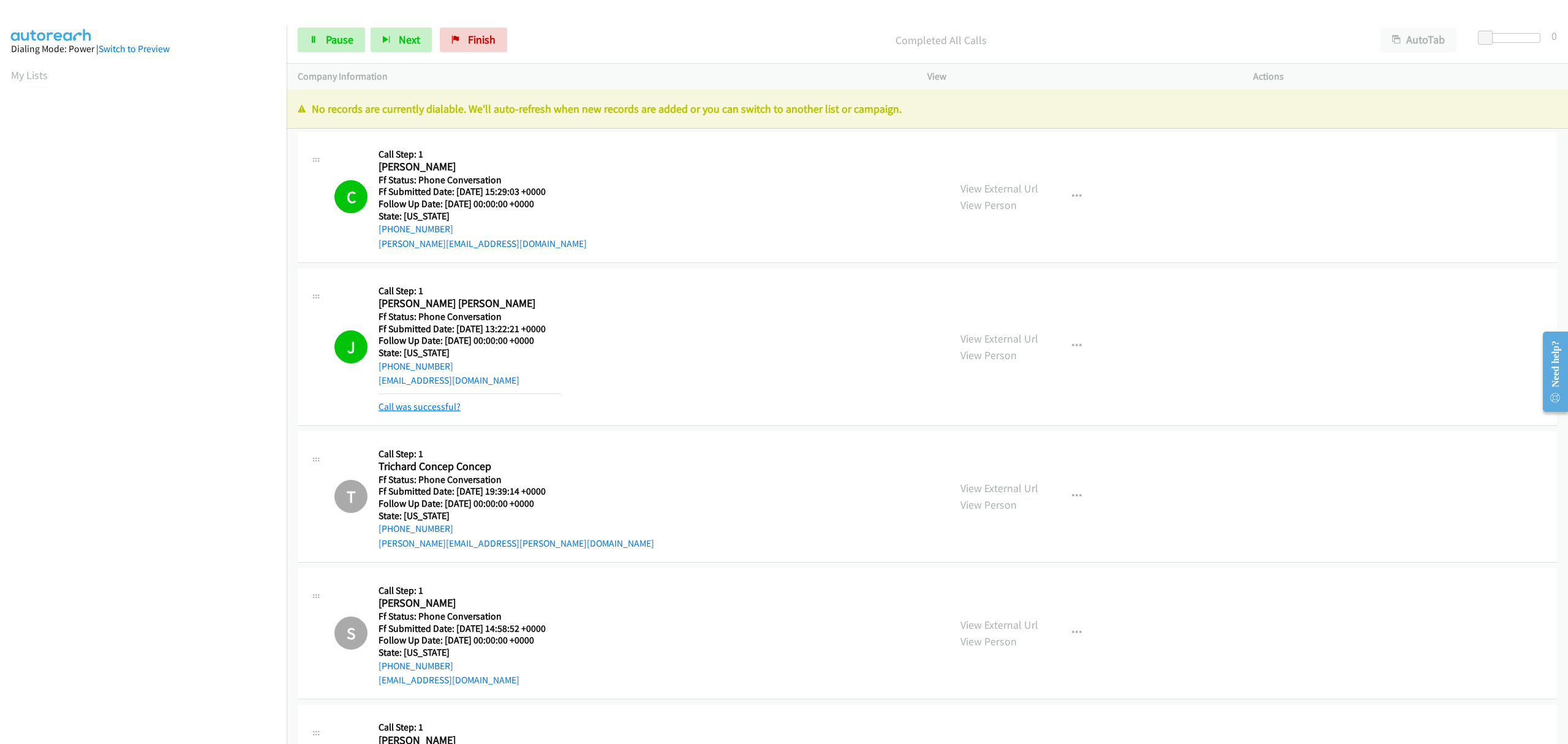
click at [428, 410] on link "Call was successful?" at bounding box center [419, 406] width 82 height 12
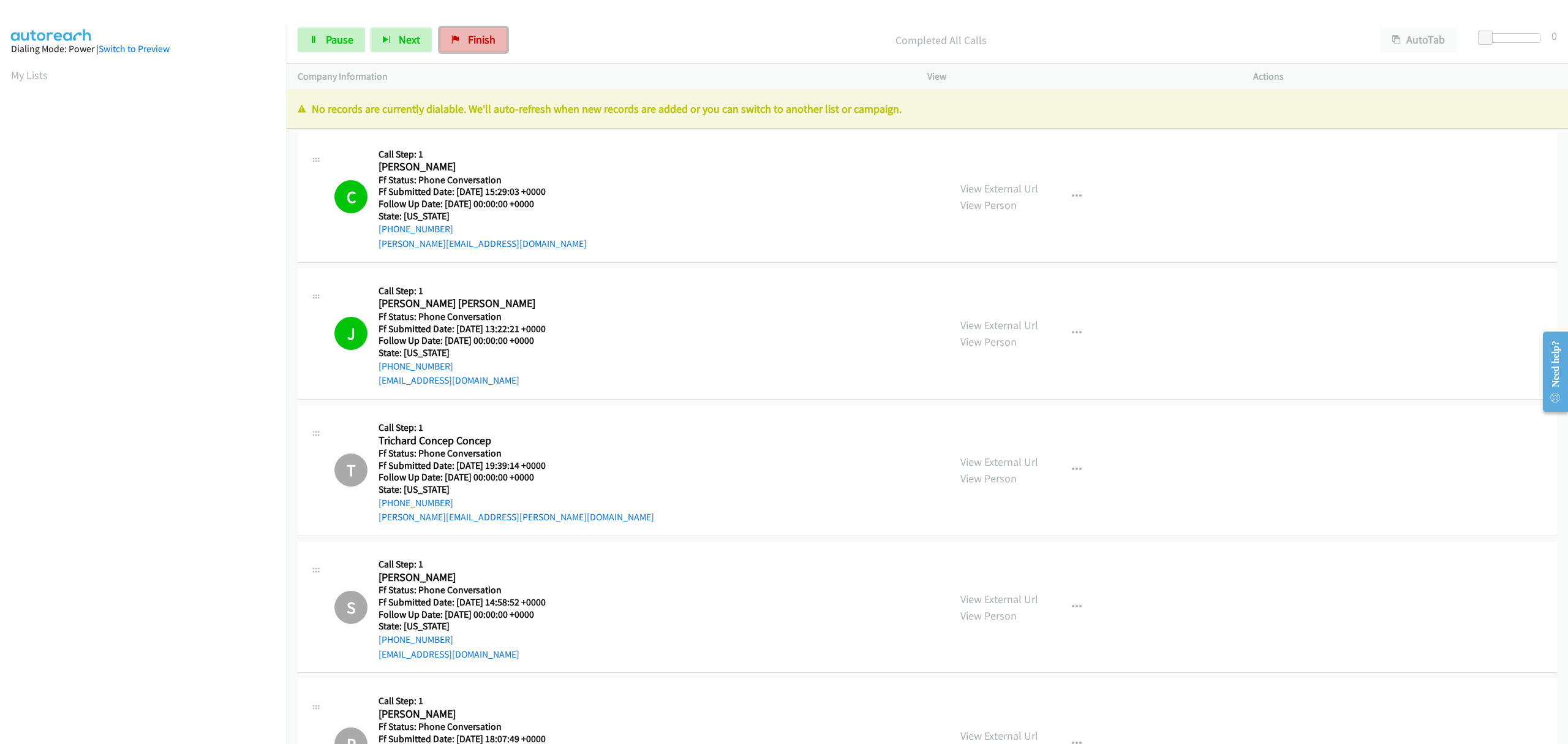
click at [462, 47] on link "Finish" at bounding box center [473, 40] width 67 height 25
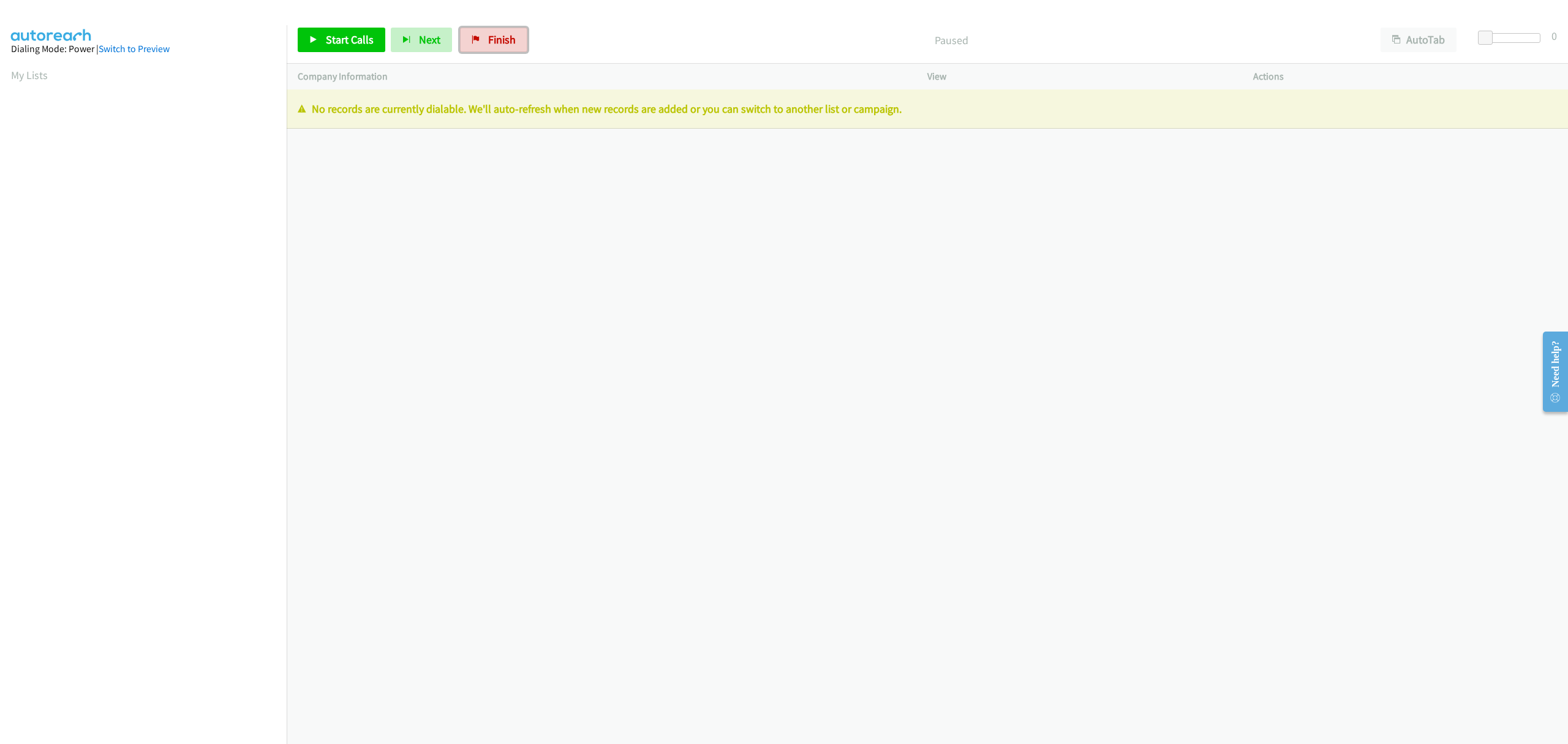
drag, startPoint x: 511, startPoint y: 33, endPoint x: 681, endPoint y: 148, distance: 205.2
click at [511, 33] on span "Finish" at bounding box center [502, 39] width 28 height 14
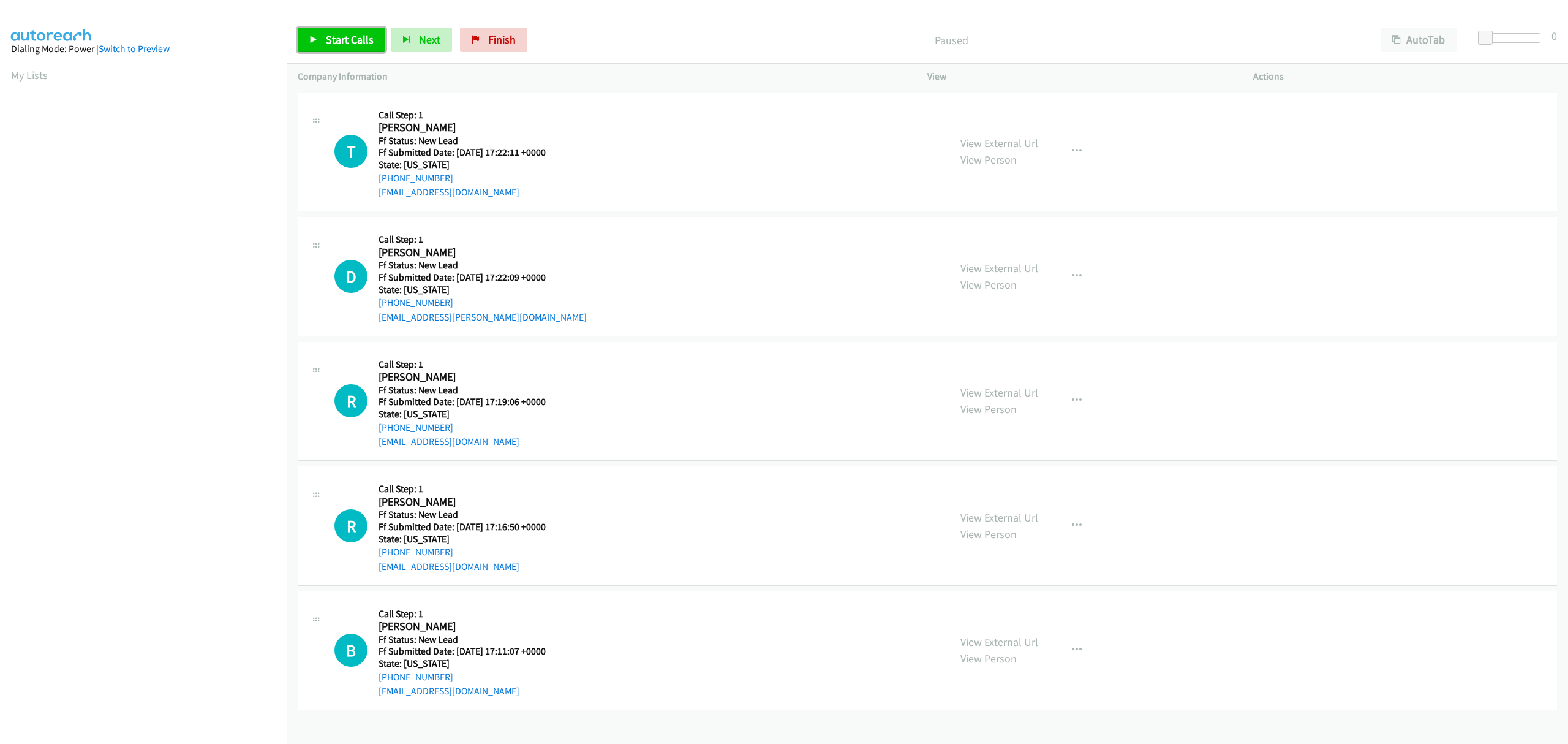
click at [314, 40] on icon at bounding box center [313, 41] width 9 height 9
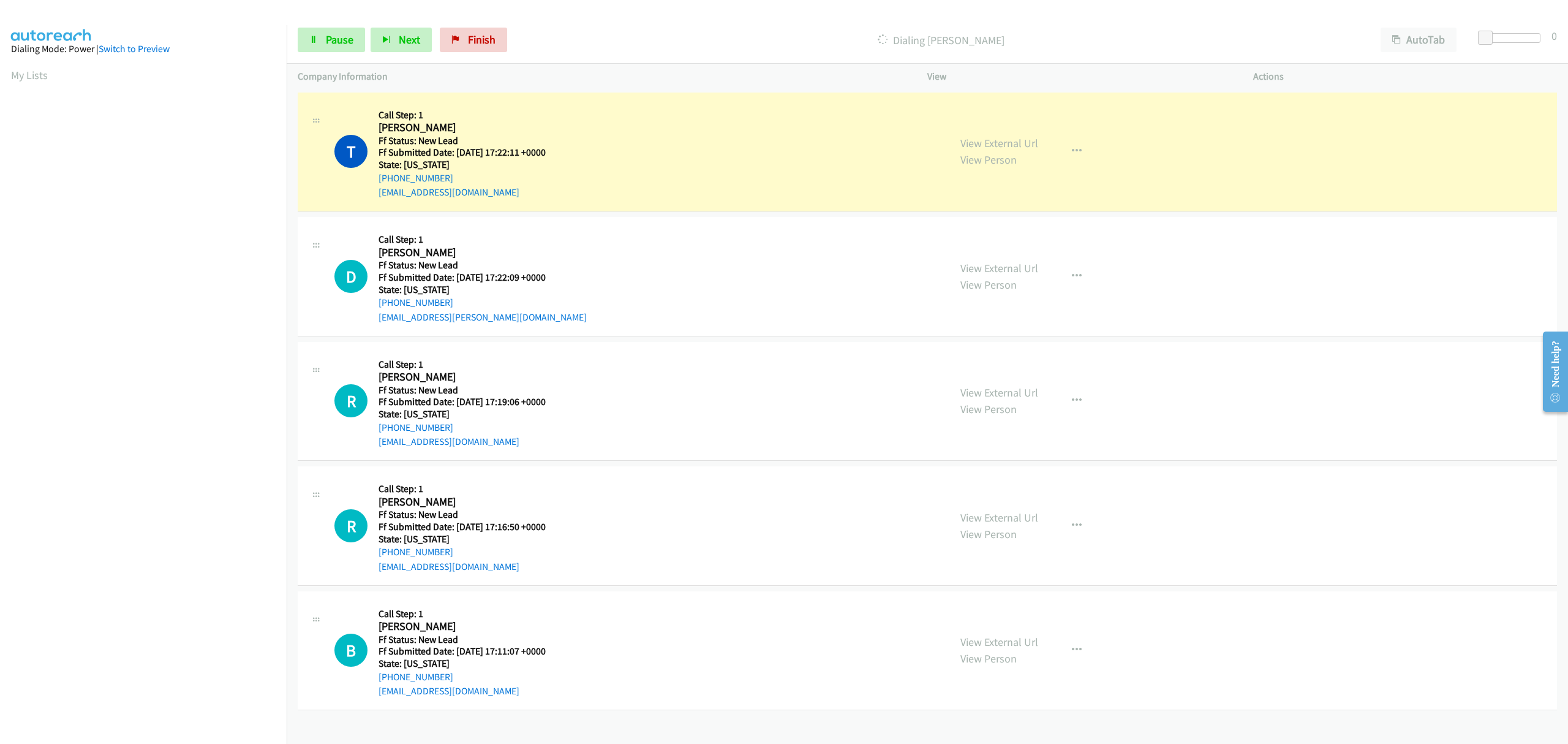
scroll to position [0, 2]
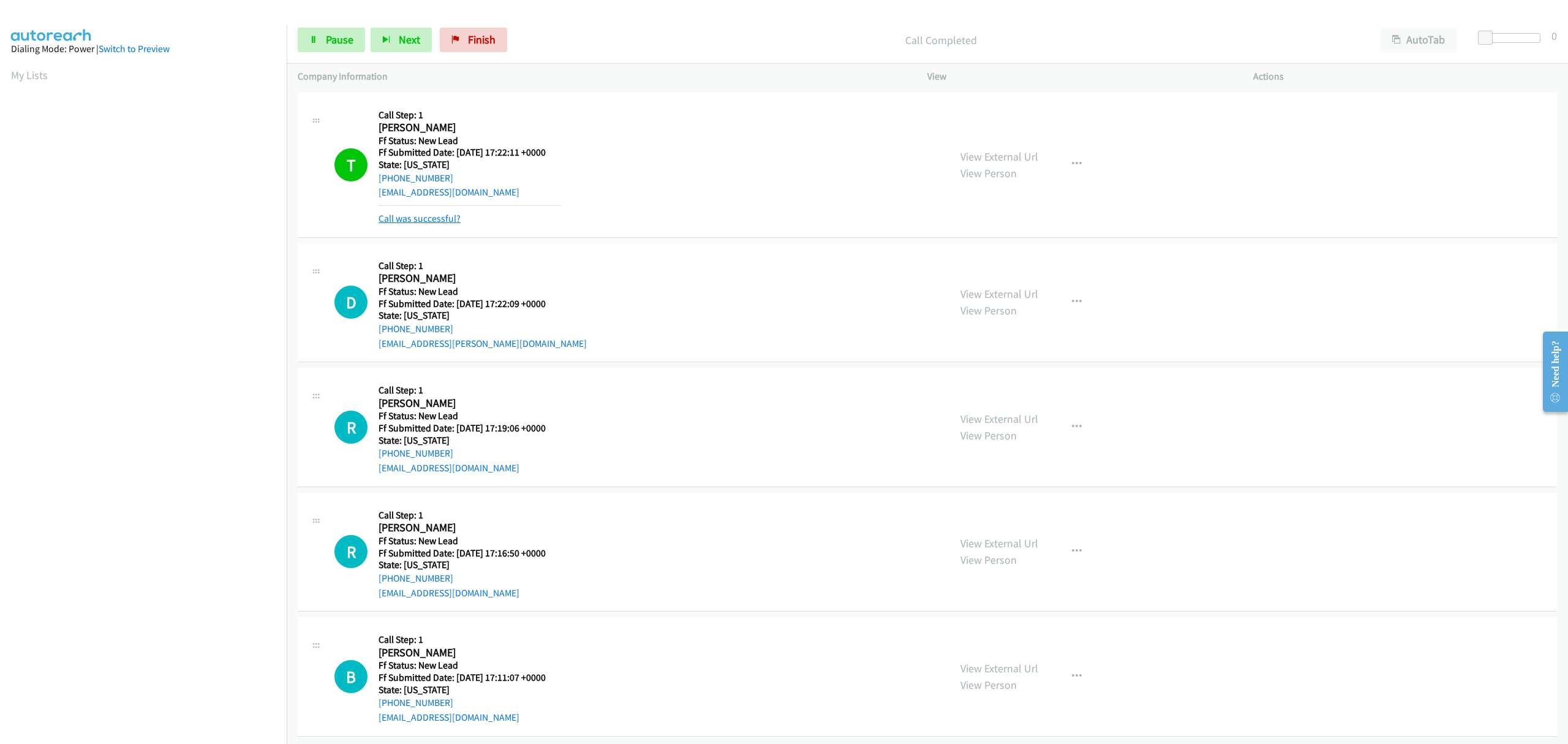
click at [444, 220] on link "Call was successful?" at bounding box center [419, 218] width 82 height 12
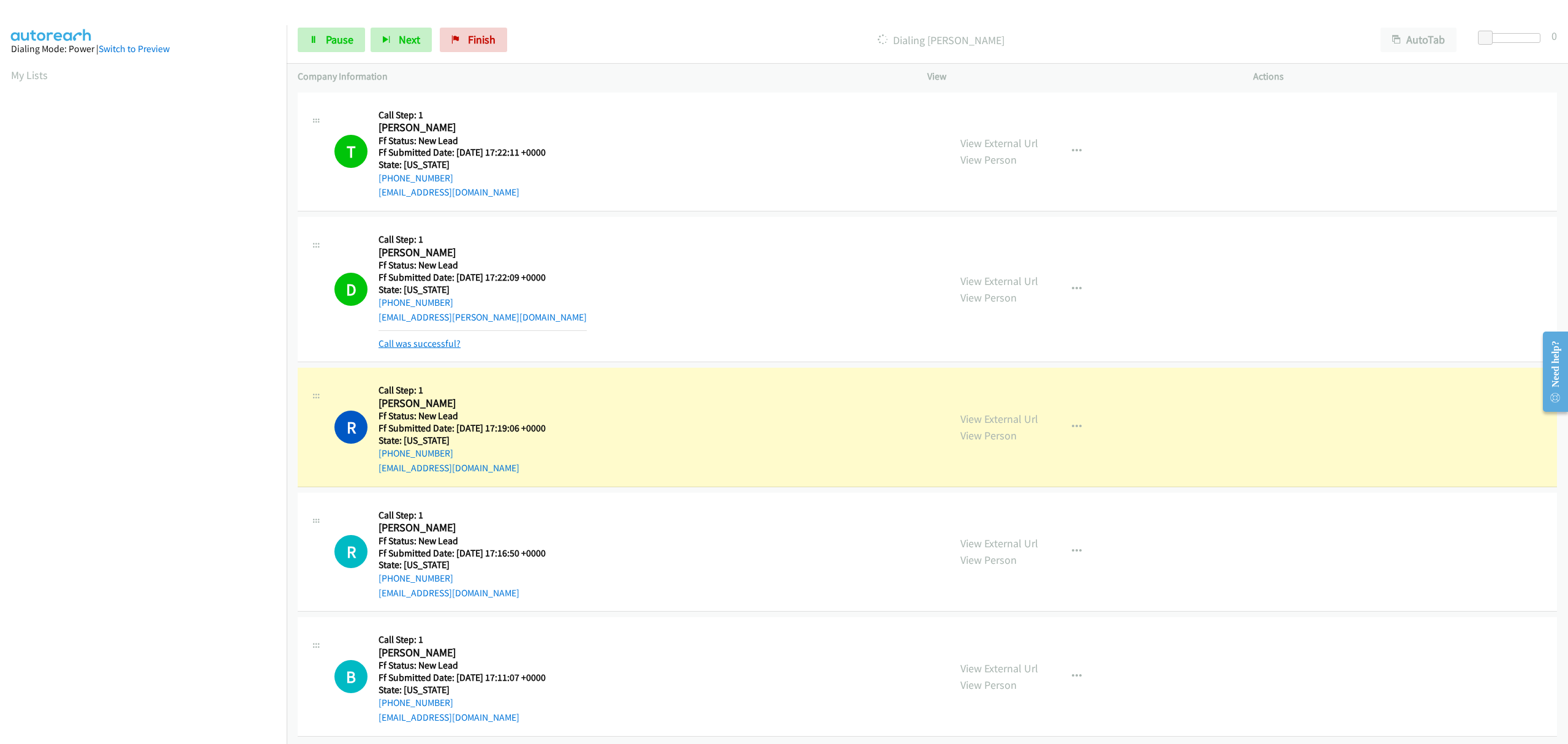
click at [437, 339] on link "Call was successful?" at bounding box center [419, 343] width 82 height 12
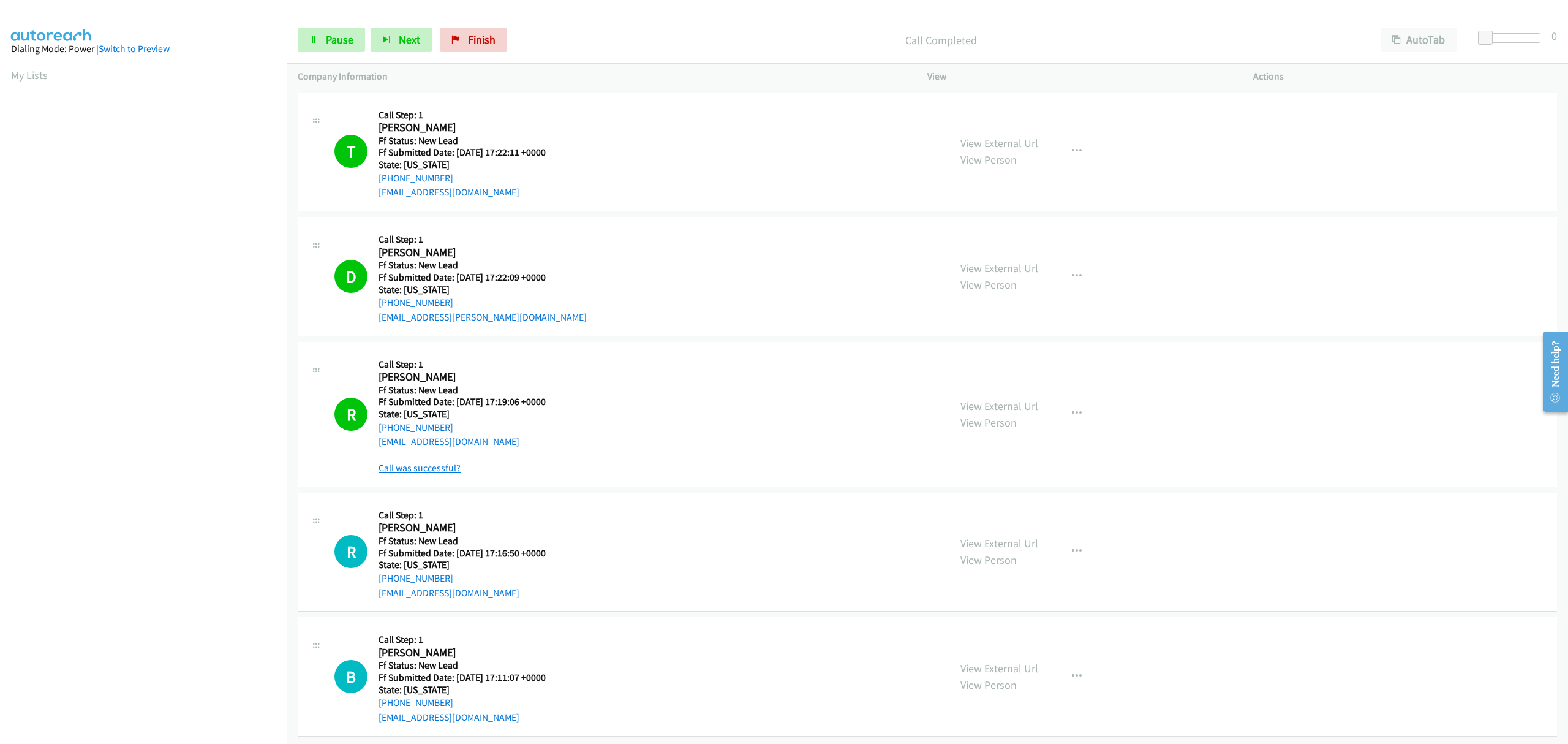
click at [437, 464] on link "Call was successful?" at bounding box center [419, 467] width 82 height 12
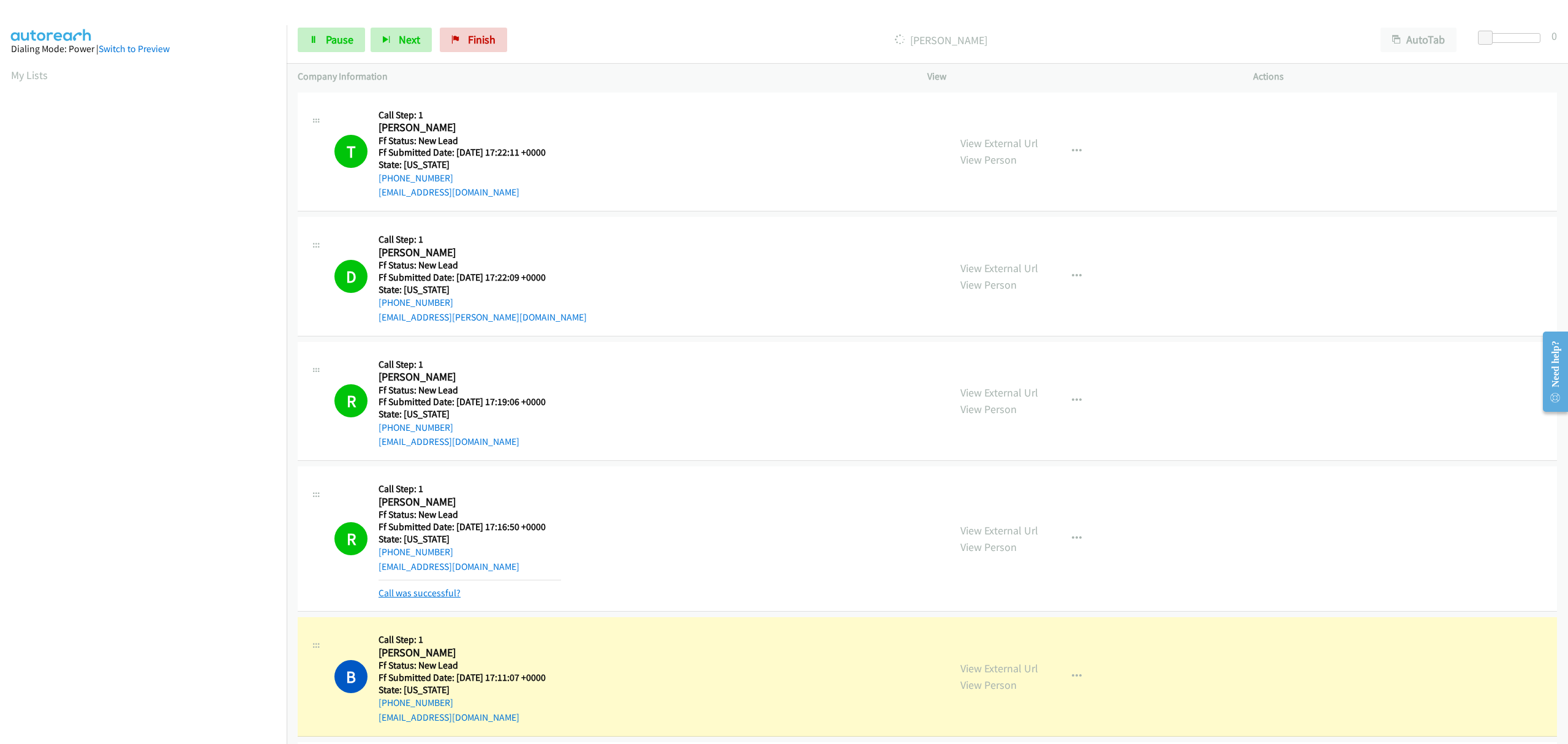
click at [434, 597] on link "Call was successful?" at bounding box center [419, 592] width 82 height 12
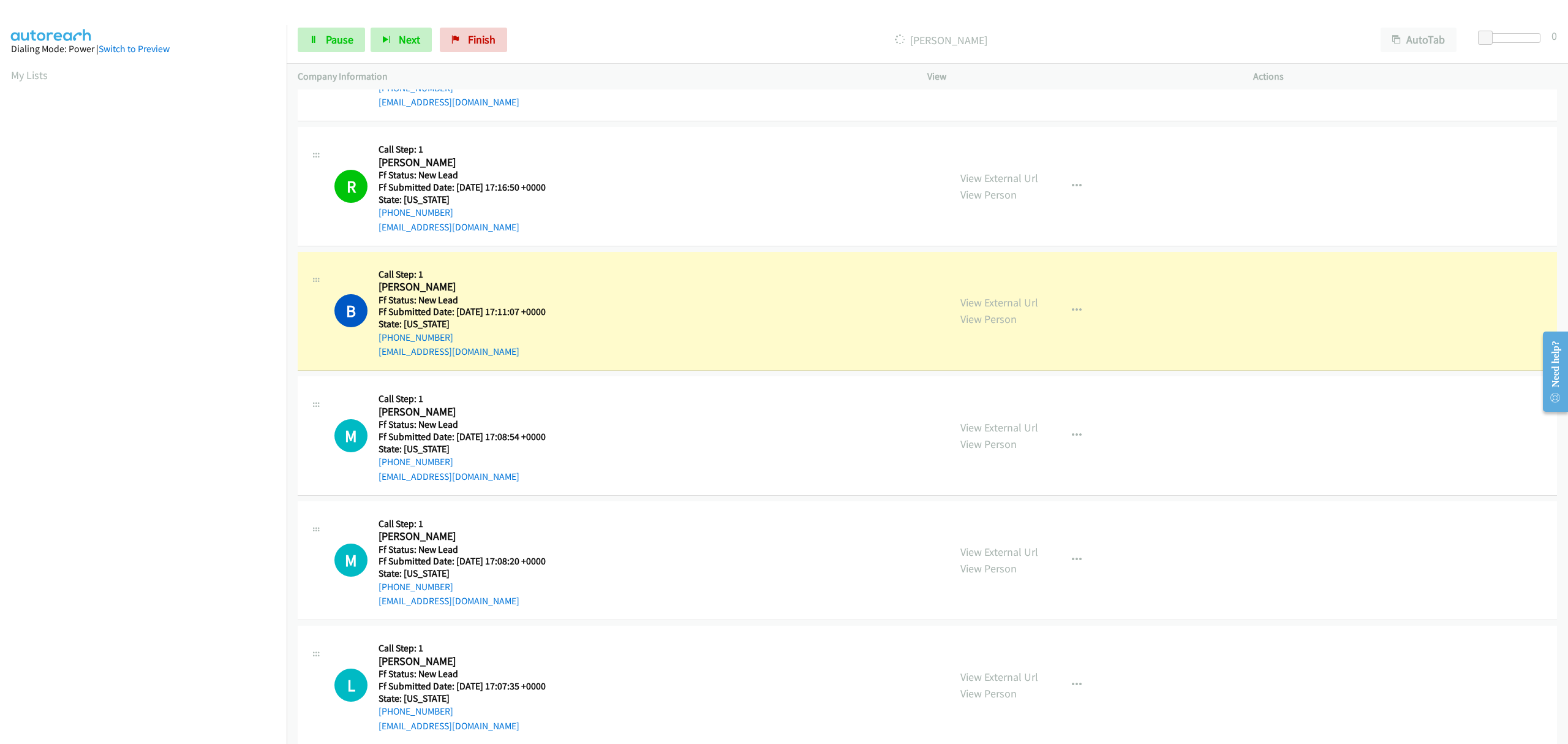
scroll to position [363, 0]
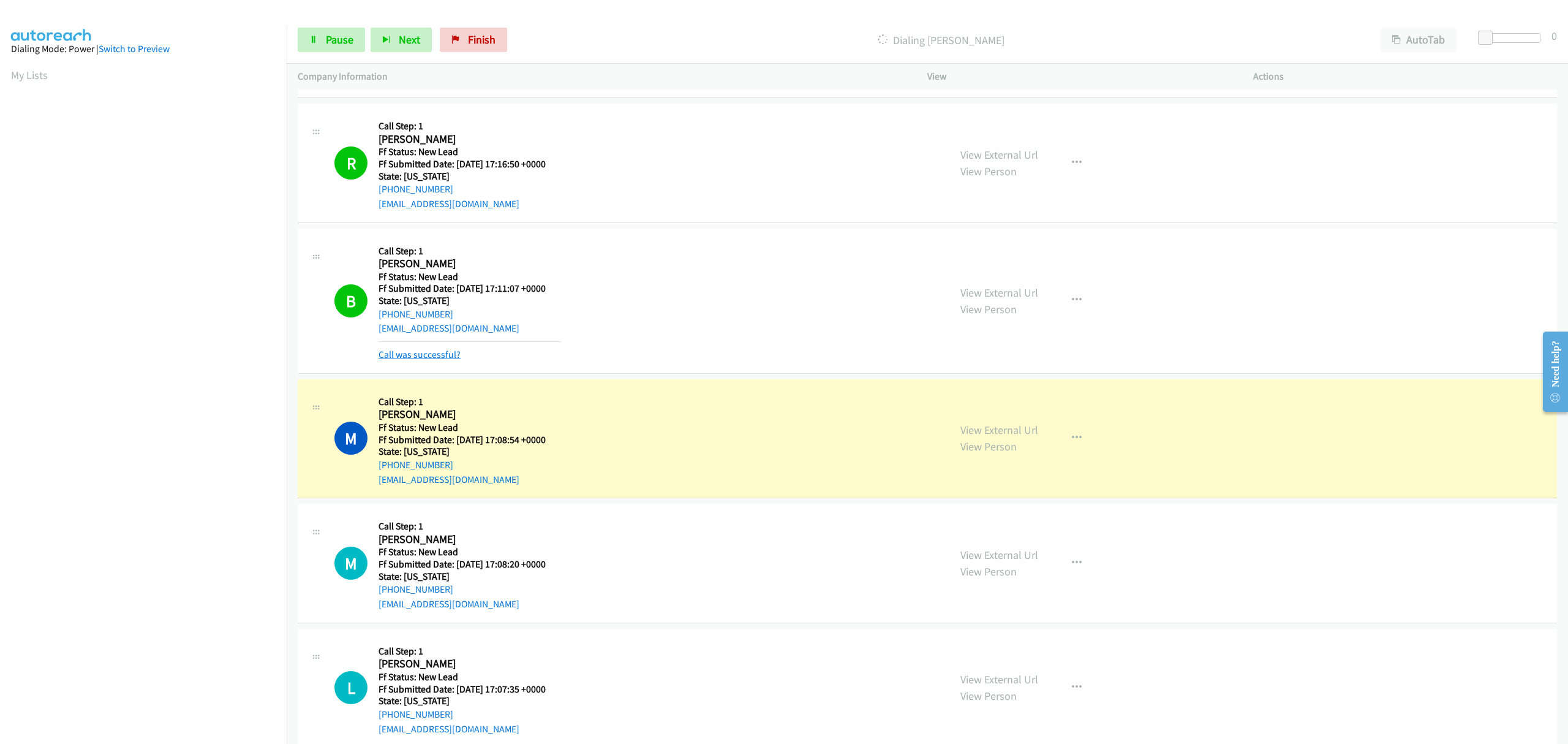
click at [438, 355] on link "Call was successful?" at bounding box center [419, 354] width 82 height 12
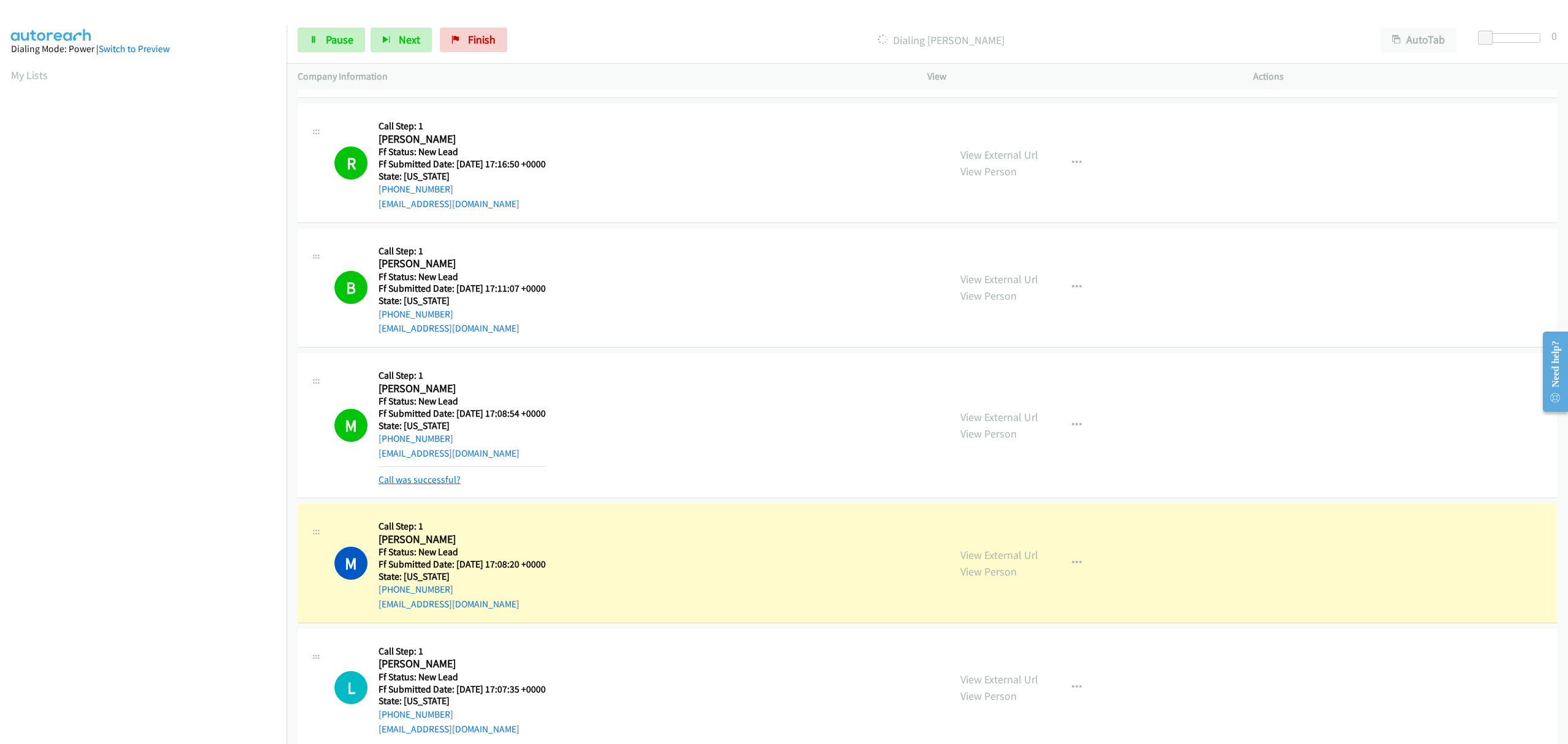
click at [449, 474] on link "Call was successful?" at bounding box center [419, 479] width 82 height 12
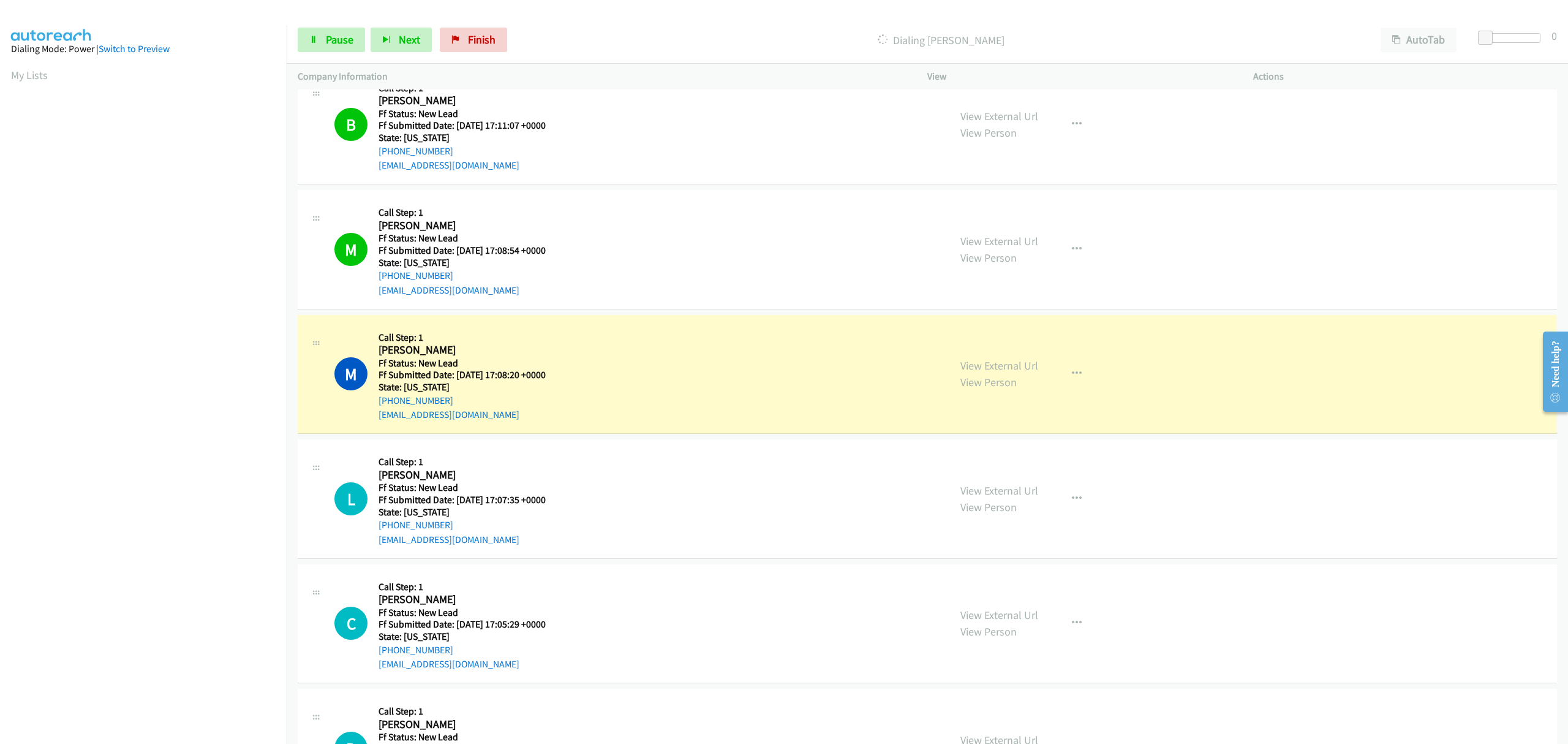
scroll to position [737, 0]
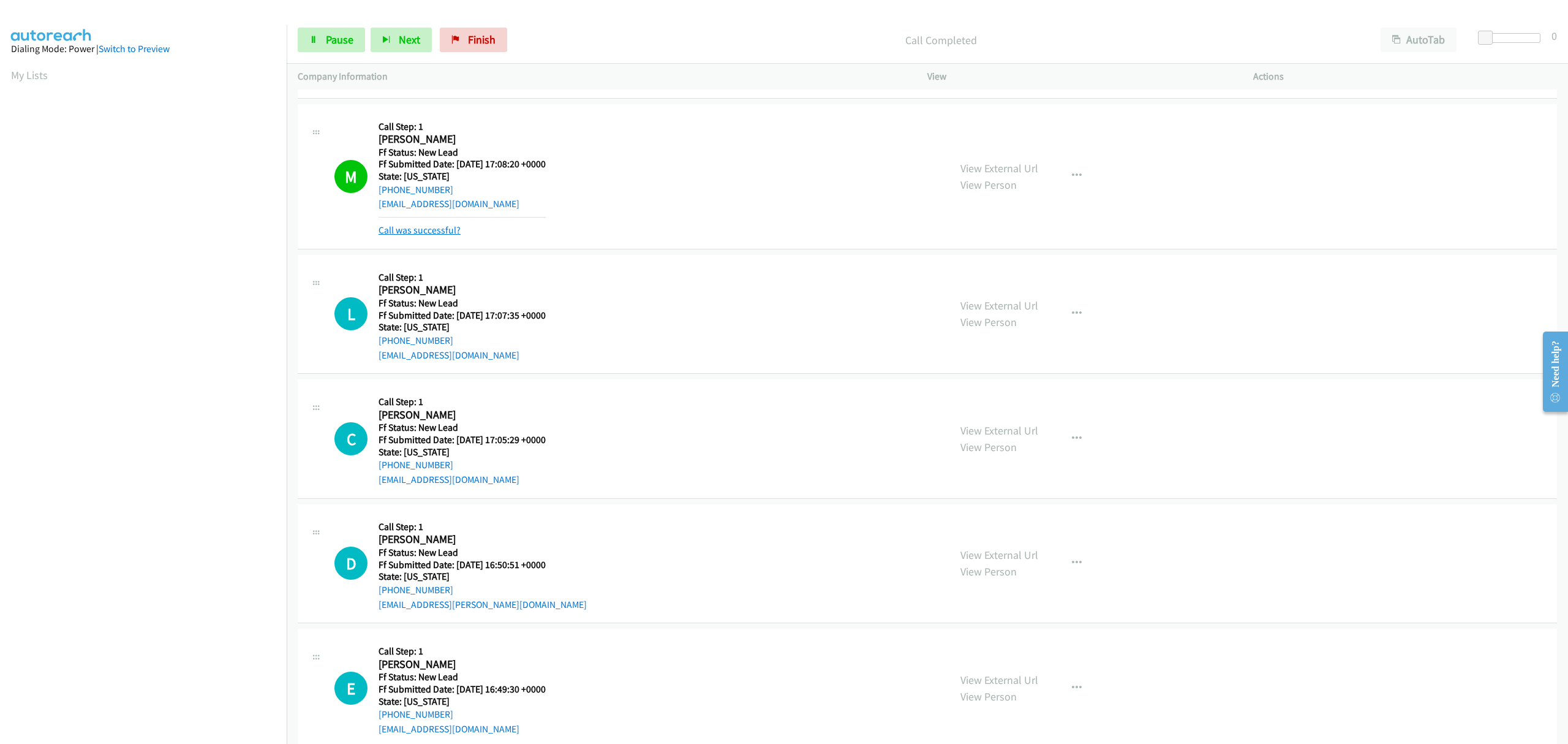
click at [451, 227] on link "Call was successful?" at bounding box center [419, 230] width 82 height 12
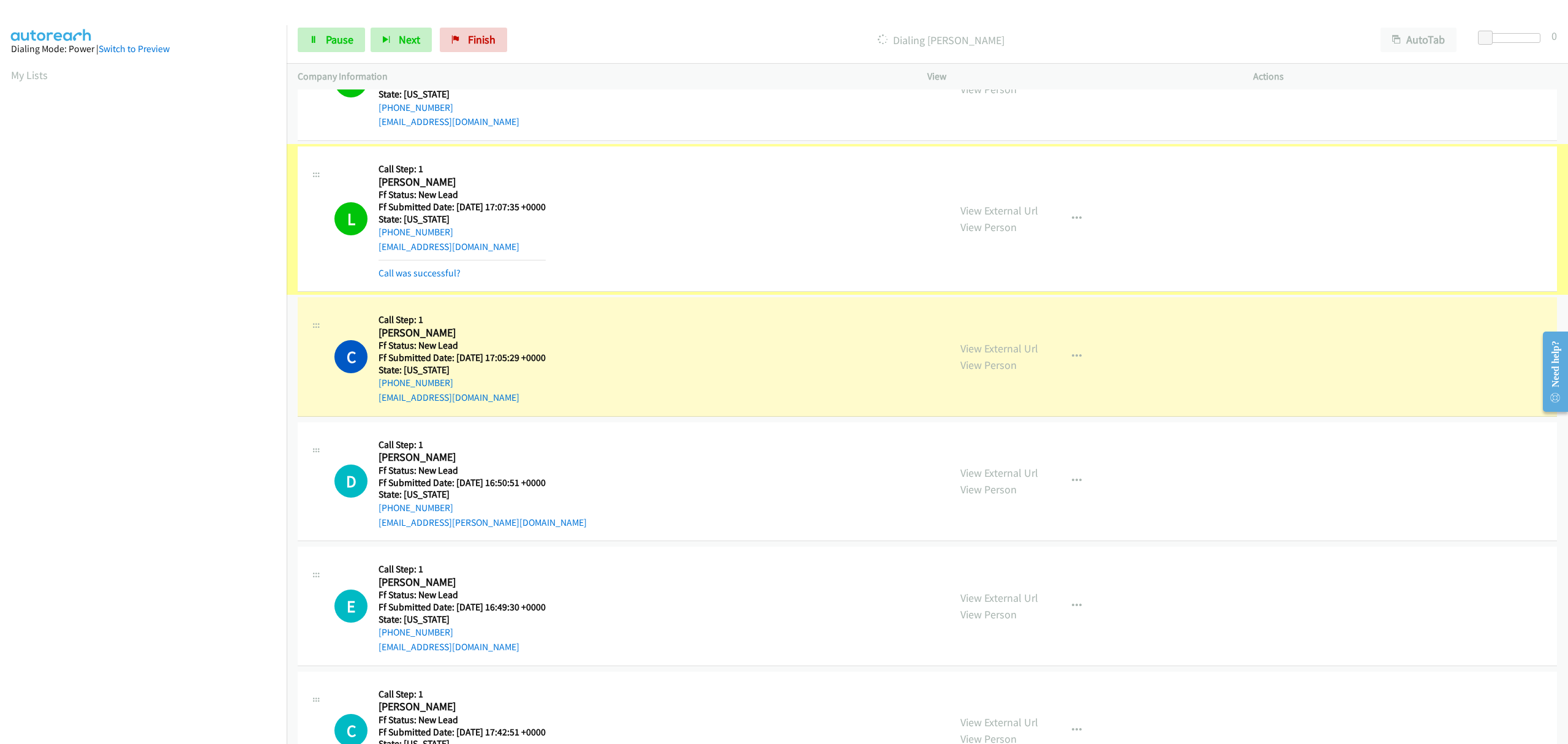
scroll to position [819, 0]
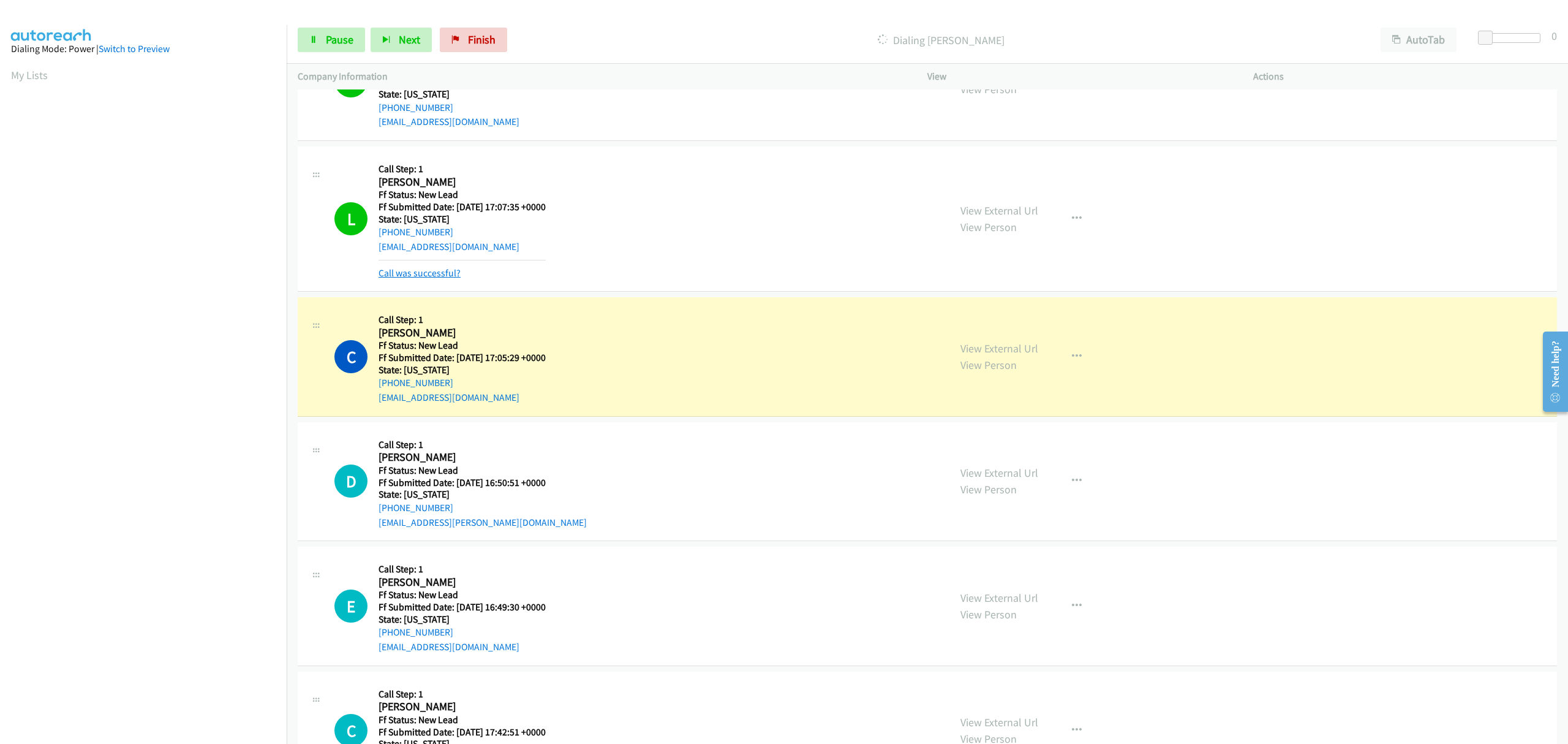
click at [442, 278] on link "Call was successful?" at bounding box center [419, 273] width 82 height 12
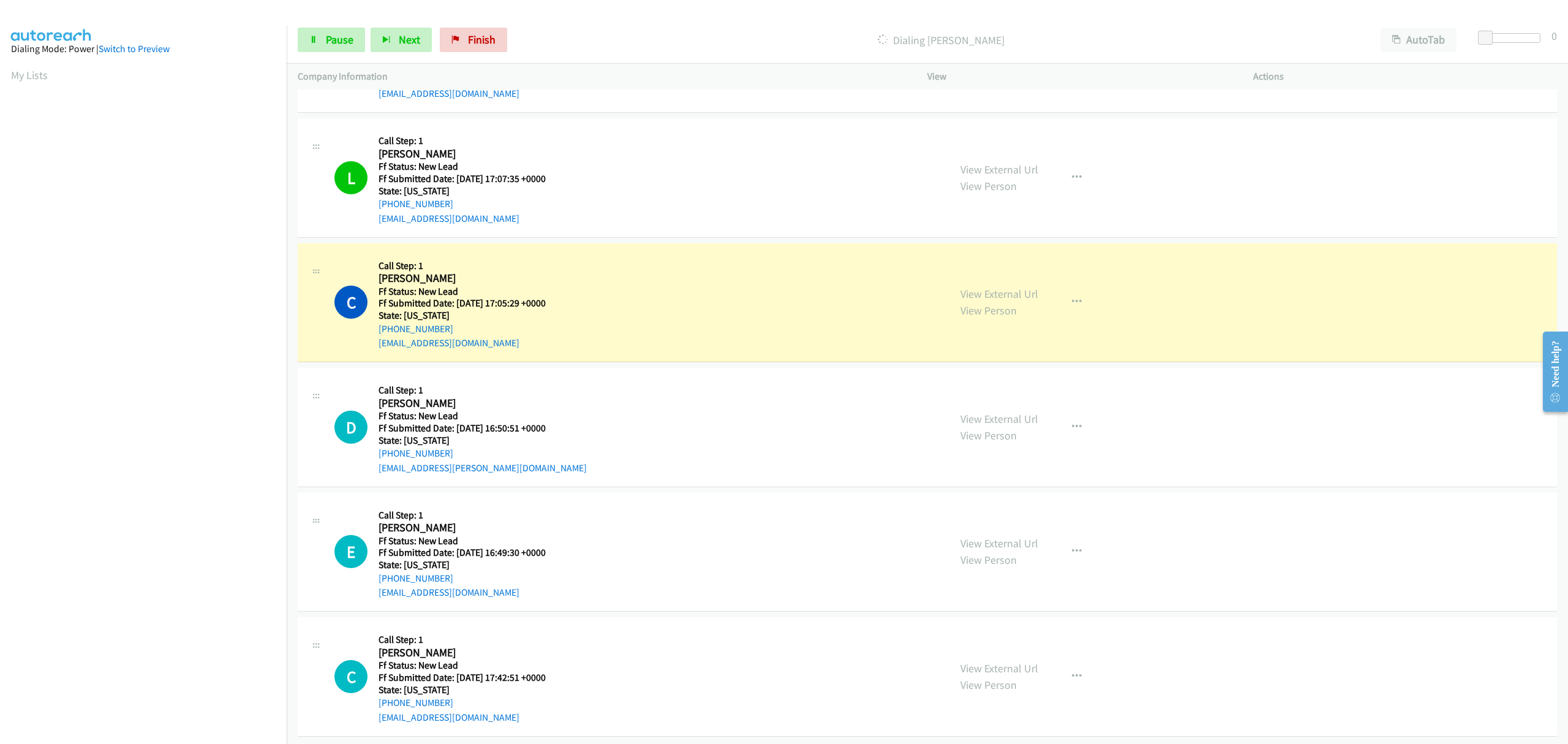
scroll to position [862, 0]
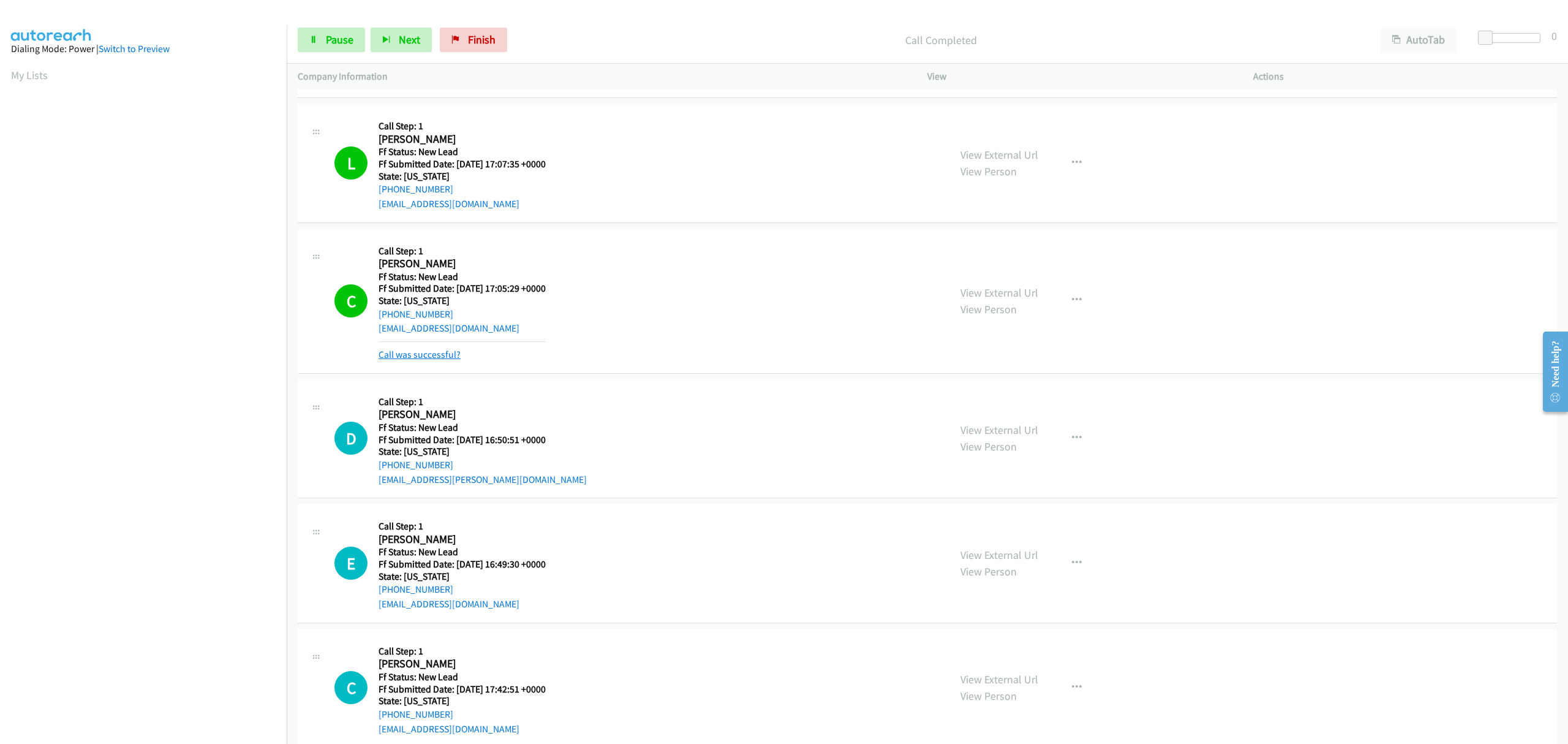
click at [432, 354] on link "Call was successful?" at bounding box center [419, 354] width 82 height 12
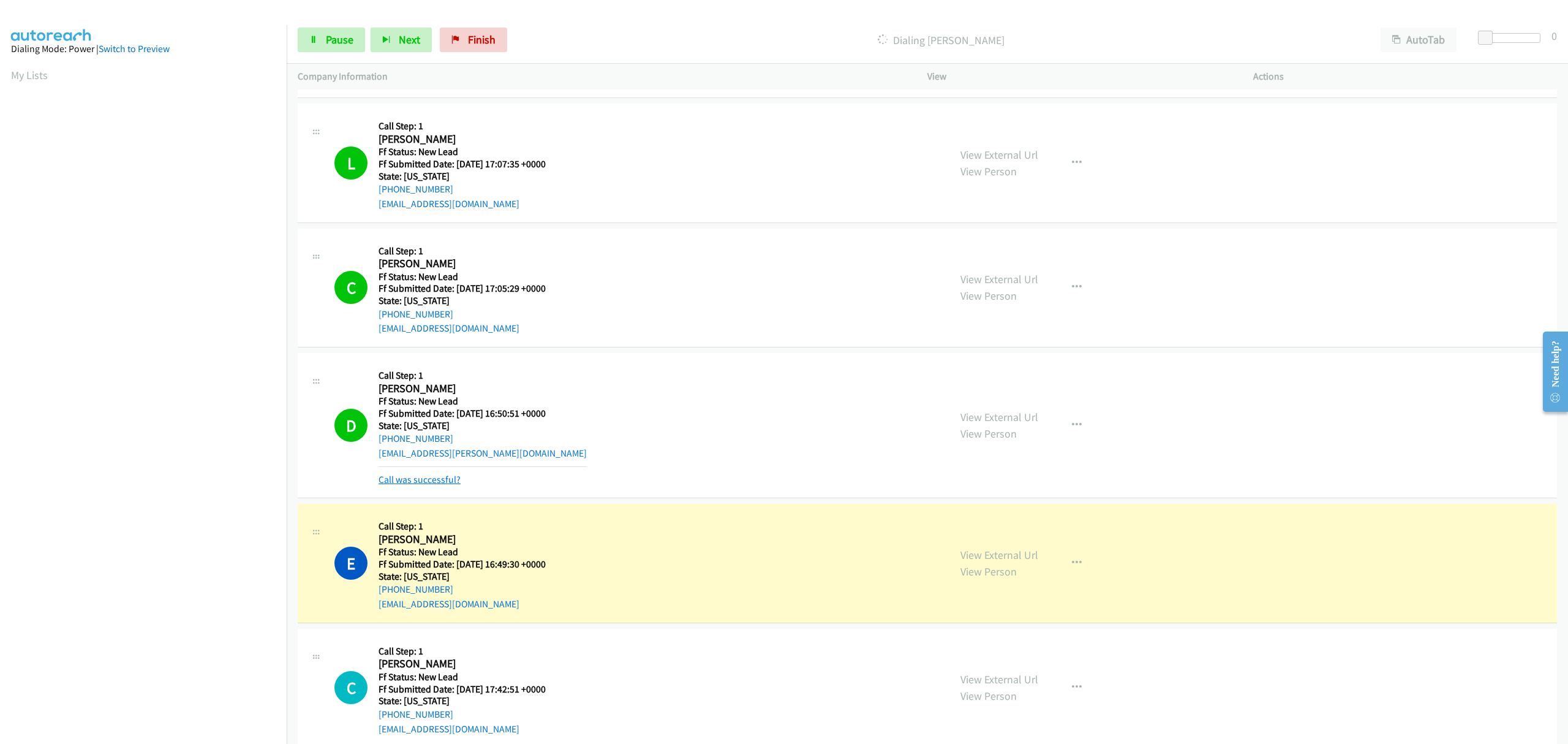
click at [432, 483] on link "Call was successful?" at bounding box center [419, 479] width 82 height 12
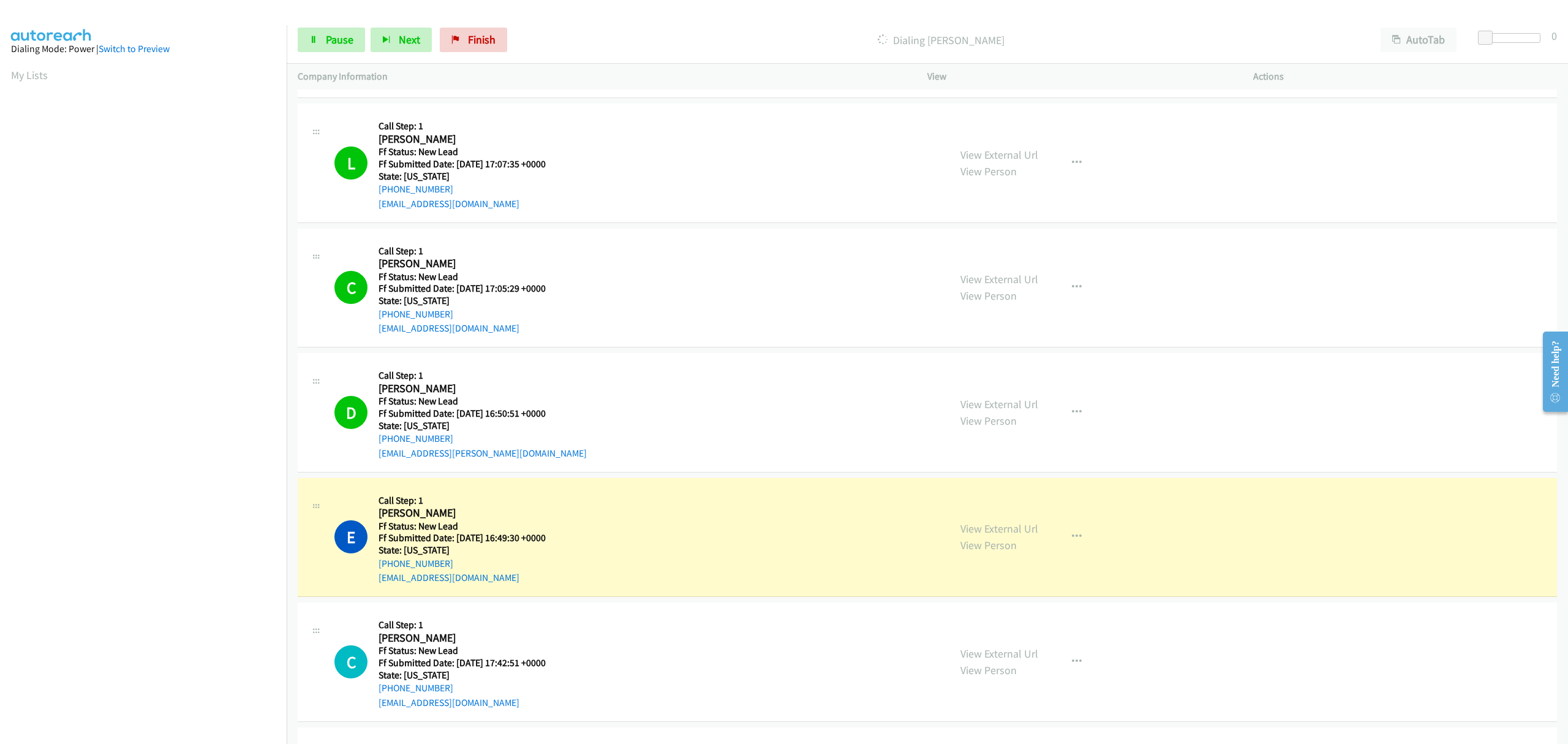
scroll to position [1107, 0]
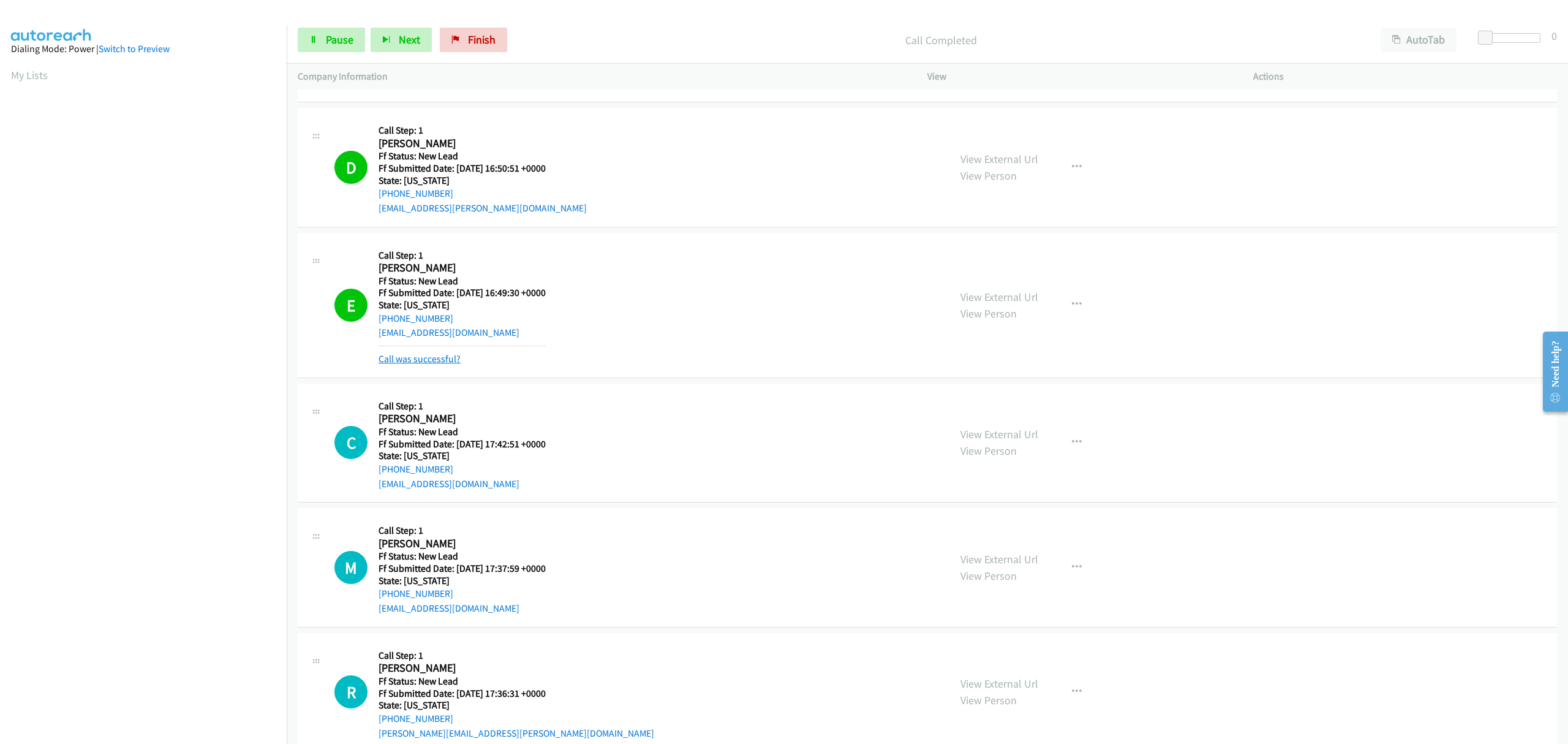
click at [408, 355] on link "Call was successful?" at bounding box center [419, 358] width 82 height 12
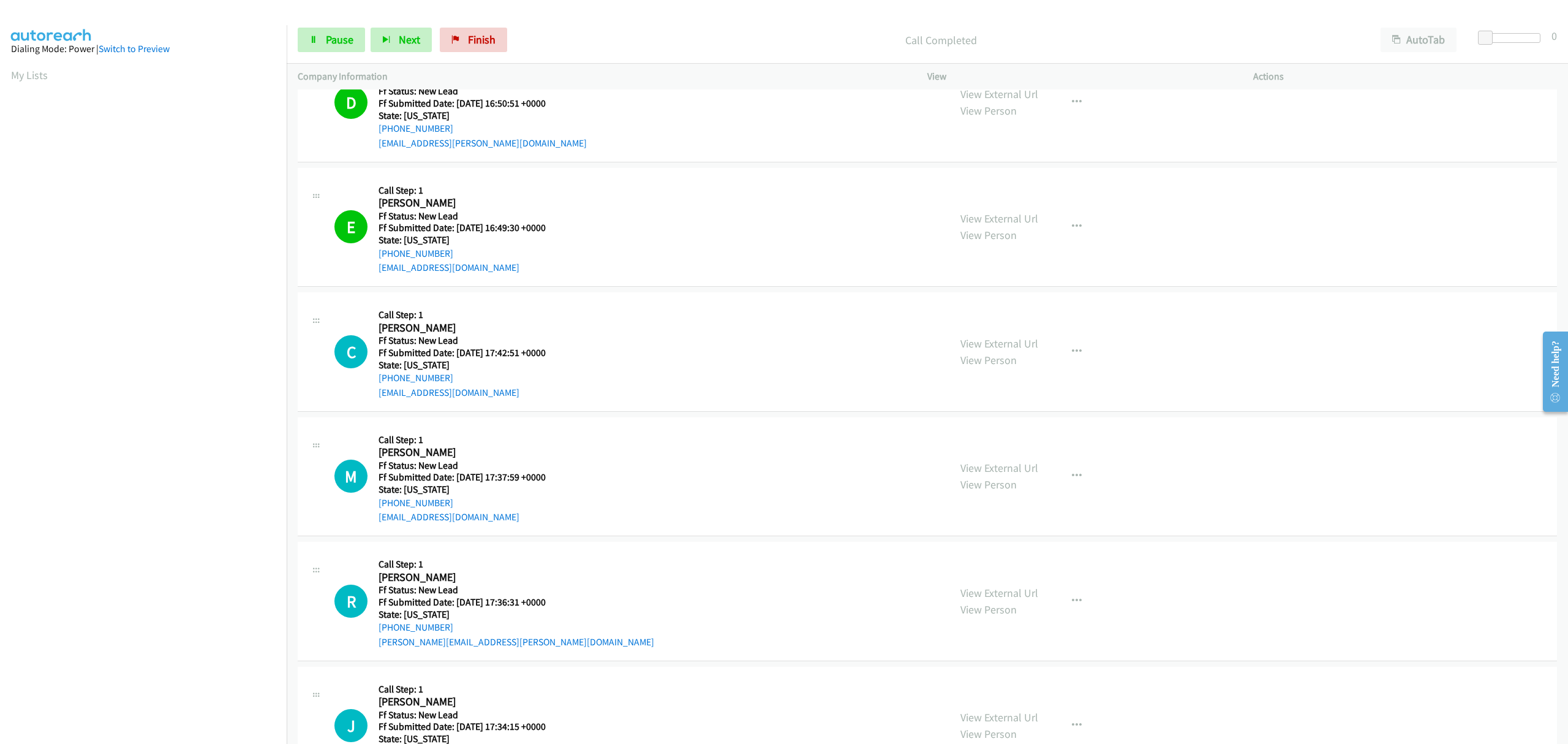
scroll to position [1237, 0]
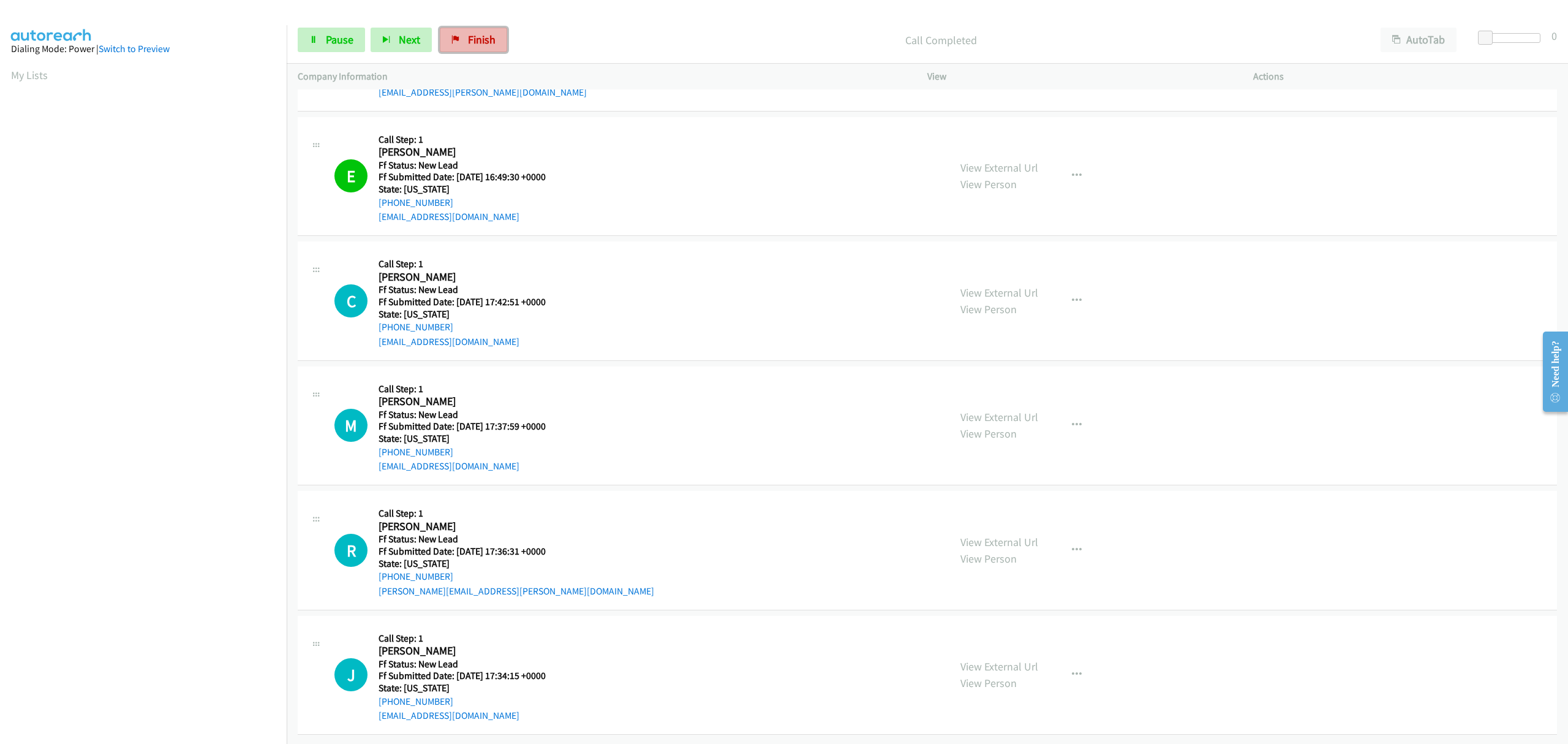
click at [483, 40] on span "Finish" at bounding box center [481, 39] width 28 height 14
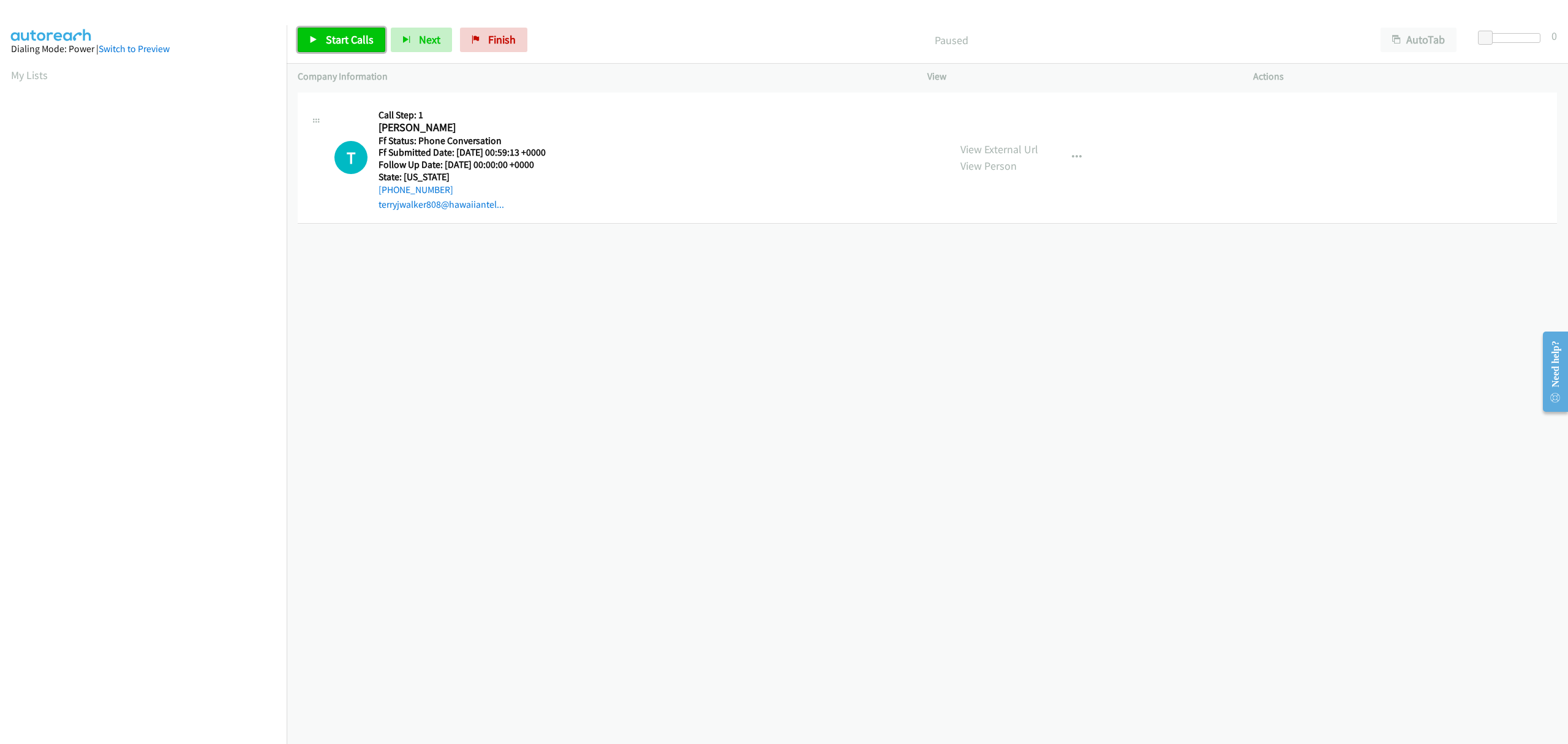
click at [328, 30] on link "Start Calls" at bounding box center [341, 40] width 87 height 25
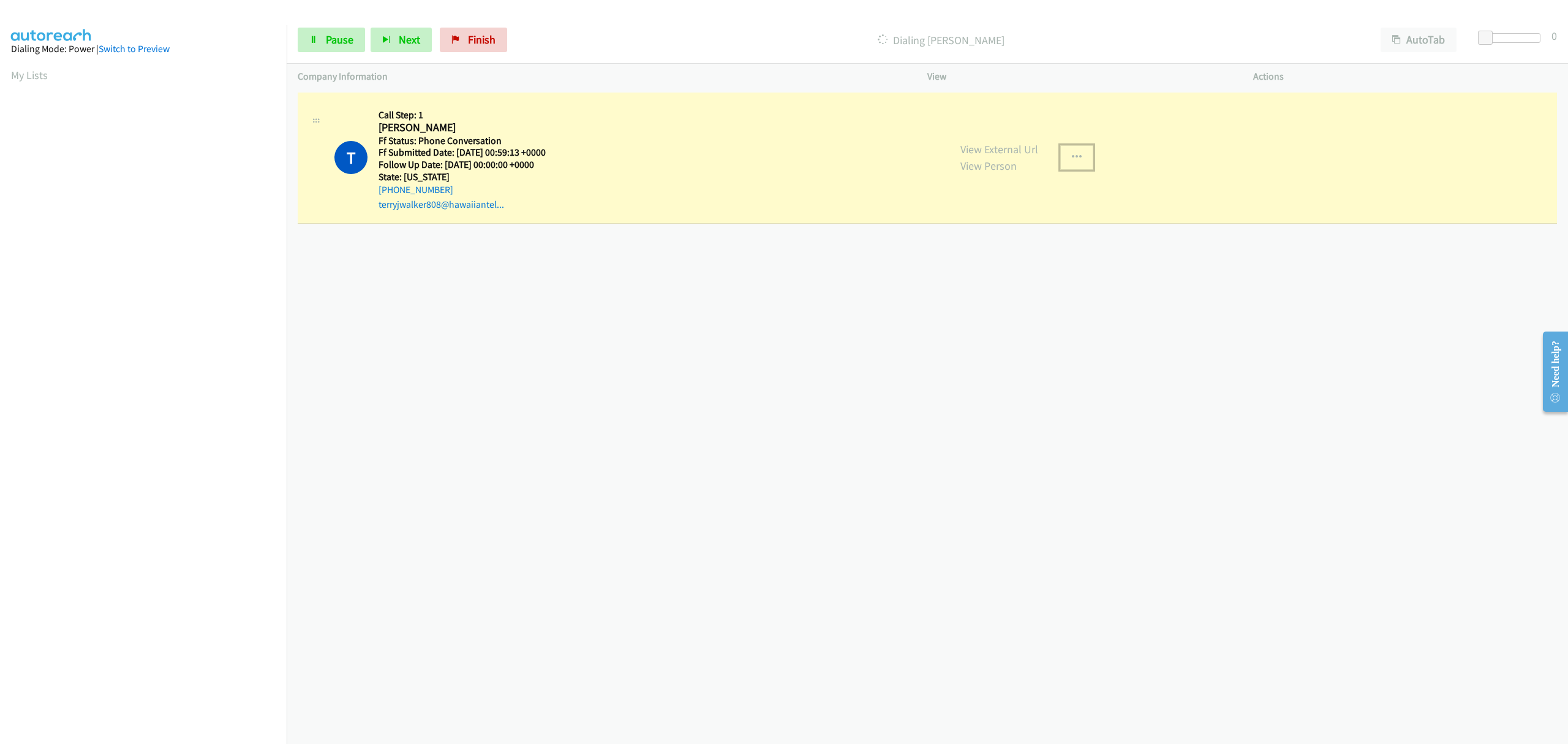
click at [1061, 158] on button "button" at bounding box center [1077, 158] width 33 height 25
drag, startPoint x: 995, startPoint y: 235, endPoint x: 983, endPoint y: 241, distance: 13.4
click at [958, 240] on link "Skip Call" at bounding box center [1011, 238] width 163 height 25
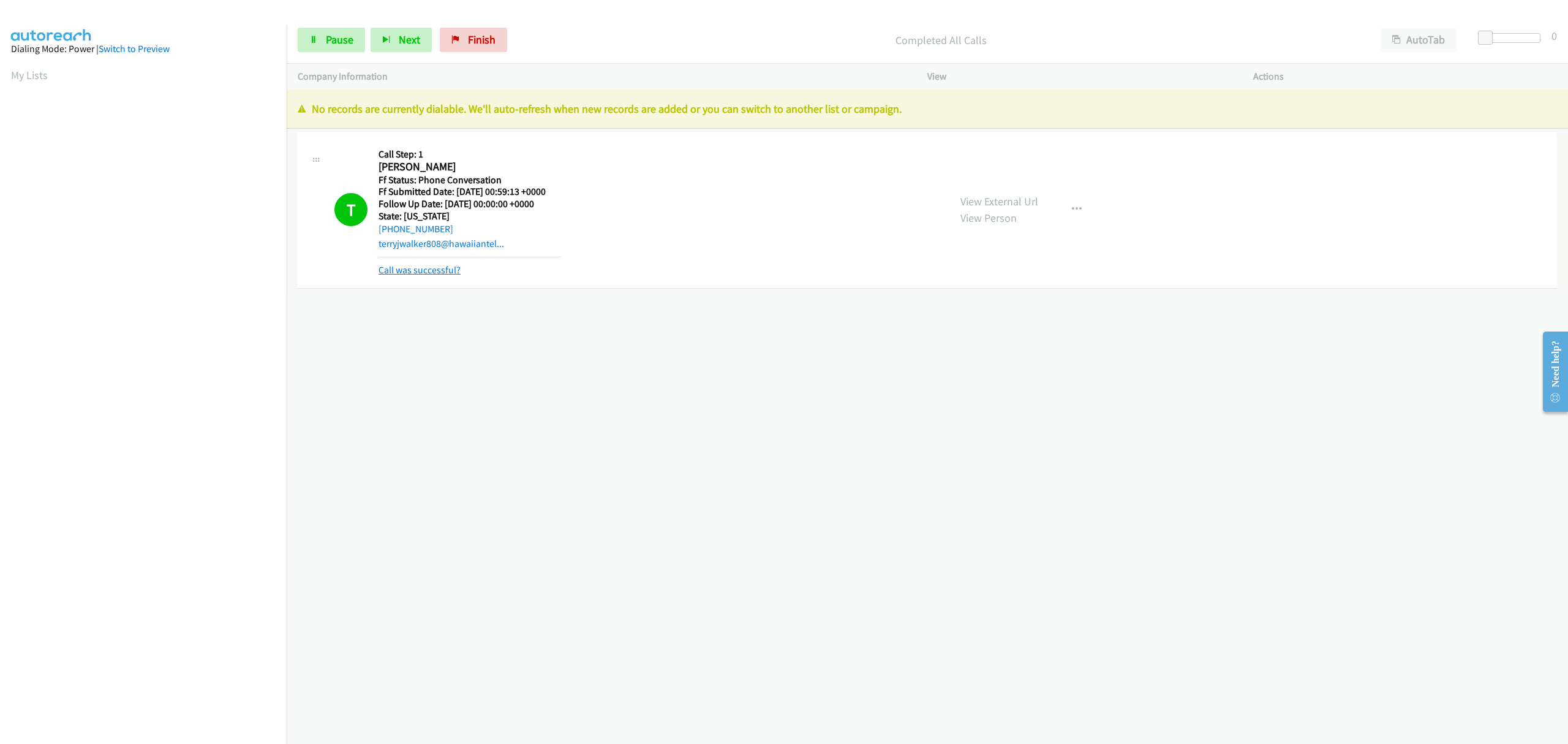
click at [431, 270] on link "Call was successful?" at bounding box center [419, 270] width 82 height 12
click at [485, 33] on span "Finish" at bounding box center [481, 39] width 28 height 14
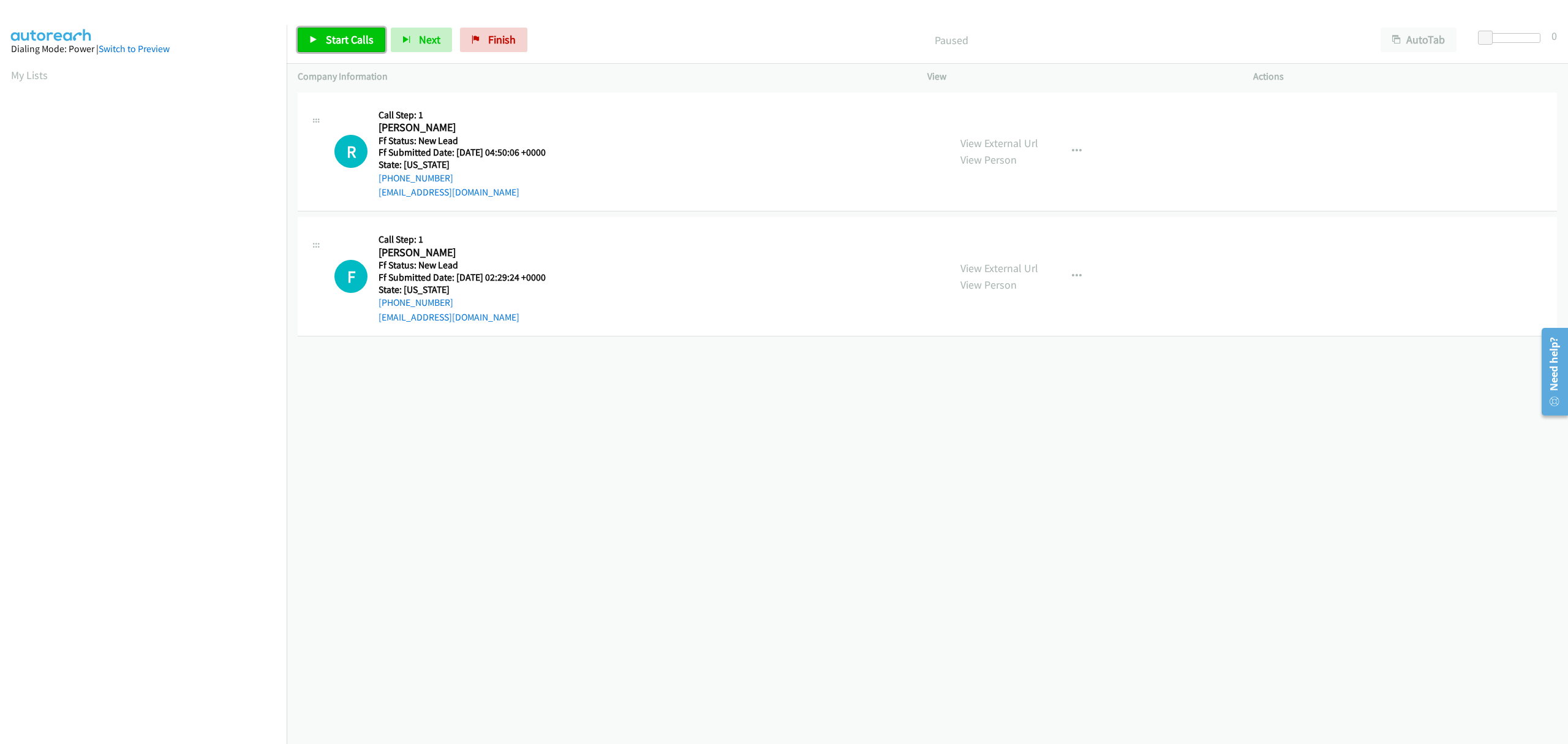
click at [348, 47] on link "Start Calls" at bounding box center [341, 40] width 87 height 25
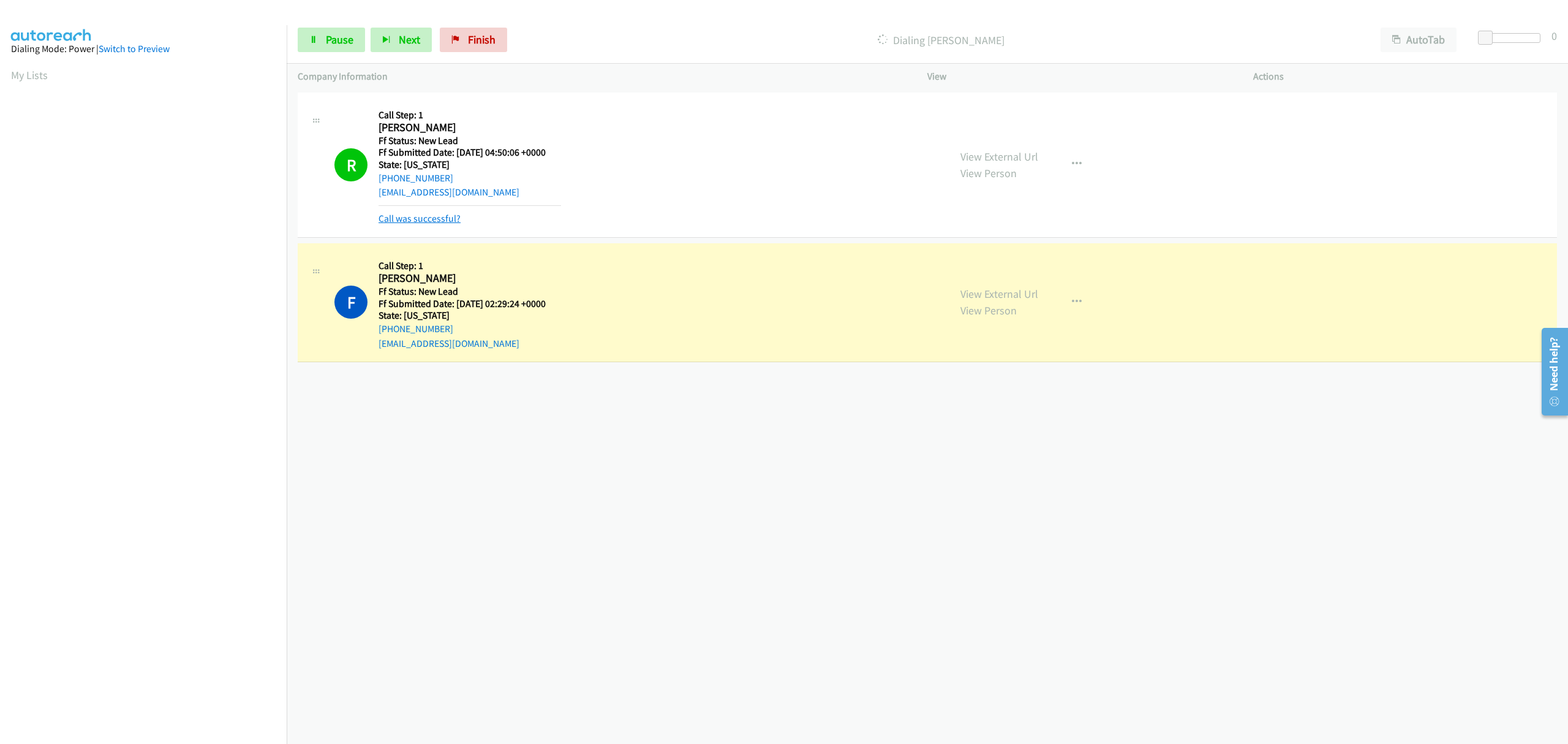
click at [417, 218] on link "Call was successful?" at bounding box center [419, 218] width 82 height 12
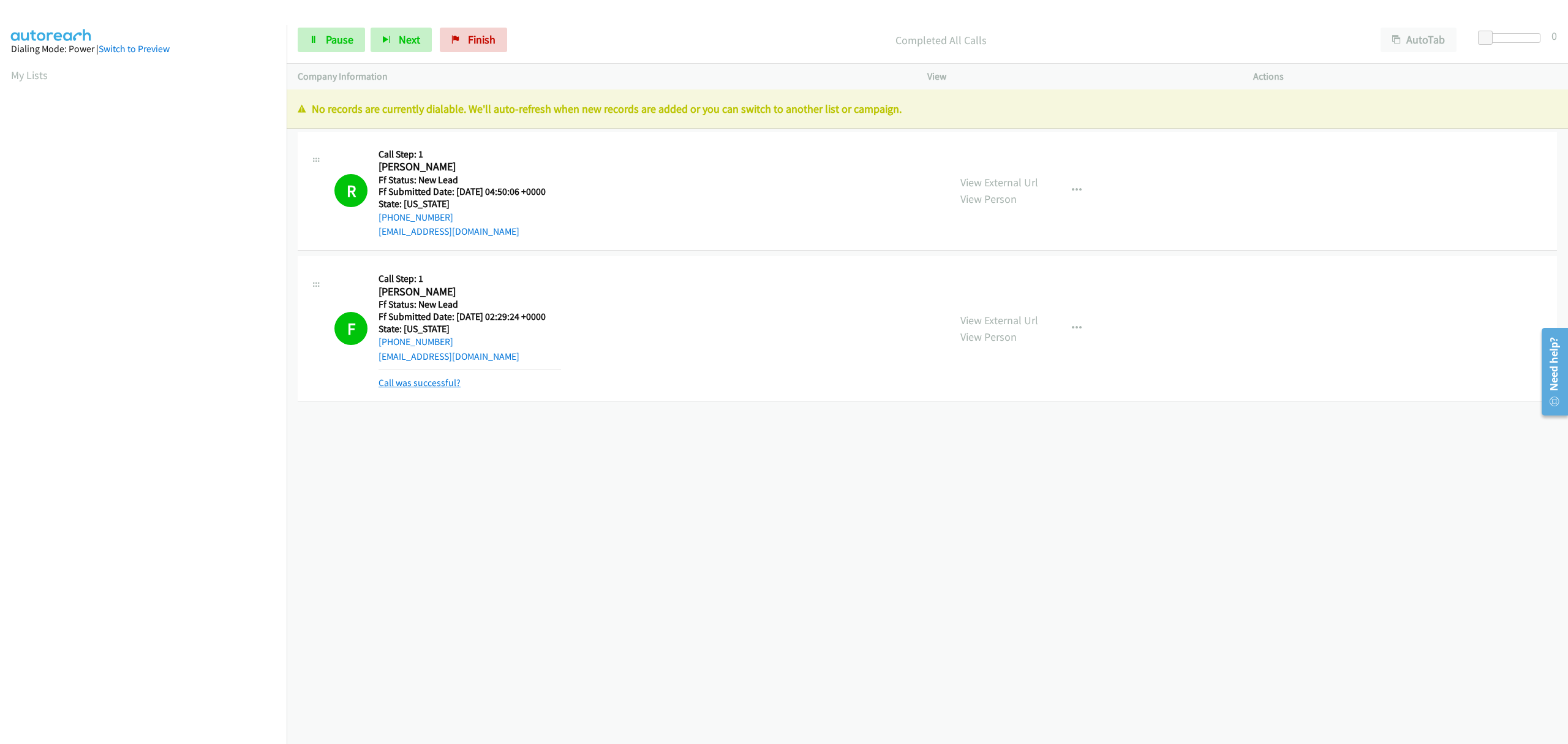
click at [433, 381] on link "Call was successful?" at bounding box center [419, 382] width 82 height 12
click at [483, 35] on span "Finish" at bounding box center [481, 39] width 28 height 14
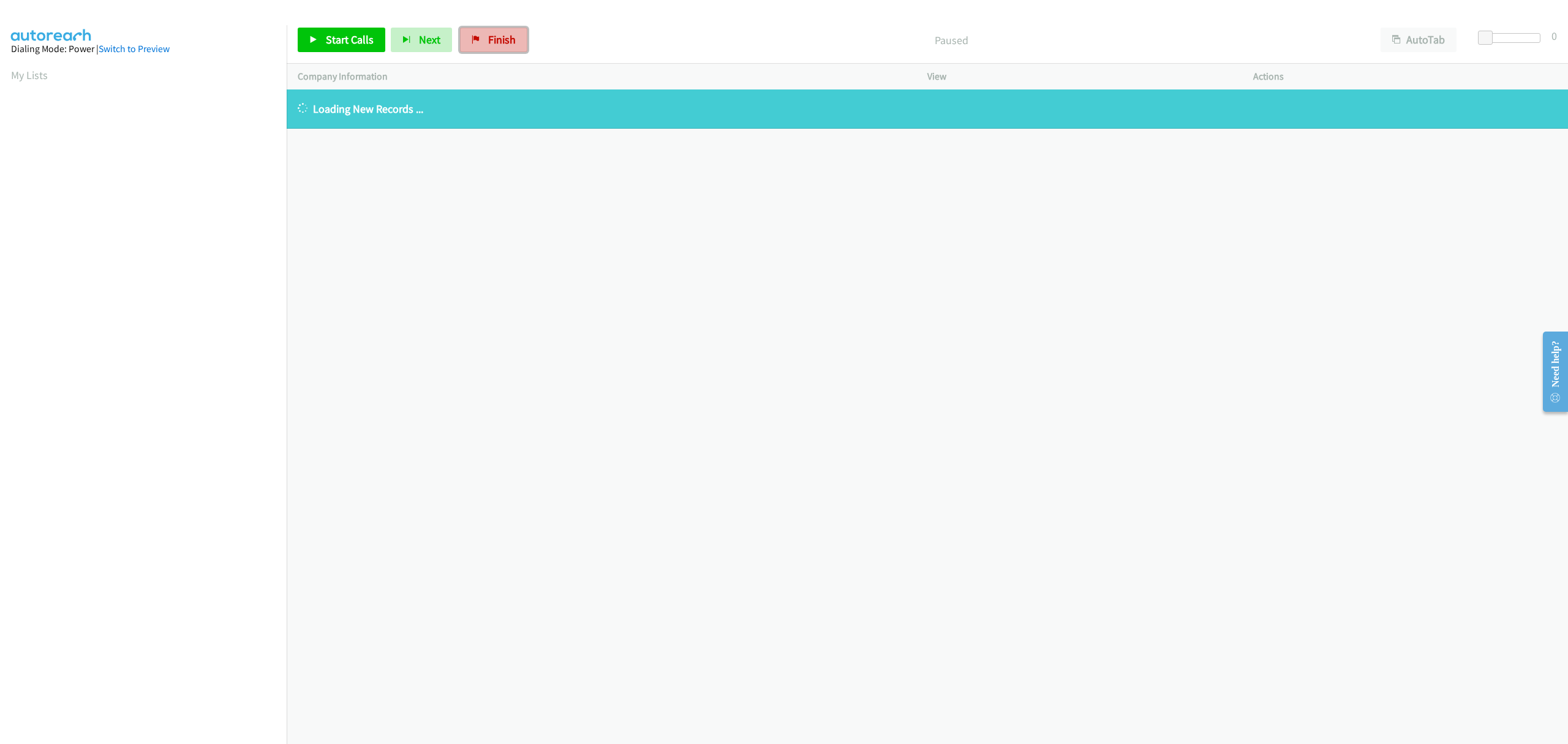
click at [483, 34] on link "Finish" at bounding box center [493, 40] width 67 height 25
click at [510, 43] on span "Finish" at bounding box center [502, 39] width 28 height 14
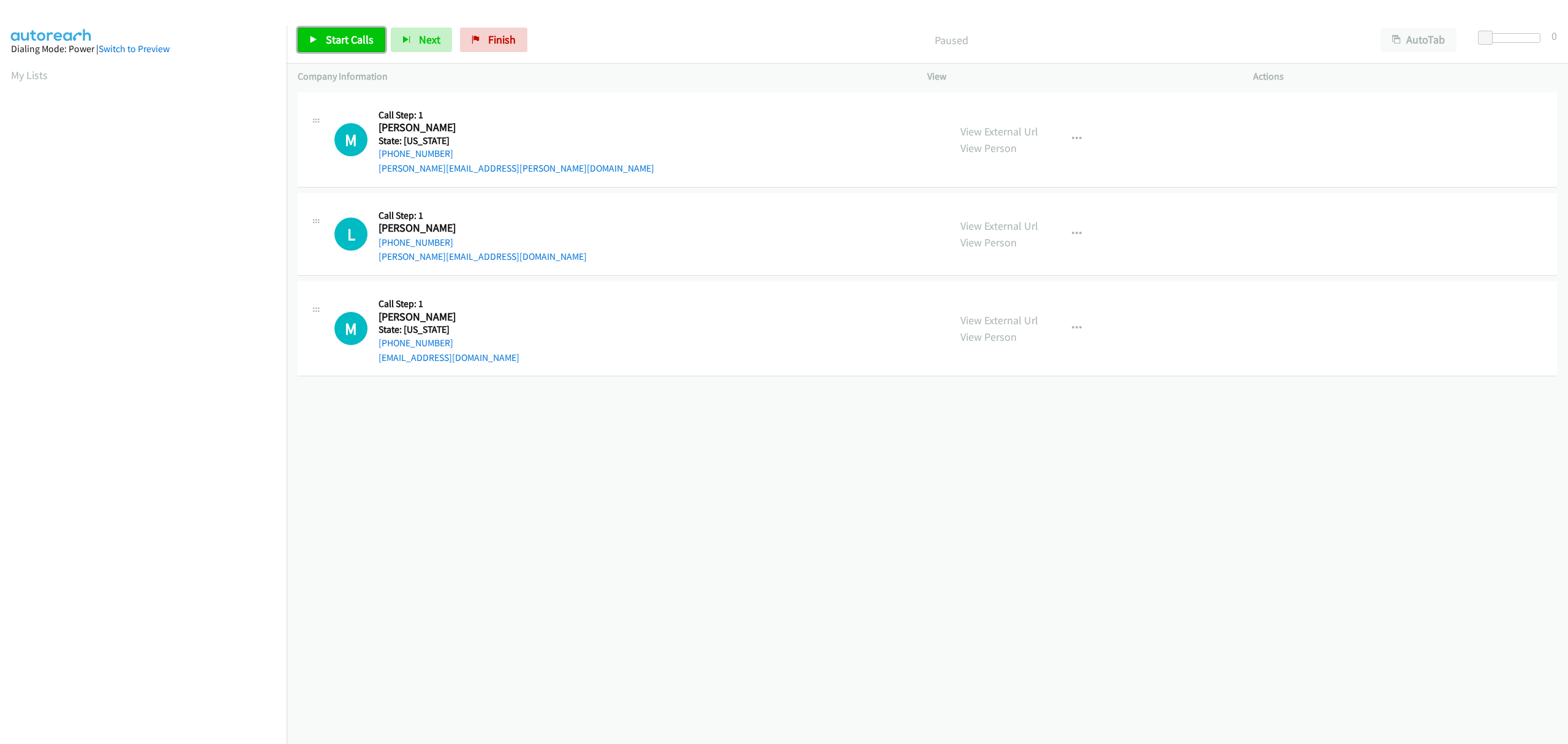
click at [334, 44] on span "Start Calls" at bounding box center [350, 39] width 48 height 14
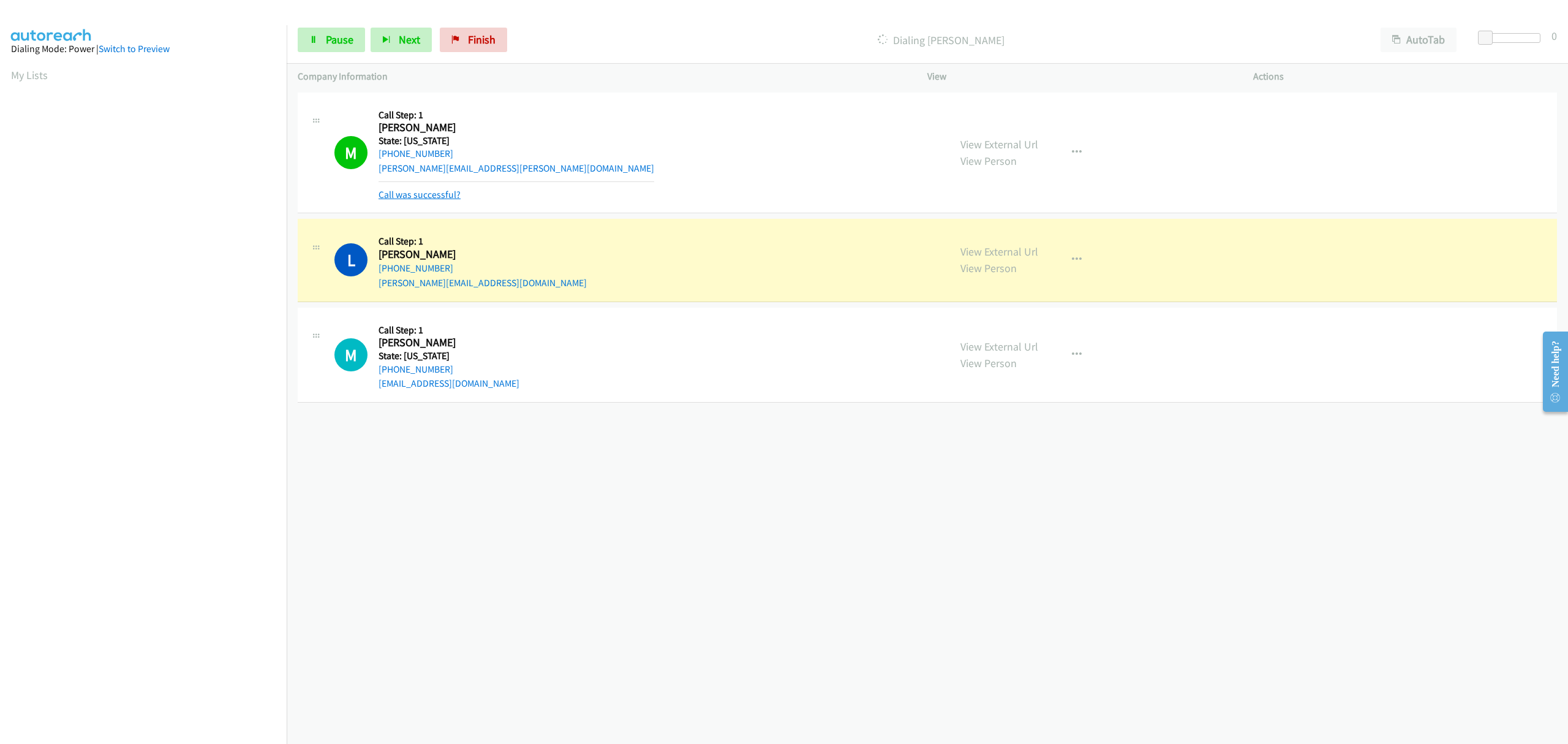
click at [408, 196] on link "Call was successful?" at bounding box center [419, 194] width 82 height 12
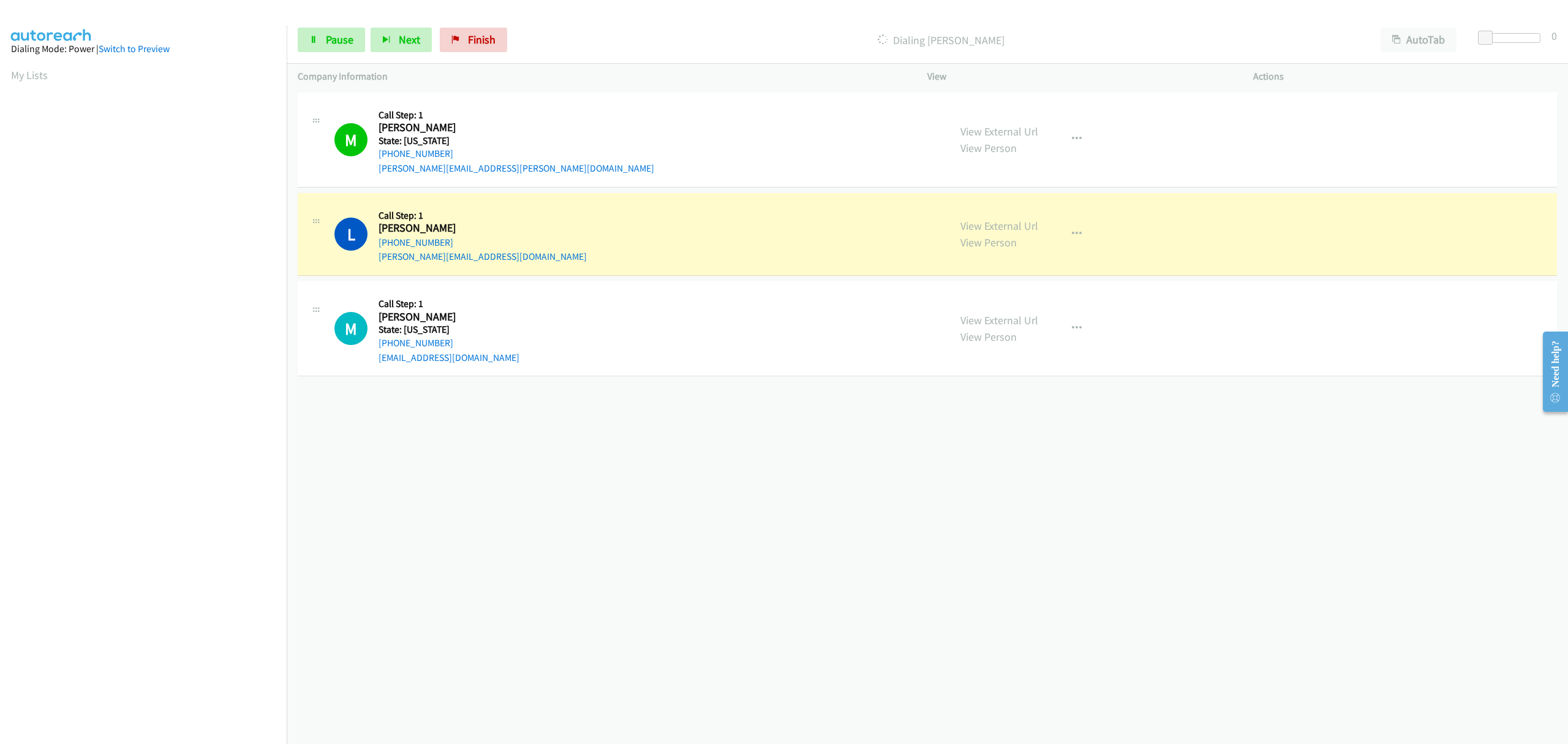
scroll to position [0, 2]
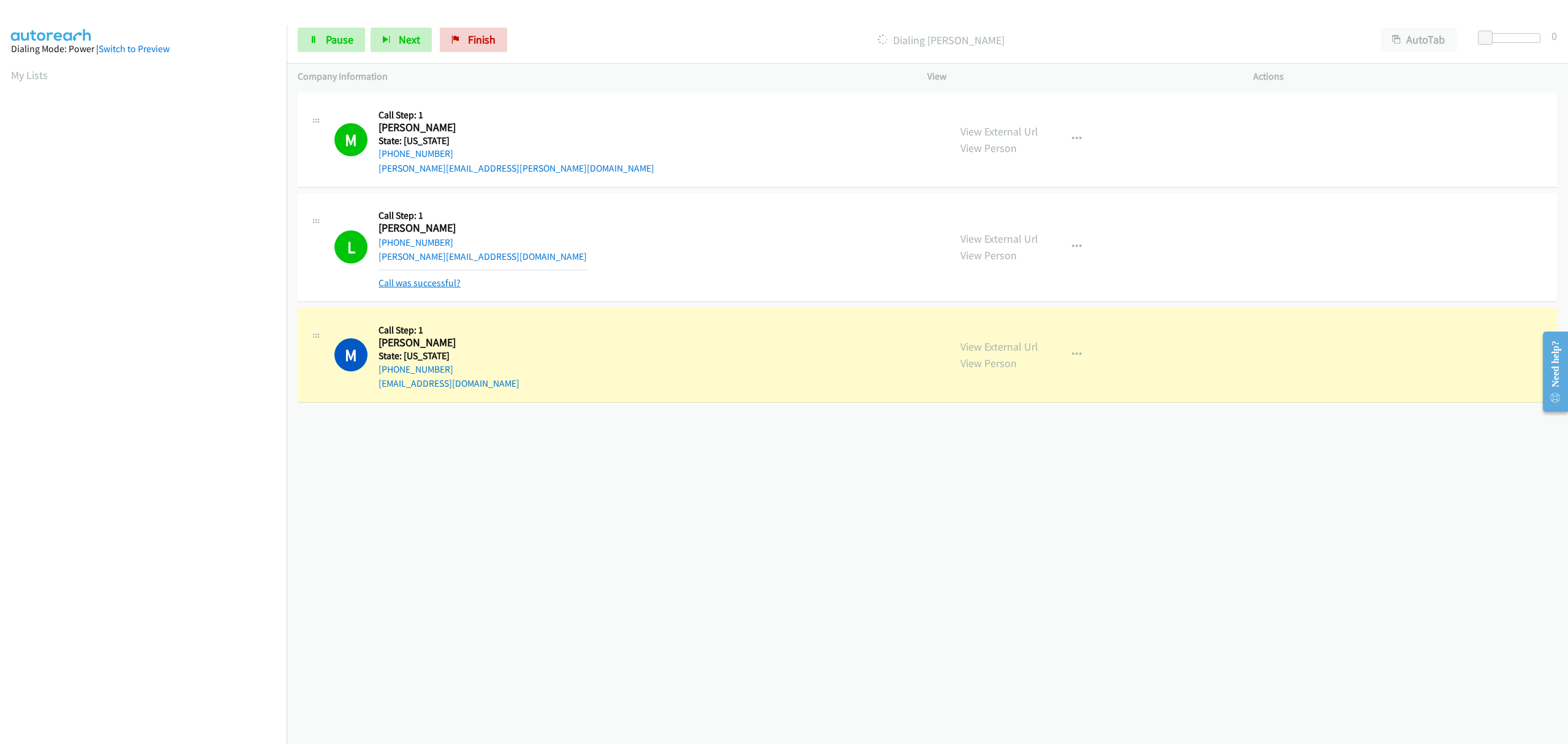
click at [417, 285] on link "Call was successful?" at bounding box center [419, 283] width 82 height 12
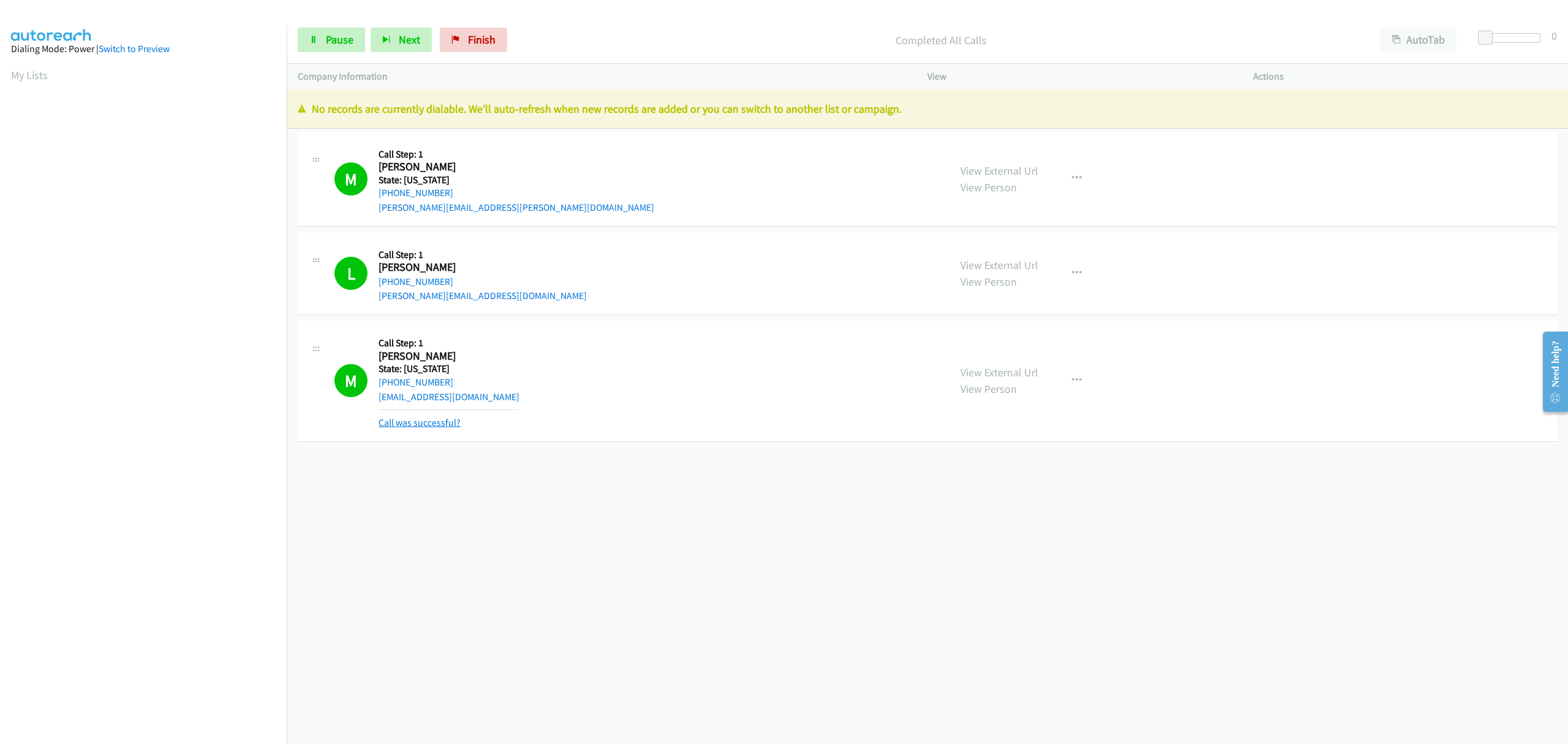
click at [435, 424] on link "Call was successful?" at bounding box center [419, 422] width 82 height 12
click at [458, 43] on icon at bounding box center [456, 41] width 9 height 9
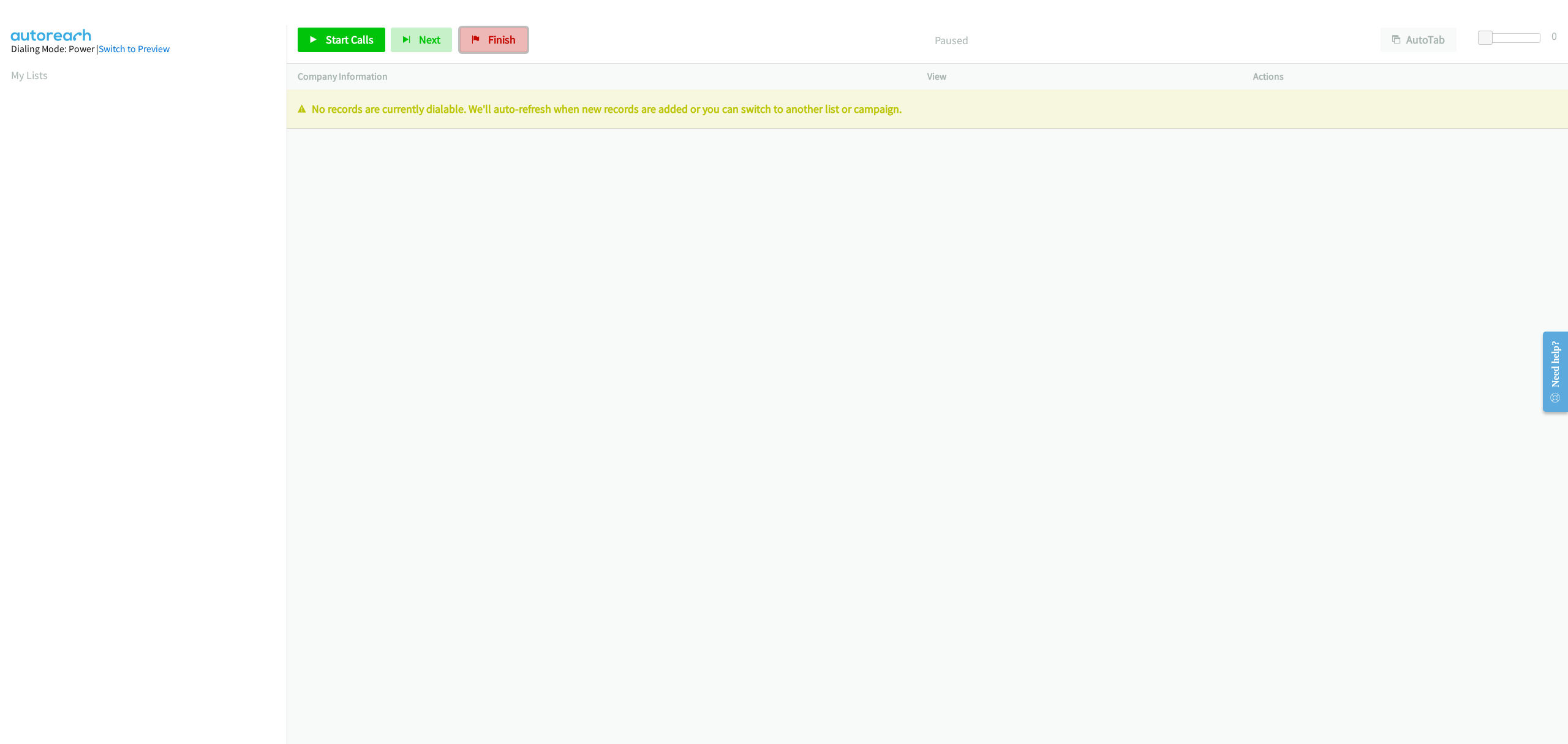
click at [498, 42] on span "Finish" at bounding box center [502, 39] width 28 height 14
click at [493, 36] on span "Finish" at bounding box center [502, 39] width 28 height 14
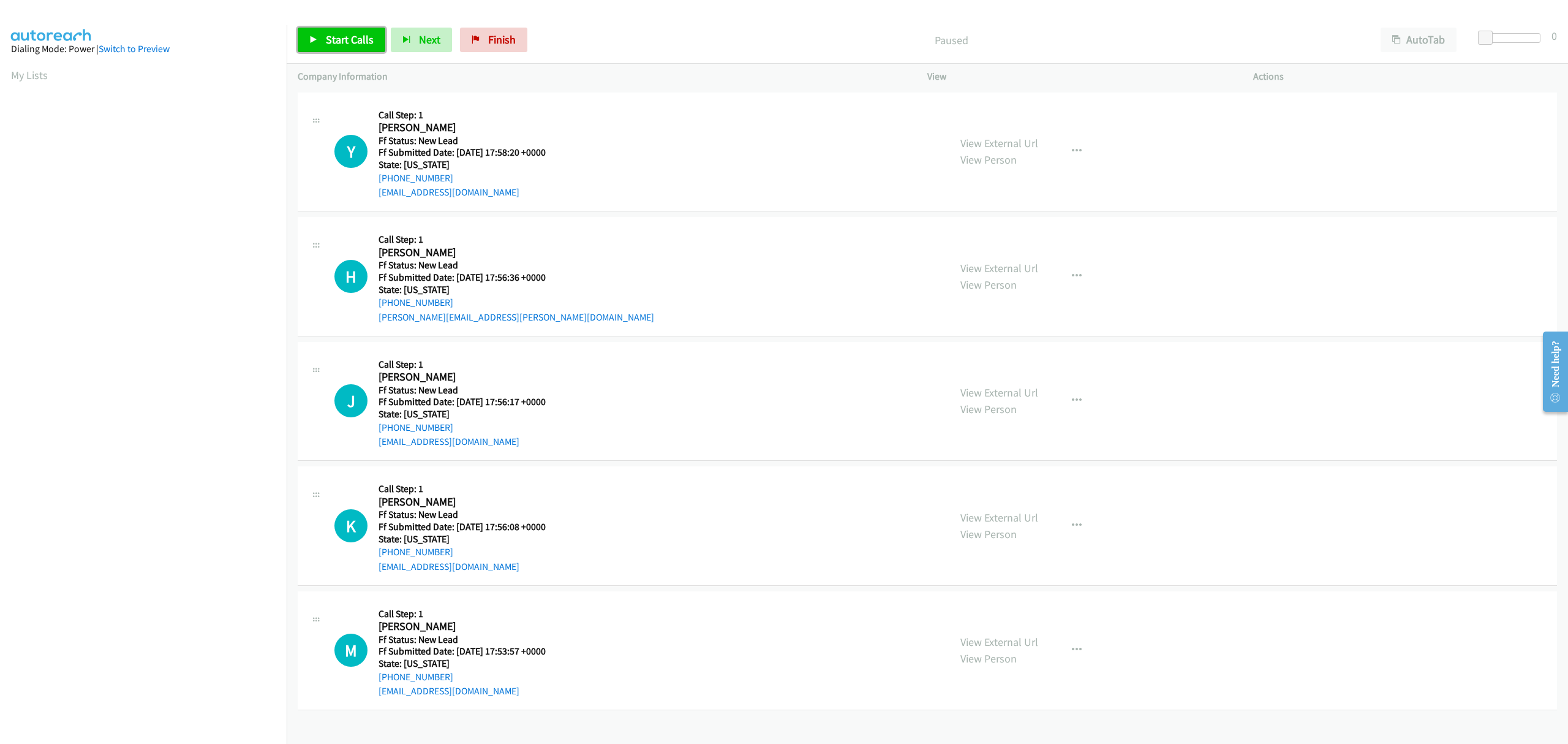
click at [342, 32] on link "Start Calls" at bounding box center [341, 40] width 87 height 25
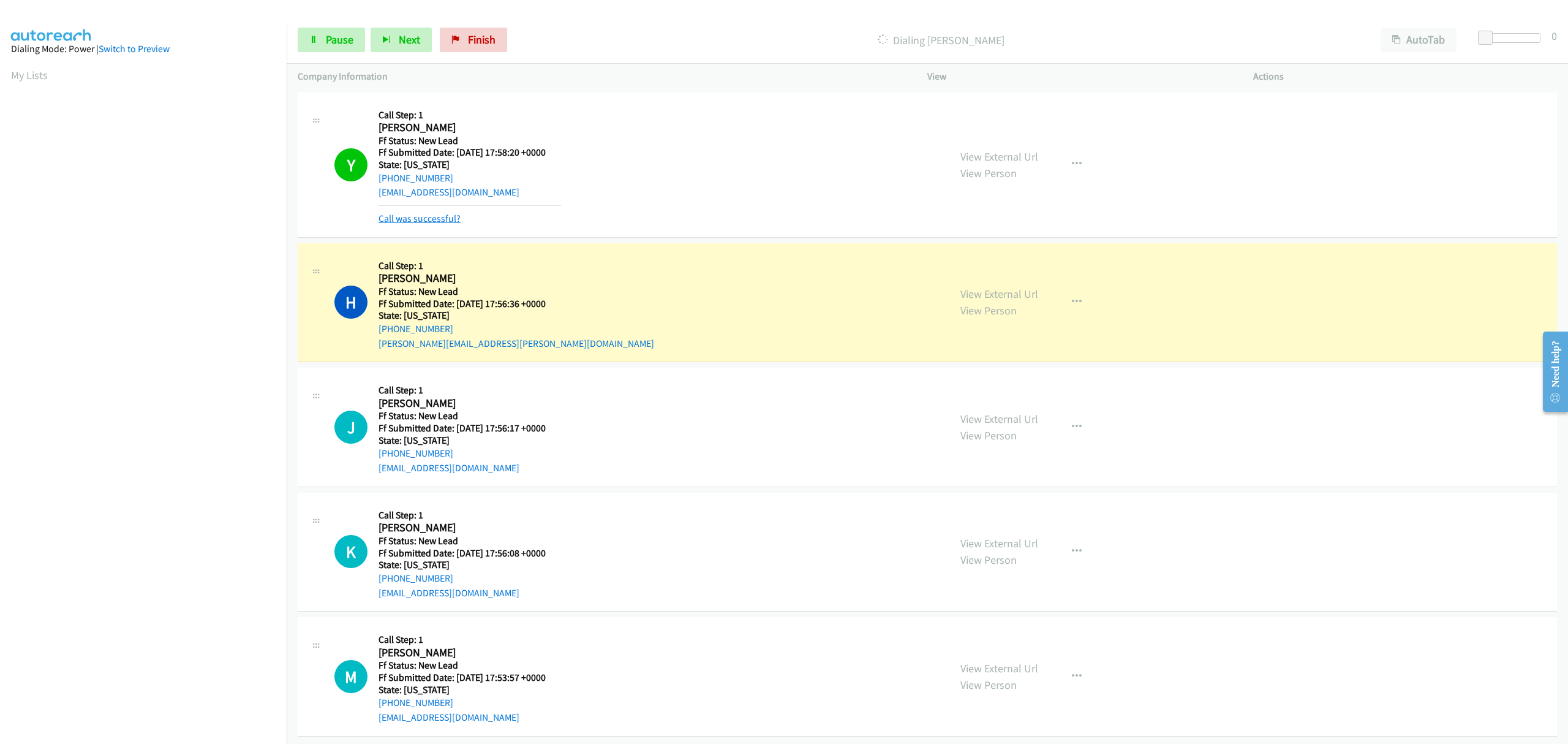
click at [430, 220] on link "Call was successful?" at bounding box center [419, 218] width 82 height 12
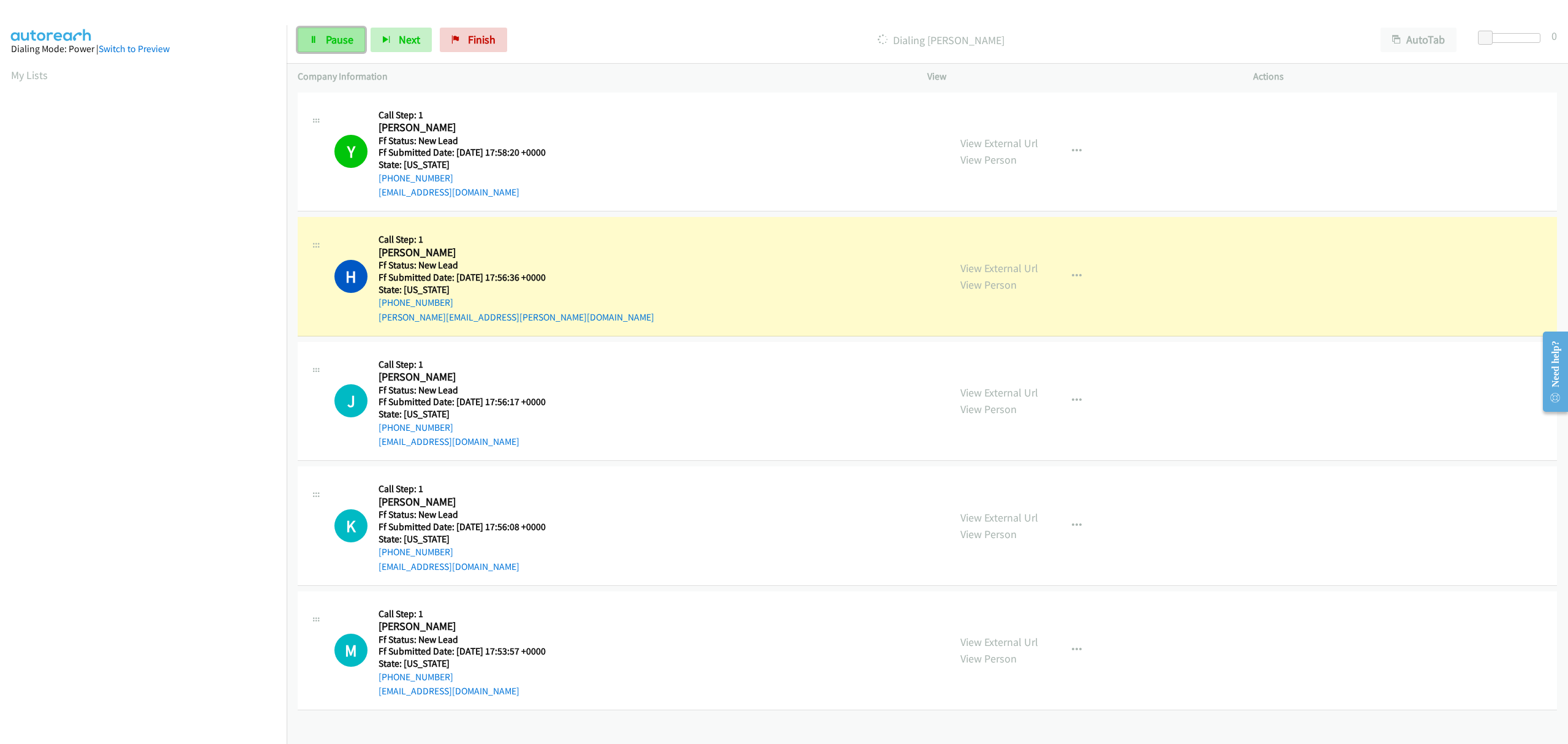
click at [345, 33] on span "Pause" at bounding box center [339, 39] width 28 height 14
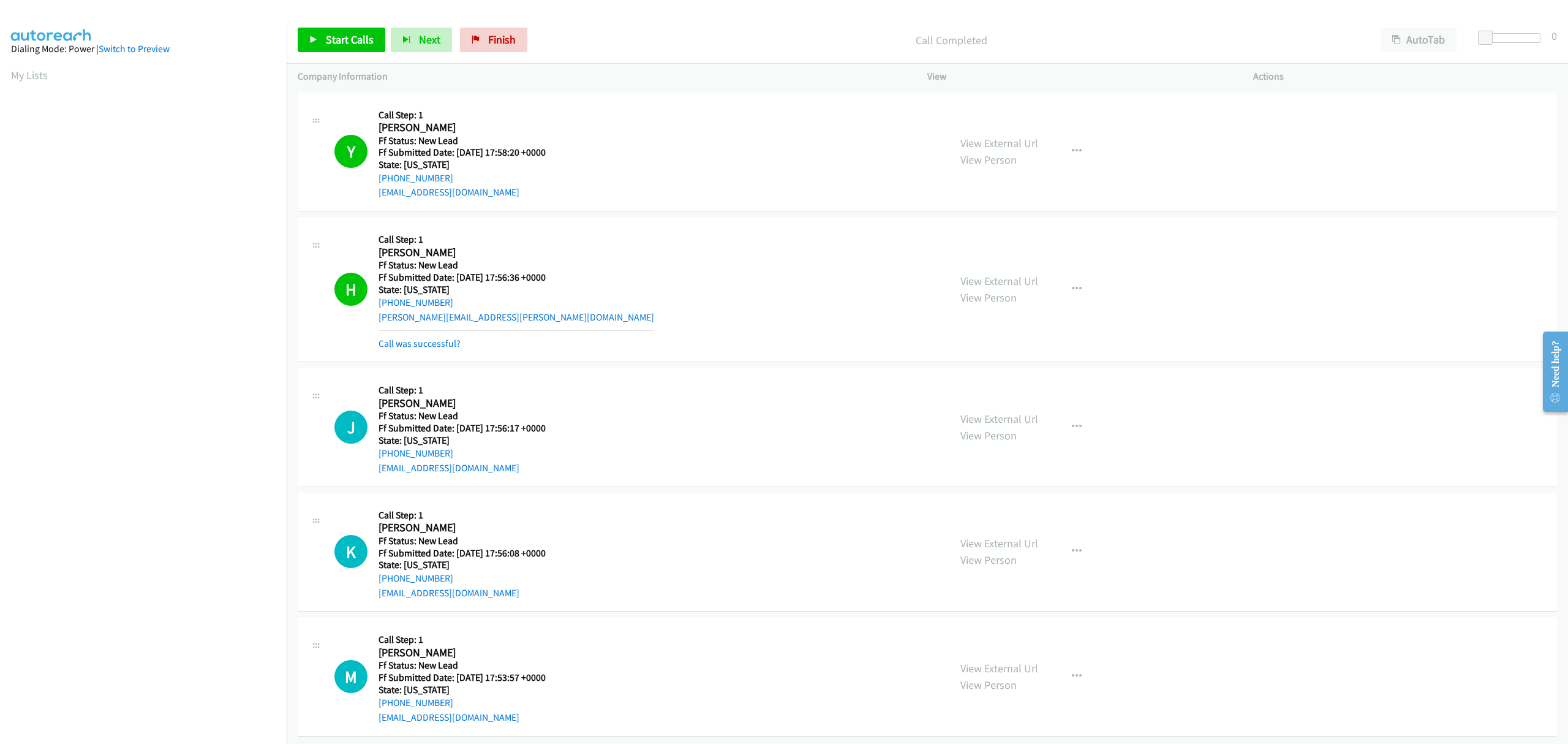
click at [424, 334] on mb0 "Call was successful?" at bounding box center [517, 341] width 276 height 21
click at [428, 341] on link "Call was successful?" at bounding box center [419, 343] width 82 height 12
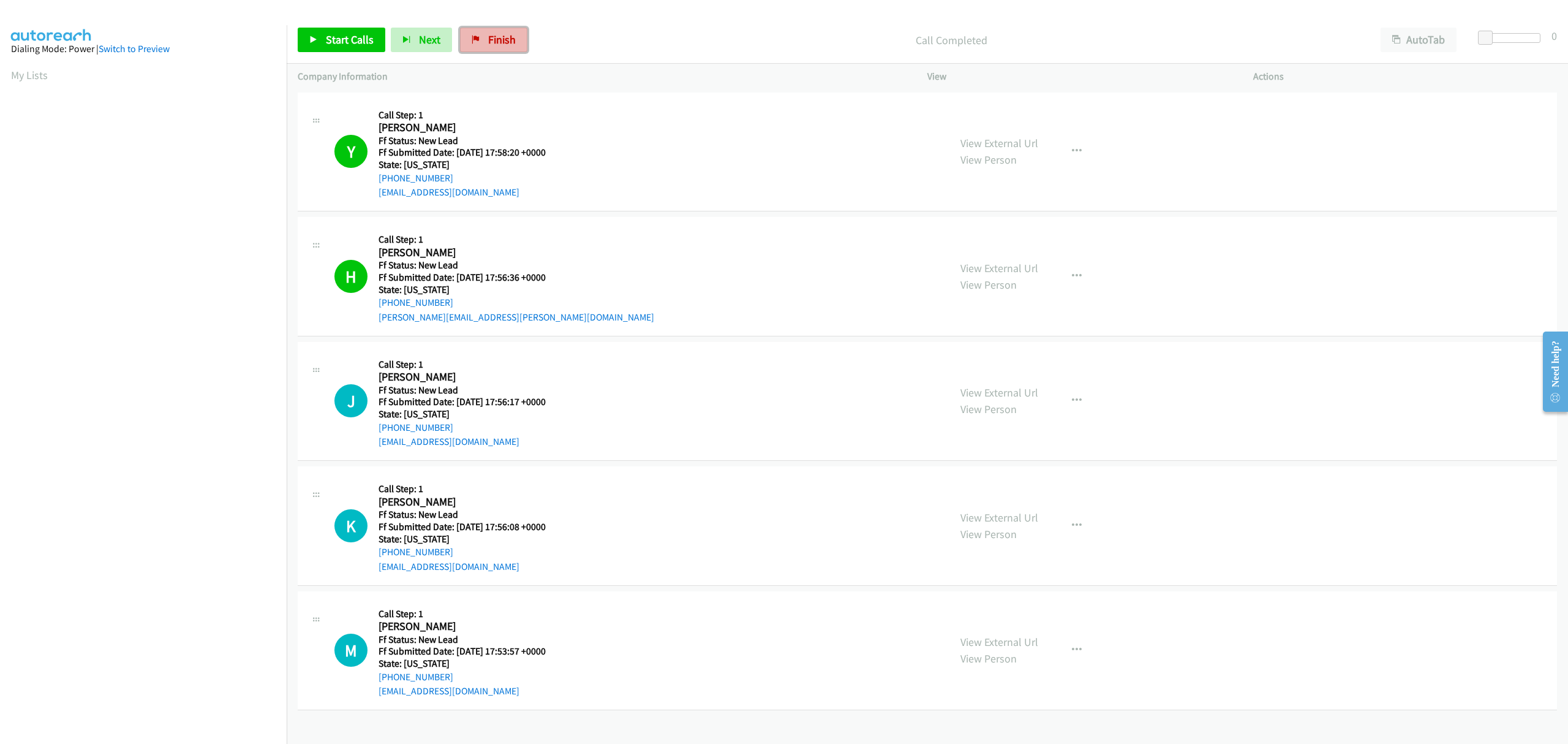
click at [496, 33] on span "Finish" at bounding box center [502, 39] width 28 height 14
